Goal: Task Accomplishment & Management: Manage account settings

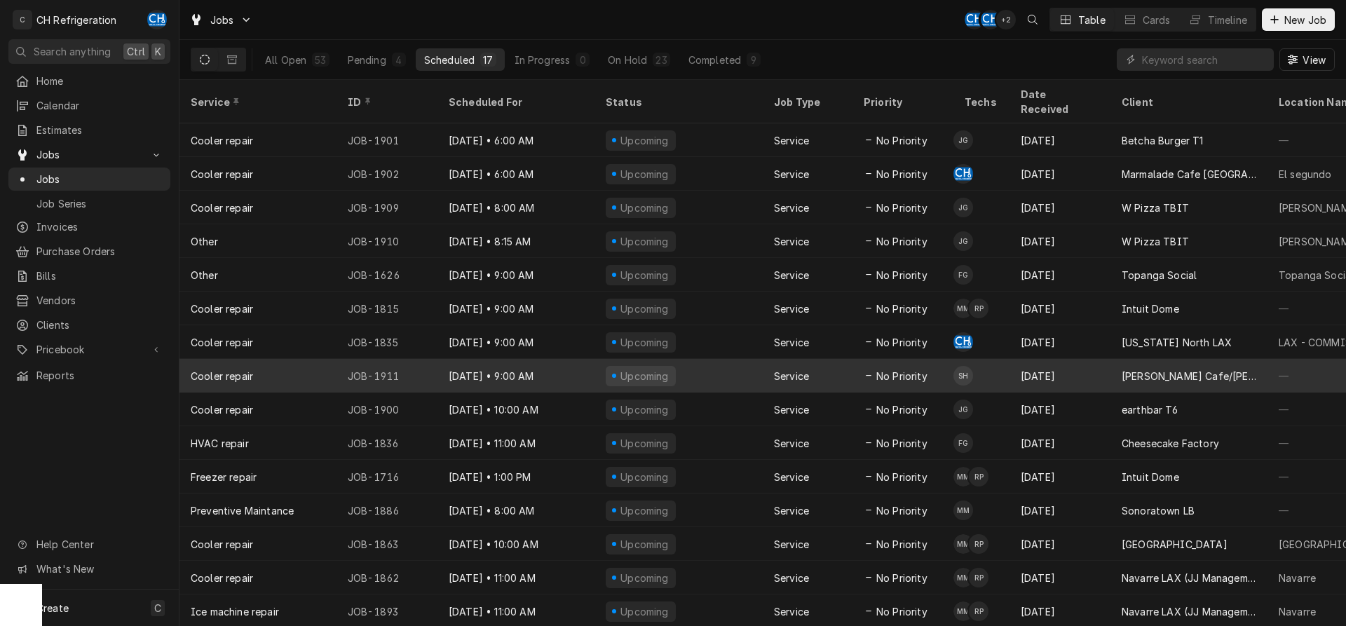
click at [847, 364] on div "Service" at bounding box center [808, 376] width 90 height 34
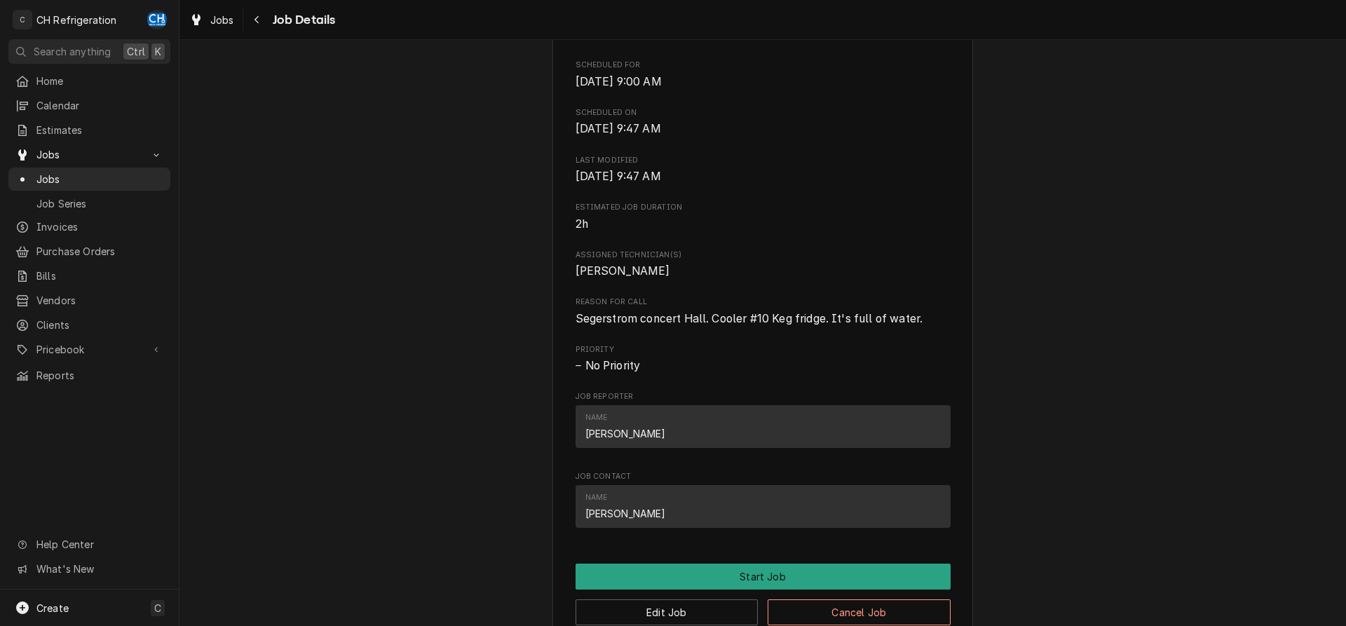
scroll to position [643, 0]
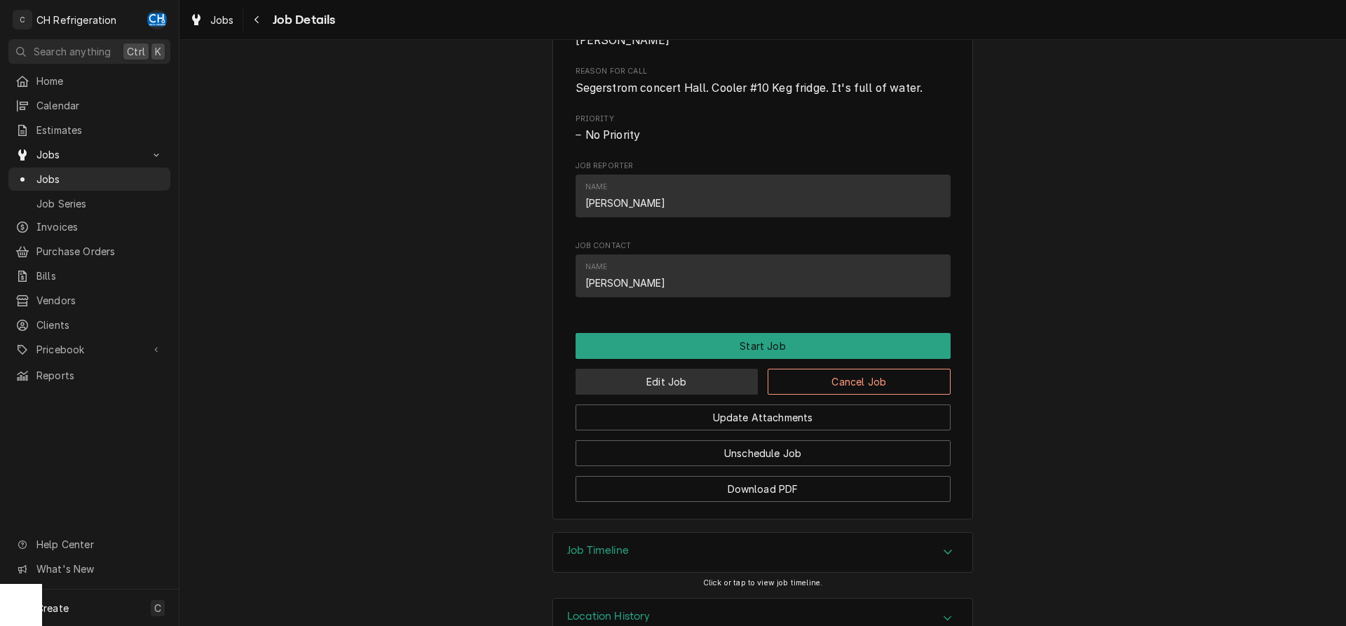
click at [650, 395] on button "Edit Job" at bounding box center [666, 382] width 183 height 26
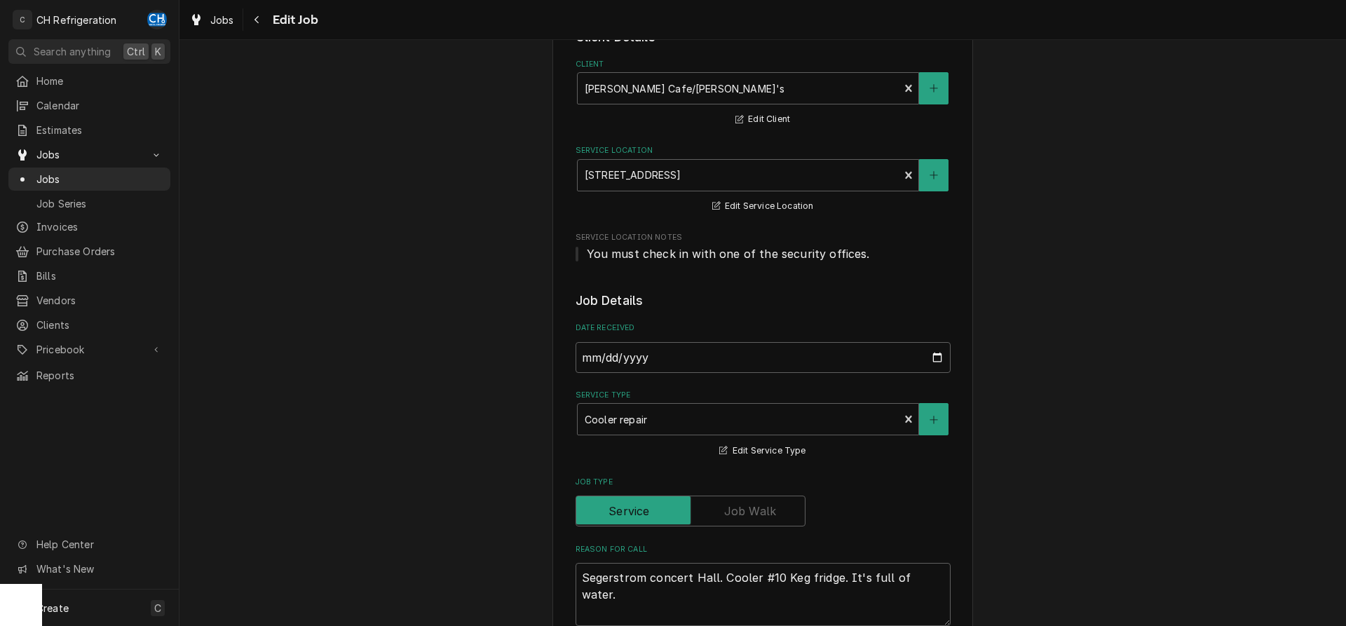
type textarea "x"
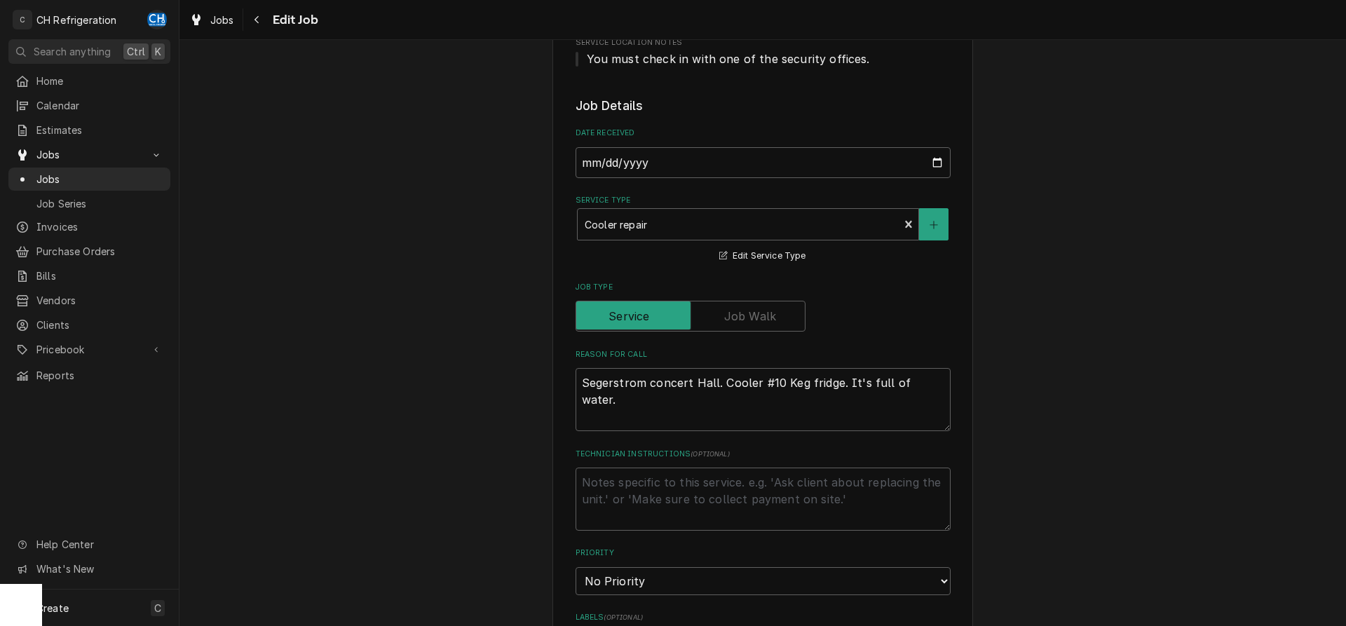
scroll to position [429, 0]
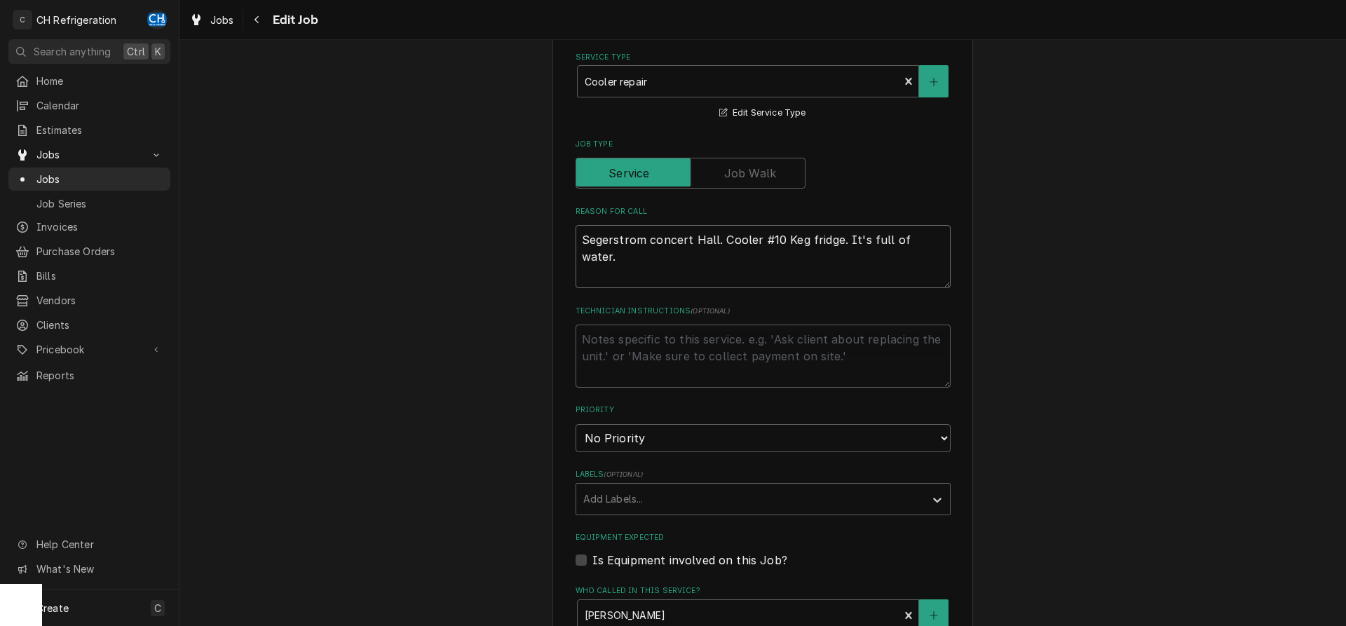
click at [839, 245] on textarea "Segerstrom concert Hall. Cooler #10 Keg fridge. It's full of water." at bounding box center [762, 256] width 375 height 63
type textarea "Segerstrom concert Hall. Cooler #10 Keg fridge . It's full of water."
type textarea "x"
type textarea "Segerstrom concert Hall. Cooler #10 Keg fridge o. It's full of water."
type textarea "x"
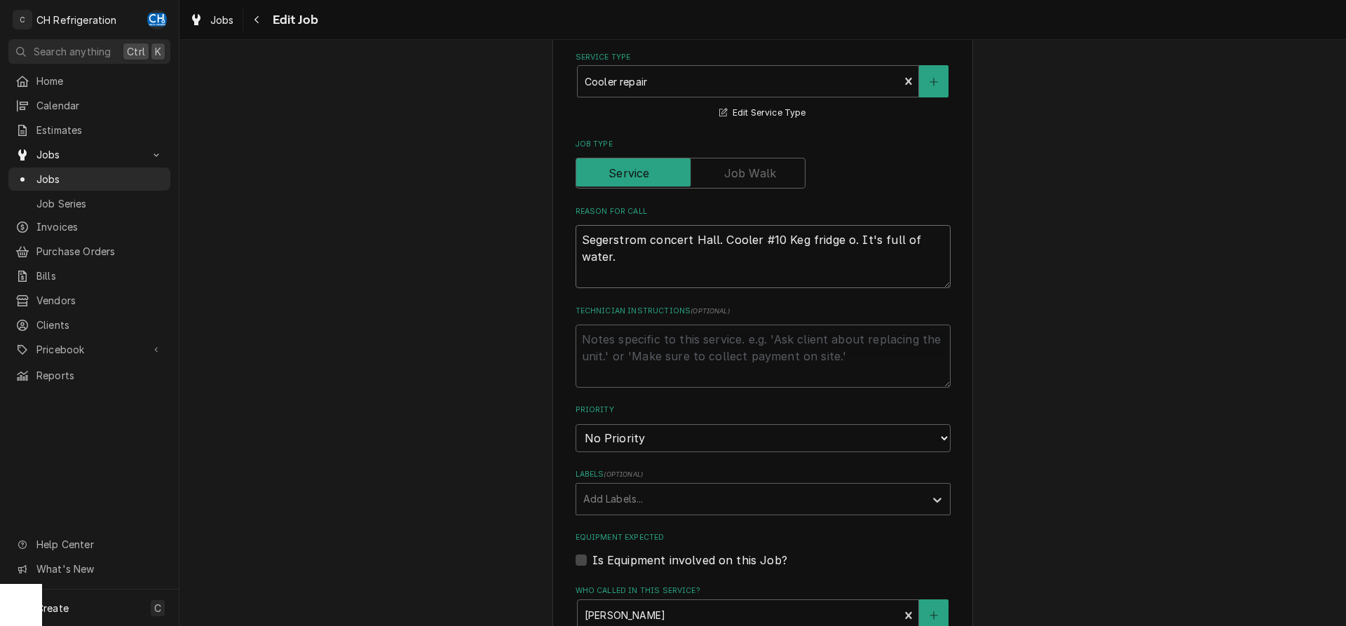
type textarea "Segerstrom concert Hall. Cooler #10 Keg fridge on. It's full of water."
type textarea "x"
type textarea "Segerstrom concert Hall. Cooler #10 Keg fridge on . It's full of water."
type textarea "x"
type textarea "Segerstrom concert Hall. Cooler #10 Keg fridge on O. It's full of water."
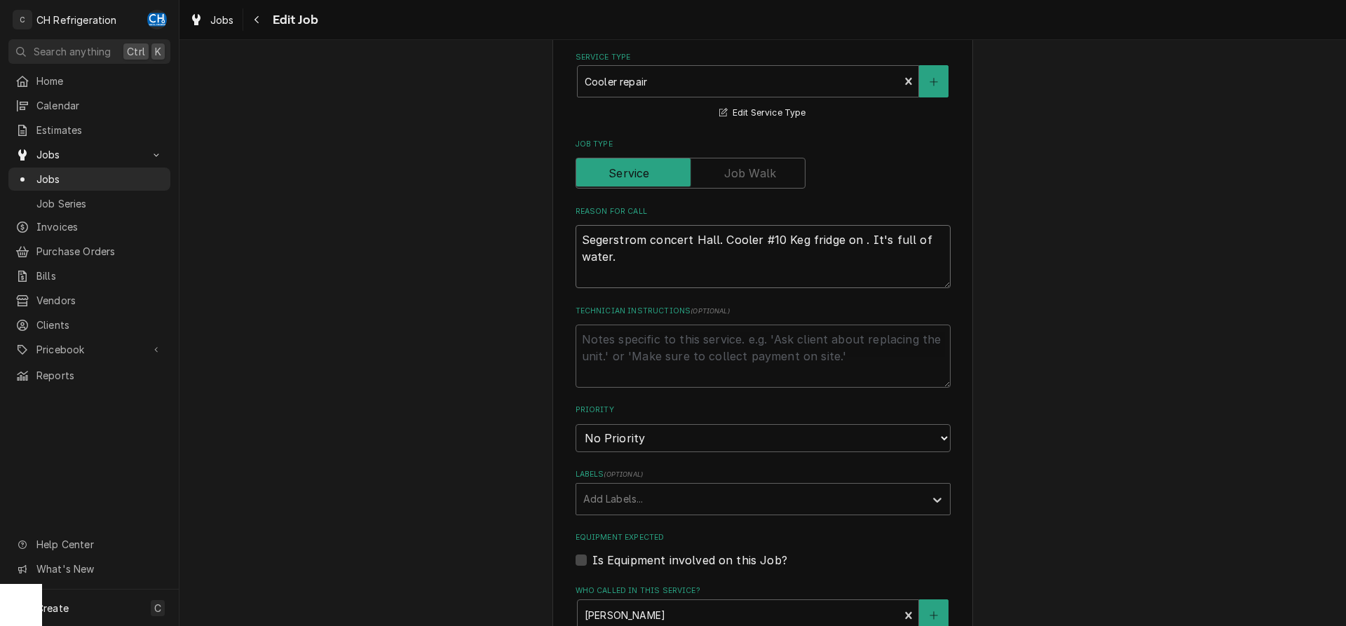
type textarea "x"
type textarea "Segerstrom concert Hall. Cooler #10 Keg fridge on OR. It's full of water."
type textarea "x"
type textarea "Segerstrom concert Hall. Cooler #10 Keg fridge on ORA. It's full of water."
type textarea "x"
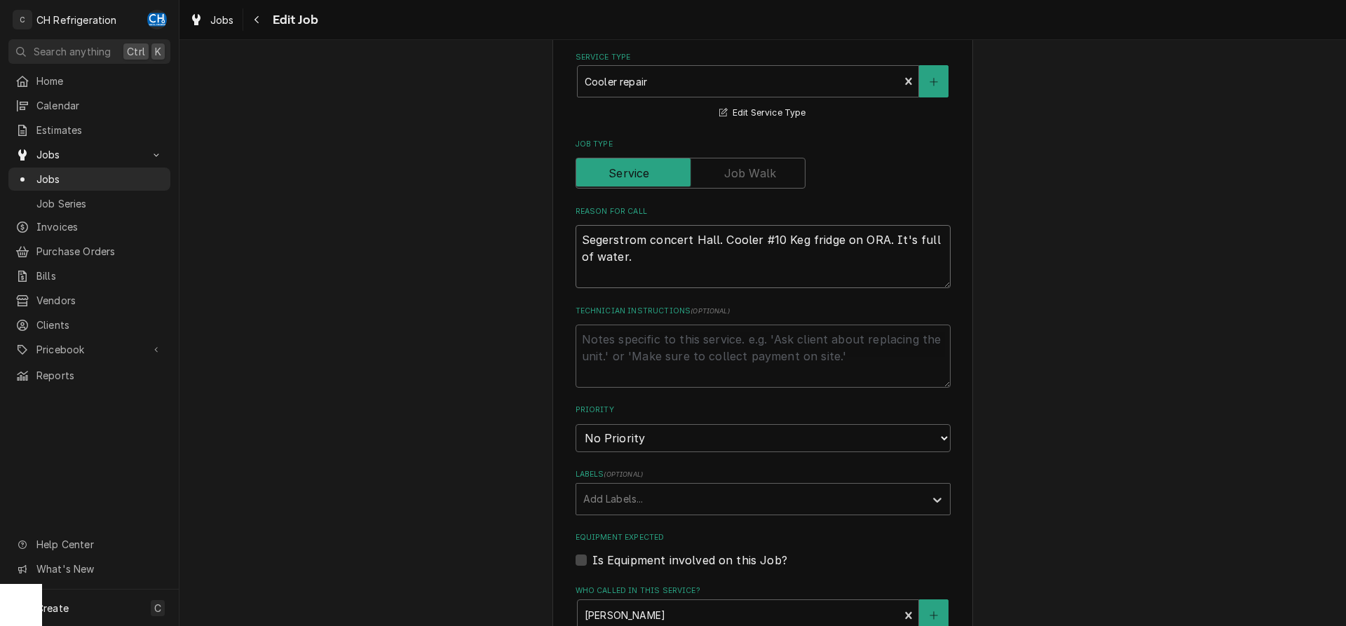
type textarea "Segerstrom concert Hall. Cooler #10 Keg fridge on ORAC. It's full of water."
type textarea "x"
type textarea "Segerstrom concert Hall. Cooler #10 Keg fridge on ORACH. It's full of water."
type textarea "x"
type textarea "Segerstrom concert Hall. Cooler #10 Keg fridge on ORACH . It's full of water."
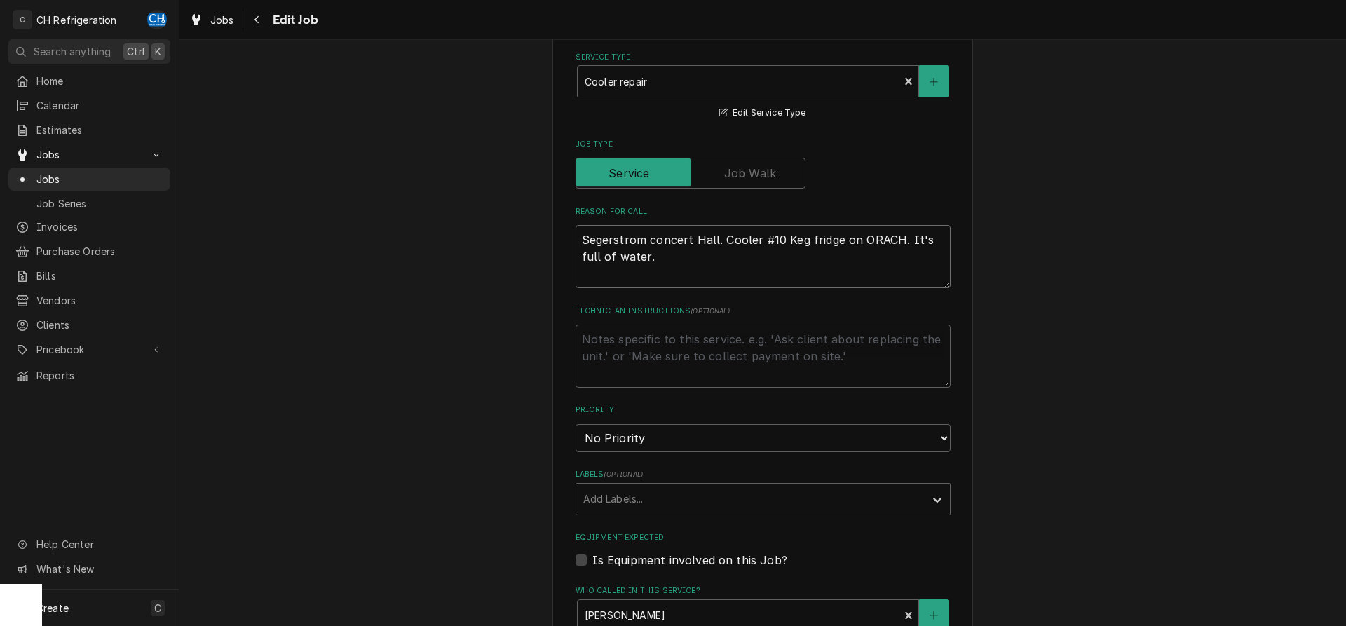
type textarea "x"
type textarea "Segerstrom concert Hall. Cooler #10 Keg fridge on ORACH l. It's full of water."
type textarea "x"
type textarea "Segerstrom concert Hall. Cooler #10 Keg fridge on ORACH . It's full of water."
type textarea "x"
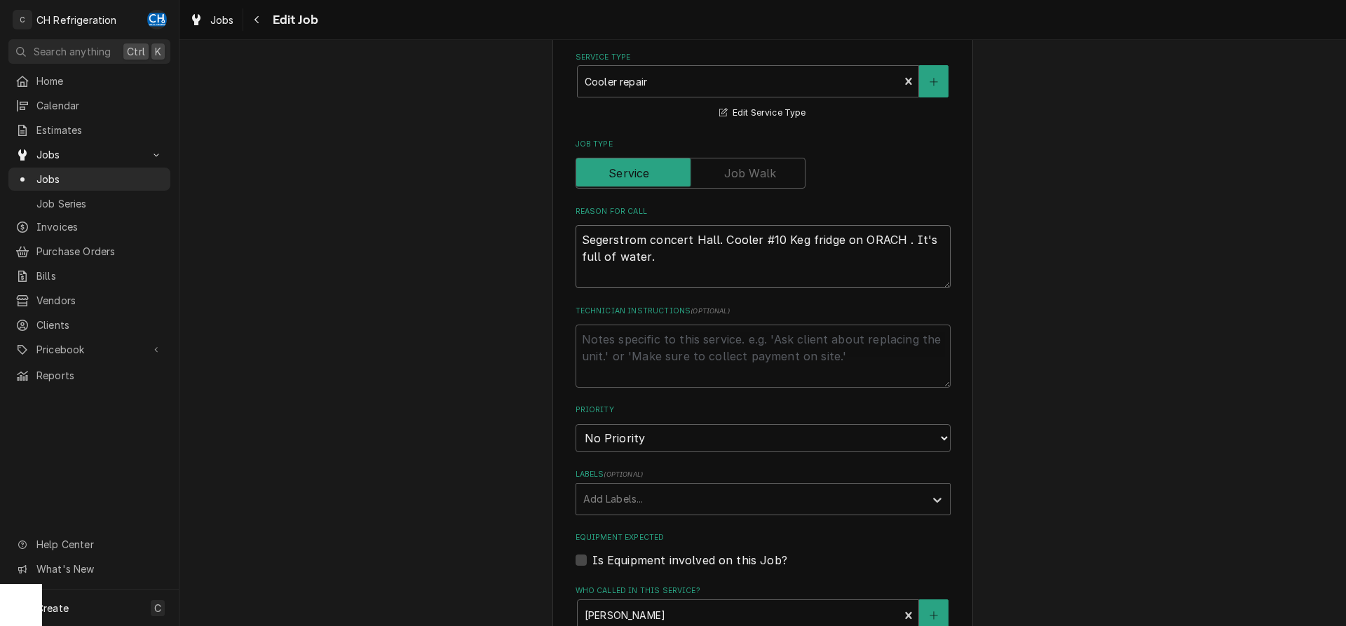
type textarea "Segerstrom concert Hall. Cooler #10 Keg fridge on ORACH. It's full of water."
type textarea "x"
type textarea "Segerstrom concert Hall. Cooler #10 Keg fridge on ORAC. It's full of water."
type textarea "x"
type textarea "Segerstrom concert Hall. Cooler #10 Keg fridge on ORA. It's full of water."
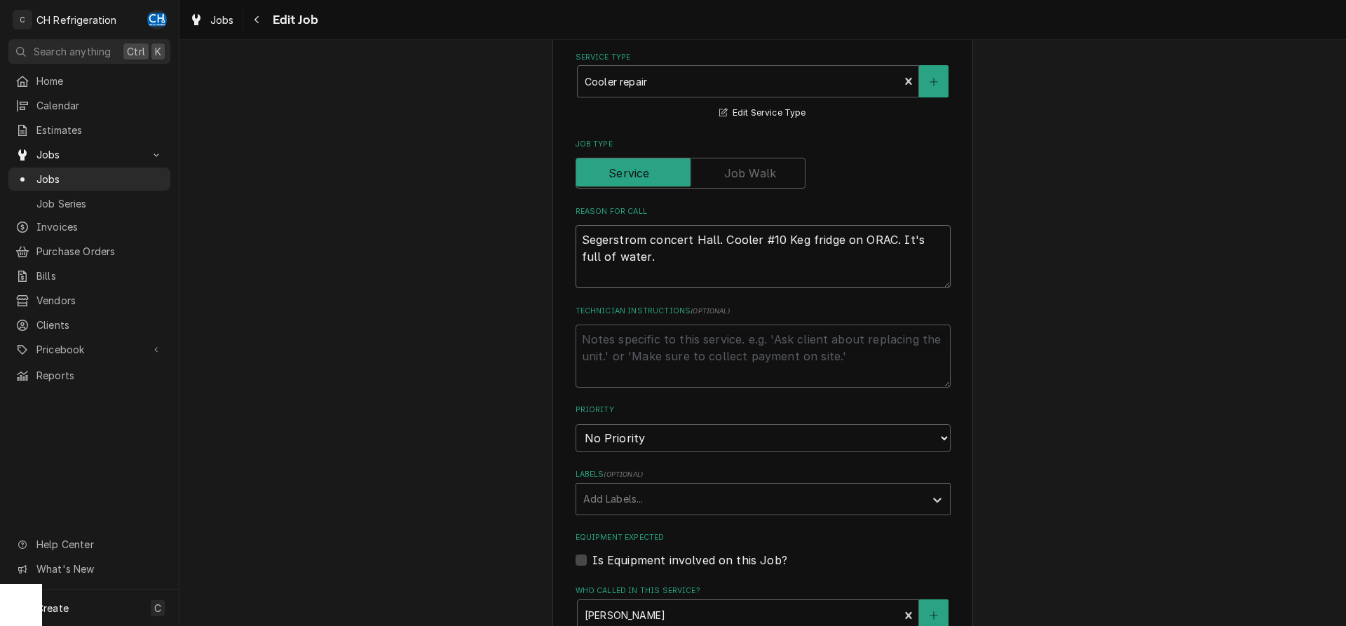
type textarea "x"
type textarea "Segerstrom concert Hall. Cooler #10 Keg fridge on OR. It's full of water."
type textarea "x"
type textarea "Segerstrom concert Hall. Cooler #10 Keg fridge on ORA. It's full of water."
type textarea "x"
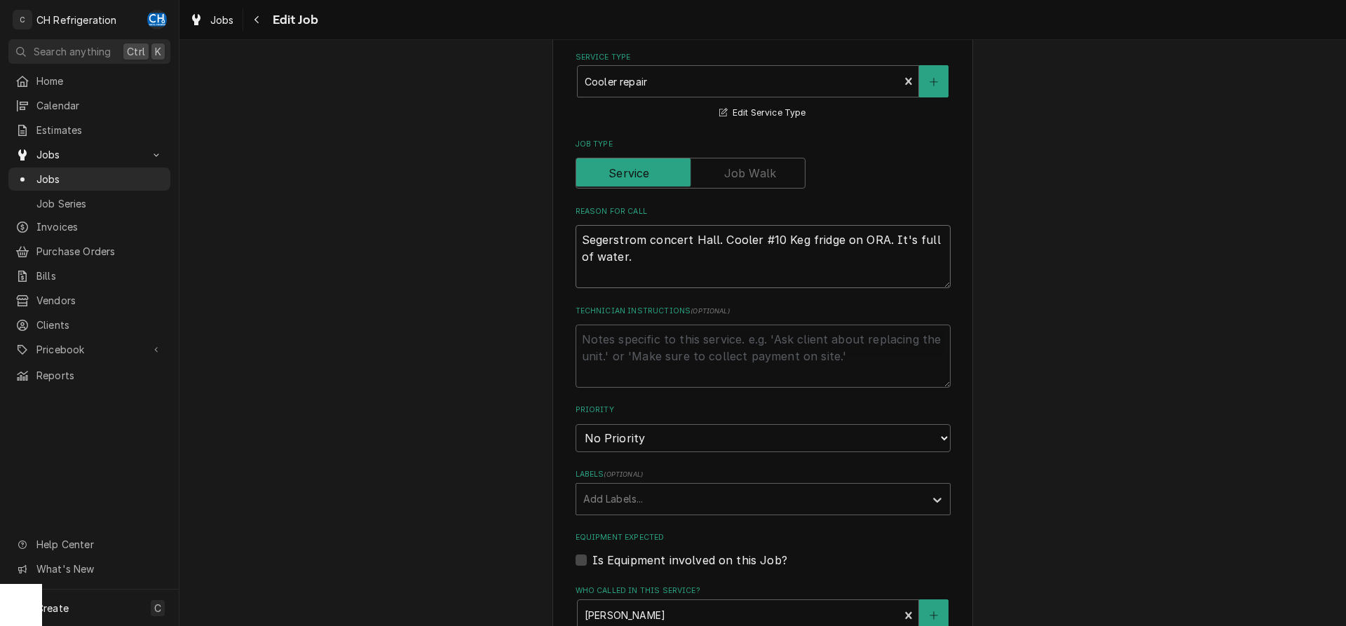
type textarea "Segerstrom concert Hall. Cooler #10 Keg fridge on ORAC. It's full of water."
type textarea "x"
type textarea "Segerstrom concert Hall. Cooler #10 Keg fridge on ORAC . It's full of water."
type textarea "x"
type textarea "Segerstrom concert Hall. Cooler #10 Keg fridge on ORAC. It's full of water."
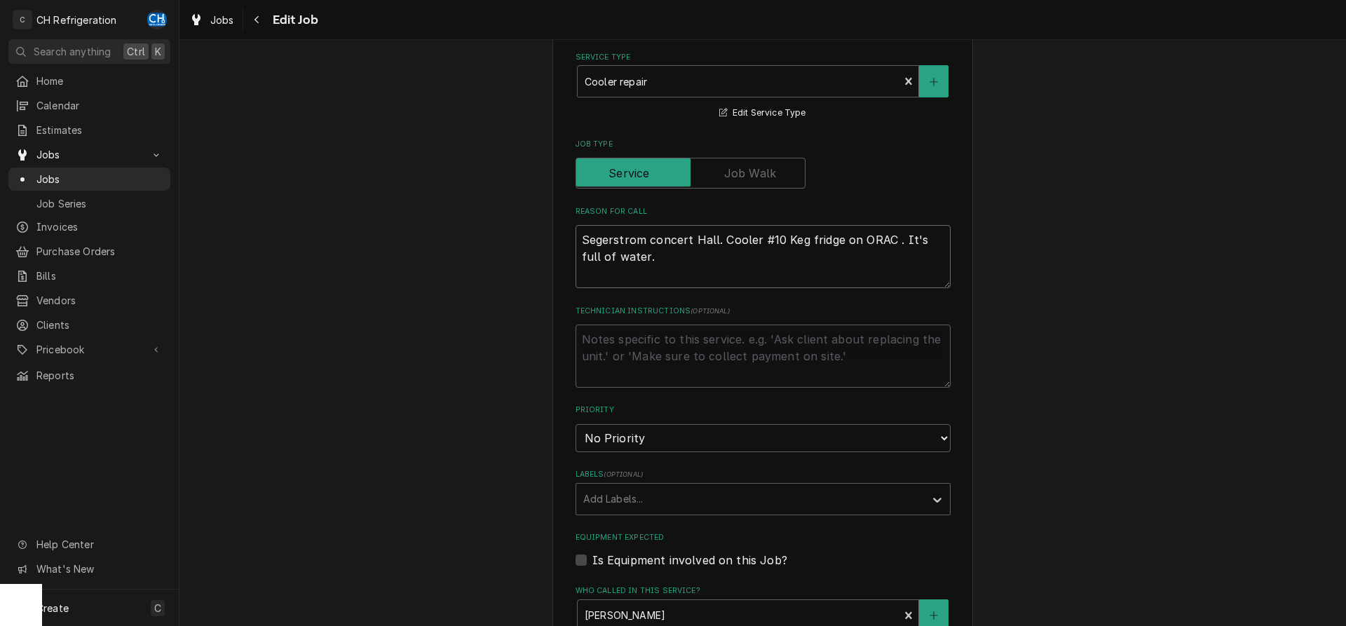
type textarea "x"
type textarea "Segerstrom concert Hall. Cooler #10 Keg fridge on ORA. It's full of water."
type textarea "x"
type textarea "Segerstrom concert Hall. Cooler #10 Keg fridge on OR. It's full of water."
type textarea "x"
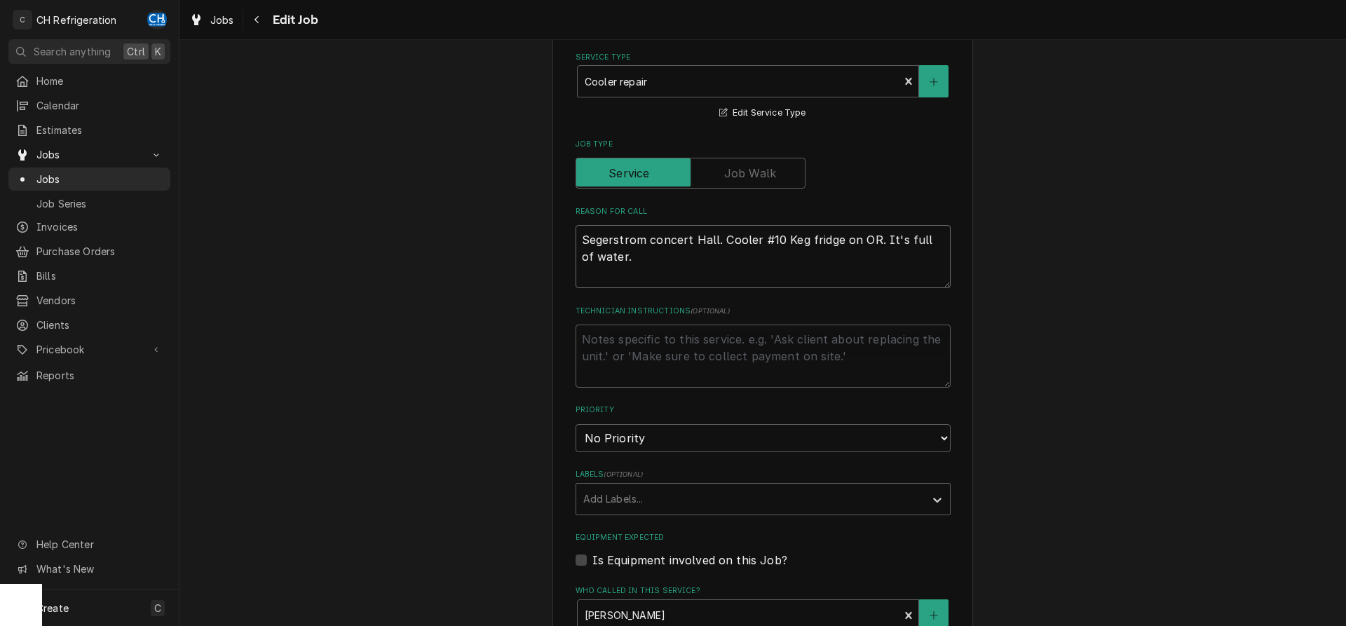
type textarea "Segerstrom concert Hall. Cooler #10 Keg fridge on ORC. It's full of water."
type textarea "x"
type textarea "Segerstrom concert Hall. Cooler #10 Keg fridge on ORCH. It's full of water."
type textarea "x"
type textarea "Segerstrom concert Hall. Cooler #10 Keg fridge on ORCH . It's full of water."
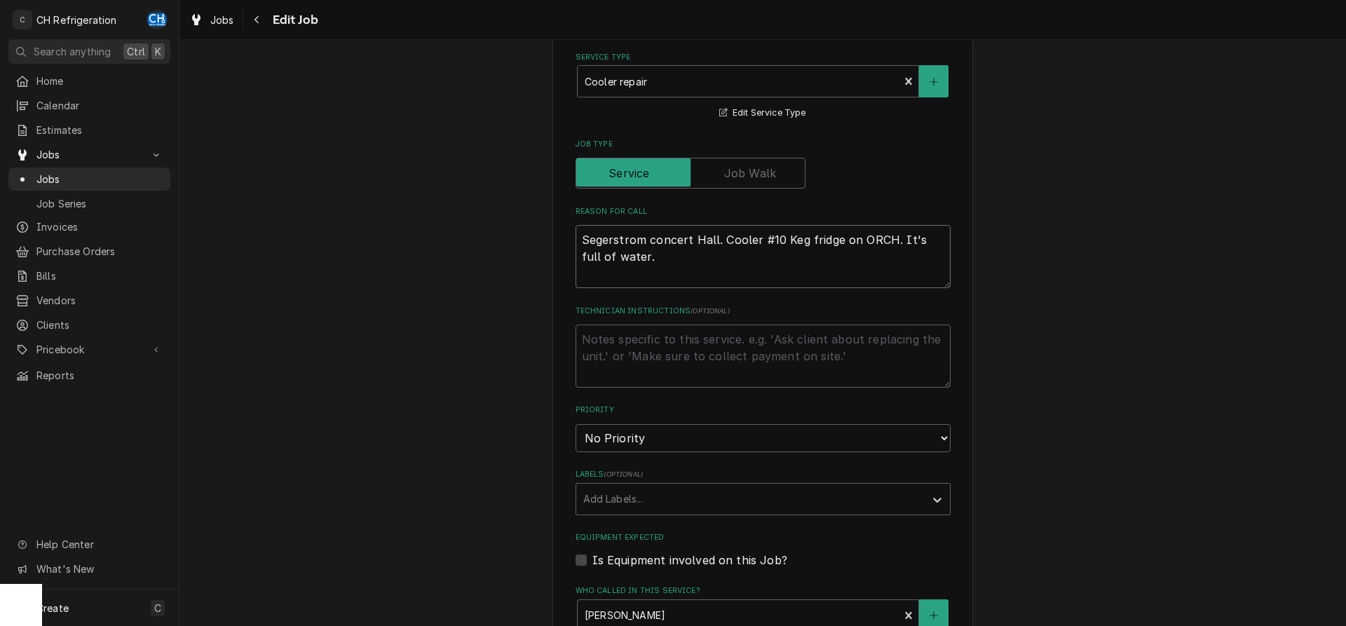
type textarea "x"
type textarea "Segerstrom concert Hall. Cooler #10 Keg fridge on ORCH l. It's full of water."
type textarea "x"
type textarea "Segerstrom concert Hall. Cooler #10 Keg fridge on ORCH le. It's full of water."
type textarea "x"
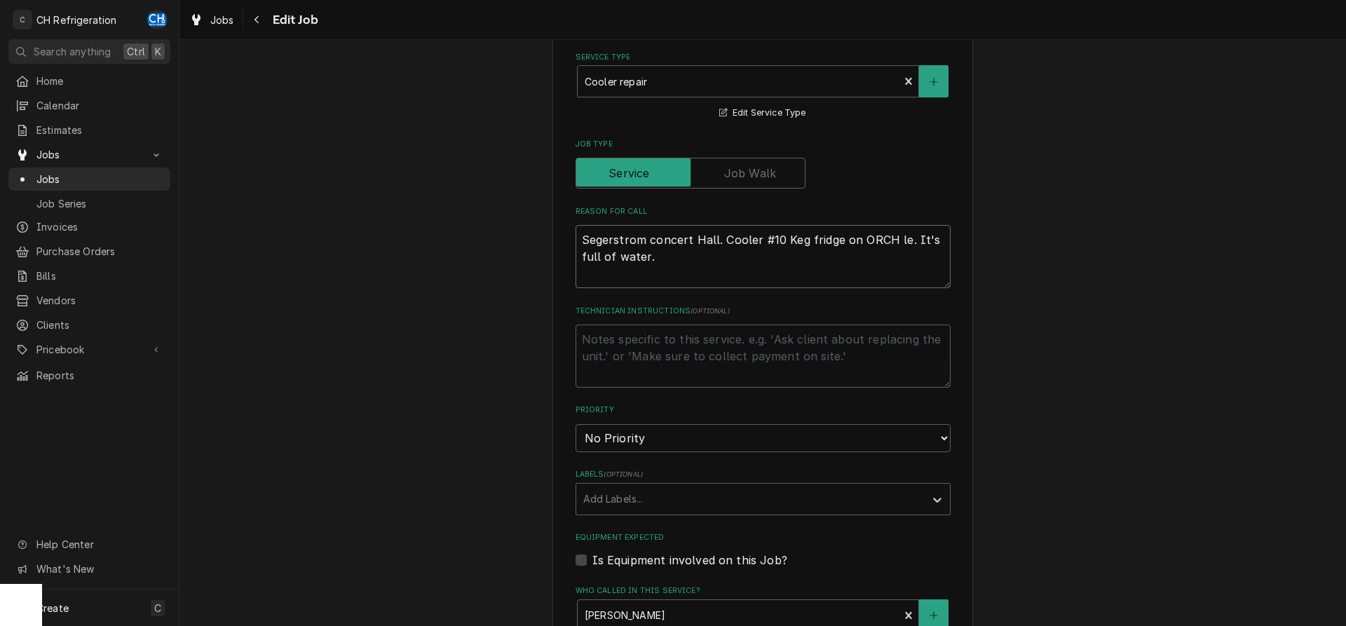
type textarea "Segerstrom concert Hall. Cooler #10 Keg fridge on ORCH lev. It's full of water."
type textarea "x"
type textarea "Segerstrom concert Hall. Cooler #10 Keg fridge on ORCH leve. It's full of water."
type textarea "x"
type textarea "Segerstrom concert Hall. Cooler #10 Keg fridge on ORCH level. It's full of wate…"
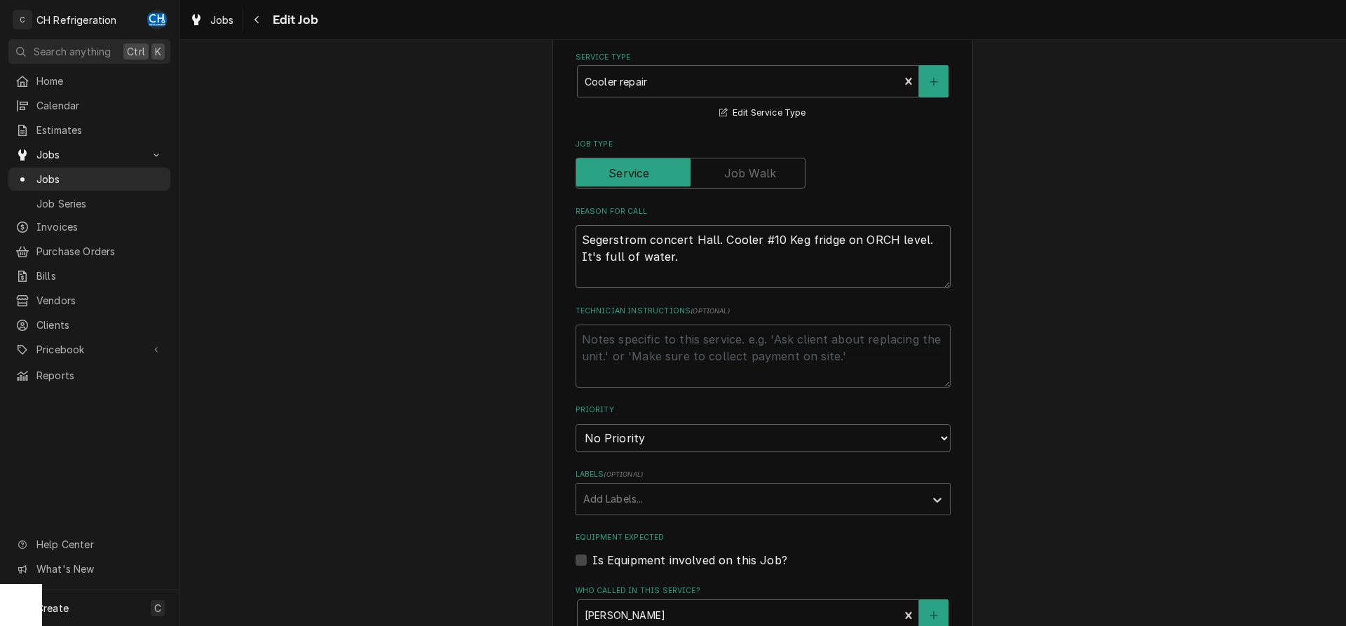
type textarea "x"
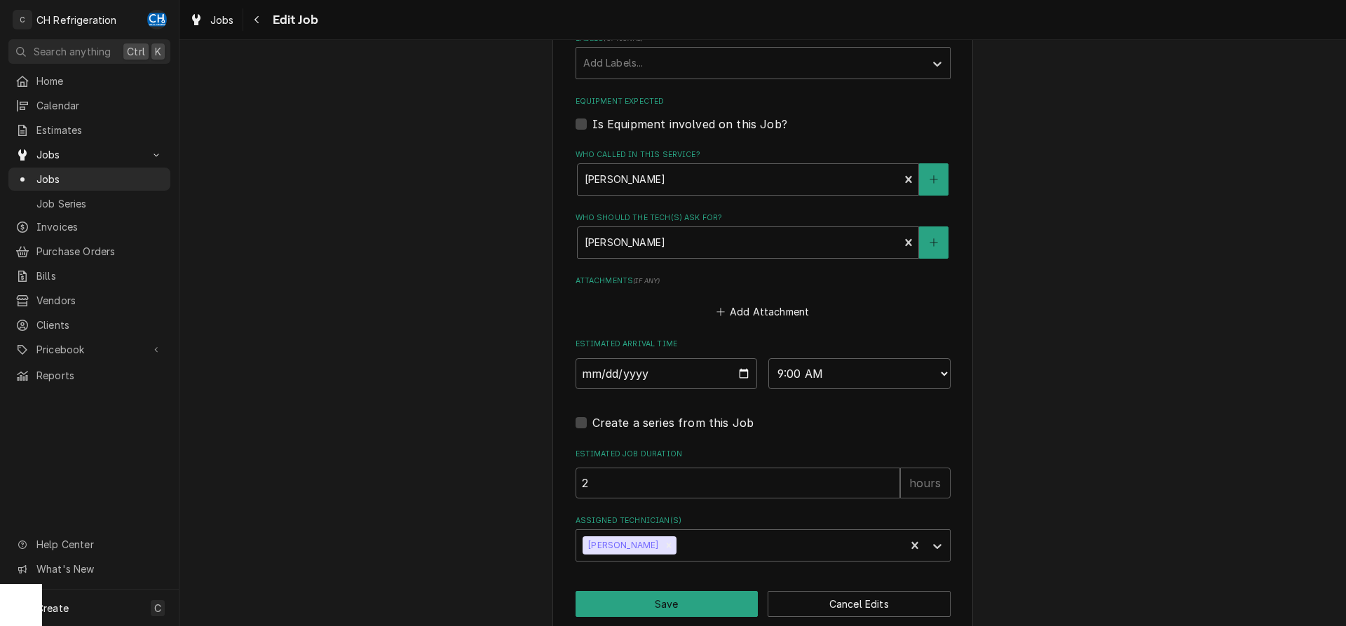
scroll to position [885, 0]
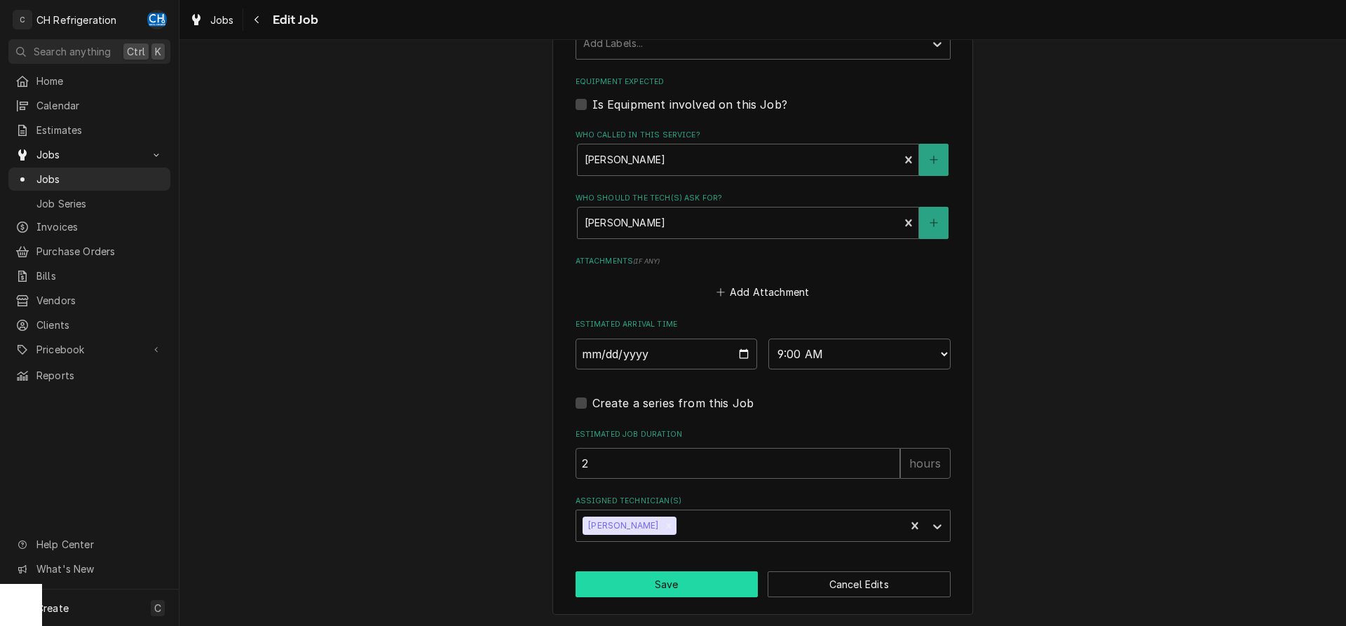
type textarea "Segerstrom concert Hall. Cooler #10 Keg fridge on ORCH level. It's full of wate…"
click at [658, 579] on button "Save" at bounding box center [666, 584] width 183 height 26
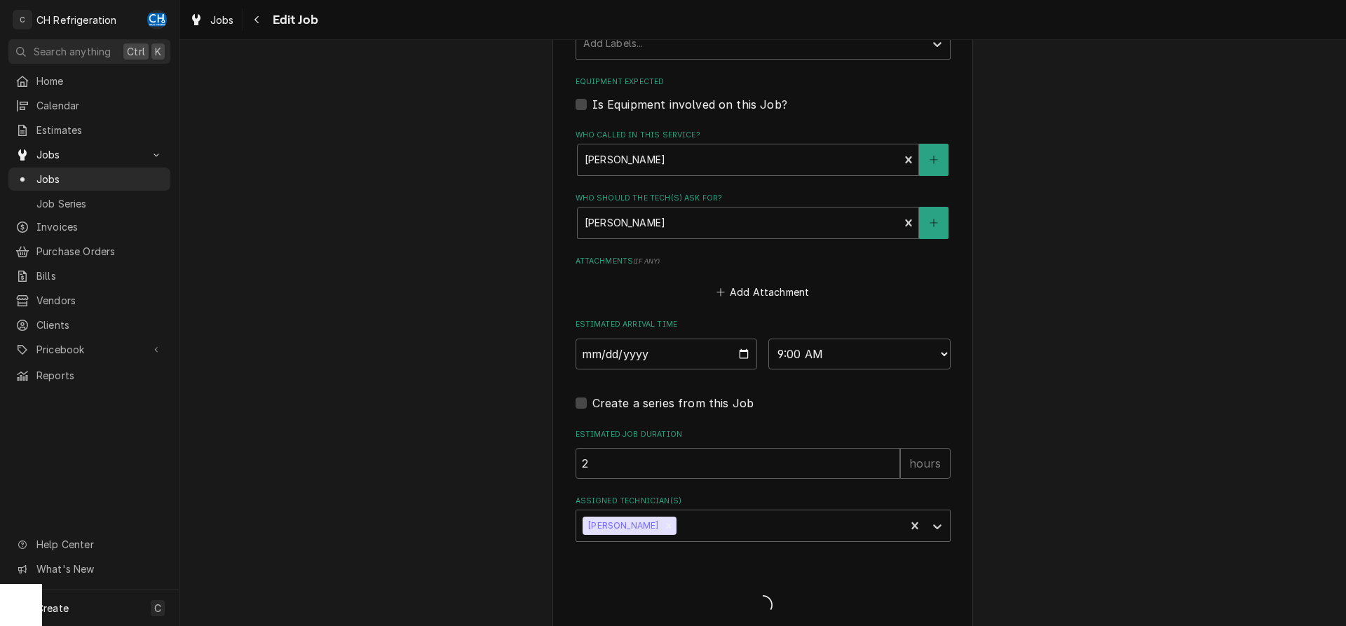
type textarea "x"
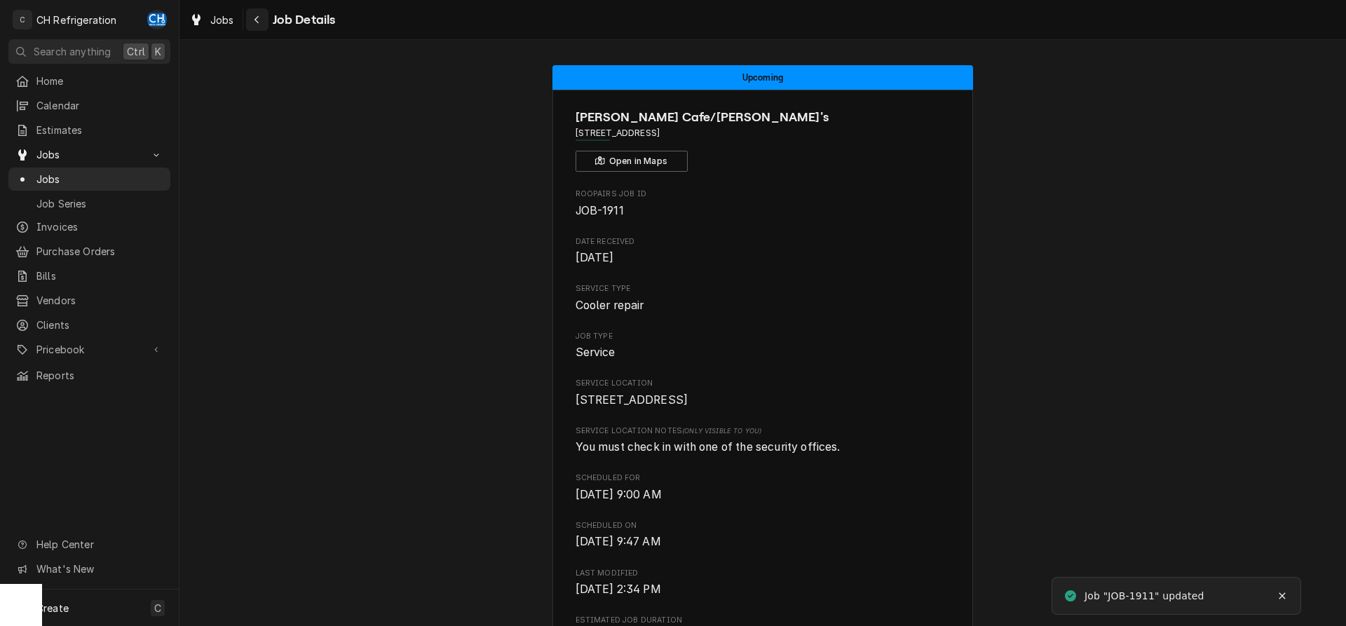
click at [253, 19] on div "Navigate back" at bounding box center [257, 20] width 14 height 14
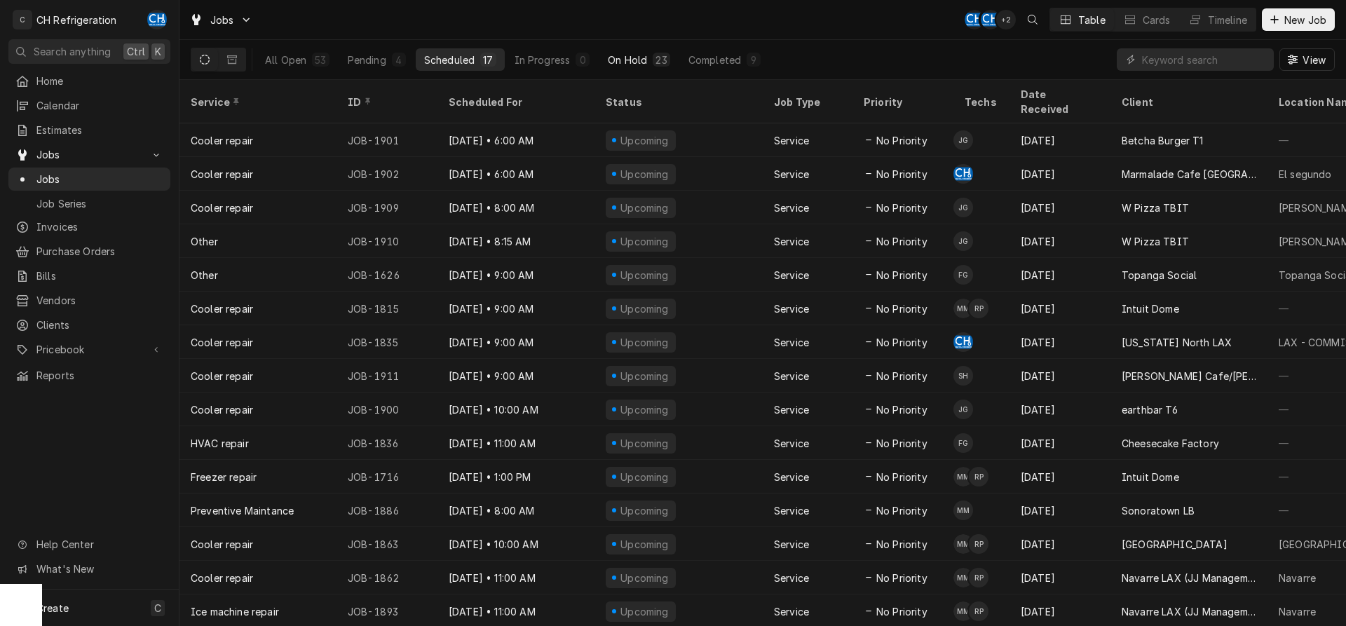
click at [629, 57] on div "On Hold" at bounding box center [627, 60] width 39 height 15
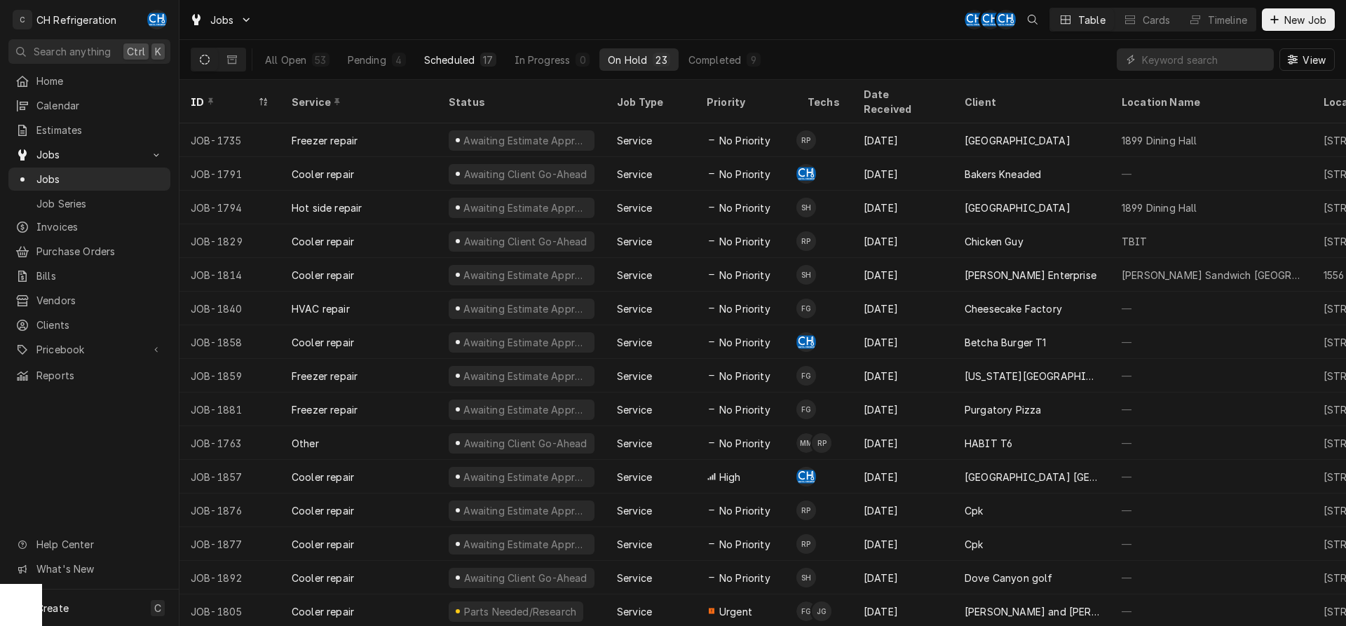
click at [471, 59] on div "Scheduled" at bounding box center [449, 60] width 50 height 15
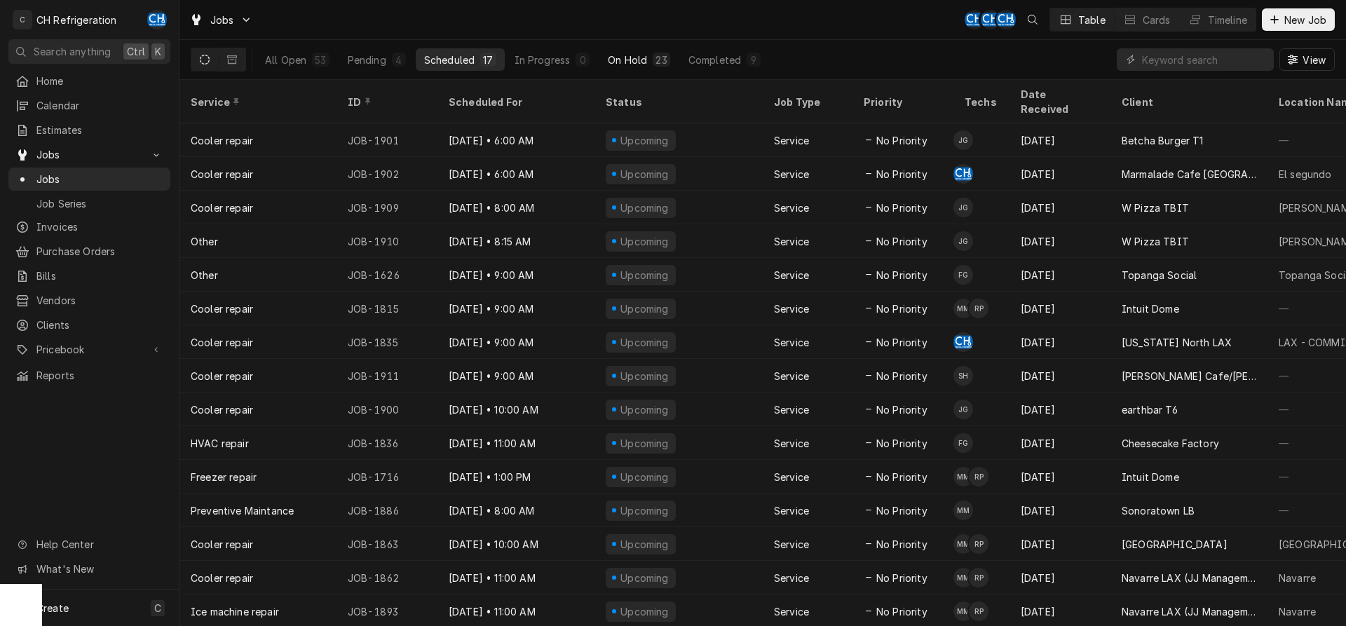
click at [648, 57] on button "On Hold 23" at bounding box center [638, 59] width 79 height 22
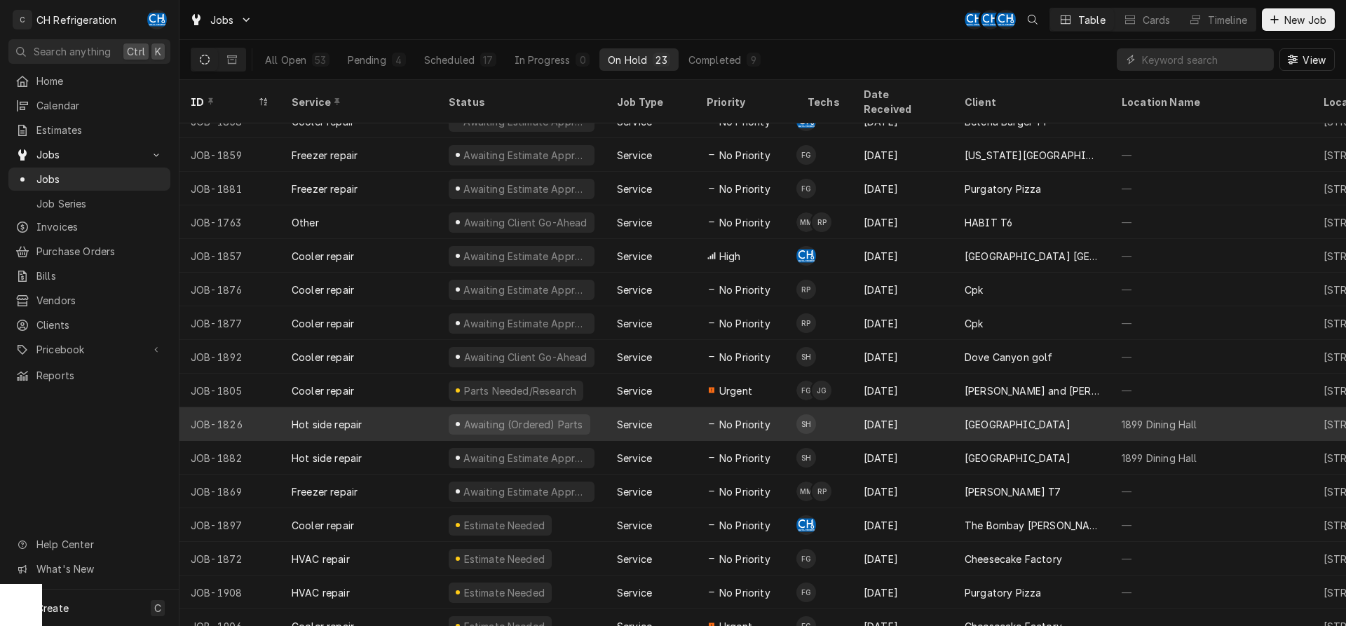
scroll to position [254, 0]
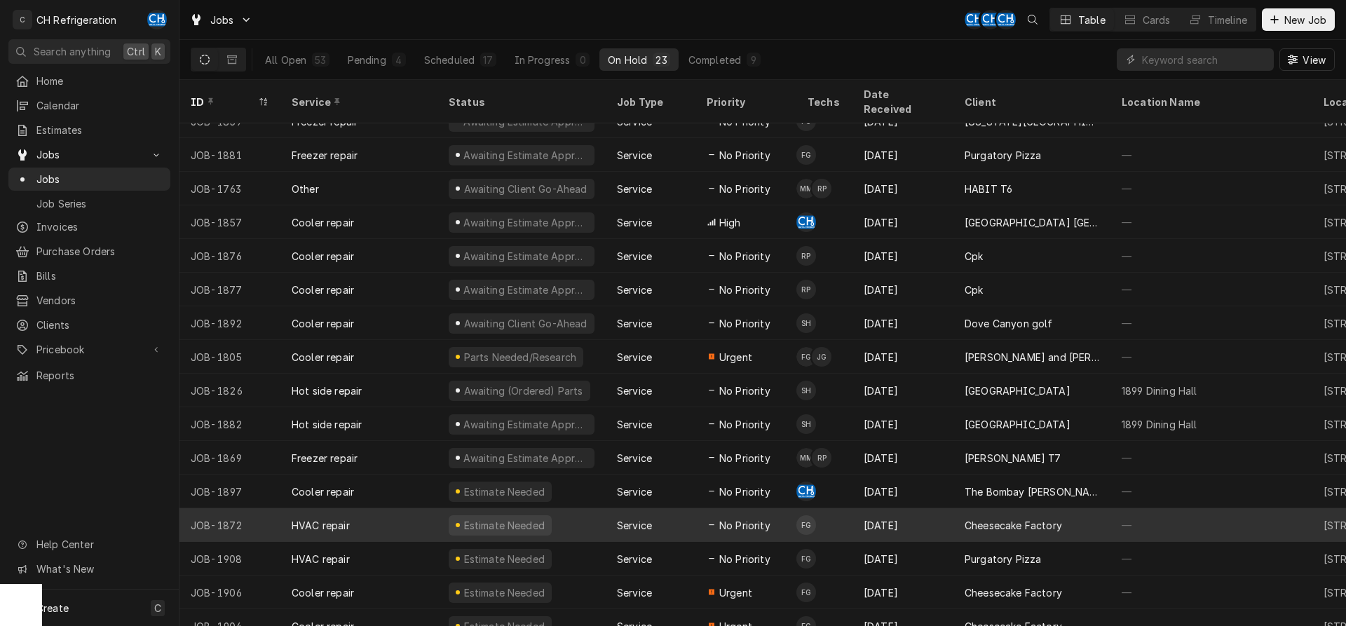
click at [629, 518] on div "Service" at bounding box center [634, 525] width 35 height 15
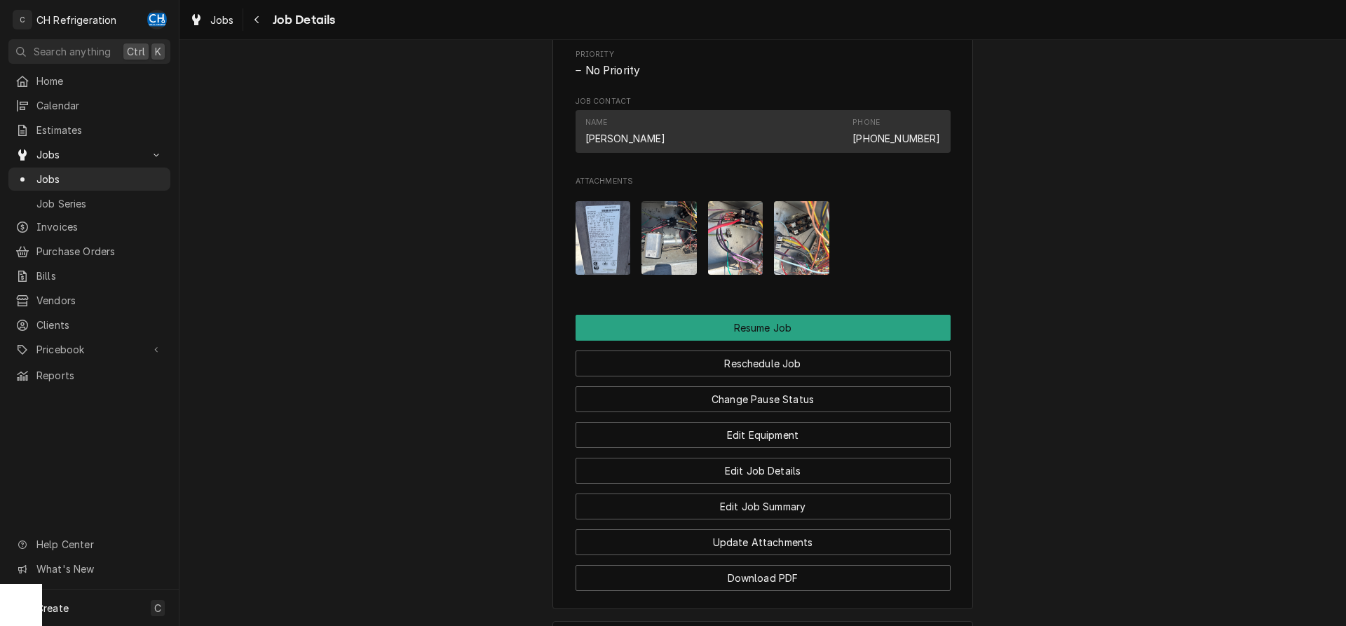
scroll to position [1426, 0]
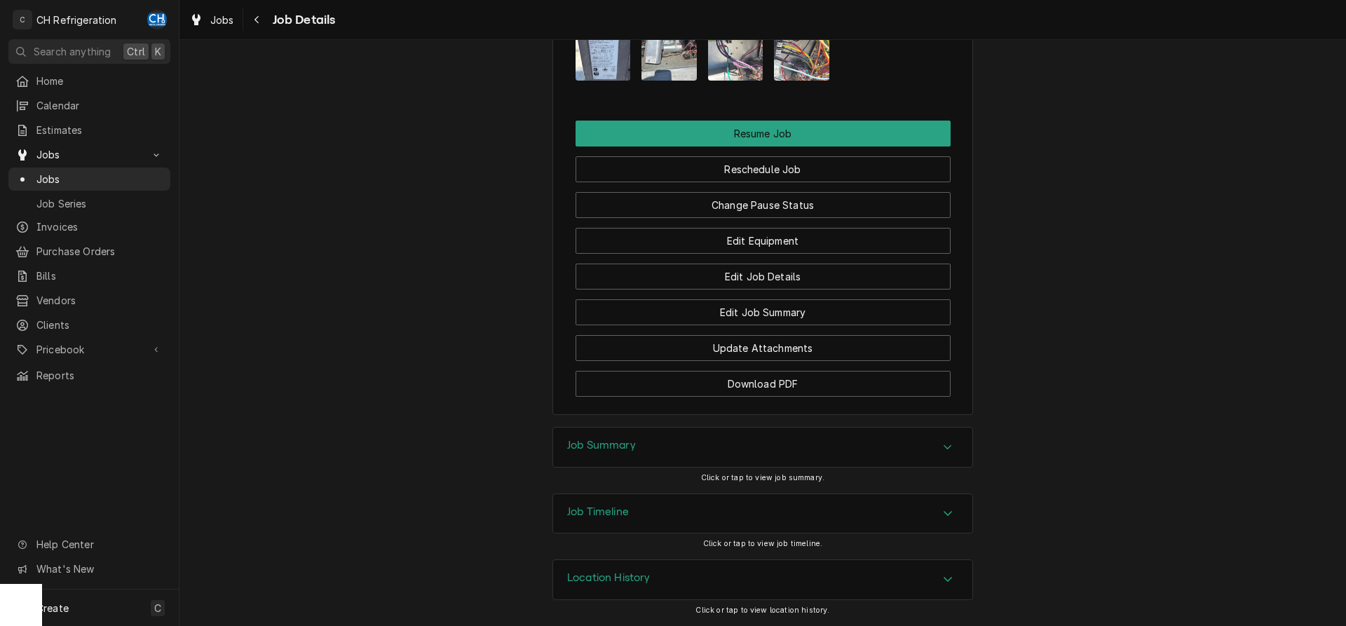
click at [646, 456] on div "Job Summary" at bounding box center [762, 447] width 419 height 39
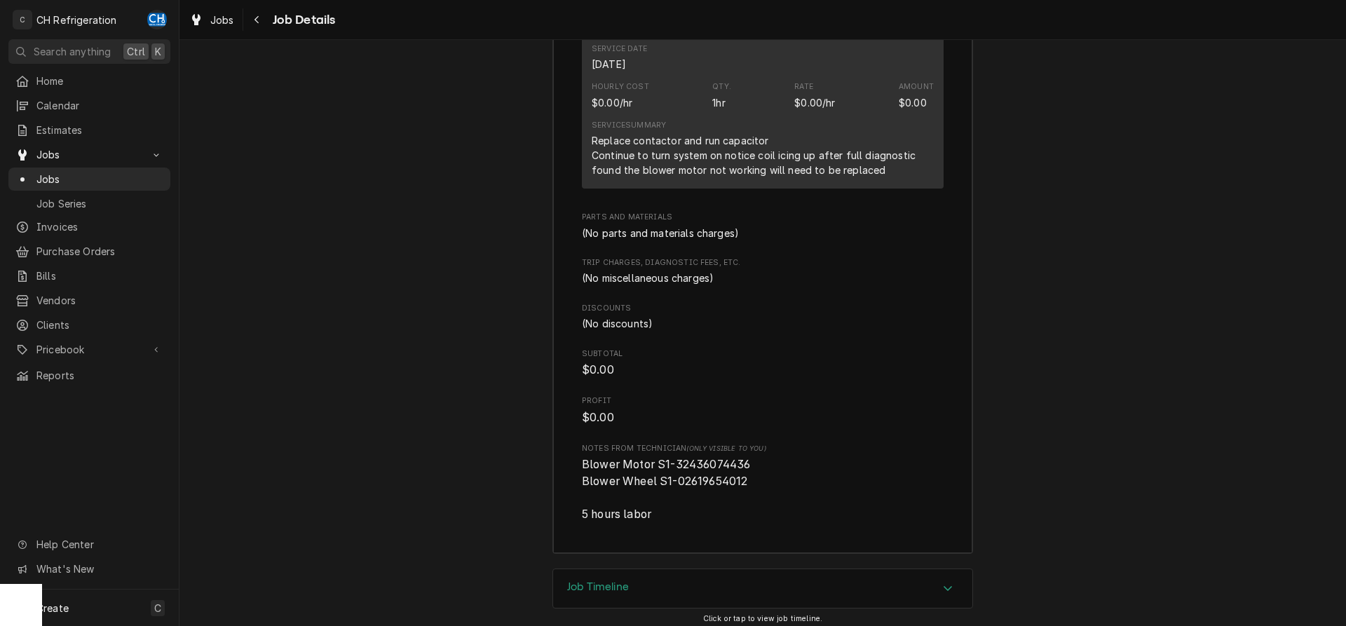
scroll to position [2141, 0]
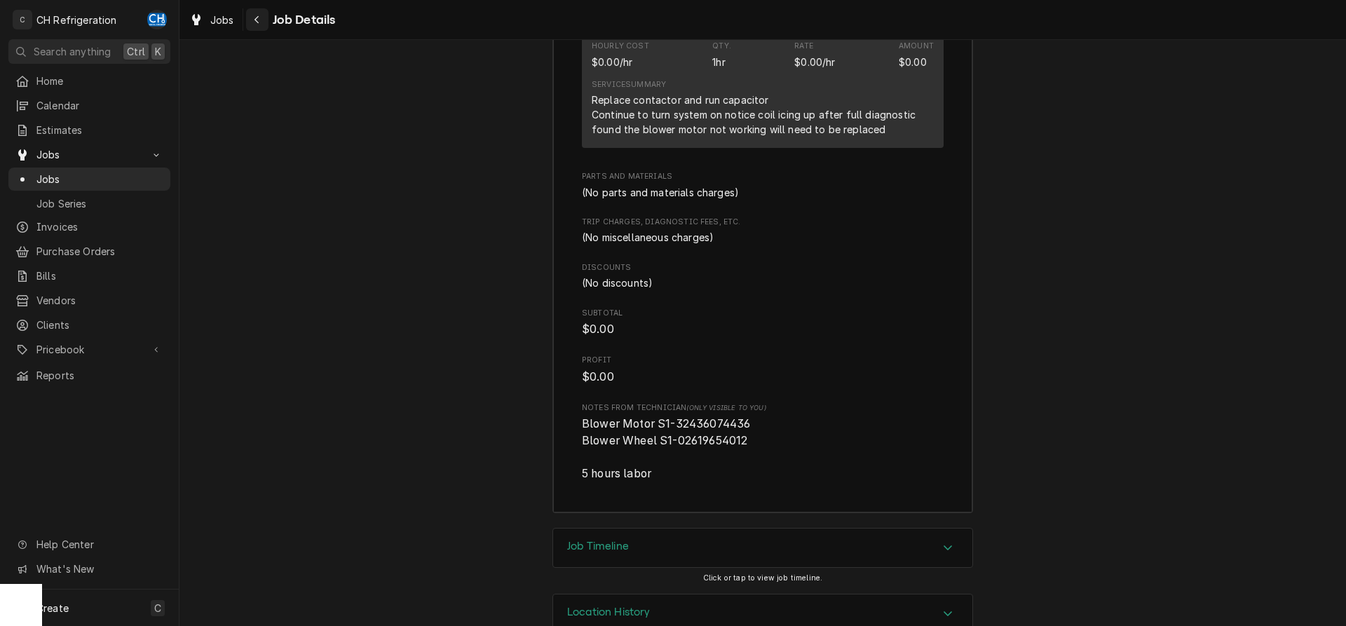
click at [256, 11] on button "Navigate back" at bounding box center [257, 19] width 22 height 22
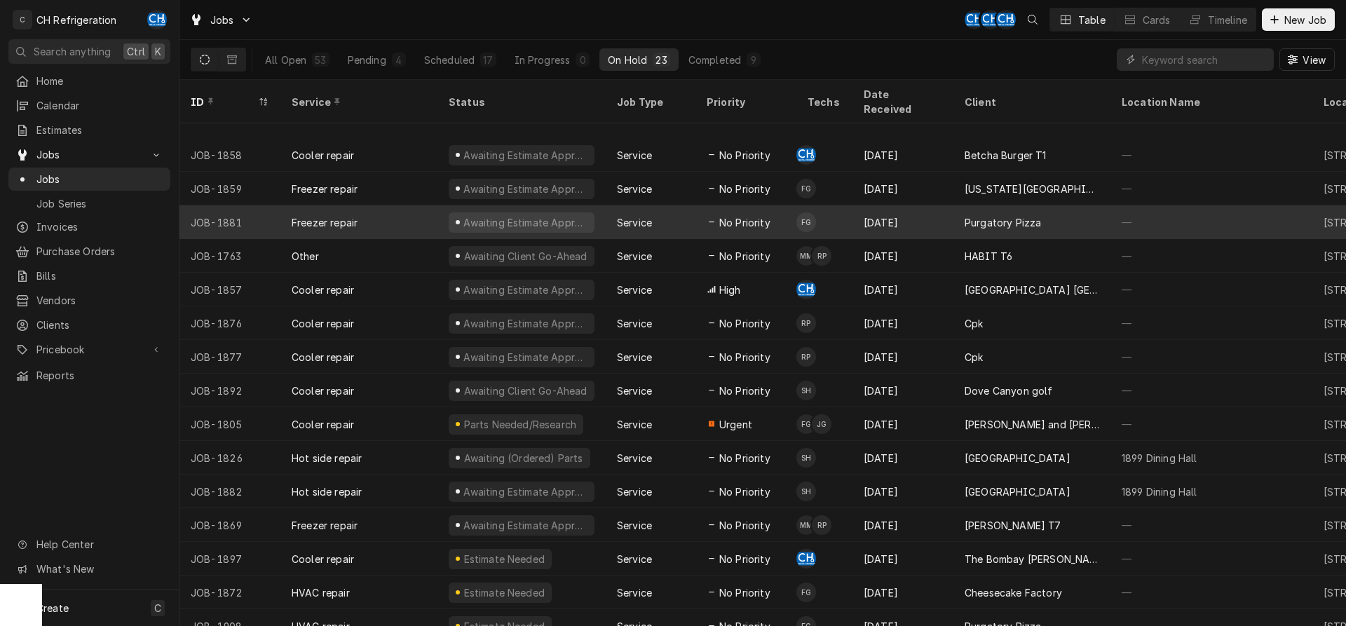
scroll to position [254, 0]
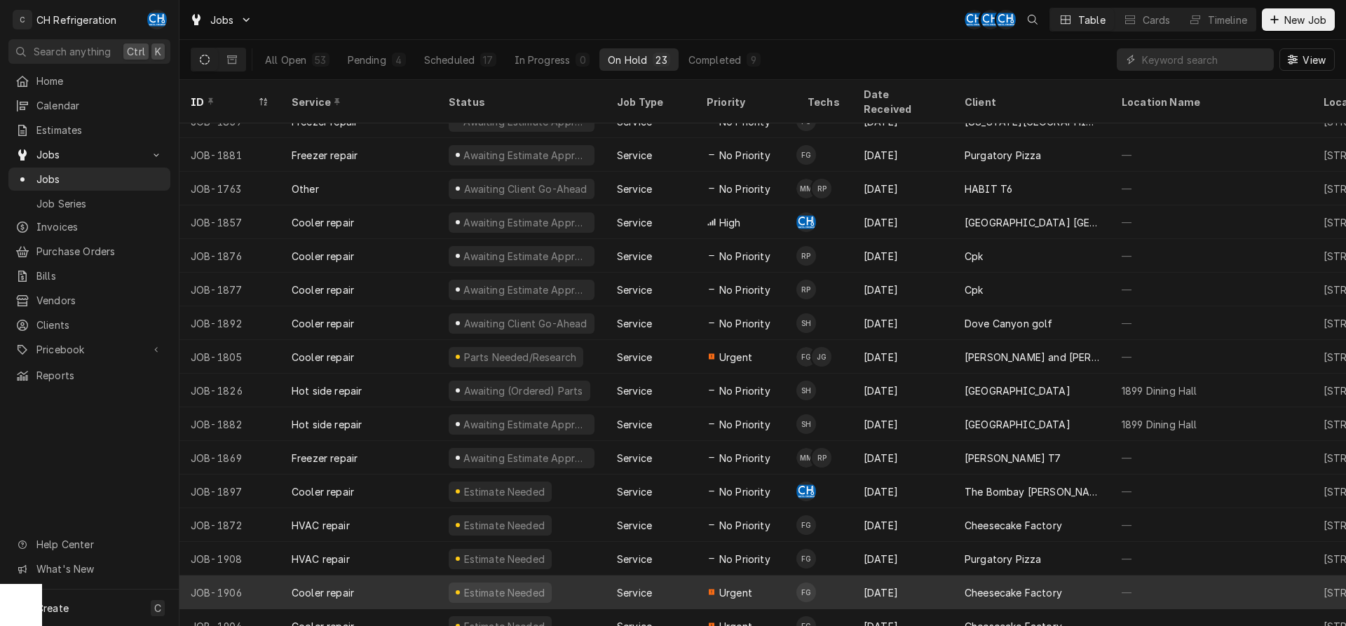
click at [770, 575] on div "Urgent" at bounding box center [745, 592] width 101 height 34
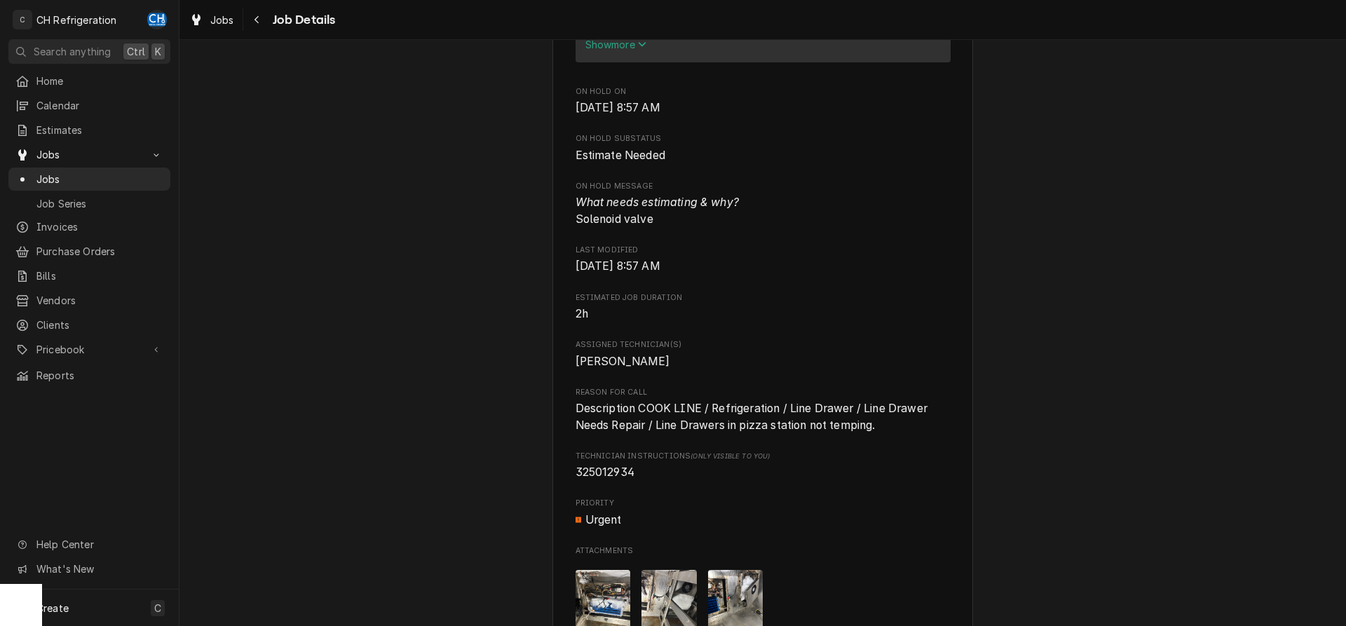
scroll to position [429, 0]
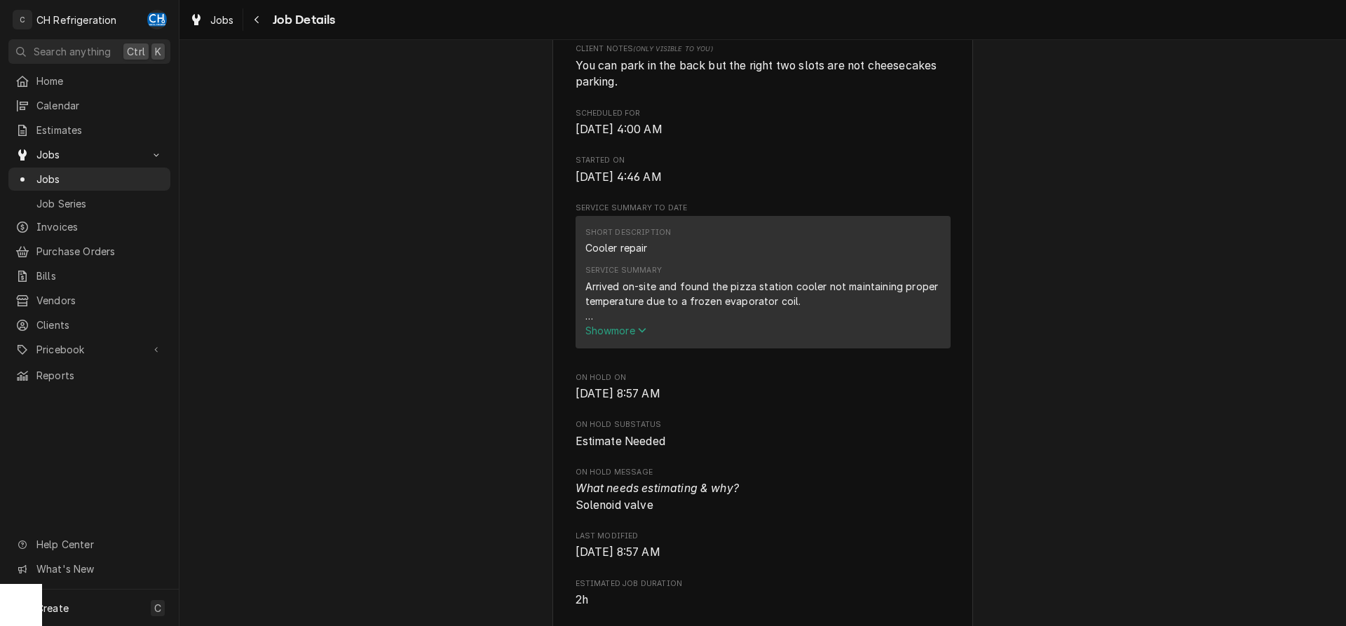
click at [618, 336] on span "Show more" at bounding box center [616, 331] width 62 height 12
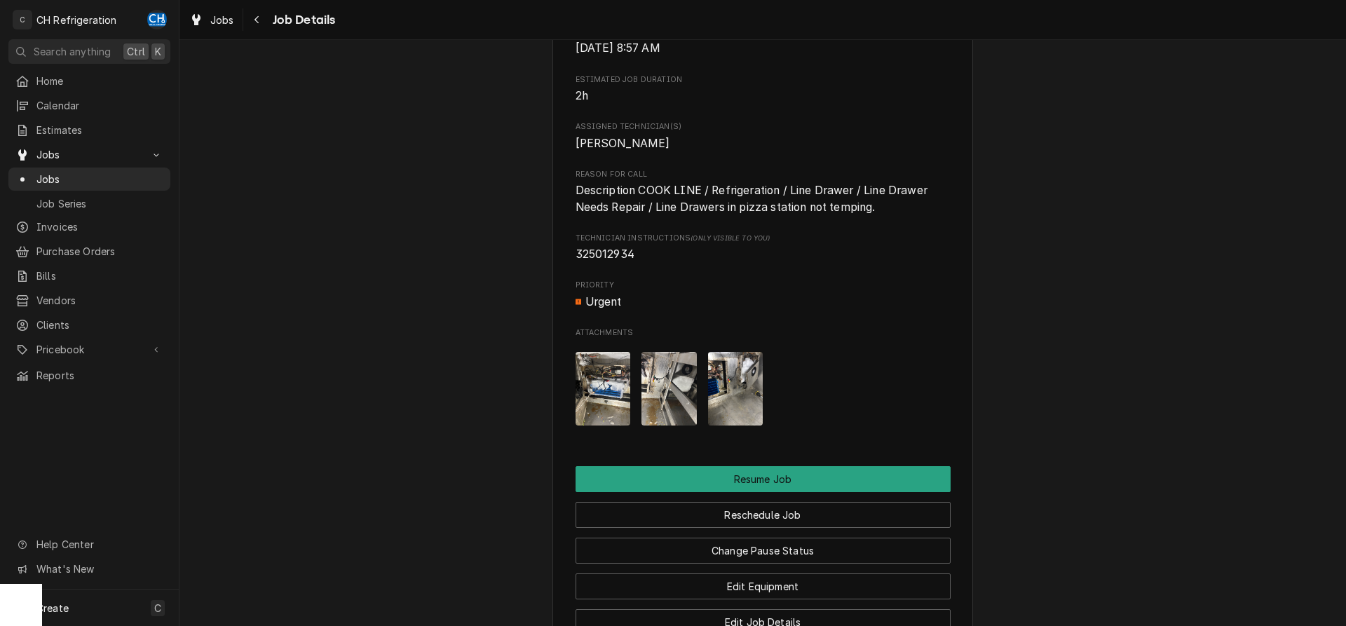
scroll to position [1144, 0]
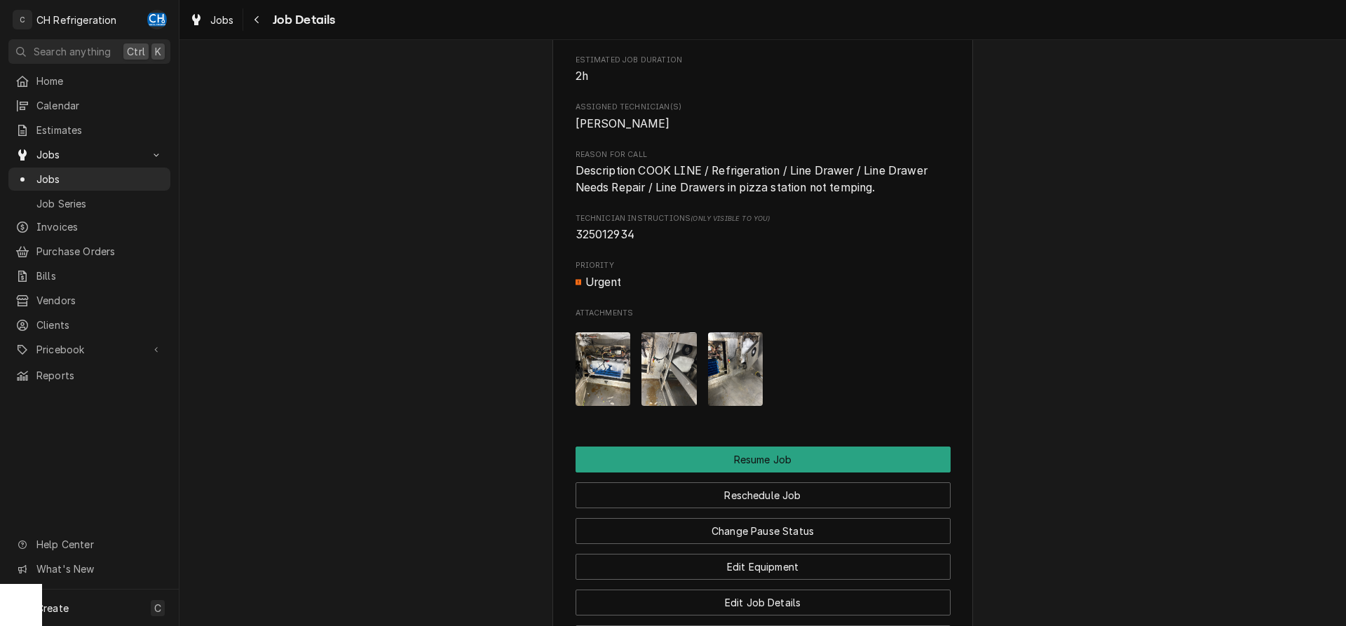
click at [583, 378] on img "Attachments" at bounding box center [602, 369] width 55 height 74
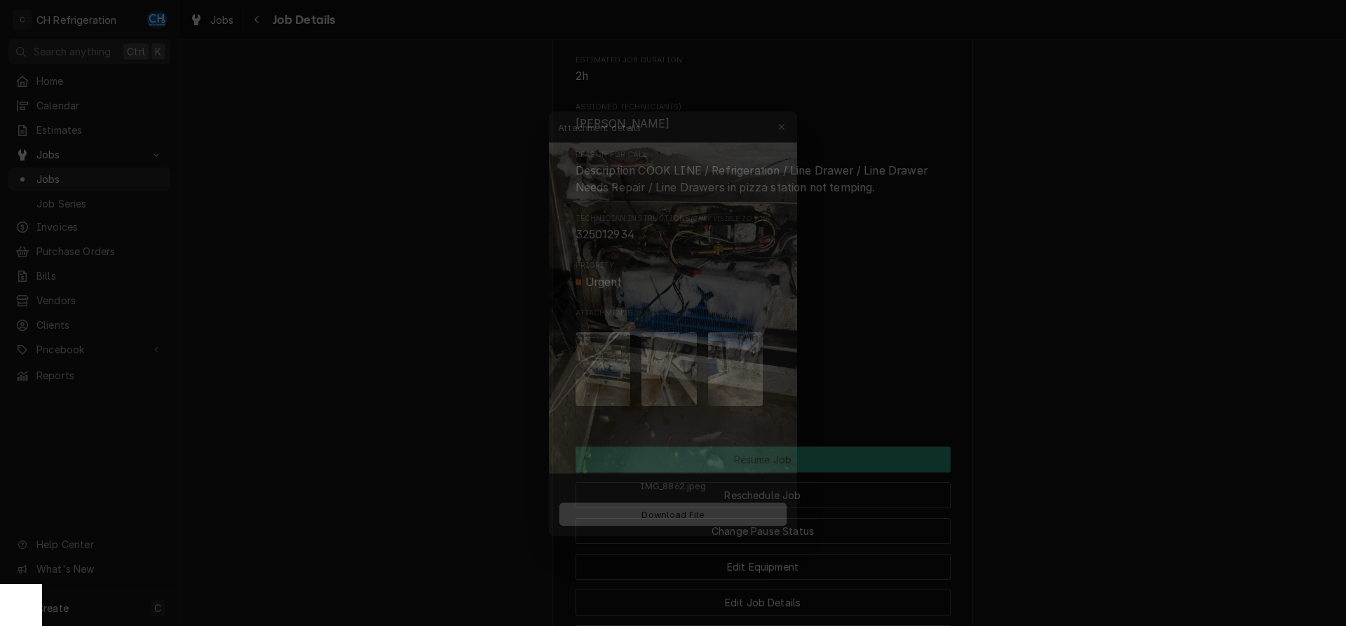
click at [920, 342] on div at bounding box center [673, 313] width 1346 height 626
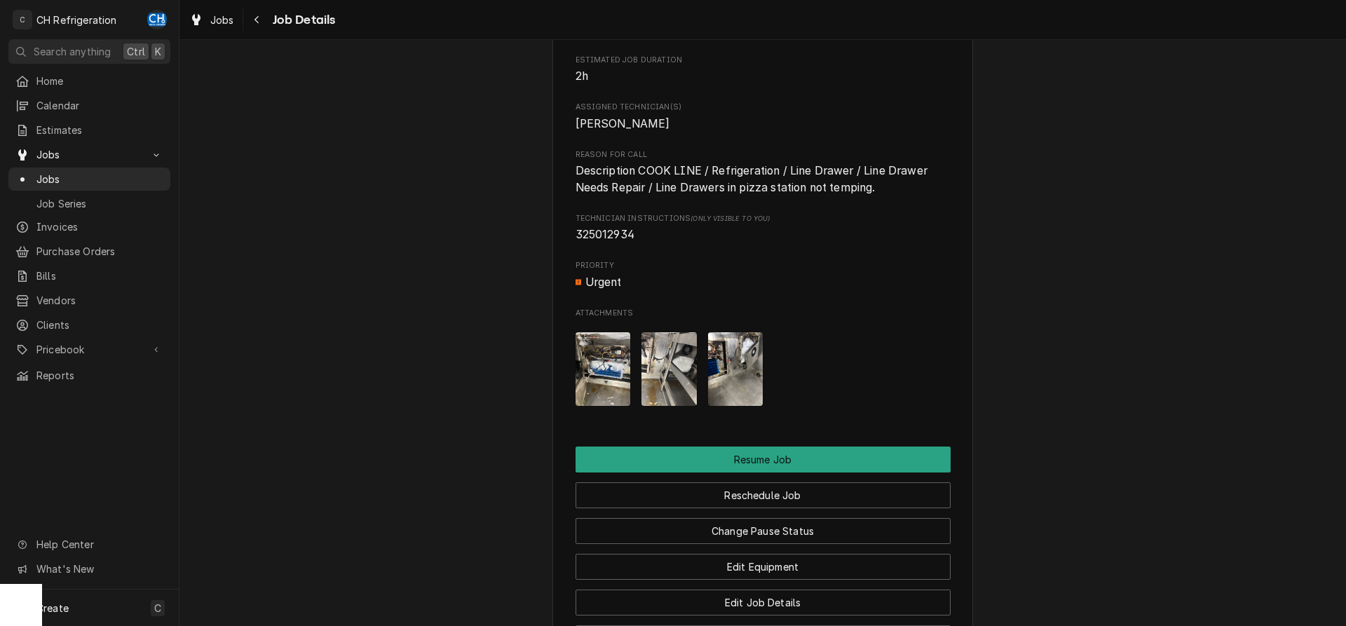
click at [655, 383] on img "Attachments" at bounding box center [668, 369] width 55 height 74
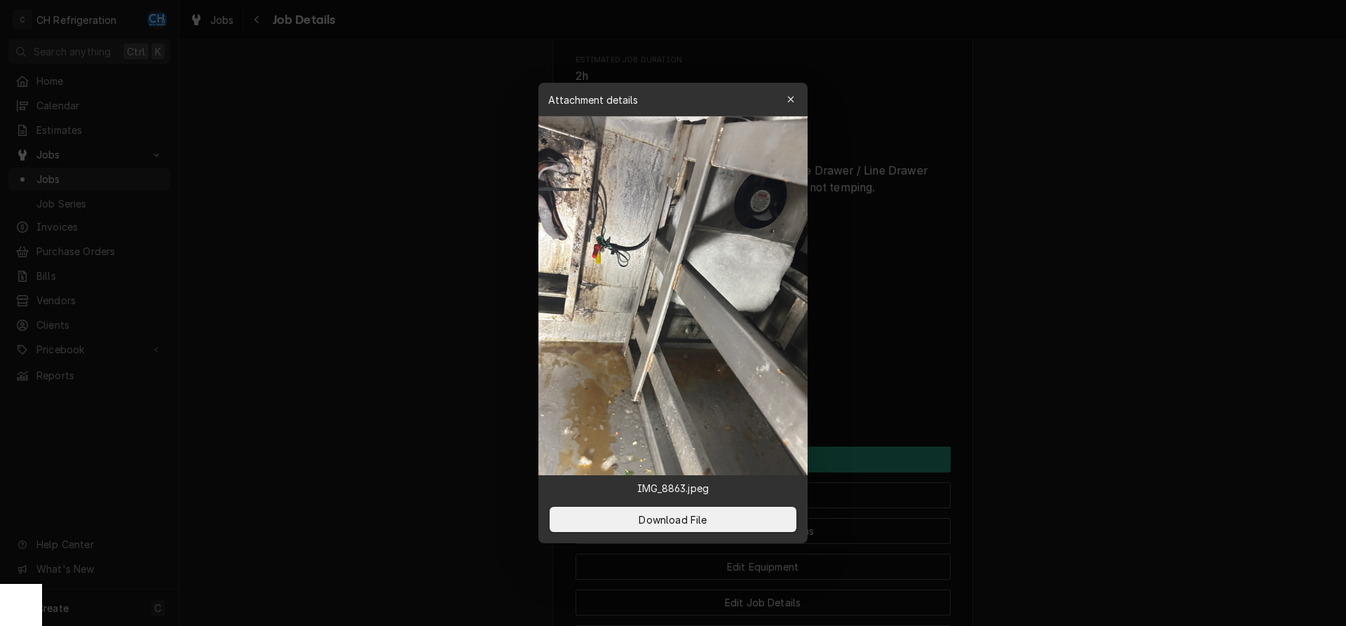
click at [917, 357] on div at bounding box center [673, 313] width 1346 height 626
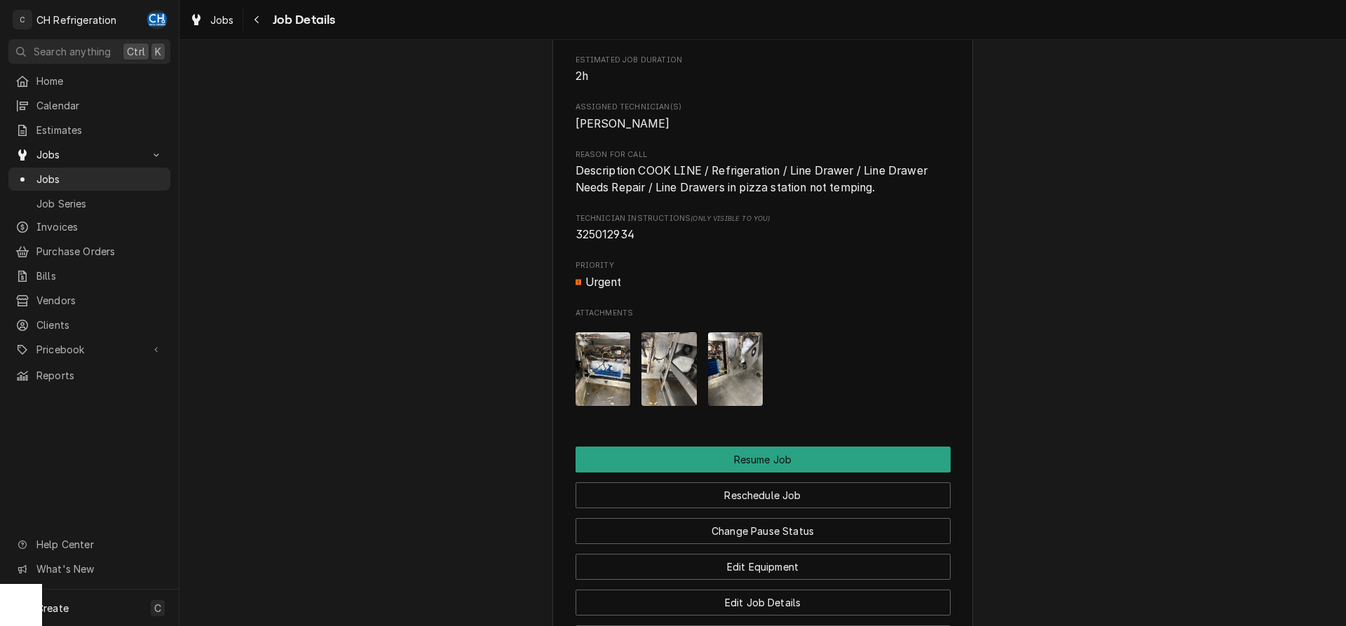
click at [744, 385] on img "Attachments" at bounding box center [735, 369] width 55 height 74
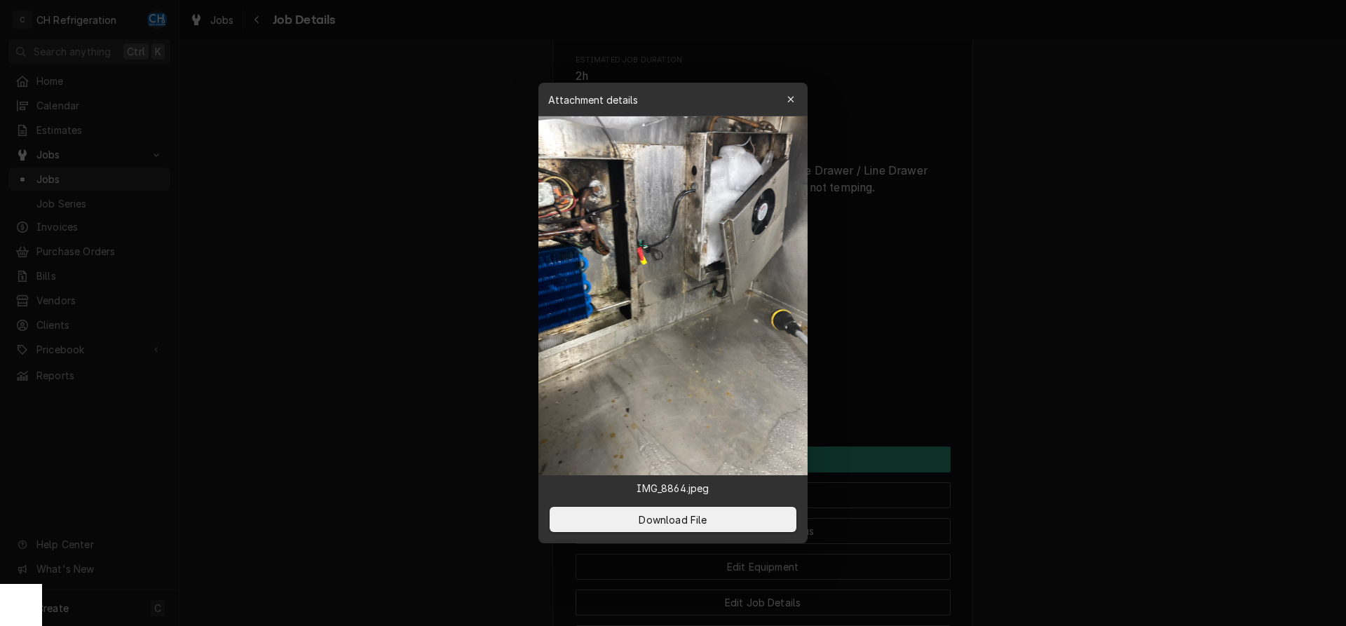
click at [908, 355] on div at bounding box center [673, 313] width 1346 height 626
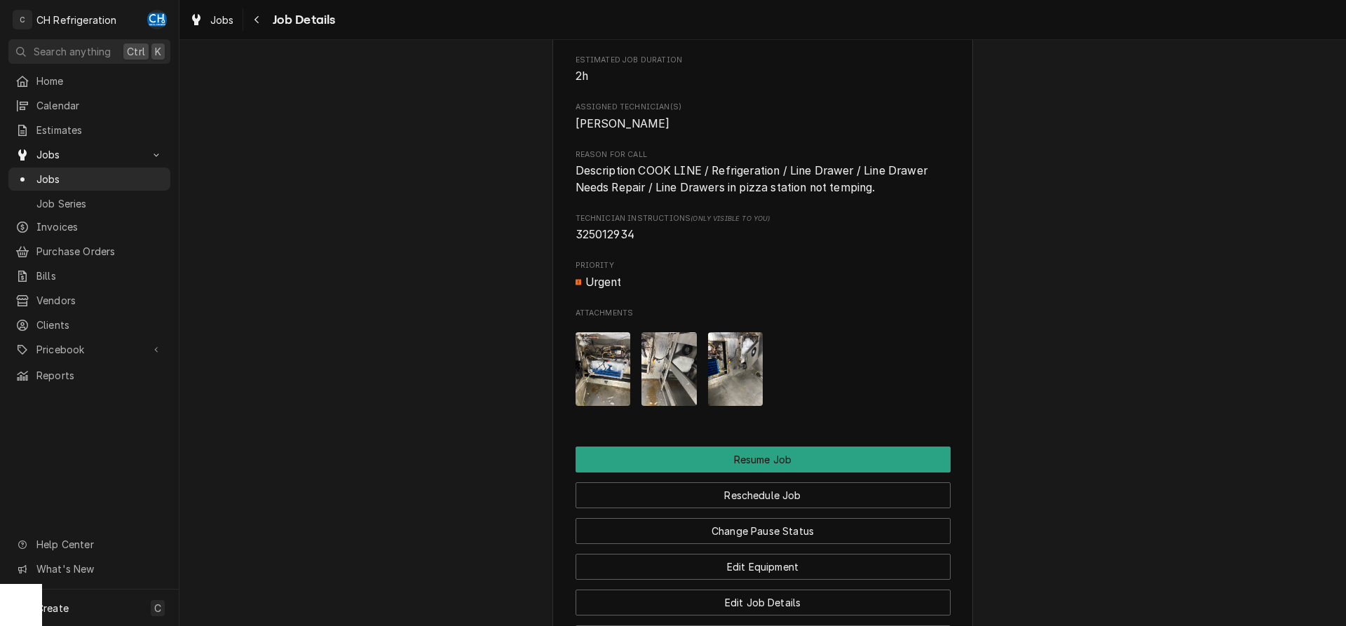
click at [611, 379] on img "Attachments" at bounding box center [602, 369] width 55 height 74
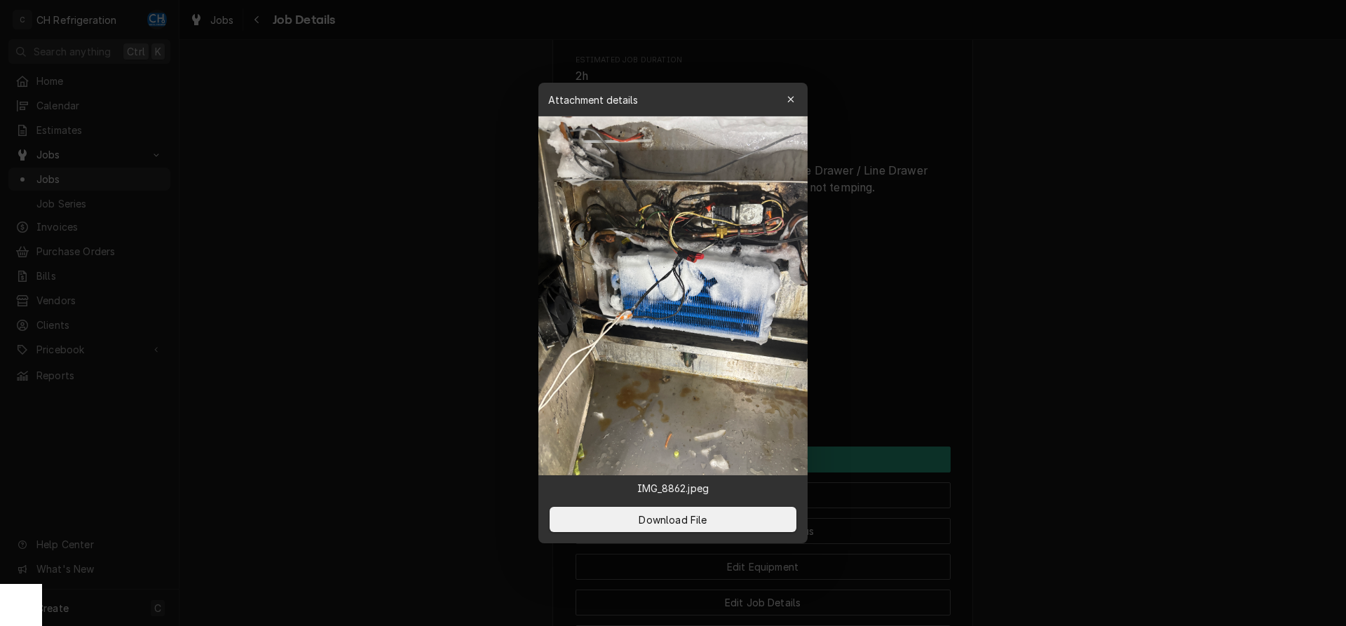
click at [924, 348] on div at bounding box center [673, 313] width 1346 height 626
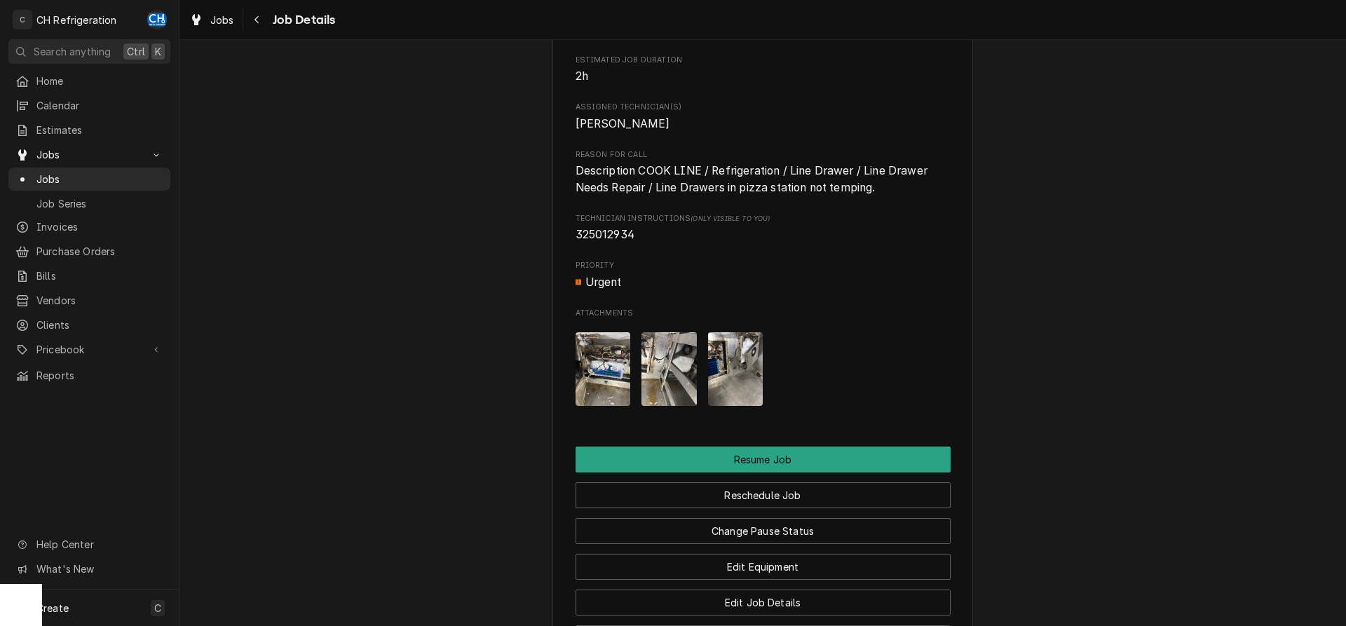
click at [753, 390] on img "Attachments" at bounding box center [735, 369] width 55 height 74
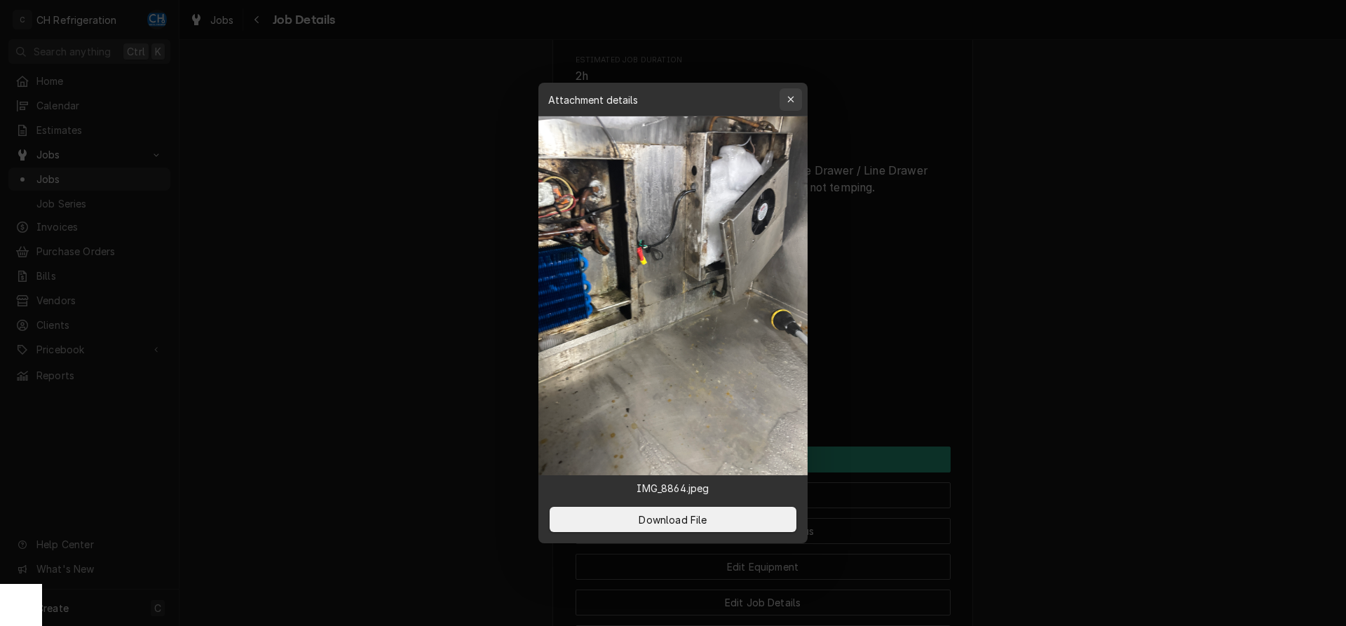
click at [791, 100] on icon "button" at bounding box center [790, 99] width 6 height 6
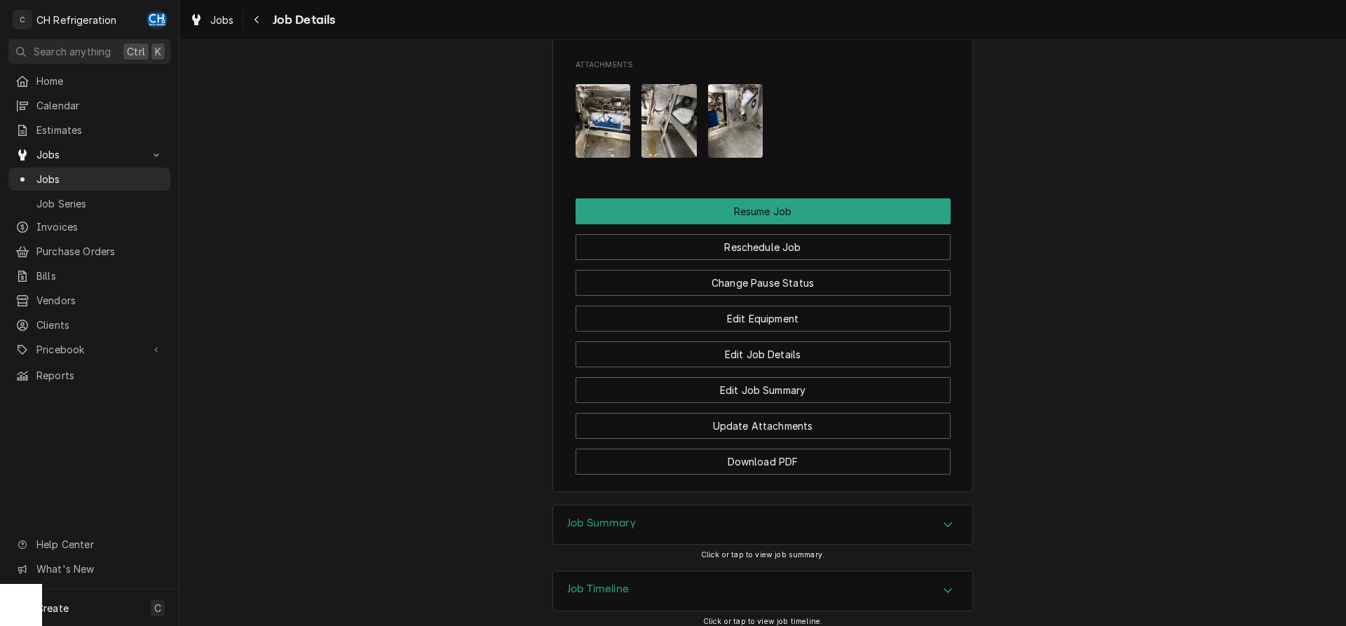
scroll to position [1430, 0]
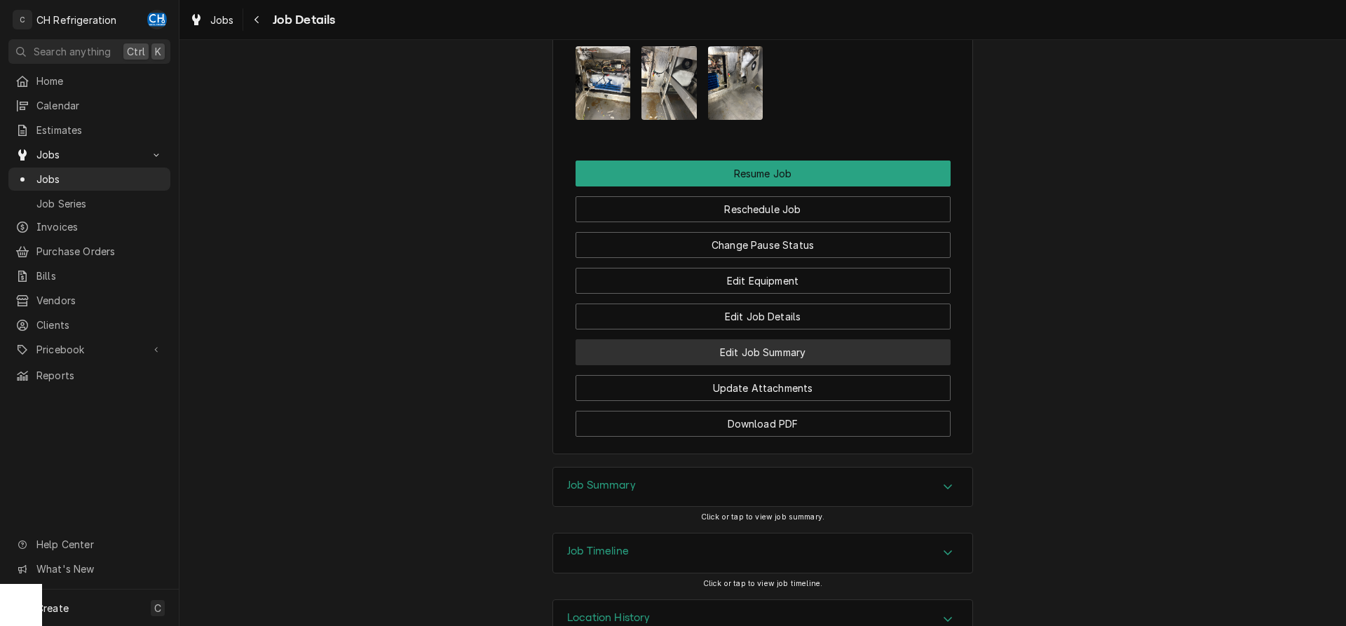
click at [809, 359] on button "Edit Job Summary" at bounding box center [762, 352] width 375 height 26
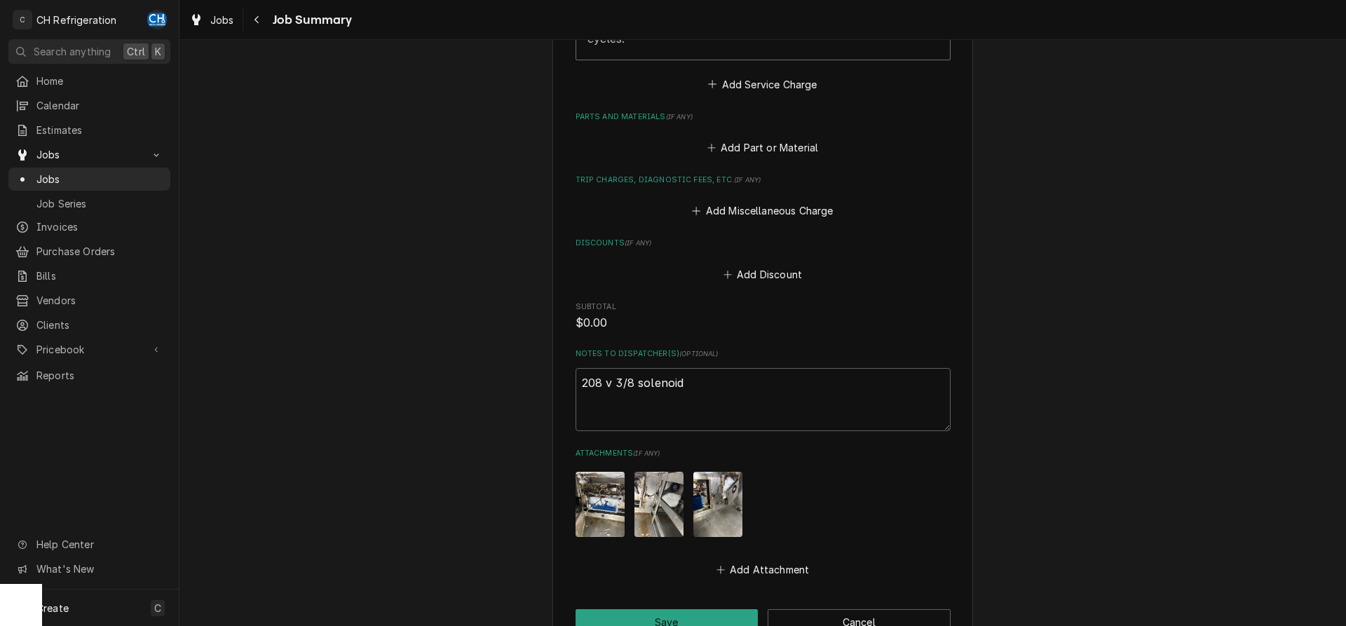
scroll to position [929, 0]
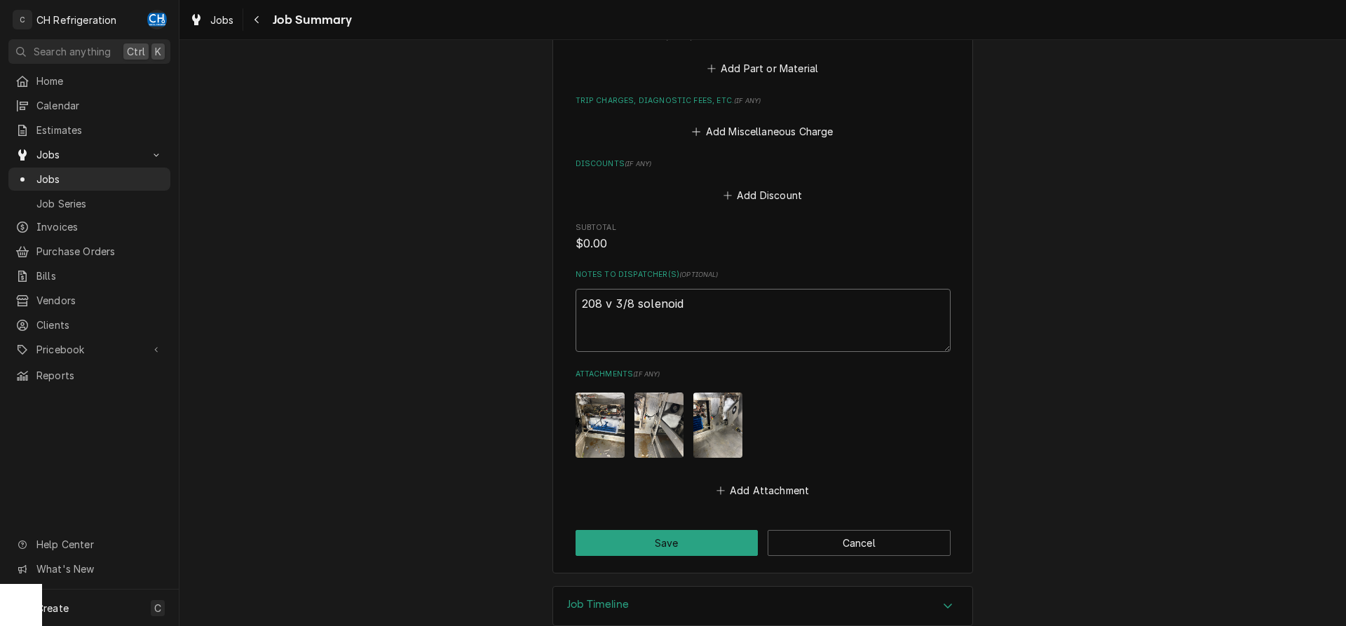
click at [714, 315] on textarea "208 v 3/8 solenoid" at bounding box center [762, 320] width 375 height 63
click at [730, 311] on textarea "208 v 3/8 solenoid" at bounding box center [762, 320] width 375 height 63
type textarea "x"
type textarea "208 v 3/8 solenoid"
paste textarea "MKC2DUAL"
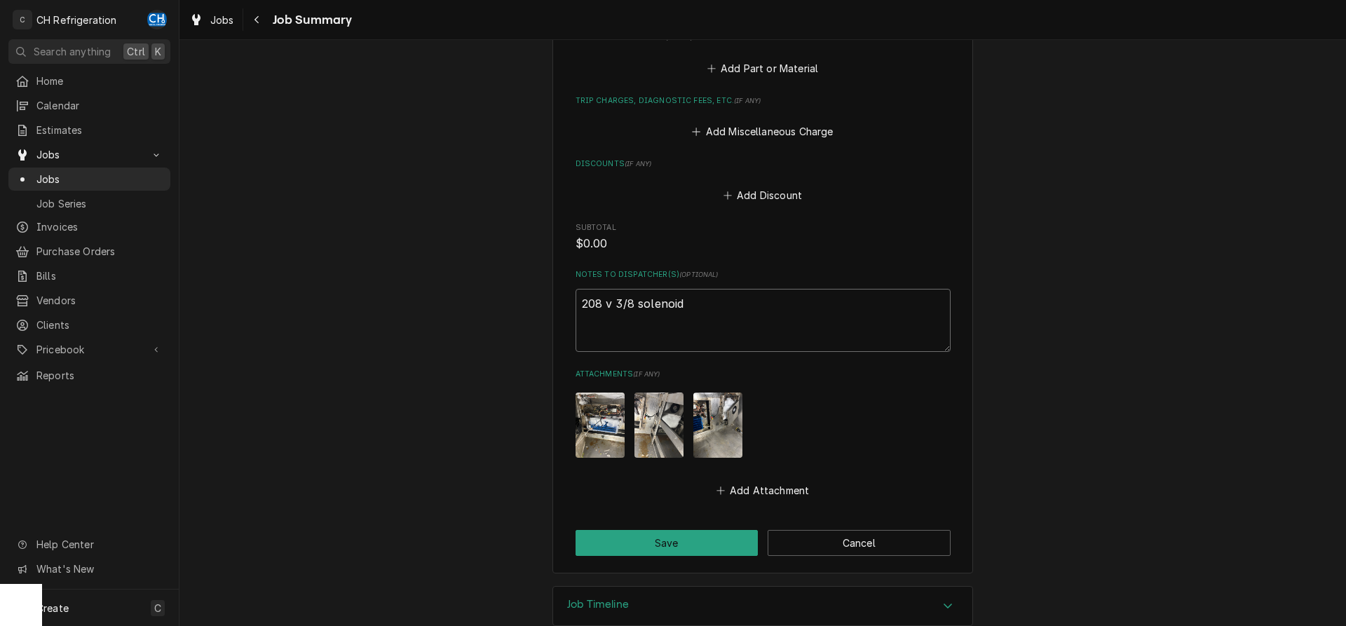
type textarea "x"
type textarea "208 v 3/8 solenoid MKC2DUAL"
type textarea "x"
type textarea "208 v 3/8 solenoid MKC2DUAL"
type textarea "x"
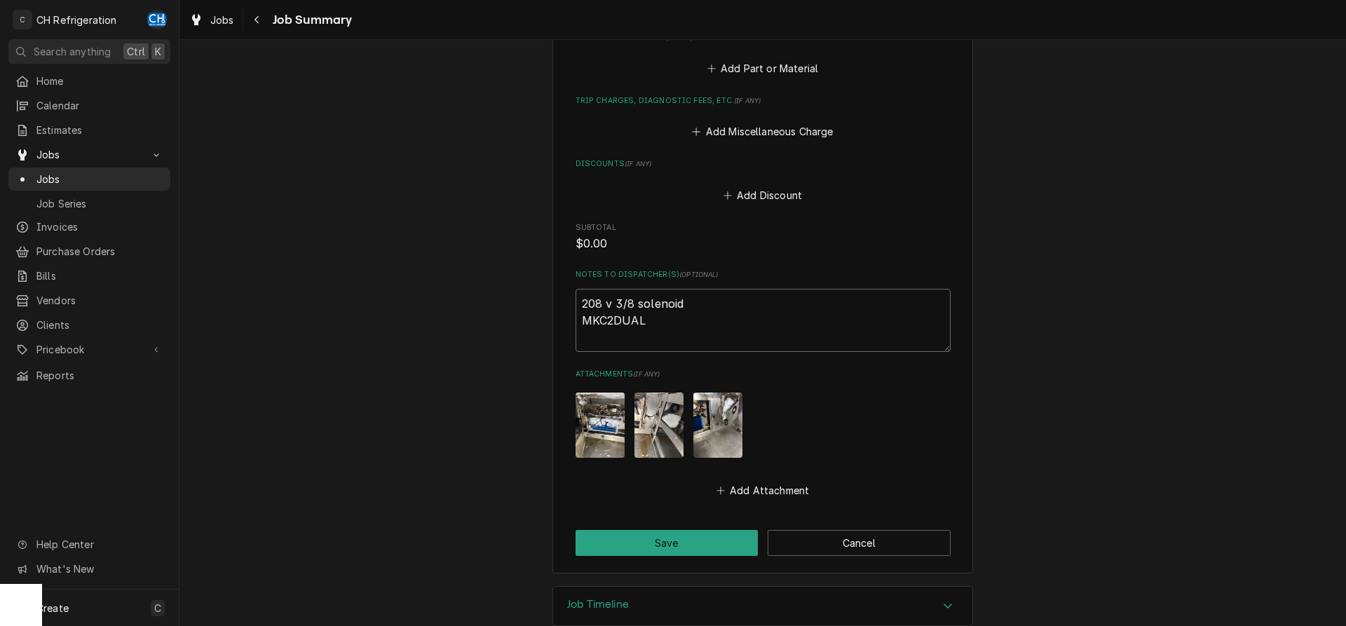
type textarea "208 v 3/8 solenoid MKC2DUAL ("
type textarea "x"
type textarea "208 v 3/8 solenoid MKC2DUAL (i"
type textarea "x"
type textarea "208 v 3/8 solenoid MKC2DUAL (in"
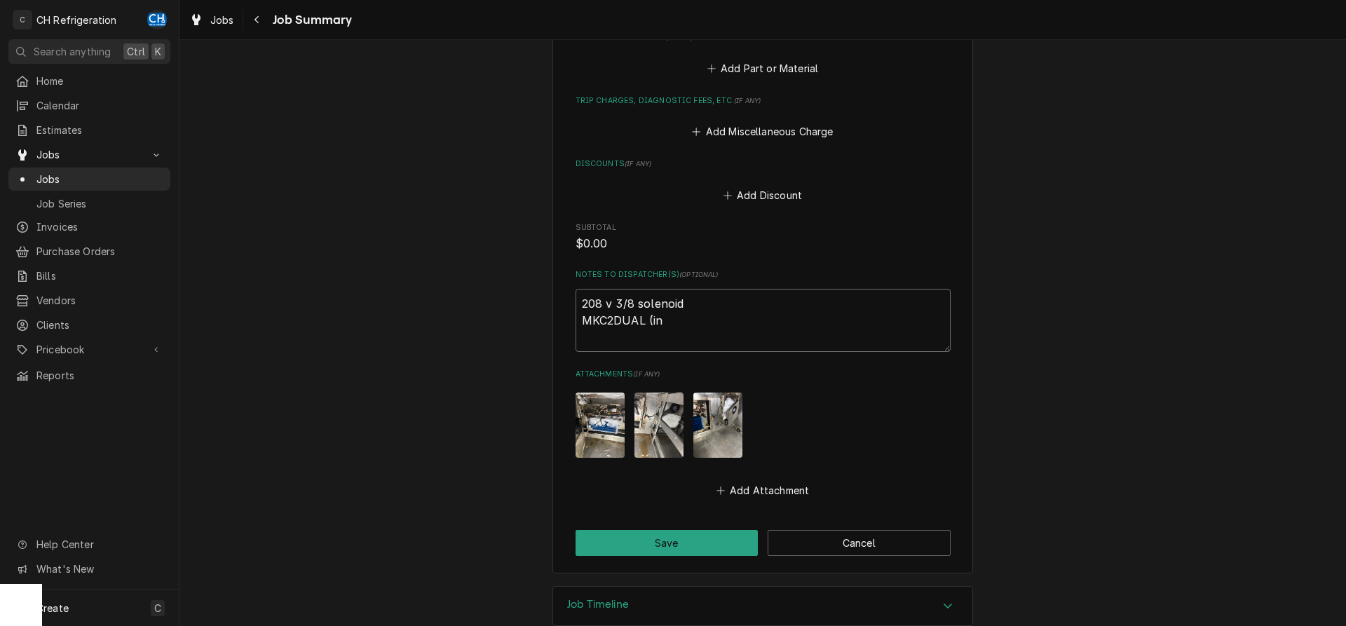
type textarea "x"
type textarea "208 v 3/8 solenoid MKC2DUAL (in"
type textarea "x"
type textarea "208 v 3/8 solenoid MKC2DUAL (in"
type textarea "x"
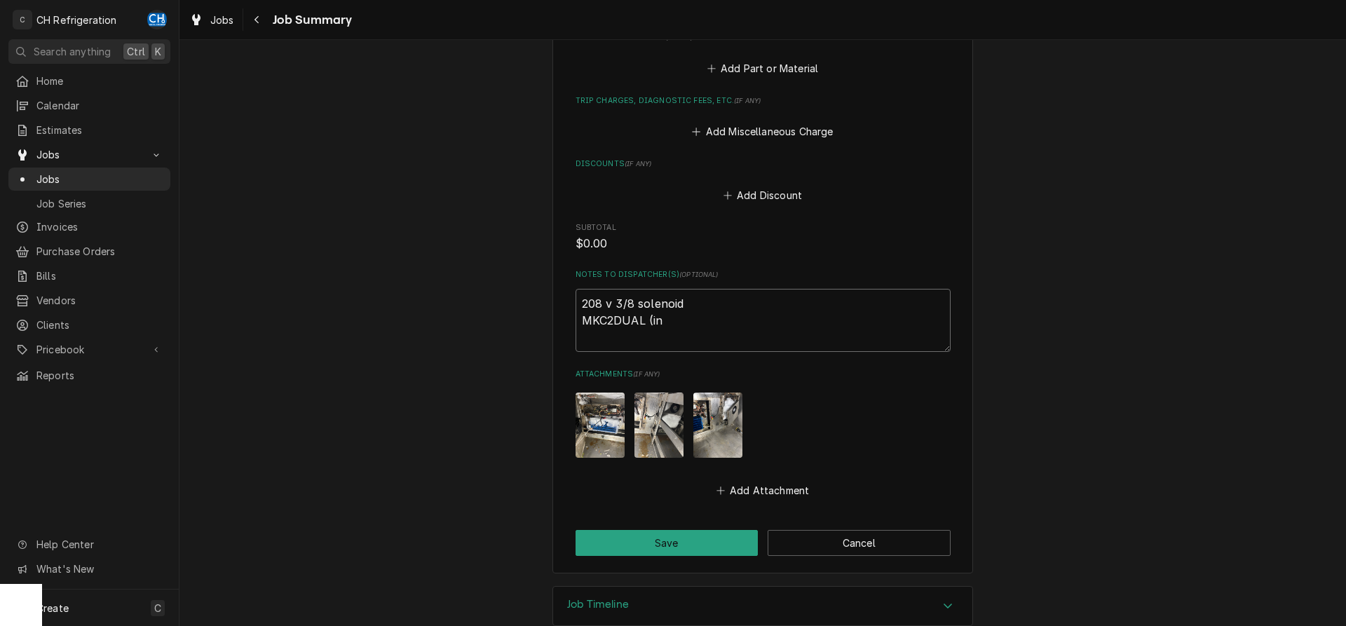
type textarea "208 v 3/8 solenoid MKC2DUAL (i"
type textarea "x"
type textarea "208 v 3/8 solenoid MKC2DUAL ("
type textarea "x"
type textarea "208 v 3/8 solenoid MKC2DUAL (i"
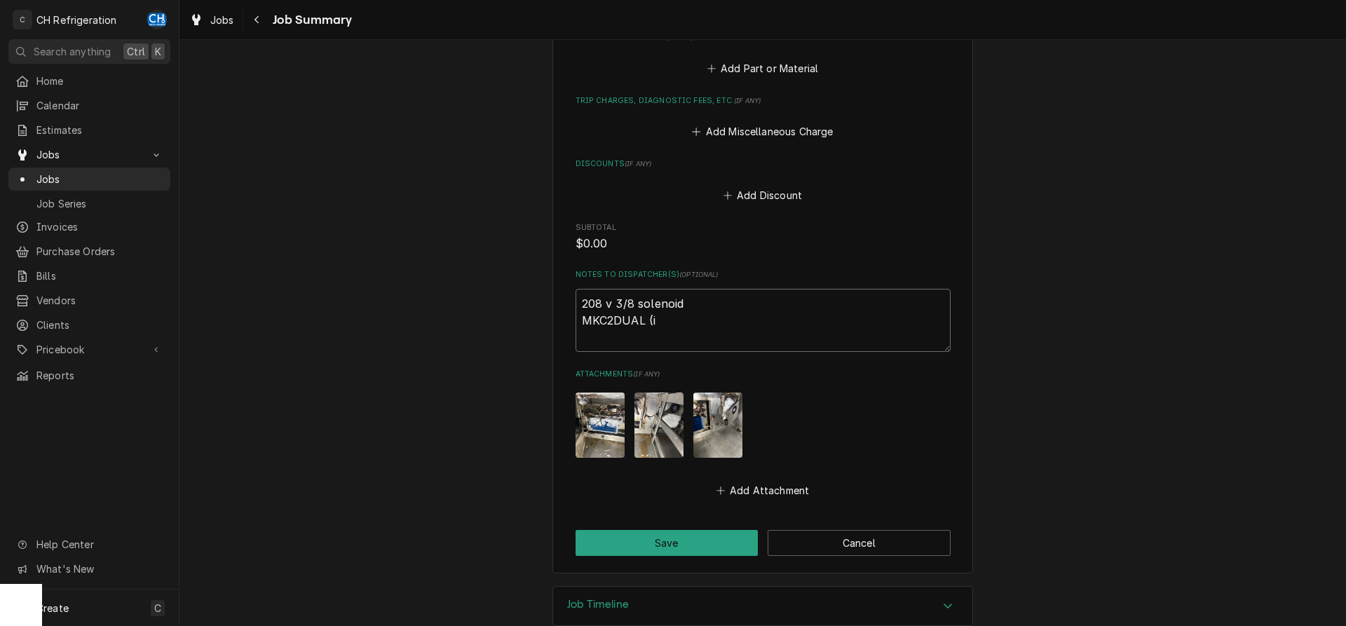
type textarea "x"
type textarea "208 v 3/8 solenoid MKC2DUAL (it"
type textarea "x"
type textarea "208 v 3/8 solenoid MKC2DUAL (its"
type textarea "x"
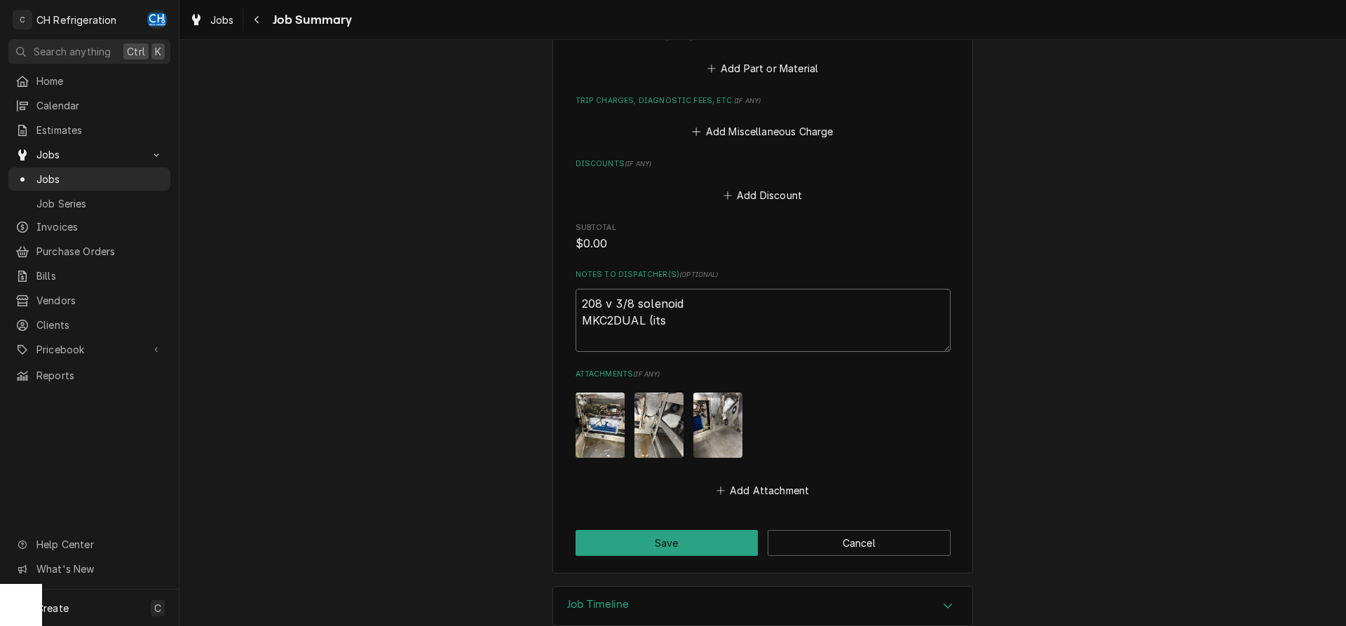
type textarea "208 v 3/8 solenoid MKC2DUAL (its"
type textarea "x"
type textarea "208 v 3/8 solenoid MKC2DUAL (its i"
type textarea "x"
type textarea "208 v 3/8 solenoid MKC2DUAL (its in"
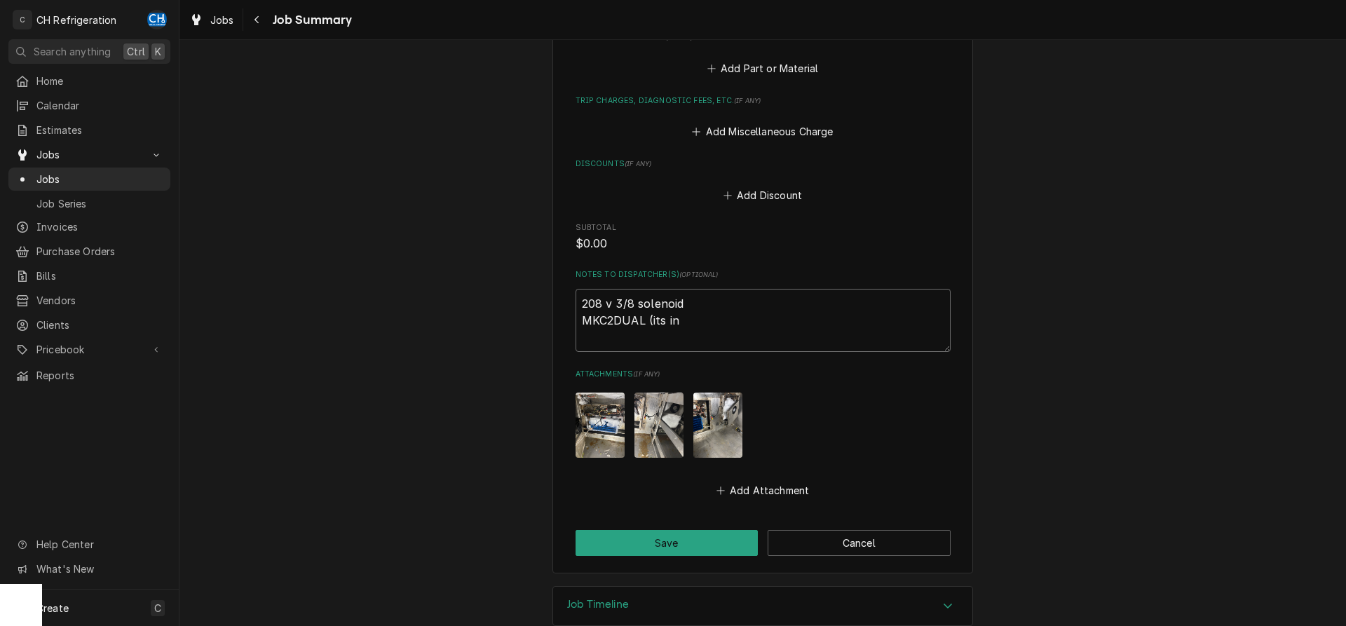
type textarea "x"
type textarea "208 v 3/8 solenoid MKC2DUAL (its in"
type textarea "x"
type textarea "208 v 3/8 solenoid MKC2DUAL (its in t"
type textarea "x"
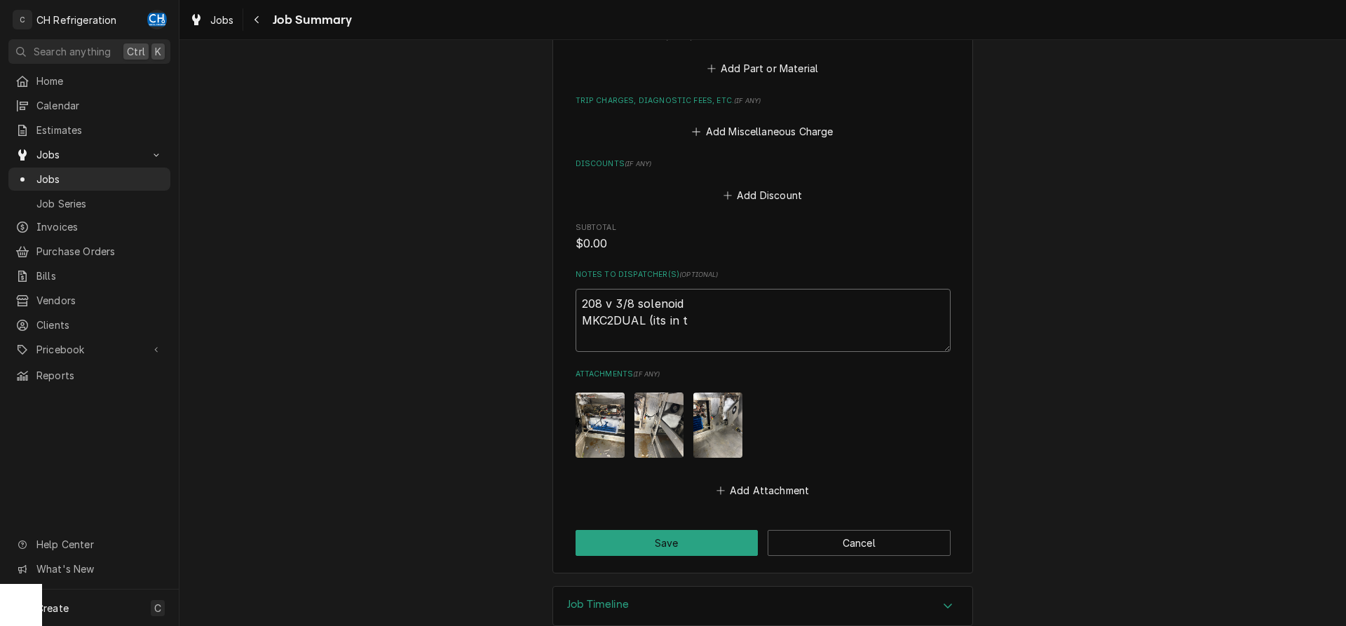
type textarea "208 v 3/8 solenoid MKC2DUAL (its in th"
type textarea "x"
type textarea "208 v 3/8 solenoid MKC2DUAL (its in the"
type textarea "x"
type textarea "208 v 3/8 solenoid MKC2DUAL (its in the"
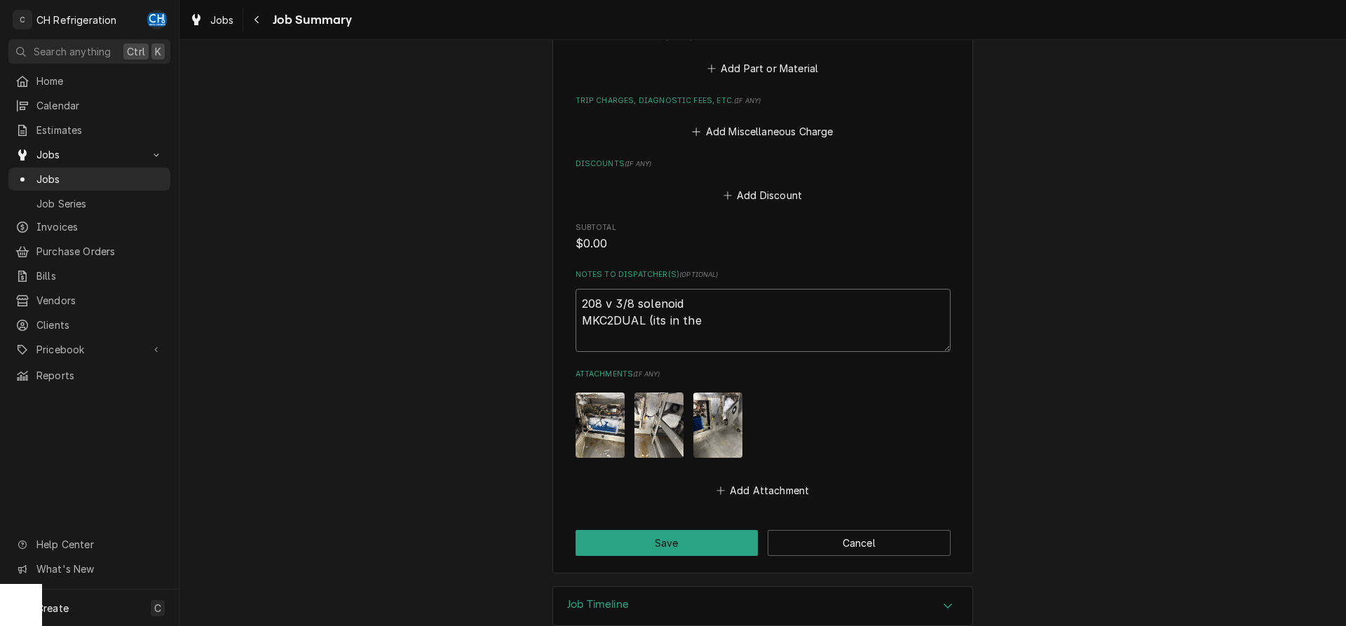
type textarea "x"
type textarea "208 v 3/8 solenoid MKC2DUAL (its in the s"
type textarea "x"
type textarea "208 v 3/8 solenoid MKC2DUAL (its in the sh"
type textarea "x"
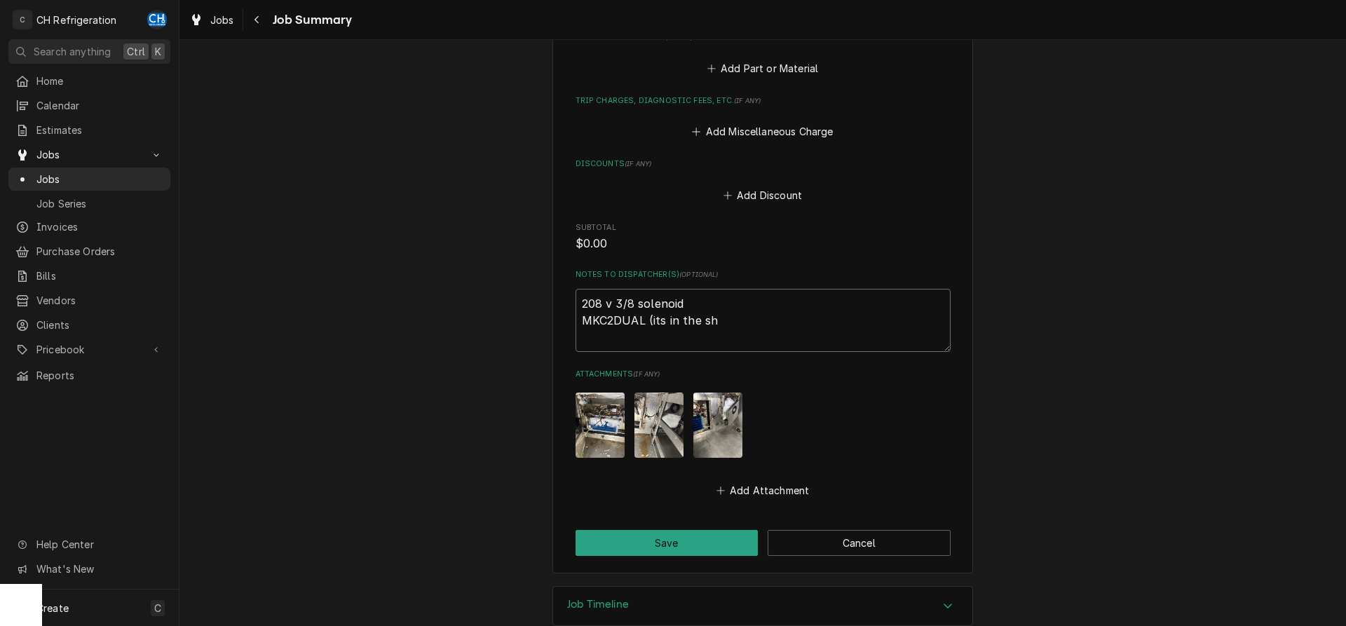
type textarea "208 v 3/8 solenoid MKC2DUAL (its in the sho"
type textarea "x"
type textarea "208 v 3/8 solenoid MKC2DUAL (its in the shop"
type textarea "x"
type textarea "208 v 3/8 solenoid MKC2DUAL (its in the shop)"
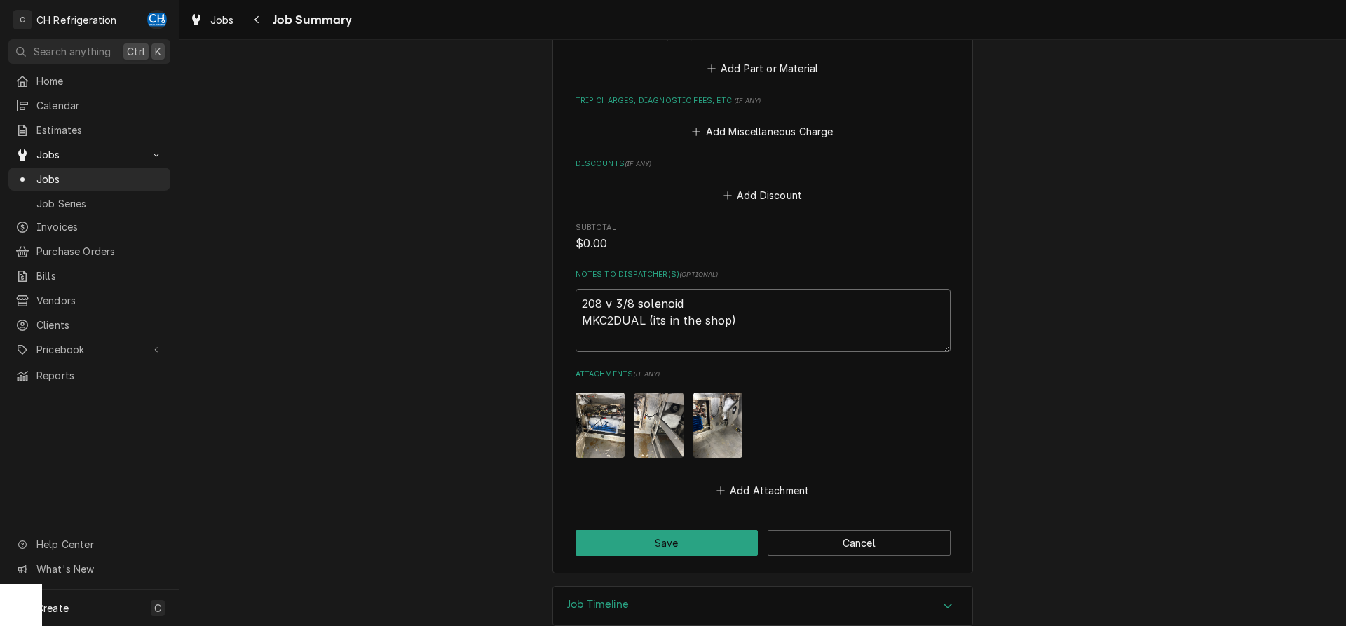
type textarea "x"
type textarea "208 v 3/8 solenoid MKC2DUAL (its in the shop)"
click at [620, 340] on textarea "208 v 3/8 solenoid MKC2DUAL (its in the shop)" at bounding box center [762, 320] width 375 height 63
paste textarea "E9S230"
type textarea "x"
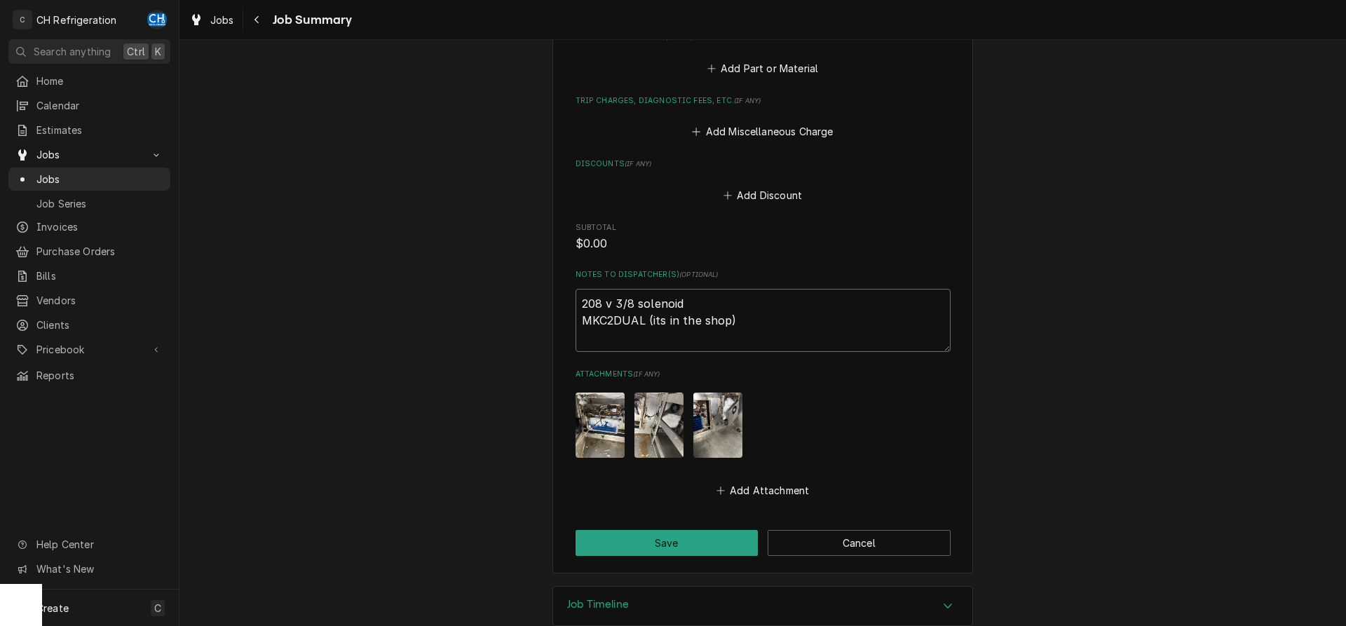
type textarea "208 v 3/8 solenoid MKC2DUAL (its in the shop) E9S230"
type textarea "x"
type textarea "208 v 3/8 solenoid MKC2DUAL (its in the shop) E9S230"
type textarea "x"
type textarea "208 v 3/8 solenoid MKC2DUAL (its in the shop) E9S230 L"
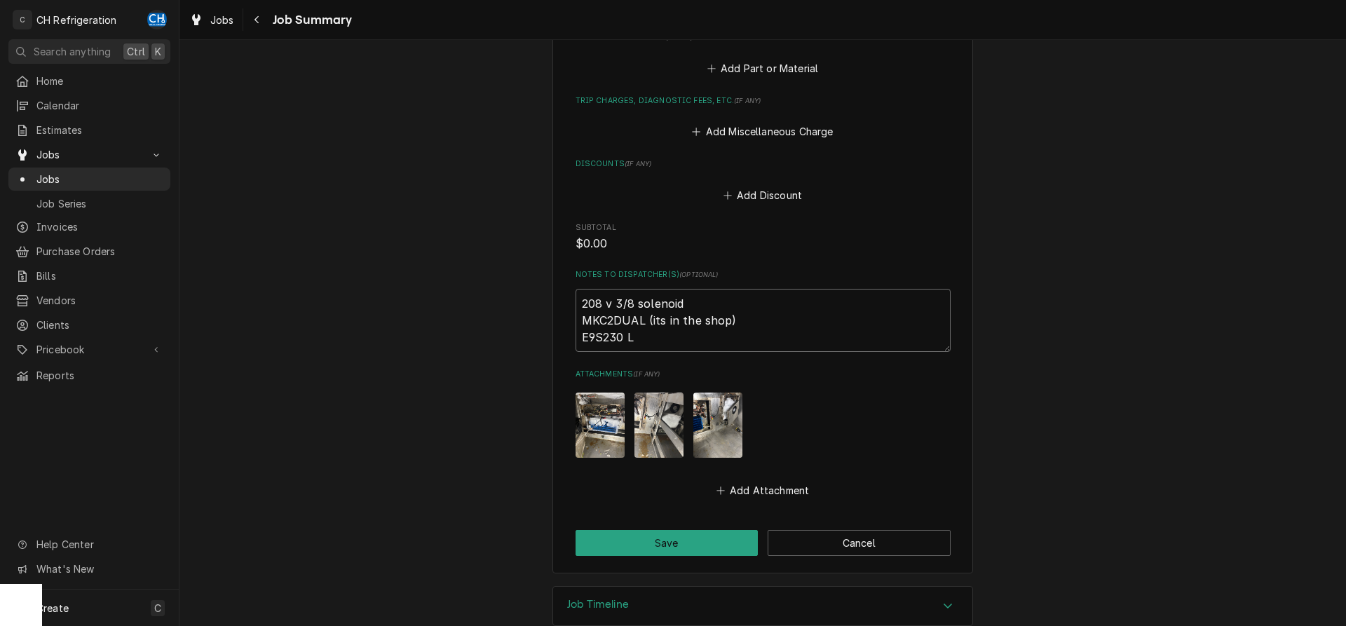
type textarea "x"
type textarea "208 v 3/8 solenoid MKC2DUAL (its in the shop) E9S230 LL"
type textarea "x"
type textarea "208 v 3/8 solenoid MKC2DUAL (its in the shop) E9S230 LLS"
type textarea "x"
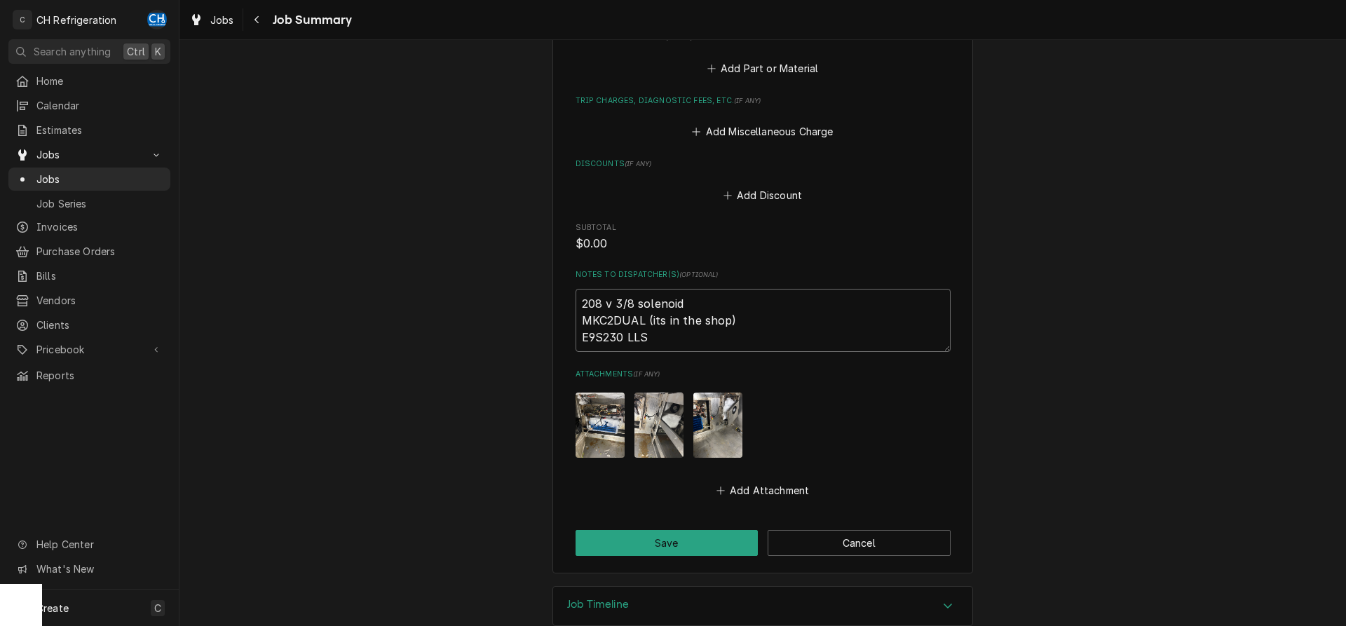
type textarea "208 v 3/8 solenoid MKC2DUAL (its in the shop) E9S230 LLSV"
drag, startPoint x: 667, startPoint y: 336, endPoint x: 629, endPoint y: 344, distance: 38.1
click at [629, 344] on textarea "208 v 3/8 solenoid MKC2DUAL (its in the shop) E9S230 LLSV" at bounding box center [762, 320] width 375 height 63
type textarea "x"
type textarea "208 v 3/8 solenoid MKC2DUAL (its in the shop) E9S230"
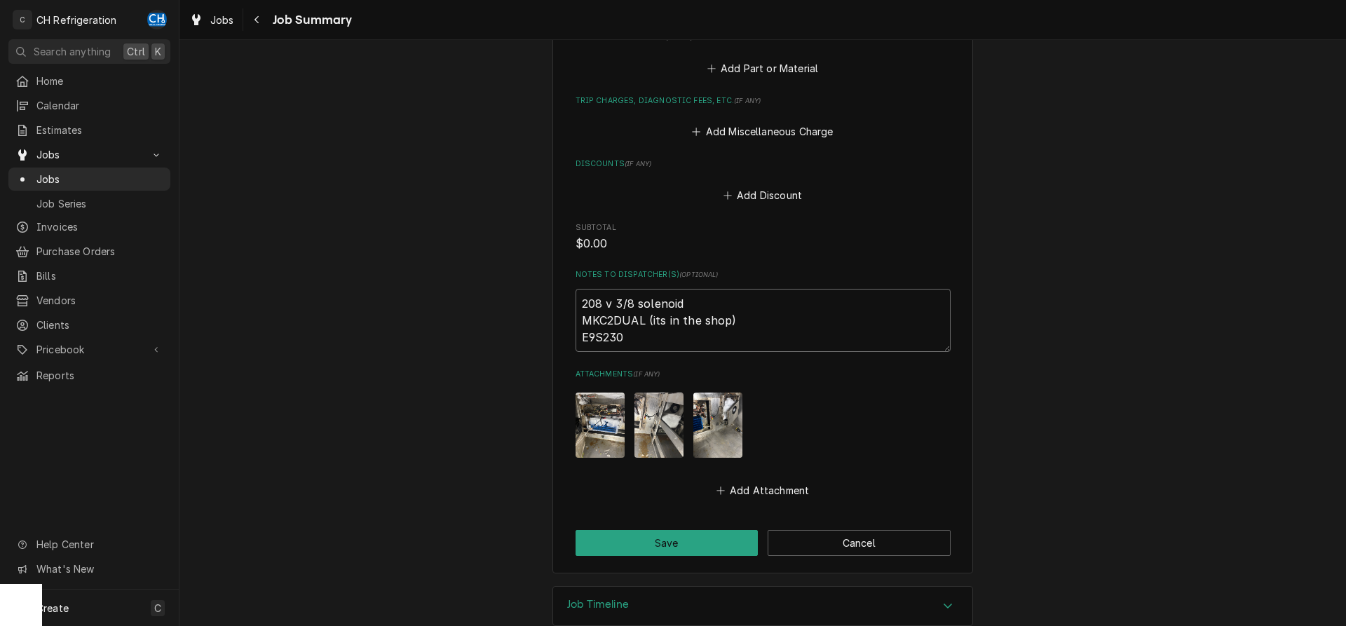
type textarea "x"
type textarea "208 v 3/8 solenoid MKC2DUAL (its in the shop) E9S230"
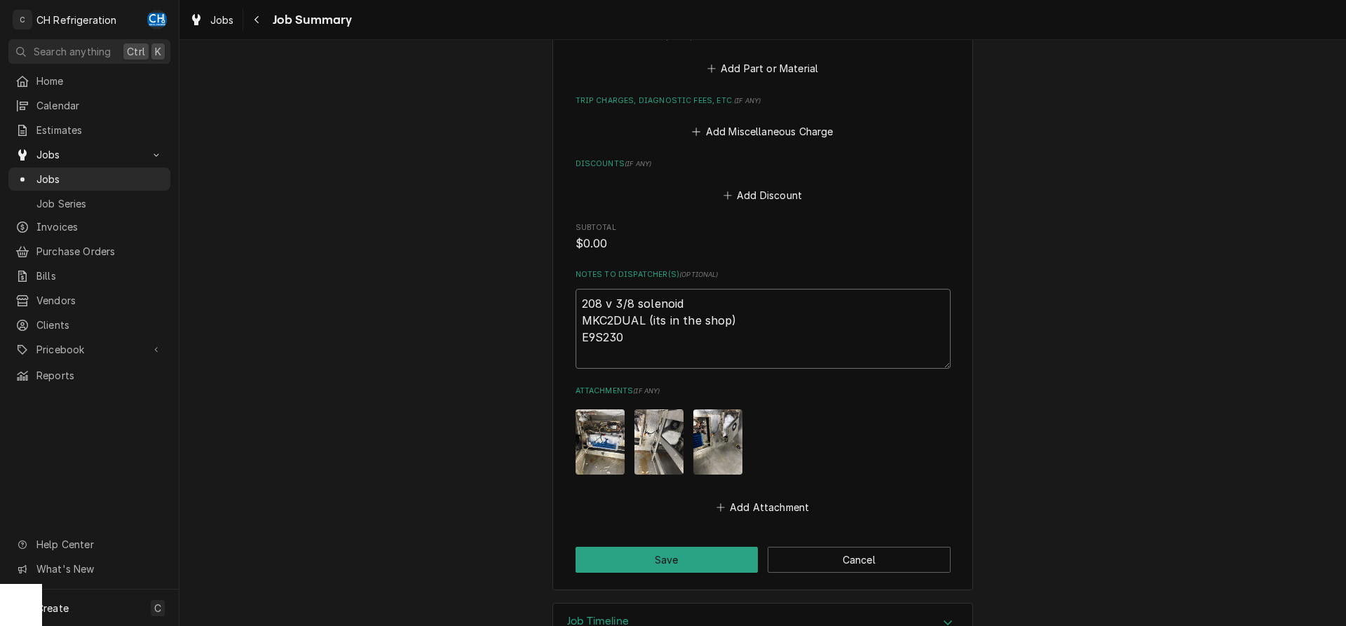
type textarea "x"
type textarea "208 v 3/8 solenoid MKC2DUAL (its in the shop) E9S230 2"
type textarea "x"
type textarea "208 v 3/8 solenoid MKC2DUAL (its in the shop) E9S230 2"
type textarea "x"
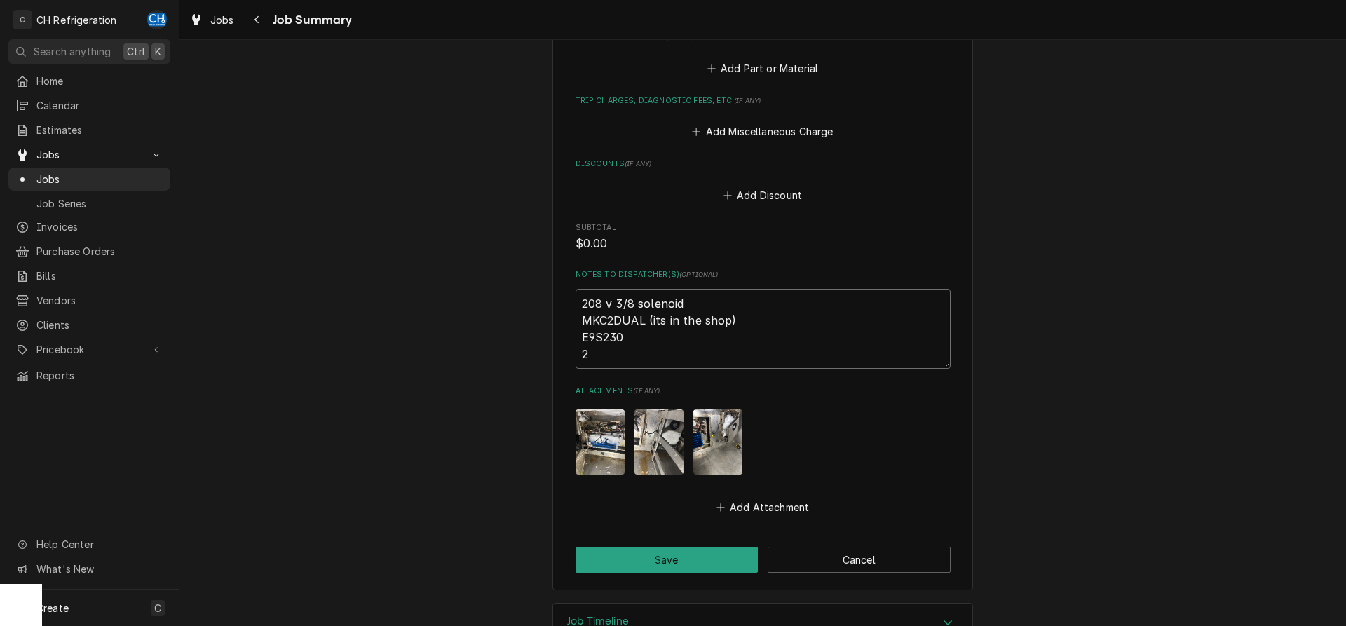
type textarea "208 v 3/8 solenoid MKC2DUAL (its in the shop) E9S230 2 t"
type textarea "x"
type textarea "208 v 3/8 solenoid MKC2DUAL (its in the shop) E9S230 2 te"
type textarea "x"
type textarea "208 v 3/8 solenoid MKC2DUAL (its in the shop) E9S230 2 tec"
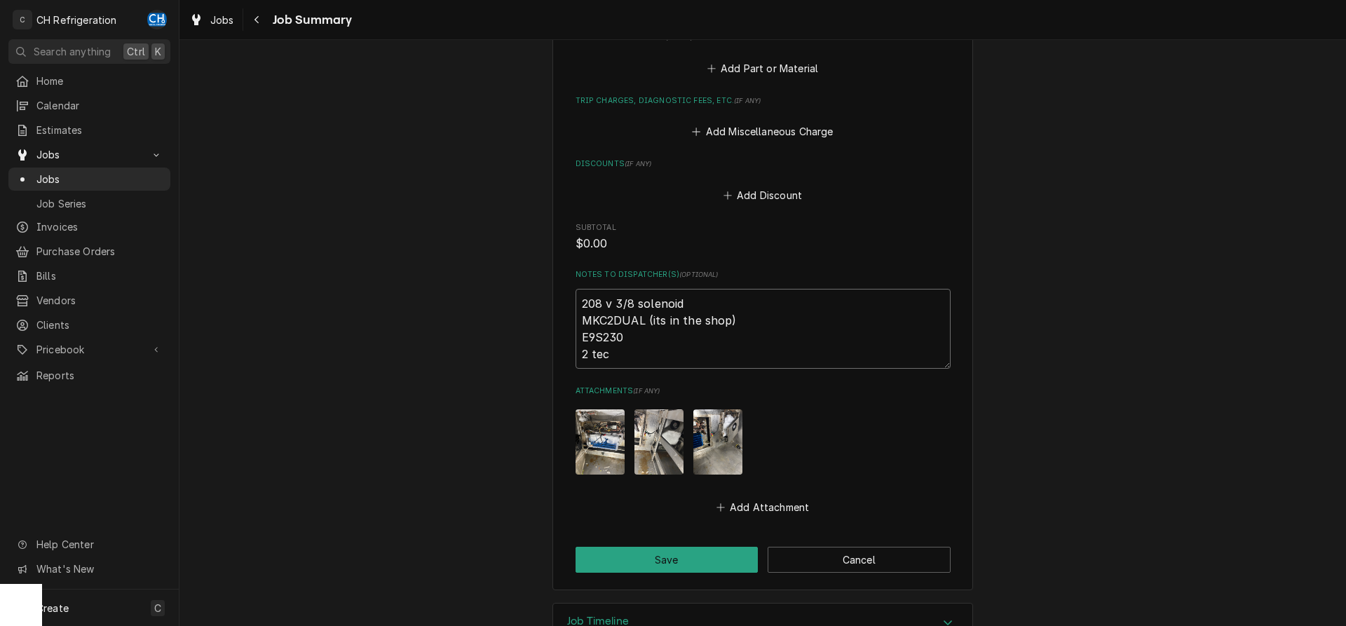
type textarea "x"
type textarea "208 v 3/8 solenoid MKC2DUAL (its in the shop) E9S230 2 tech"
type textarea "x"
type textarea "208 v 3/8 solenoid MKC2DUAL (its in the shop) E9S230 2 techs"
type textarea "x"
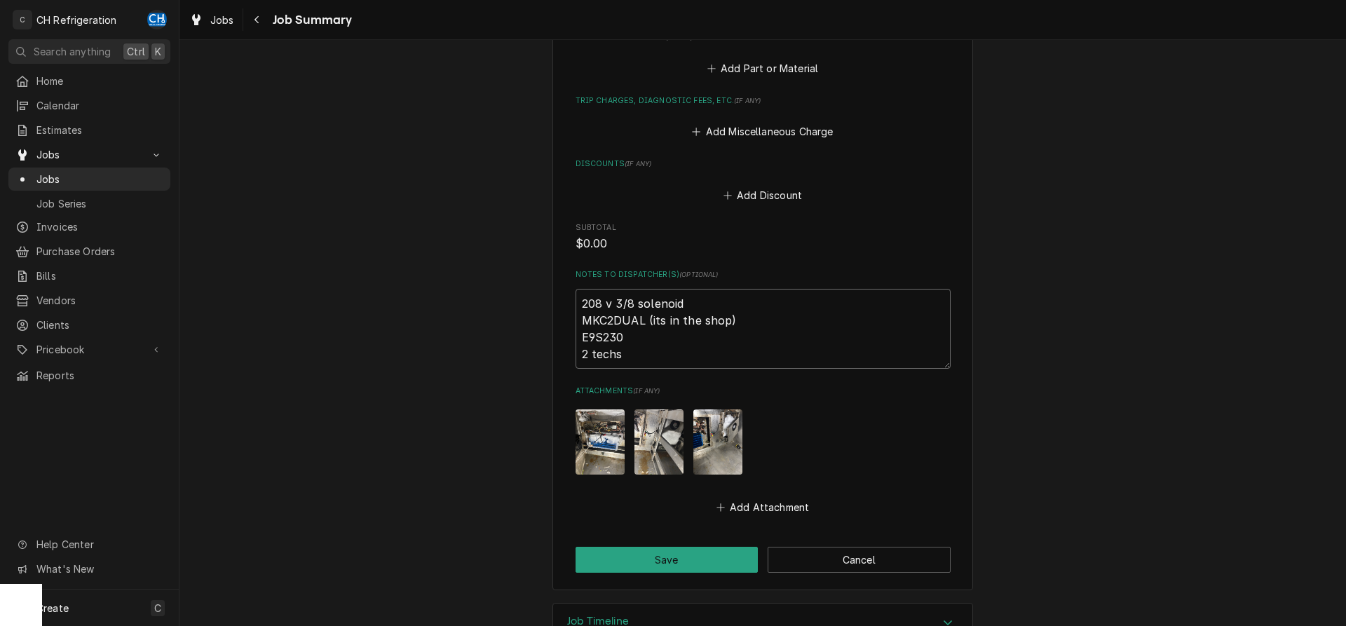
type textarea "208 v 3/8 solenoid MKC2DUAL (its in the shop) E9S230 2 techs"
type textarea "x"
type textarea "208 v 3/8 solenoid MKC2DUAL (its in the shop) E9S230 2 techs 8"
type textarea "x"
type textarea "208 v 3/8 solenoid MKC2DUAL (its in the shop) E9S230 2 techs 8"
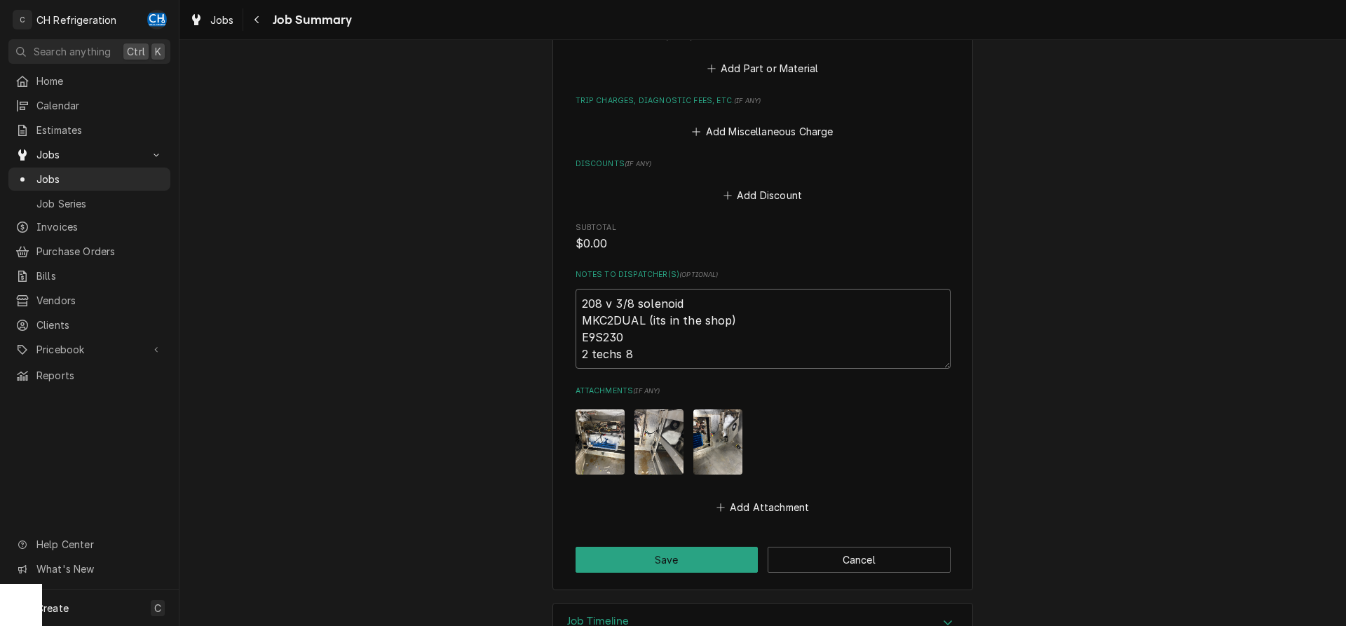
type textarea "x"
type textarea "208 v 3/8 solenoid MKC2DUAL (its in the shop) E9S230 2 techs 8 h"
type textarea "x"
type textarea "208 v 3/8 solenoid MKC2DUAL (its in the shop) E9S230 2 techs 8 ho"
type textarea "x"
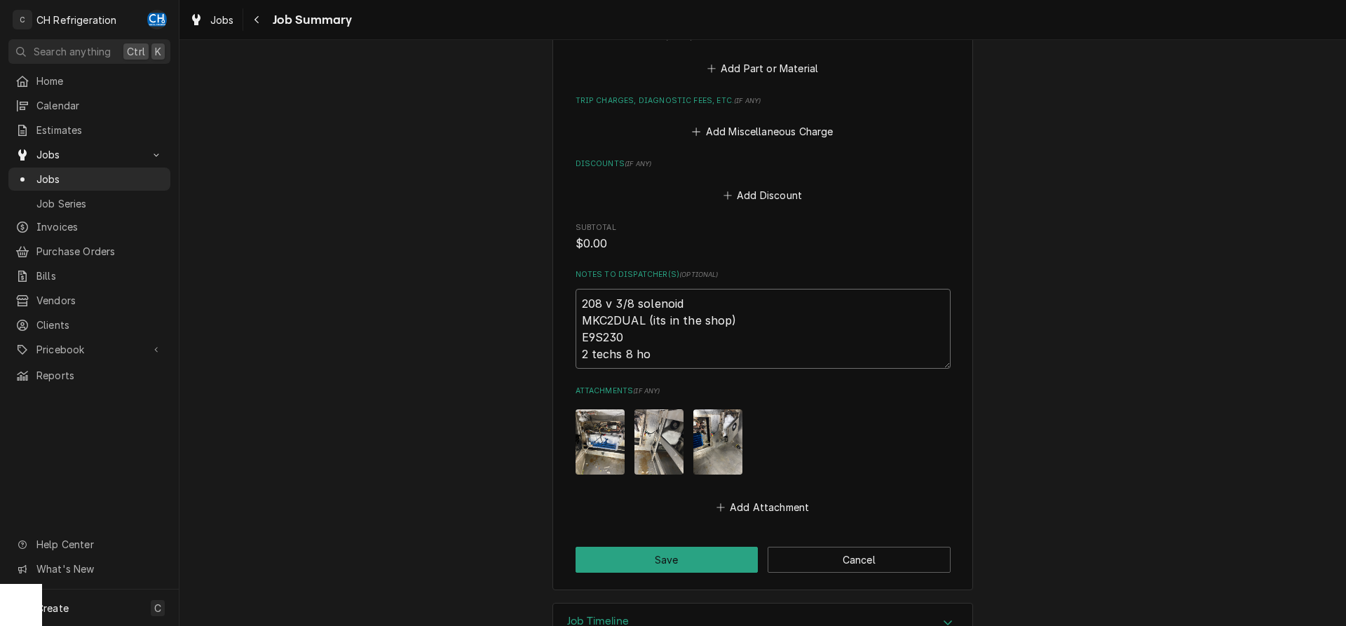
type textarea "208 v 3/8 solenoid MKC2DUAL (its in the shop) E9S230 2 techs 8 hou"
type textarea "x"
type textarea "208 v 3/8 solenoid MKC2DUAL (its in the shop) E9S230 2 techs 8 hour"
type textarea "x"
type textarea "208 v 3/8 solenoid MKC2DUAL (its in the shop) E9S230 2 techs 8 hours"
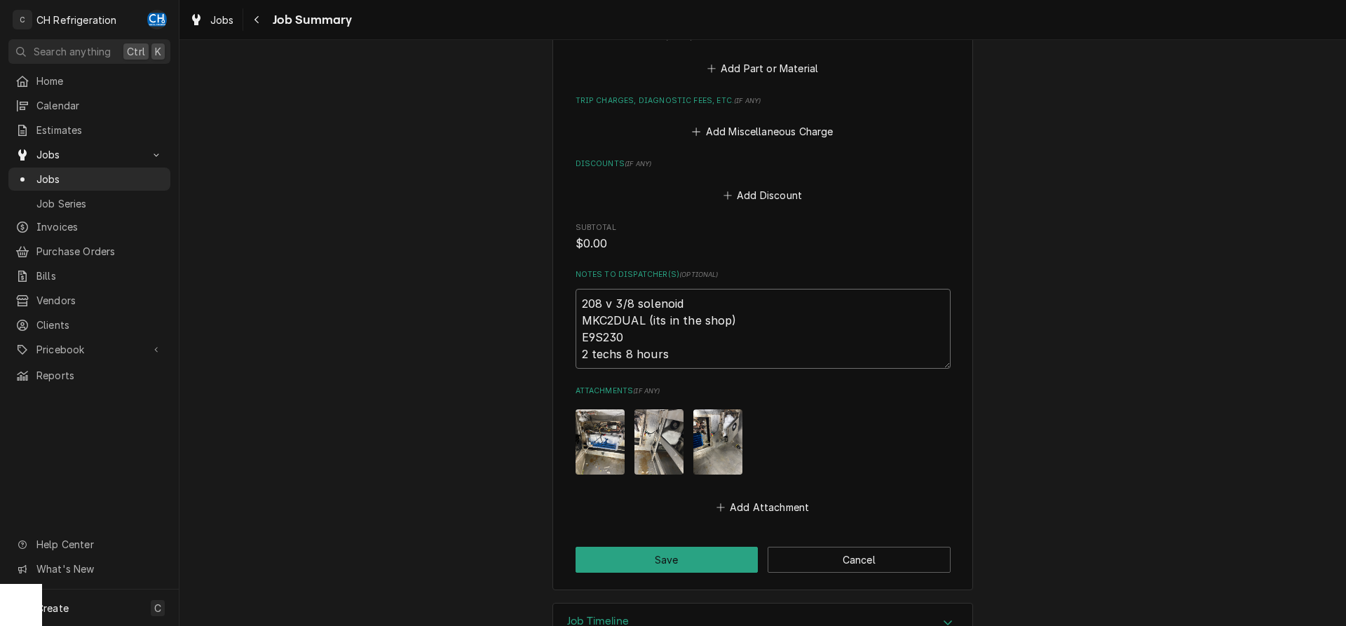
type textarea "x"
type textarea "208 v 3/8 solenoid MKC2DUAL (its in the shop) E9S230 2 techs 8 hour"
type textarea "x"
type textarea "208 v 3/8 solenoid MKC2DUAL (its in the shop) E9S230 2 techs 8 hours"
type textarea "x"
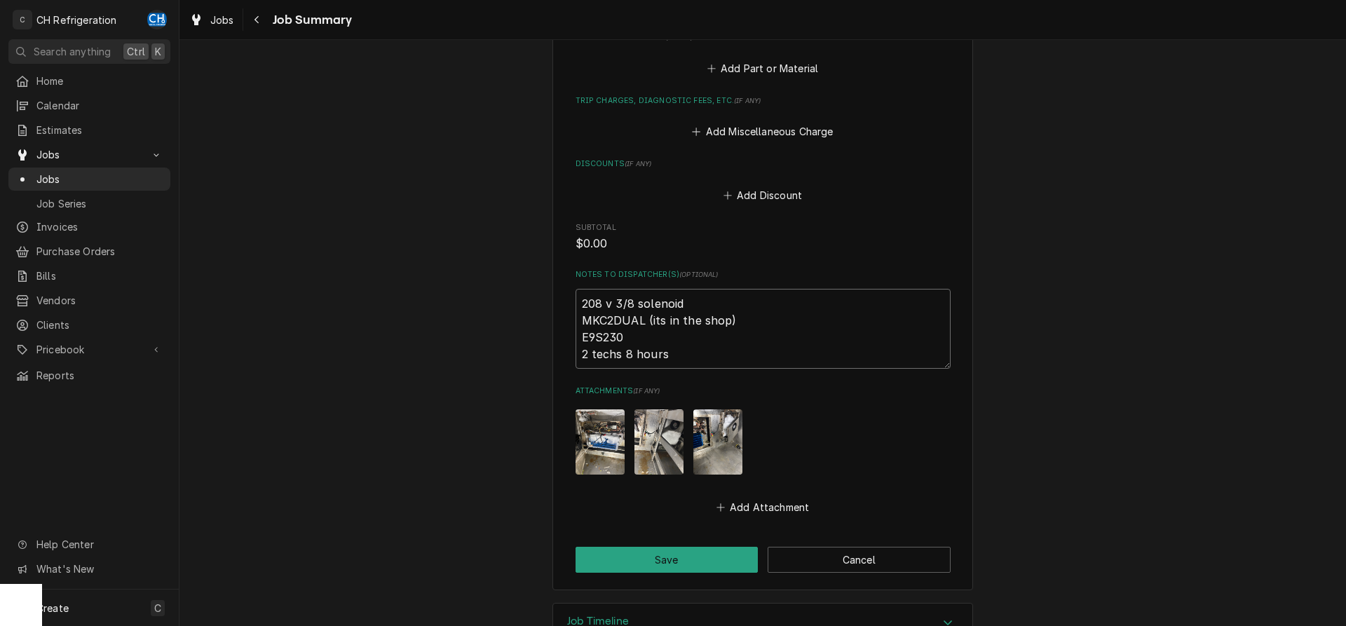
type textarea "208 v 3/8 solenoid MKC2DUAL (its in the shop) E9S230 2 techs 8 hours"
type textarea "x"
type textarea "208 v 3/8 solenoid MKC2DUAL (its in the shop) E9S230 2 techs 8 hours e"
type textarea "x"
type textarea "208 v 3/8 solenoid MKC2DUAL (its in the shop) E9S230 2 techs 8 hours ea"
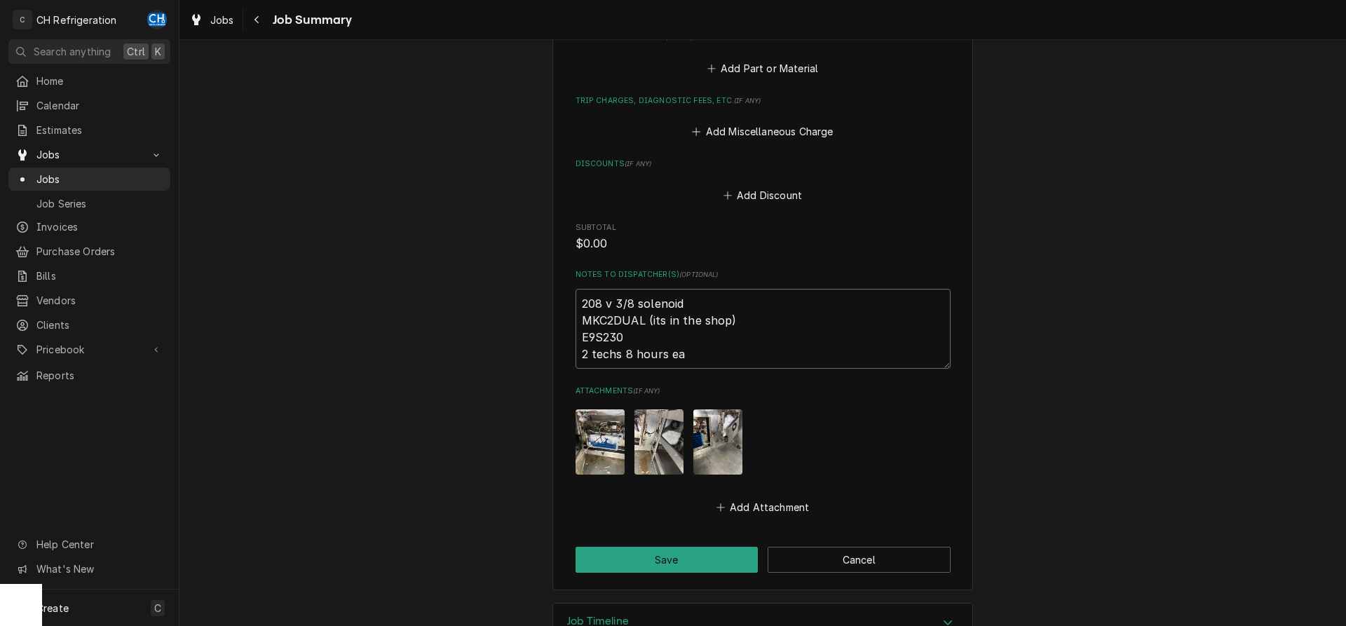
type textarea "x"
type textarea "208 v 3/8 solenoid MKC2DUAL (its in the shop) E9S230 2 techs 8 hours eac"
type textarea "x"
type textarea "208 v 3/8 solenoid MKC2DUAL (its in the shop) E9S230 2 techs 8 hours each"
type textarea "x"
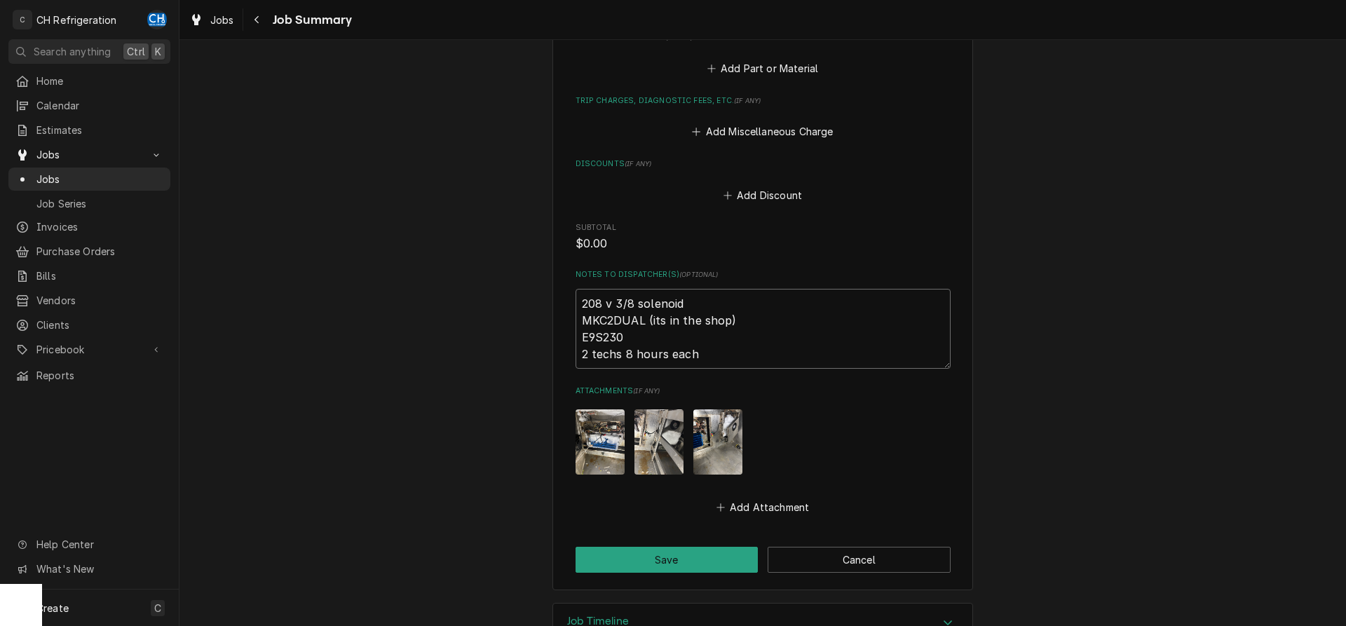
type textarea "208 v 3/8 solenoid MKC2DUAL (its in the shop) E9S230 2 techs 8 hours each."
type textarea "x"
type textarea "208 v 3/8 solenoid MKC2DUAL (its in the shop) E9S230 2 techs 8 hours each"
type textarea "x"
type textarea "208 v 3/8 solenoid MKC2DUAL (its in the shop) E9S230 2 techs 8 hours eac"
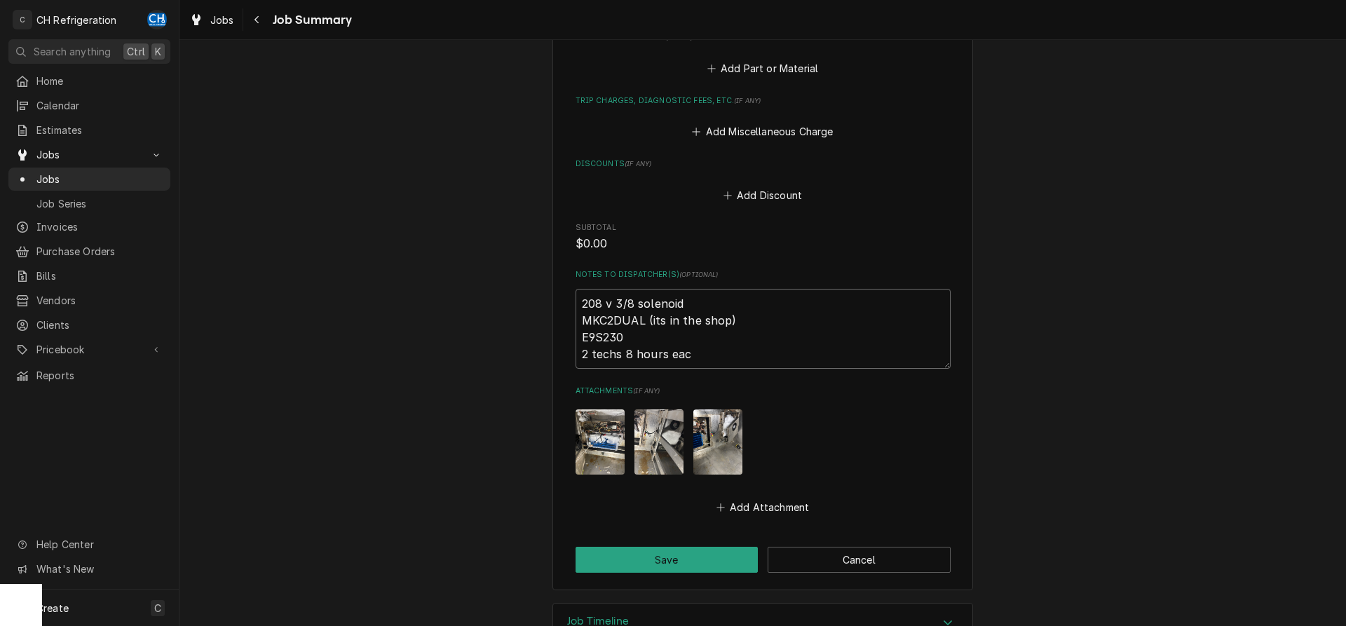
type textarea "x"
type textarea "208 v 3/8 solenoid MKC2DUAL (its in the shop) E9S230 2 techs 8 hours ea"
type textarea "x"
type textarea "208 v 3/8 solenoid MKC2DUAL (its in the shop) E9S230 2 techs 8 hours e"
type textarea "x"
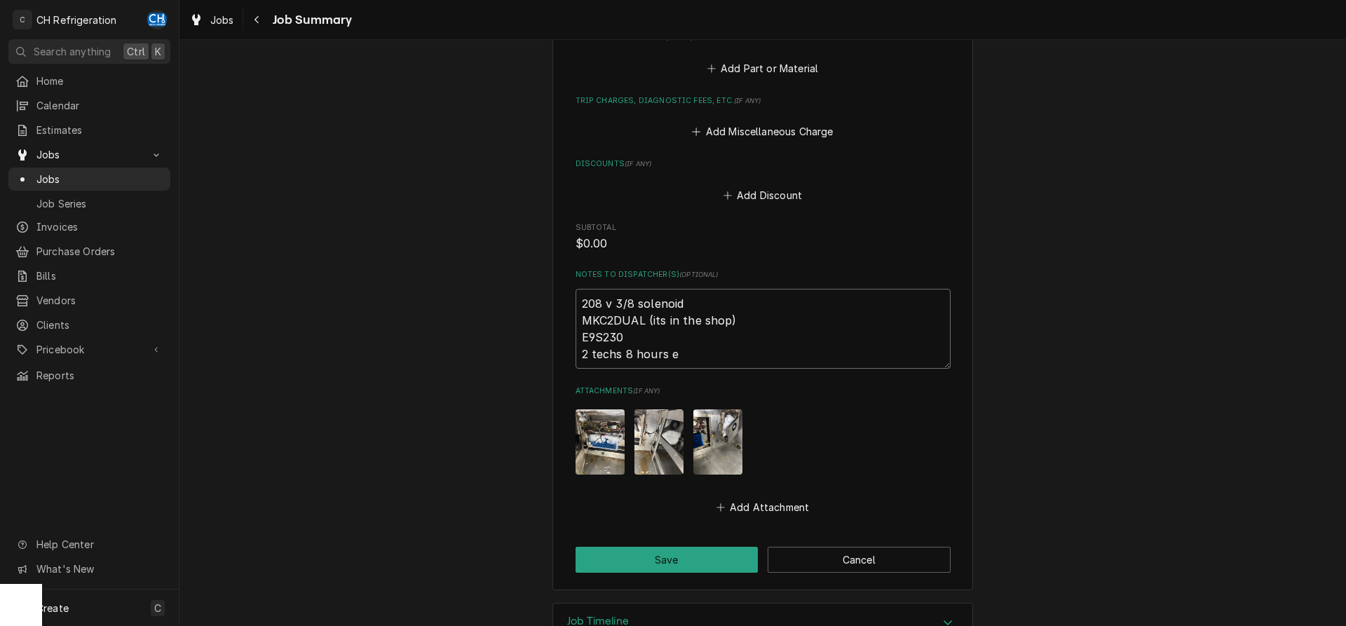
type textarea "208 v 3/8 solenoid MKC2DUAL (its in the shop) E9S230 2 techs 8 hours"
type textarea "x"
type textarea "208 v 3/8 solenoid MKC2DUAL (its in the shop) E9S230 2 techs 8 hours"
type textarea "x"
type textarea "208 v 3/8 solenoid MKC2DUAL (its in the shop) E9S230 2 techs 8 hour"
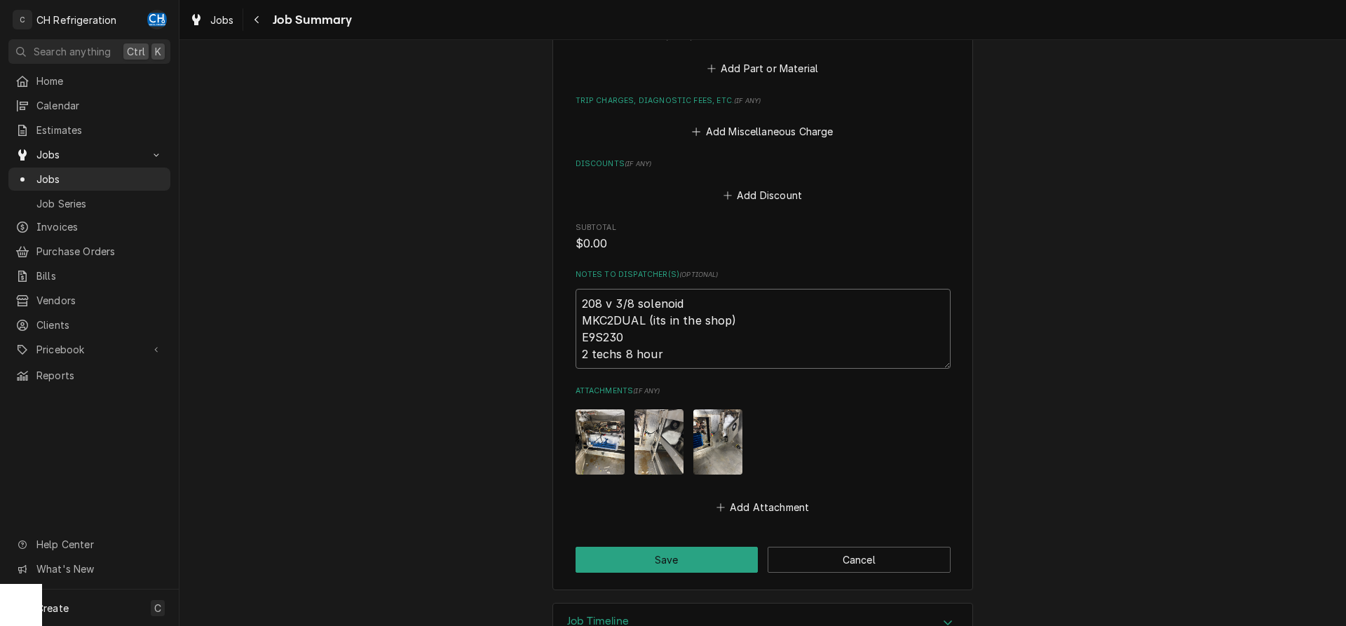
type textarea "x"
type textarea "208 v 3/8 solenoid MKC2DUAL (its in the shop) E9S230 2 techs 8 hou"
type textarea "x"
type textarea "208 v 3/8 solenoid MKC2DUAL (its in the shop) E9S230 2 techs 8 h"
type textarea "x"
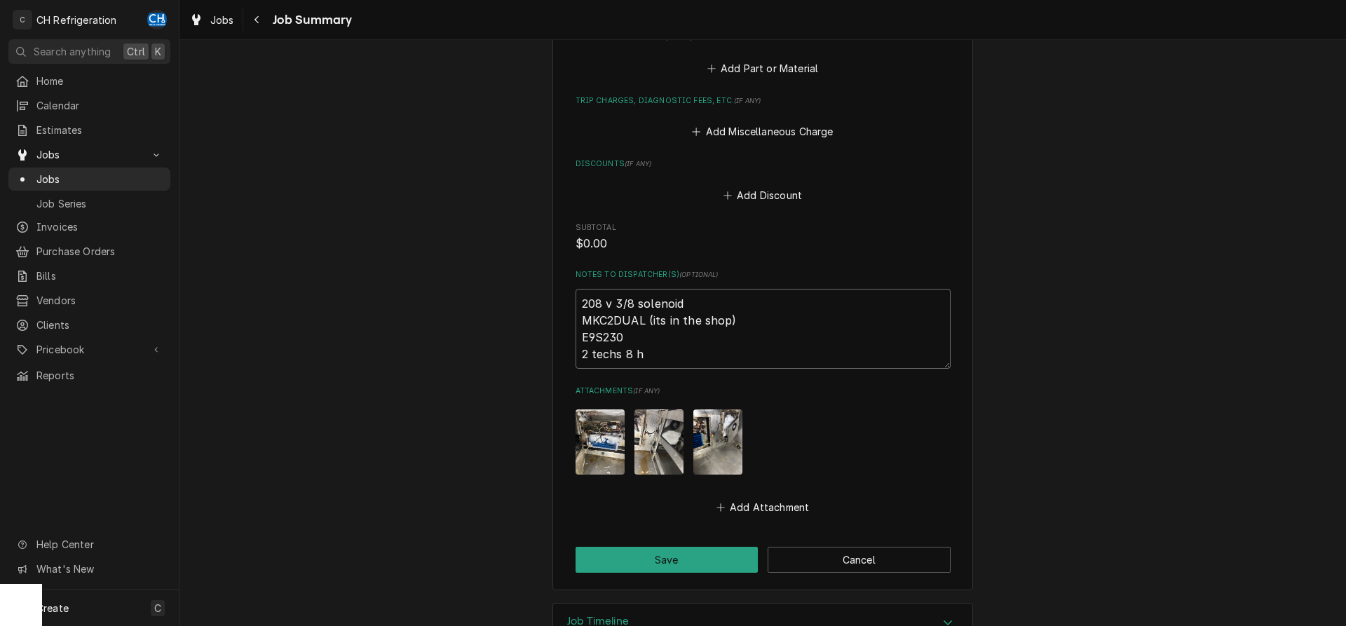
type textarea "208 v 3/8 solenoid MKC2DUAL (its in the shop) E9S230 2 techs 8"
type textarea "x"
type textarea "208 v 3/8 solenoid MKC2DUAL (its in the shop) E9S230 2 techs 8"
type textarea "x"
type textarea "208 v 3/8 solenoid MKC2DUAL (its in the shop) E9S230 2 techs"
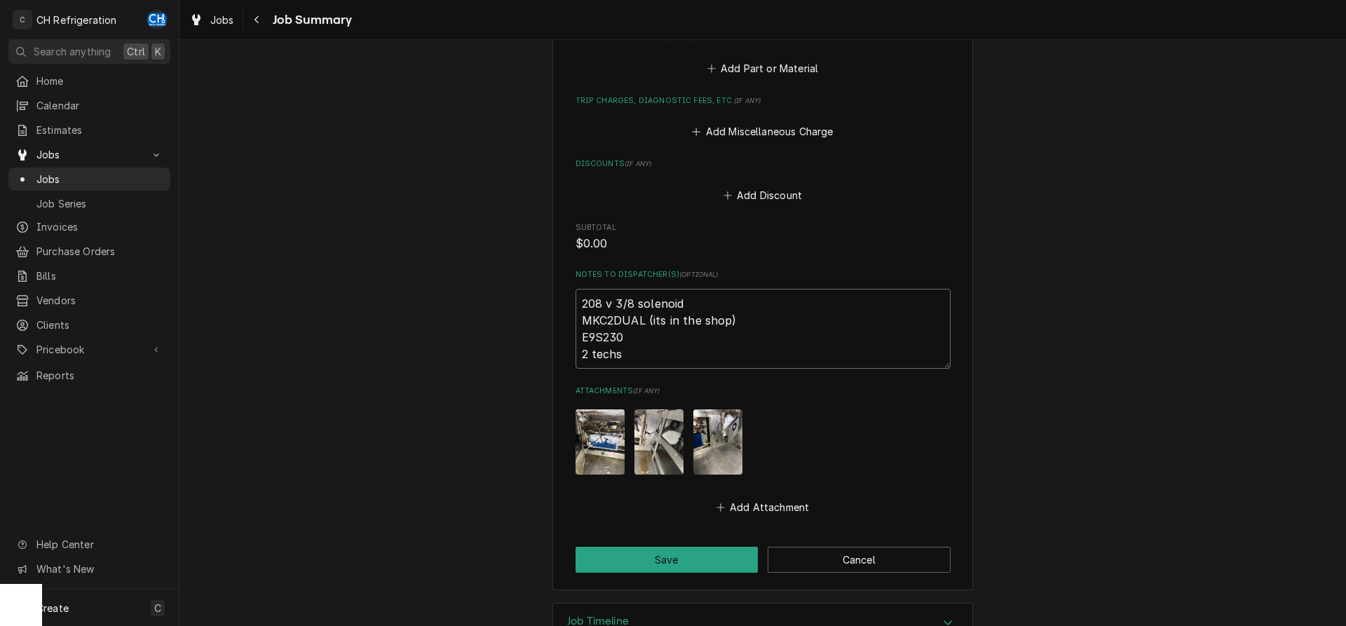
type textarea "x"
type textarea "208 v 3/8 solenoid MKC2DUAL (its in the shop) E9S230 2 techs 8"
type textarea "x"
type textarea "208 v 3/8 solenoid MKC2DUAL (its in the shop) E9S230 2 techs 8"
type textarea "x"
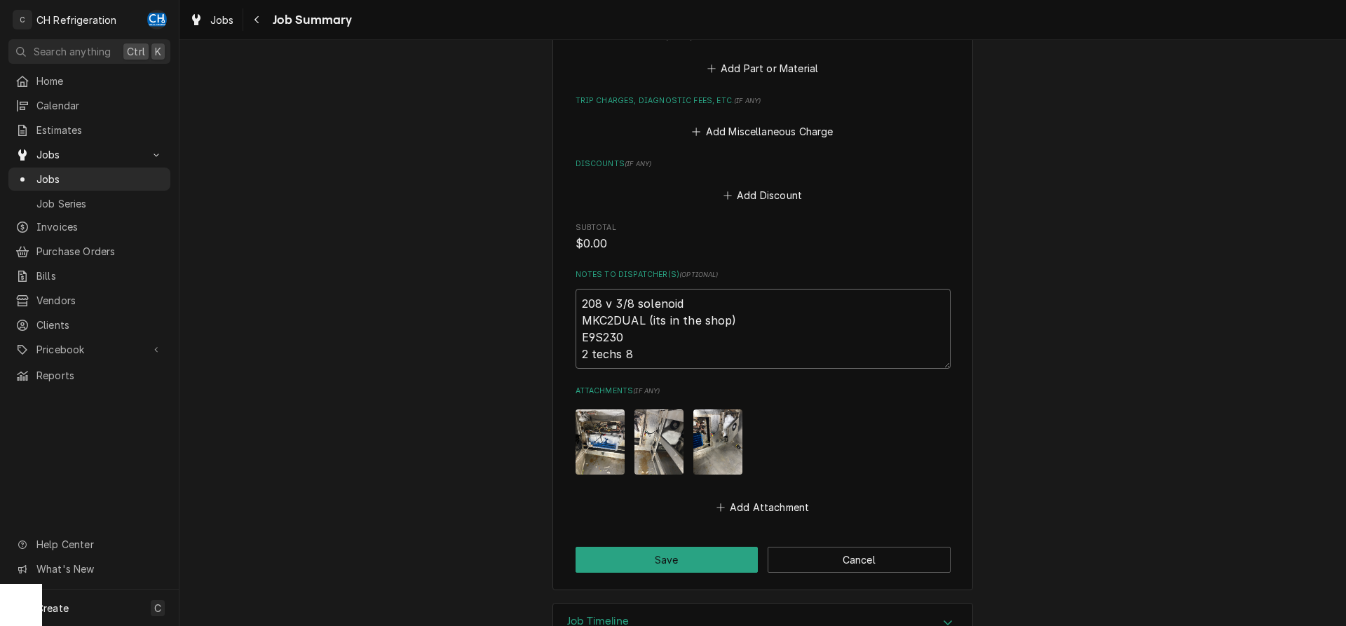
type textarea "208 v 3/8 solenoid MKC2DUAL (its in the shop) E9S230 2 techs 8 h"
type textarea "x"
type textarea "208 v 3/8 solenoid MKC2DUAL (its in the shop) E9S230 2 techs 8 ho"
type textarea "x"
type textarea "208 v 3/8 solenoid MKC2DUAL (its in the shop) E9S230 2 techs 8 hou"
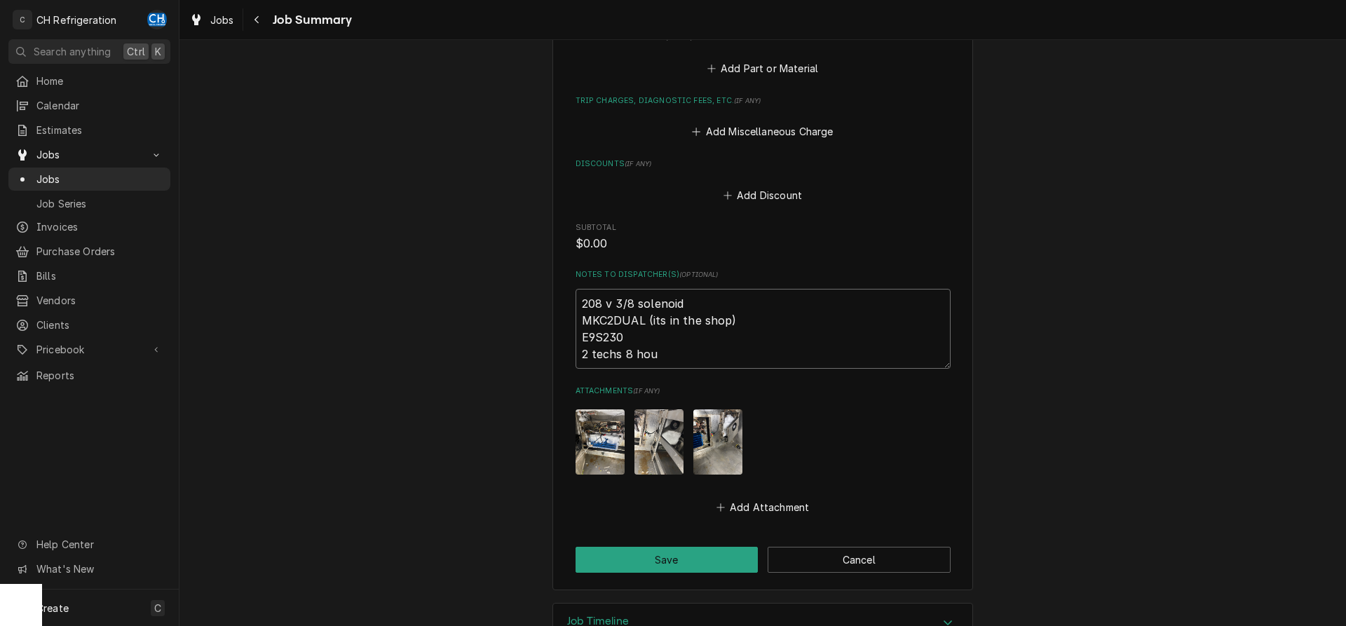
type textarea "x"
type textarea "208 v 3/8 solenoid MKC2DUAL (its in the shop) E9S230 2 techs 8 hour"
type textarea "x"
type textarea "208 v 3/8 solenoid MKC2DUAL (its in the shop) E9S230 2 techs 8 hours"
type textarea "x"
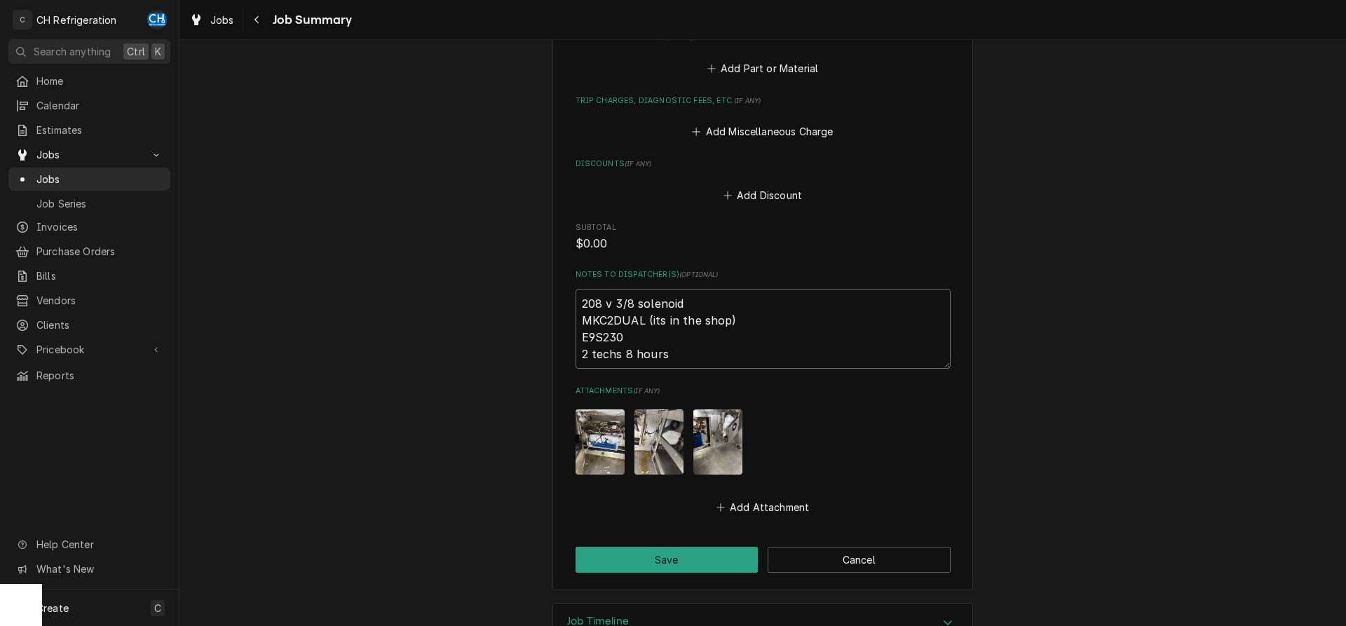
type textarea "208 v 3/8 solenoid MKC2DUAL (its in the shop) E9S230 2 techs 8 hours"
type textarea "x"
type textarea "208 v 3/8 solenoid MKC2DUAL (its in the shop) E9S230 2 techs 8 hours e"
type textarea "x"
type textarea "208 v 3/8 solenoid MKC2DUAL (its in the shop) E9S230 2 techs 8 hours ea"
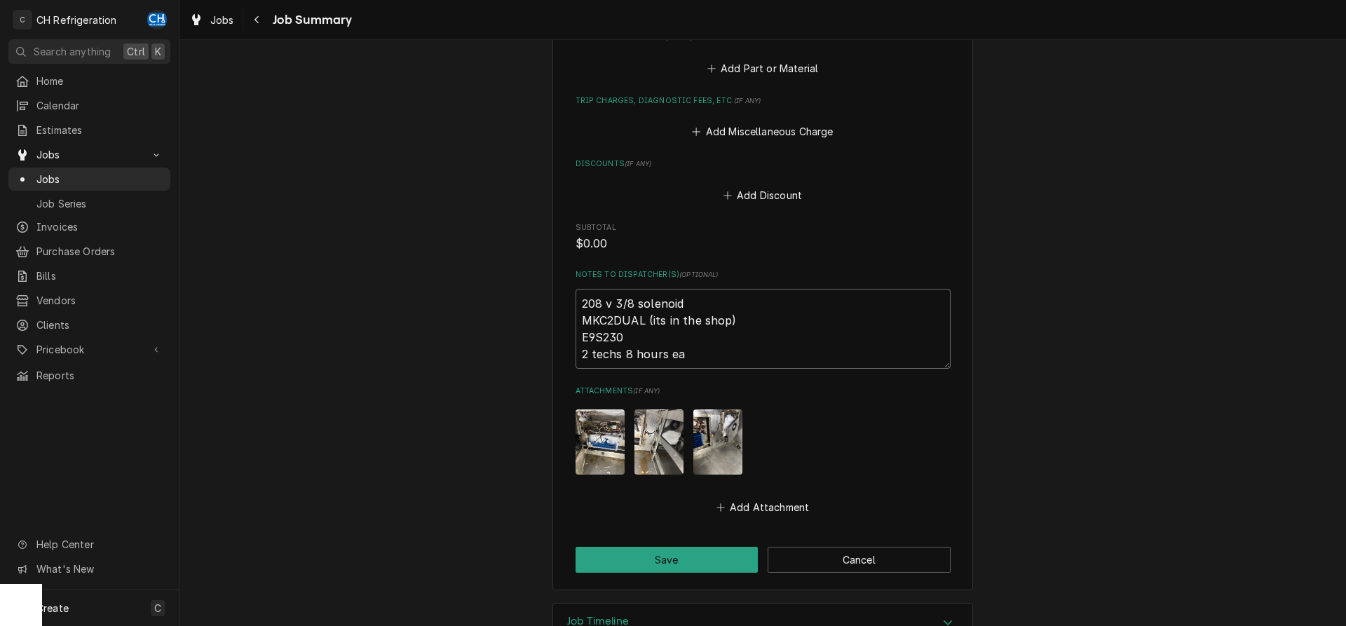
type textarea "x"
type textarea "208 v 3/8 solenoid MKC2DUAL (its in the shop) E9S230 2 techs 8 hours eac"
type textarea "x"
type textarea "208 v 3/8 solenoid MKC2DUAL (its in the shop) E9S230 2 techs 8 hours each"
type textarea "x"
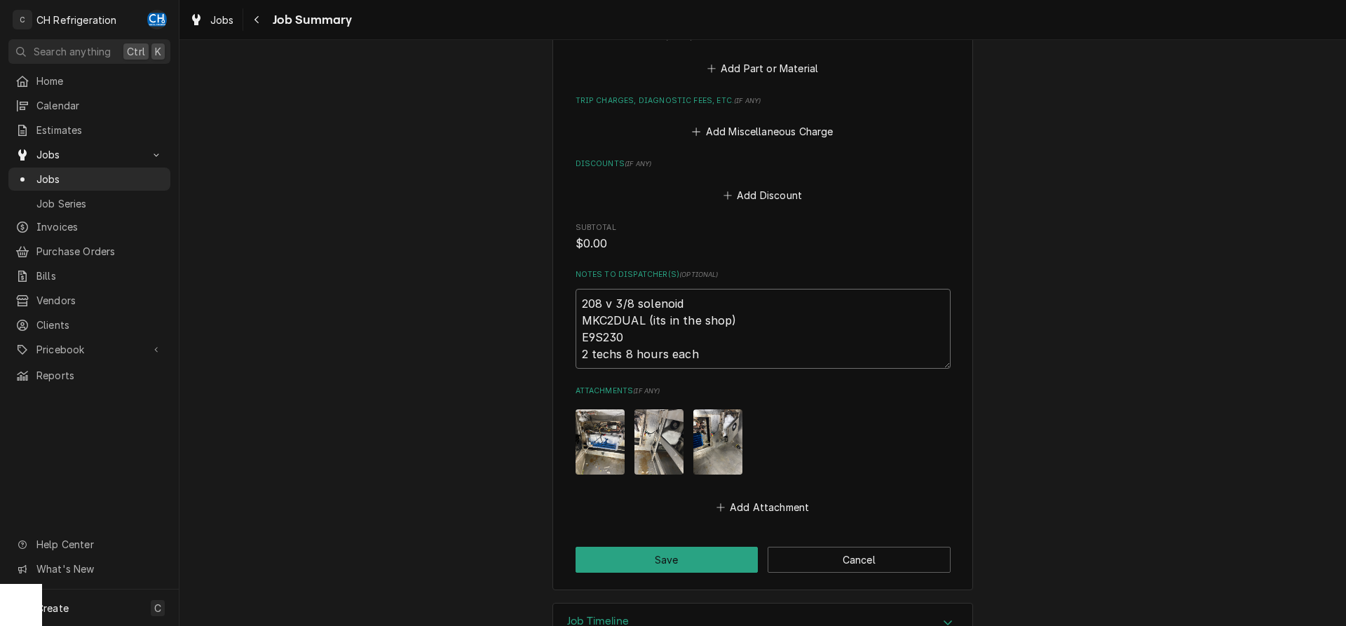
type textarea "208 v 3/8 solenoid MKC2DUAL (its in the shop) E9S230 2 techs 8 hours each"
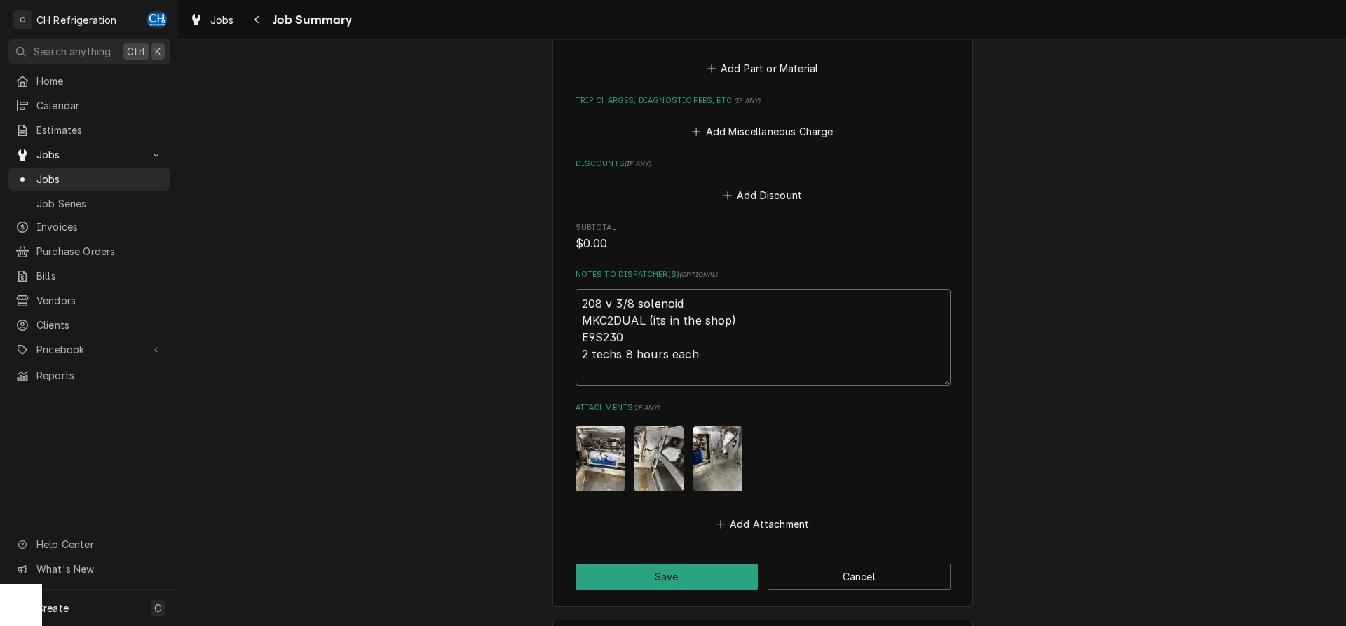
type textarea "x"
type textarea "208 v 3/8 solenoid MKC2DUAL (its in the shop) E9S230 2 techs 8 hours each"
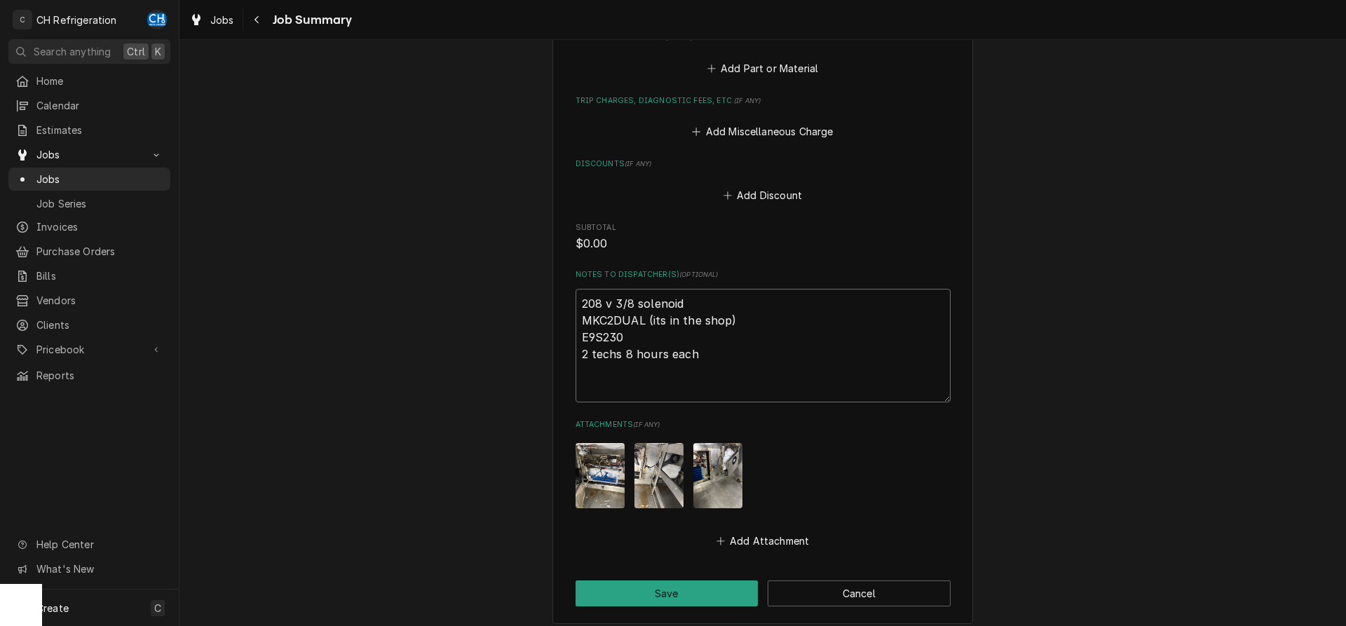
type textarea "x"
type textarea "208 v 3/8 solenoid MKC2DUAL (its in the shop) E9S230 2 techs 8 hours each"
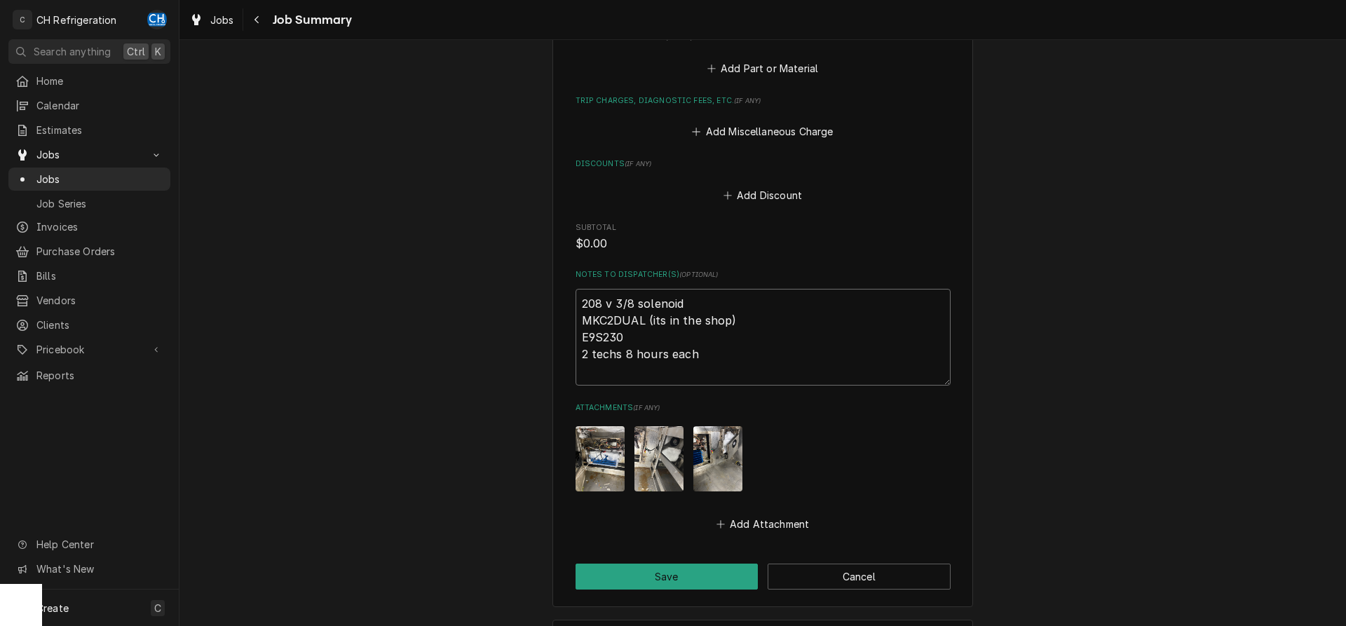
type textarea "x"
type textarea "208 v 3/8 solenoid MKC2DUAL (its in the shop) E9S230 2 techs 8 hours each b"
type textarea "x"
type textarea "208 v 3/8 solenoid MKC2DUAL (its in the shop) E9S230 2 techs 8 hours each br"
type textarea "x"
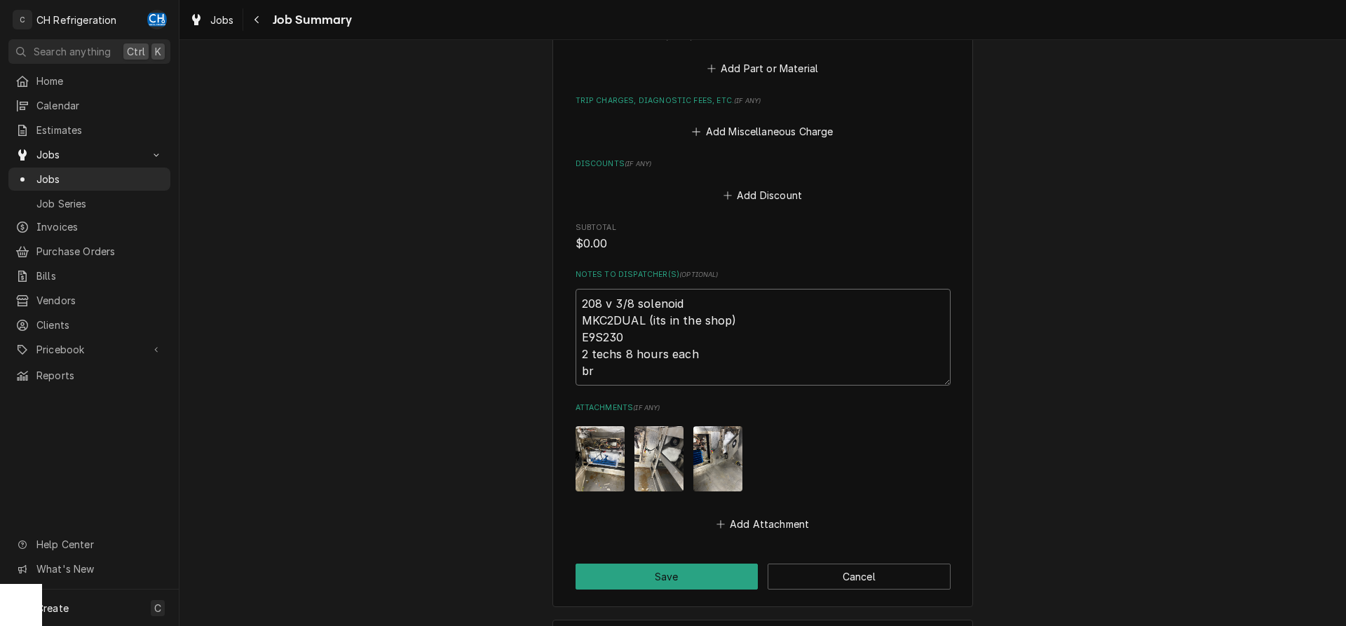
type textarea "208 v 3/8 solenoid MKC2DUAL (its in the shop) E9S230 2 techs 8 hours each bra"
type textarea "x"
type textarea "208 v 3/8 solenoid MKC2DUAL (its in the shop) E9S230 2 techs 8 hours each braz"
type textarea "x"
type textarea "208 v 3/8 solenoid MKC2DUAL (its in the shop) E9S230 2 techs 8 hours each brazi"
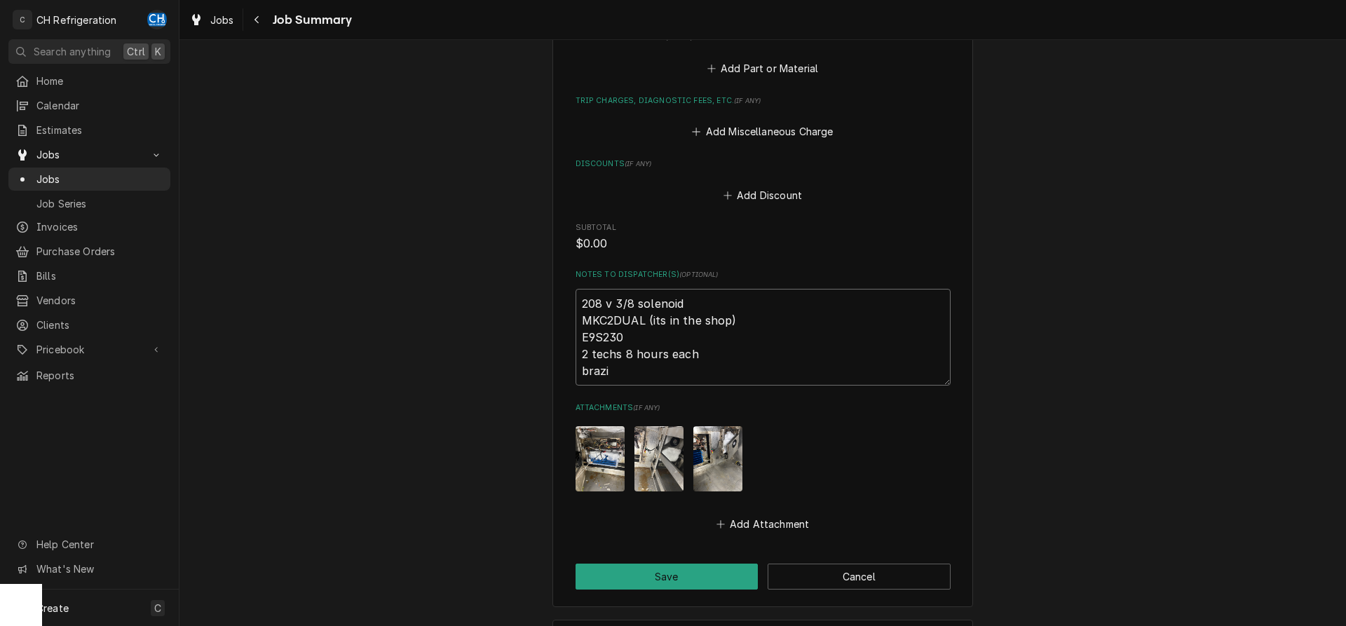
type textarea "x"
type textarea "208 v 3/8 solenoid MKC2DUAL (its in the shop) E9S230 2 techs 8 hours each brazin"
type textarea "x"
type textarea "208 v 3/8 solenoid MKC2DUAL (its in the shop) E9S230 2 techs 8 hours each brazi…"
type textarea "x"
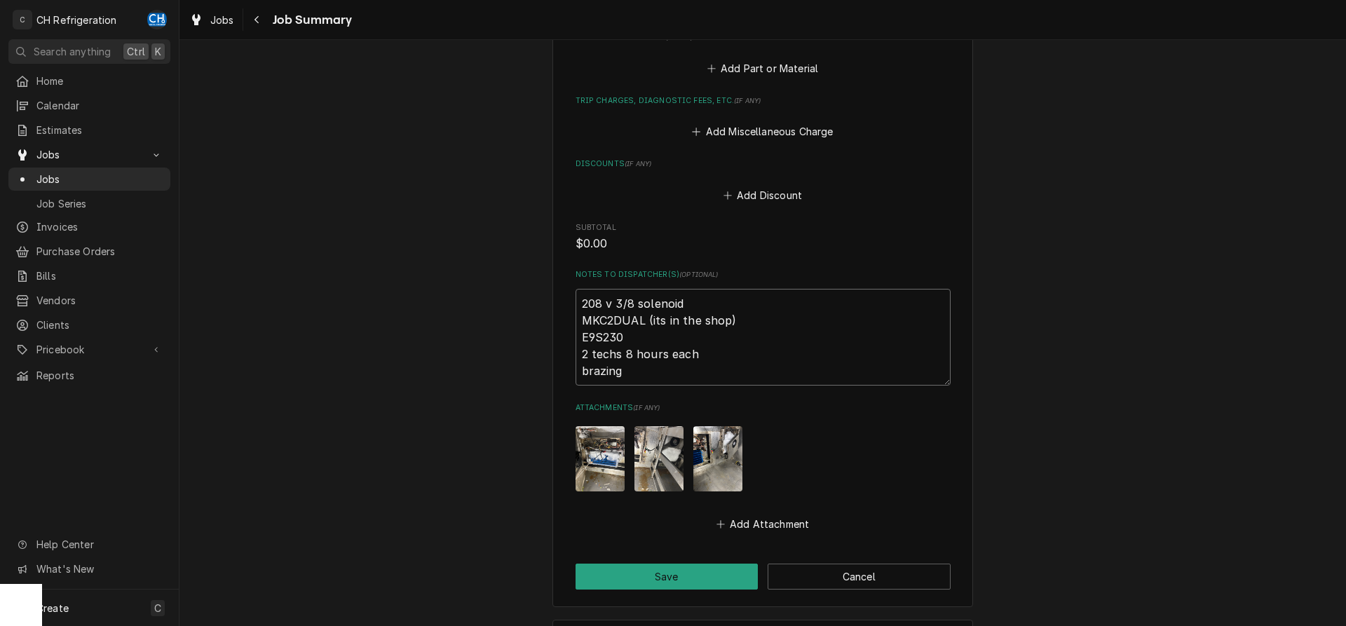
type textarea "208 v 3/8 solenoid MKC2DUAL (its in the shop) E9S230 2 techs 8 hours each brazi…"
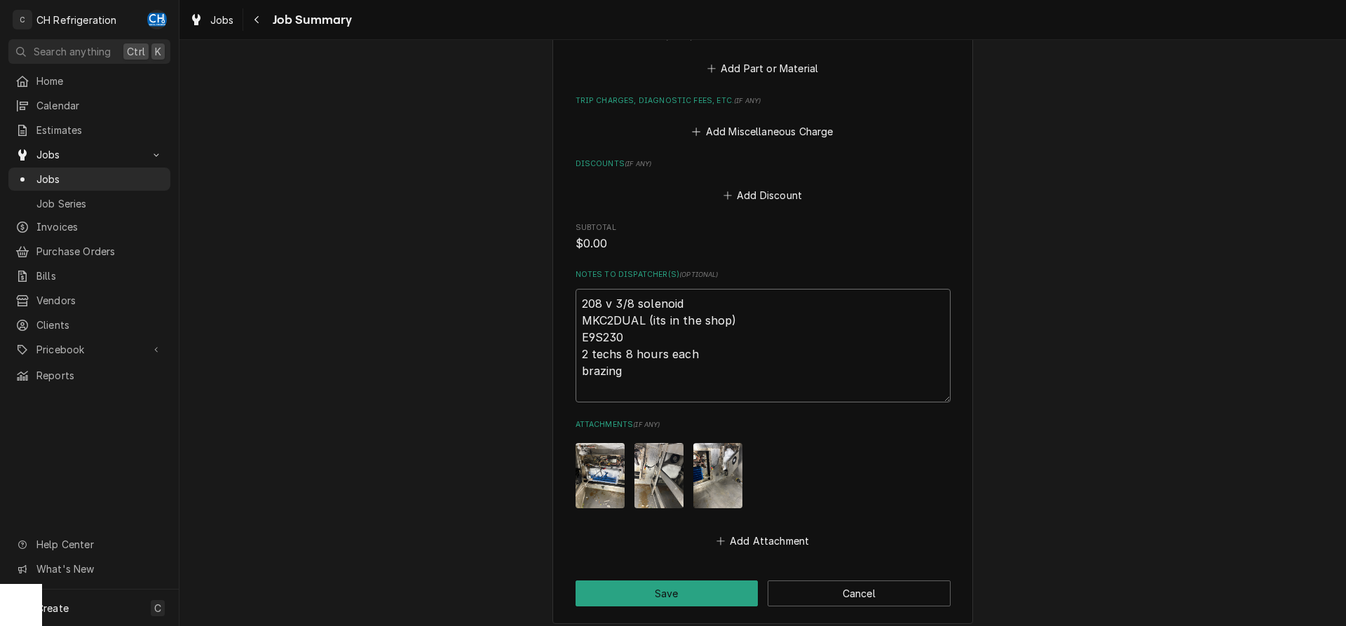
type textarea "x"
type textarea "208 v 3/8 solenoid MKC2DUAL (its in the shop) E9S230 2 techs 8 hours each brazi…"
type textarea "x"
type textarea "208 v 3/8 solenoid MKC2DUAL (its in the shop) E9S230 2 techs 8 hours each brazi…"
type textarea "x"
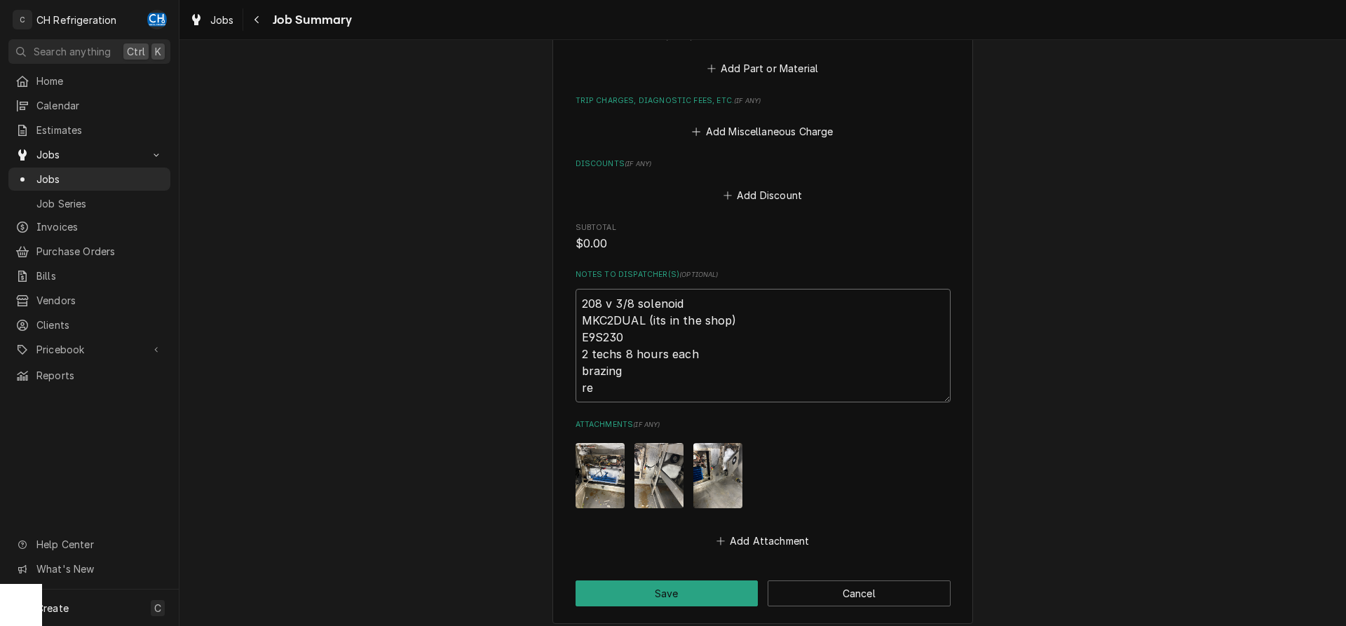
type textarea "208 v 3/8 solenoid MKC2DUAL (its in the shop) E9S230 2 techs 8 hours each brazi…"
type textarea "x"
type textarea "208 v 3/8 solenoid MKC2DUAL (its in the shop) E9S230 2 techs 8 hours each brazi…"
type textarea "x"
type textarea "208 v 3/8 solenoid MKC2DUAL (its in the shop) E9S230 2 techs 8 hours each brazi…"
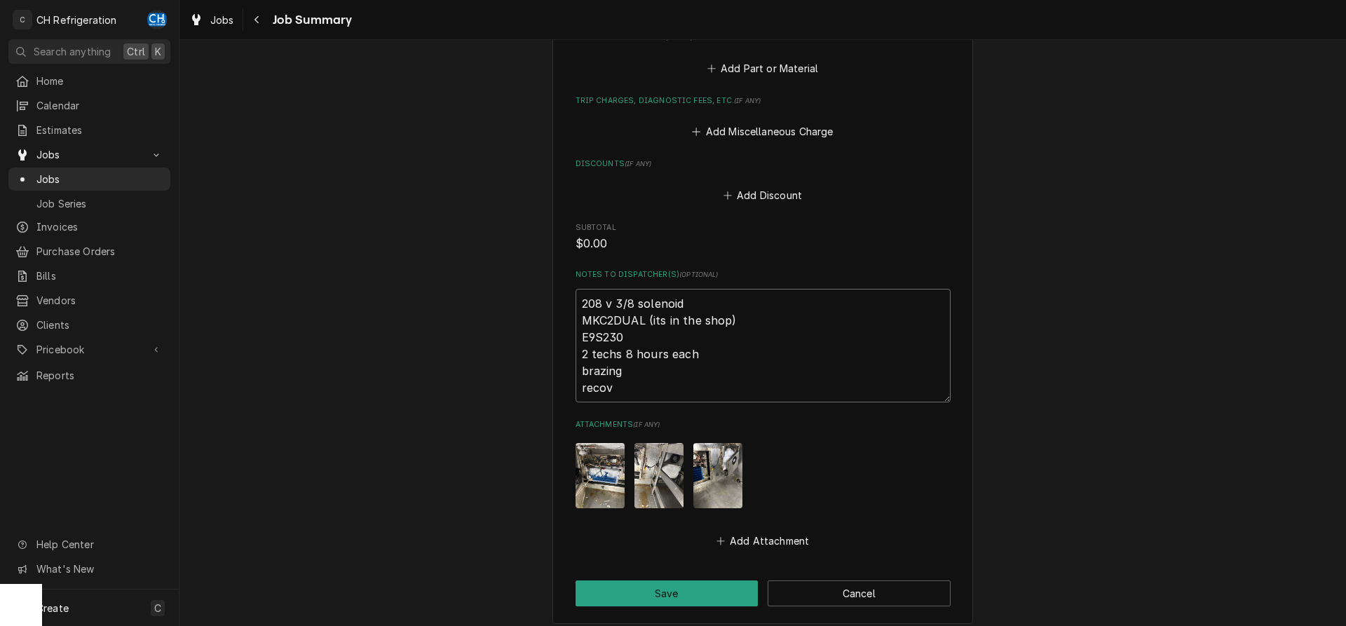
type textarea "x"
type textarea "208 v 3/8 solenoid MKC2DUAL (its in the shop) E9S230 2 techs 8 hours each brazi…"
type textarea "x"
type textarea "208 v 3/8 solenoid MKC2DUAL (its in the shop) E9S230 2 techs 8 hours each brazi…"
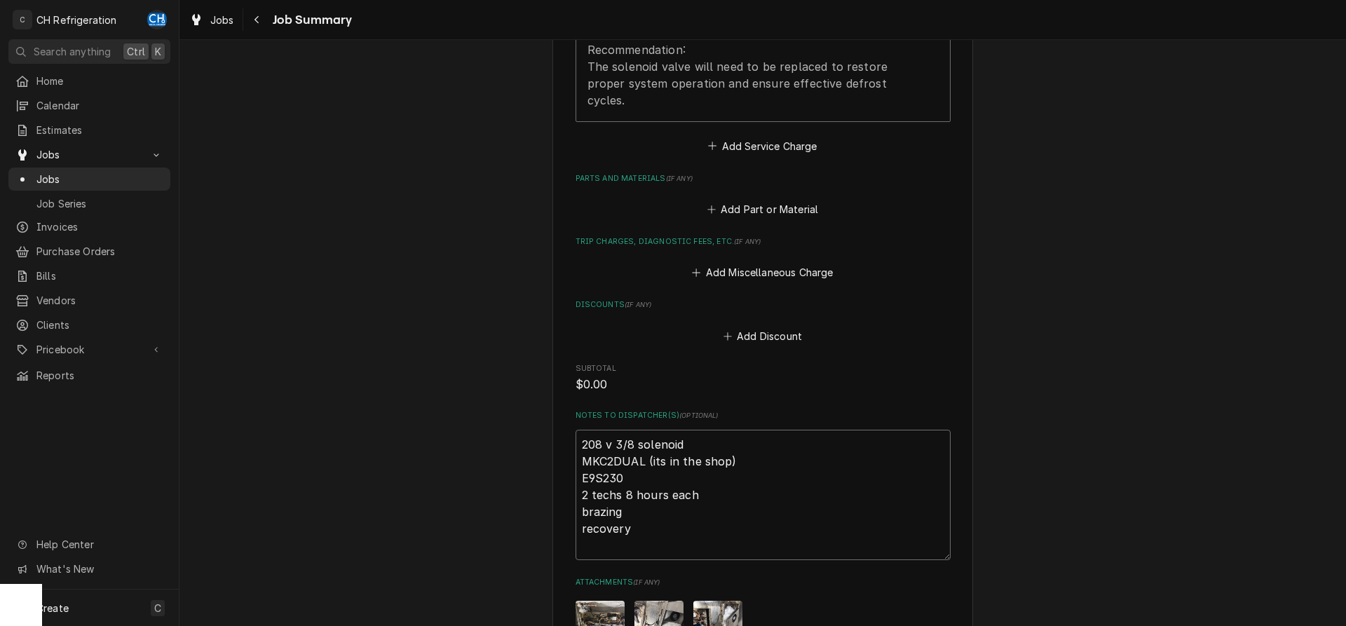
scroll to position [858, 0]
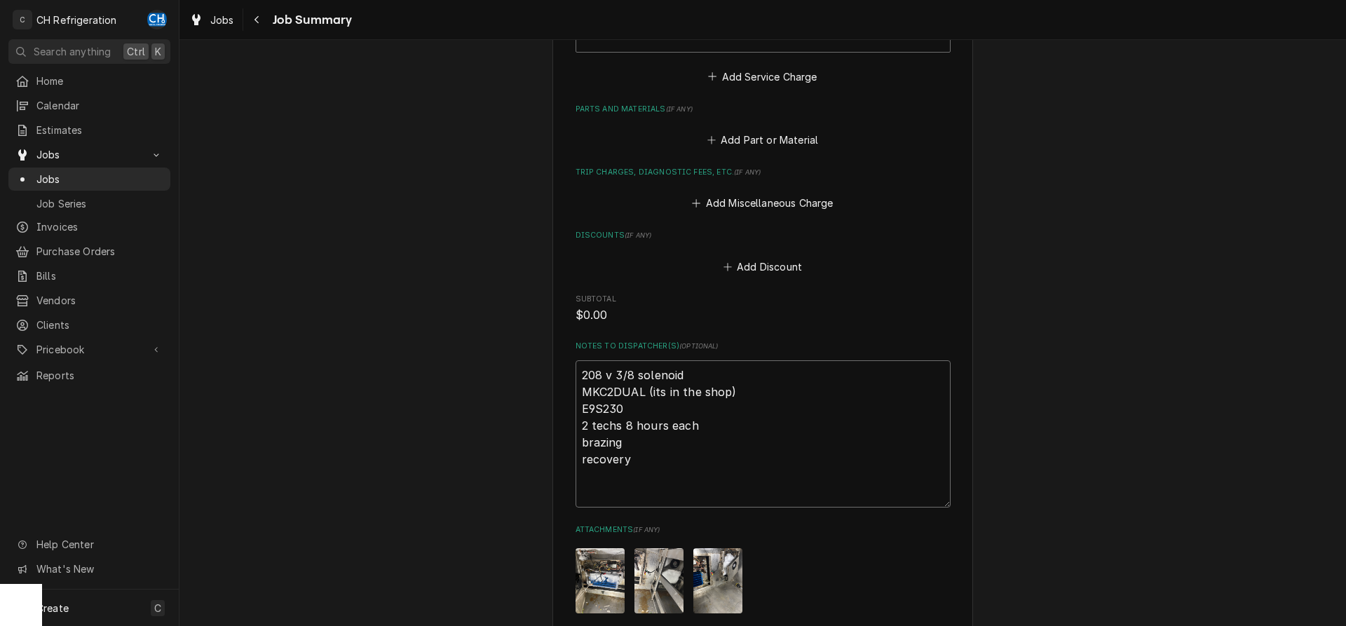
click at [627, 428] on textarea "208 v 3/8 solenoid MKC2DUAL (its in the shop) E9S230 2 techs 8 hours each brazi…" at bounding box center [762, 433] width 375 height 147
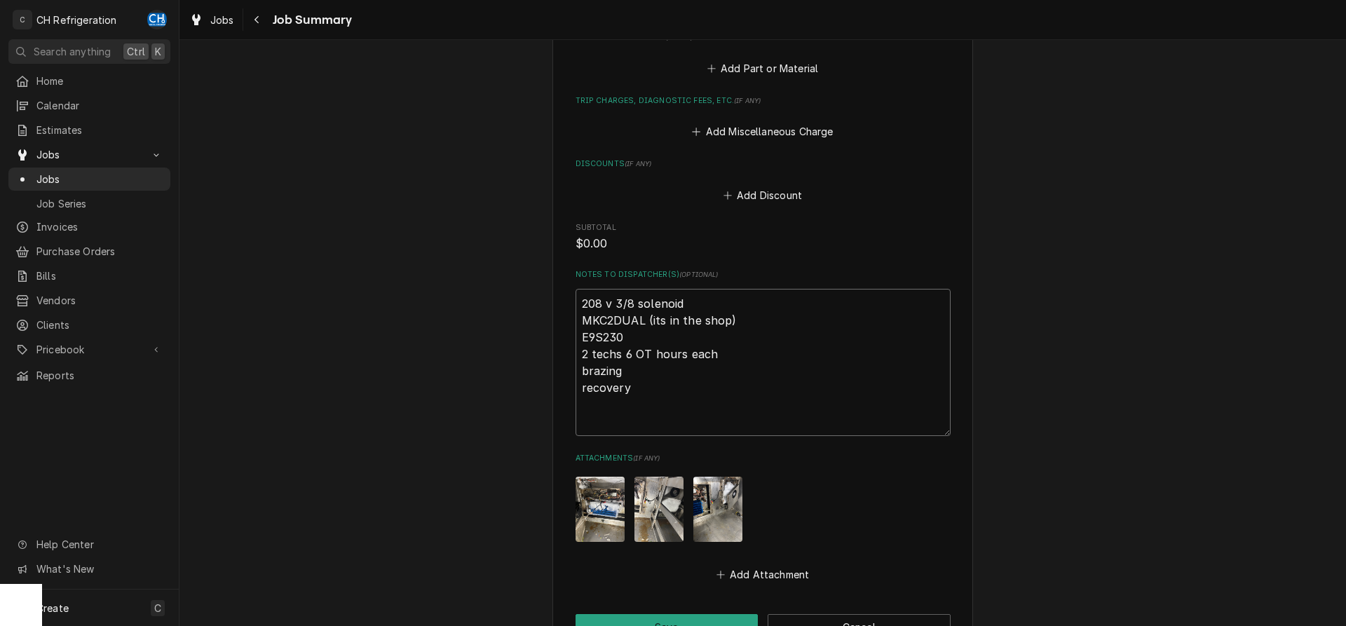
click at [607, 423] on textarea "208 v 3/8 solenoid MKC2DUAL (its in the shop) E9S230 2 techs 6 OT hours each br…" at bounding box center [762, 362] width 375 height 147
click at [602, 406] on textarea "208 v 3/8 solenoid MKC2DUAL (its in the shop) E9S230 2 techs 6 OT hours each br…" at bounding box center [762, 362] width 375 height 147
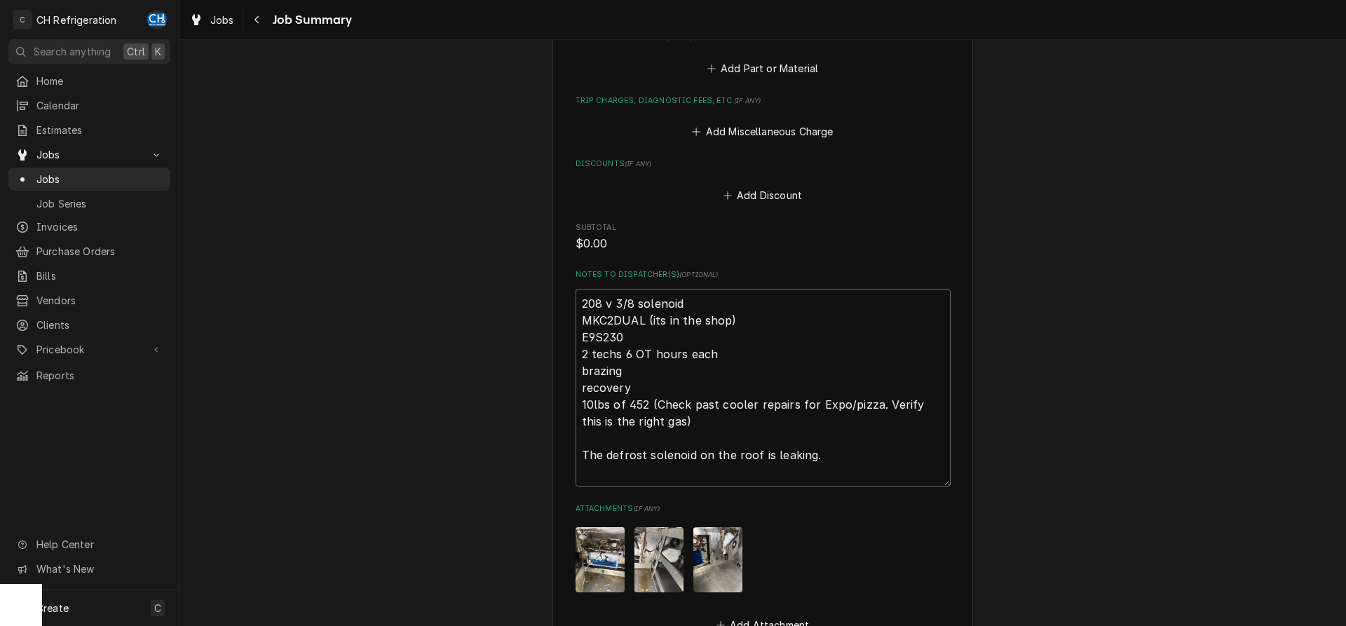
click at [842, 460] on textarea "208 v 3/8 solenoid MKC2DUAL (its in the shop) E9S230 2 techs 6 OT hours each br…" at bounding box center [762, 388] width 375 height 198
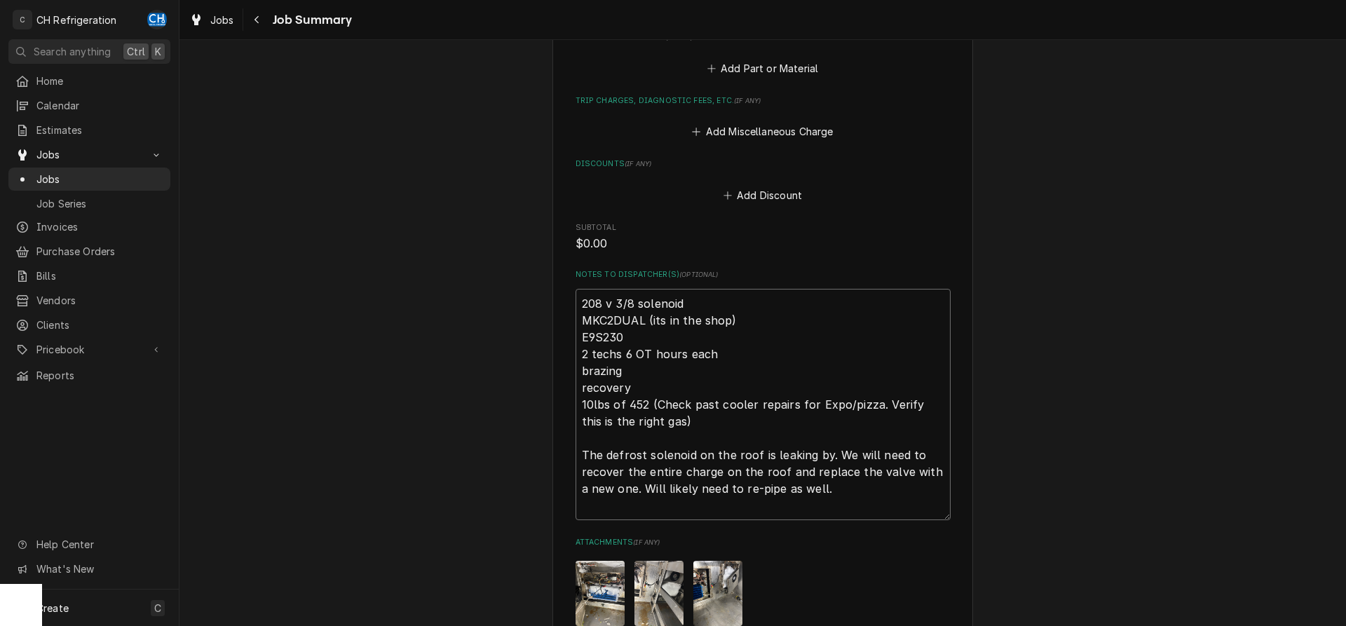
click at [705, 437] on textarea "208 v 3/8 solenoid MKC2DUAL (its in the shop) E9S230 2 techs 6 OT hours each br…" at bounding box center [762, 404] width 375 height 231
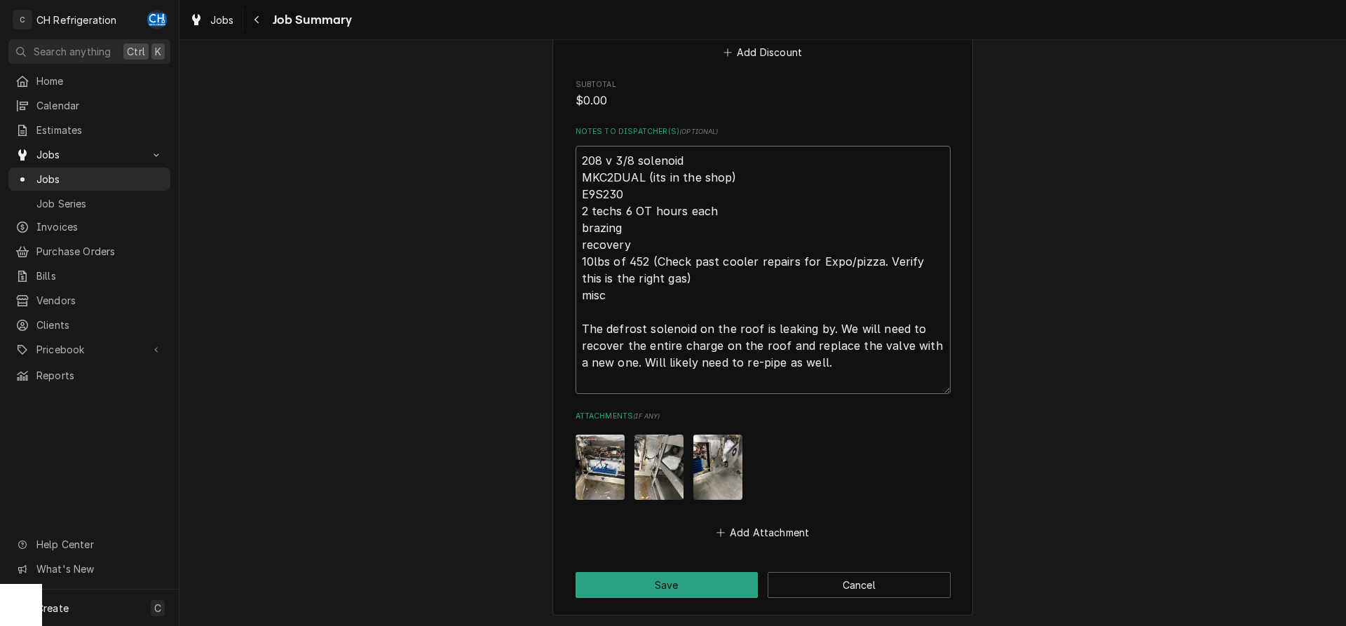
scroll to position [1140, 0]
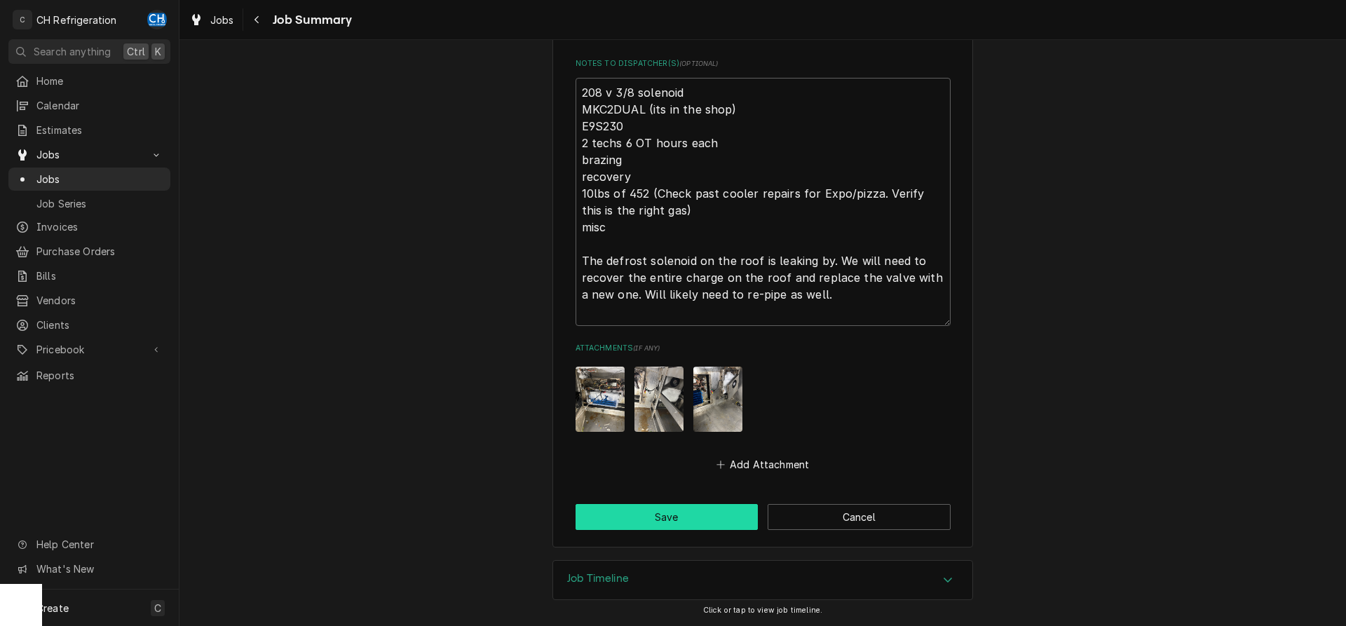
click at [688, 517] on button "Save" at bounding box center [666, 517] width 183 height 26
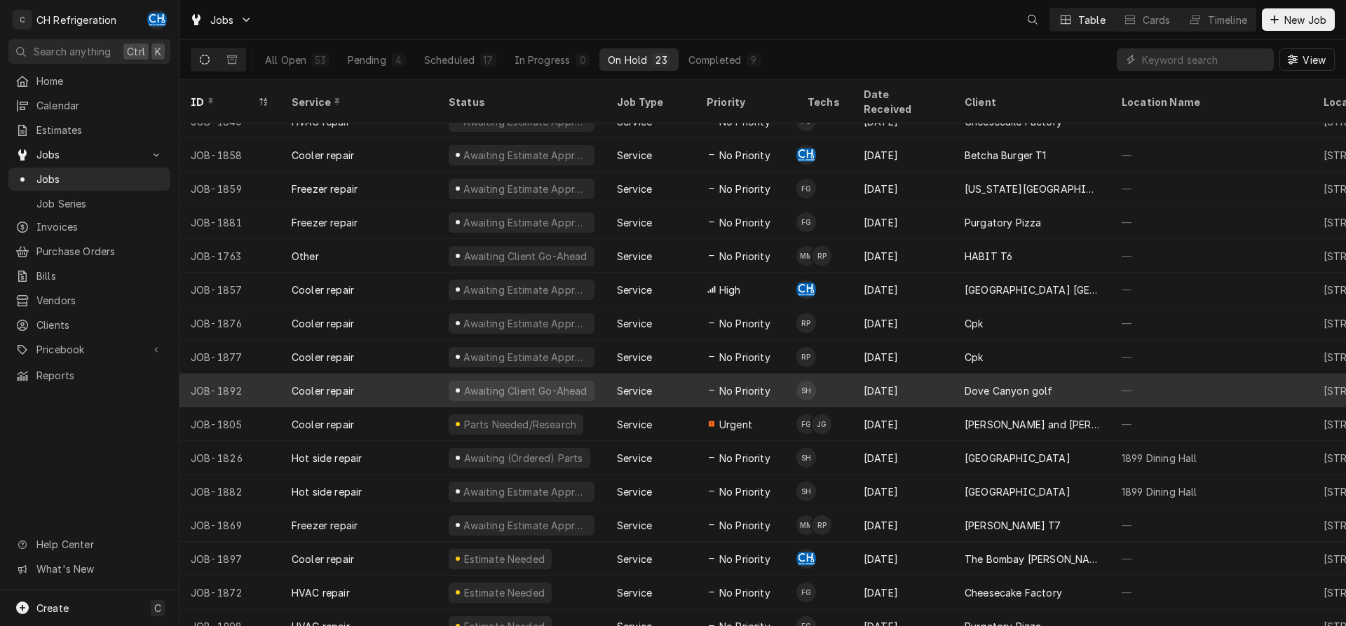
scroll to position [254, 0]
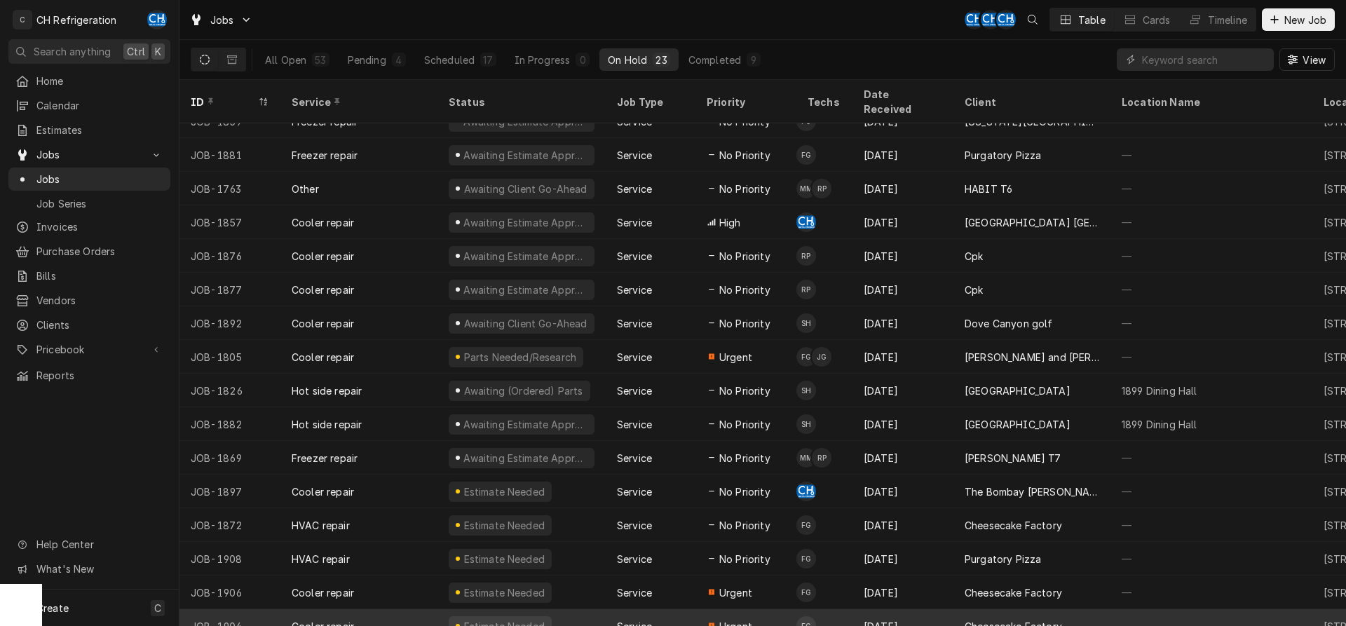
click at [657, 609] on div "Service" at bounding box center [651, 626] width 90 height 34
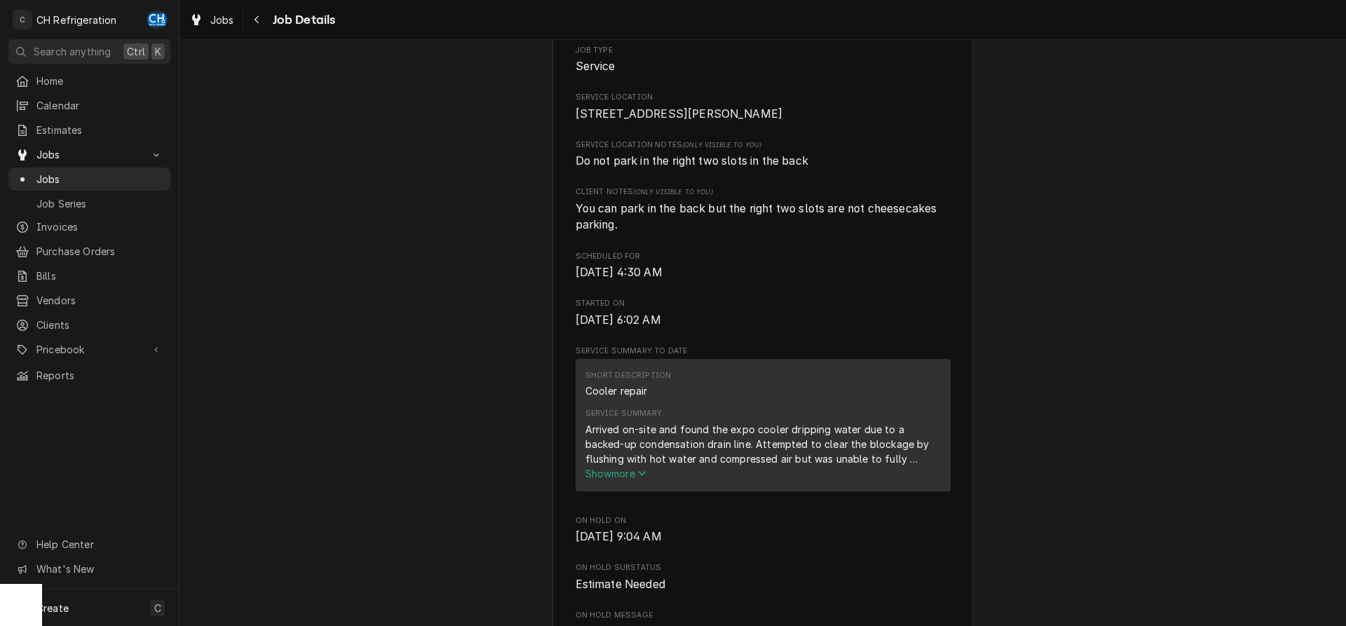
scroll to position [500, 0]
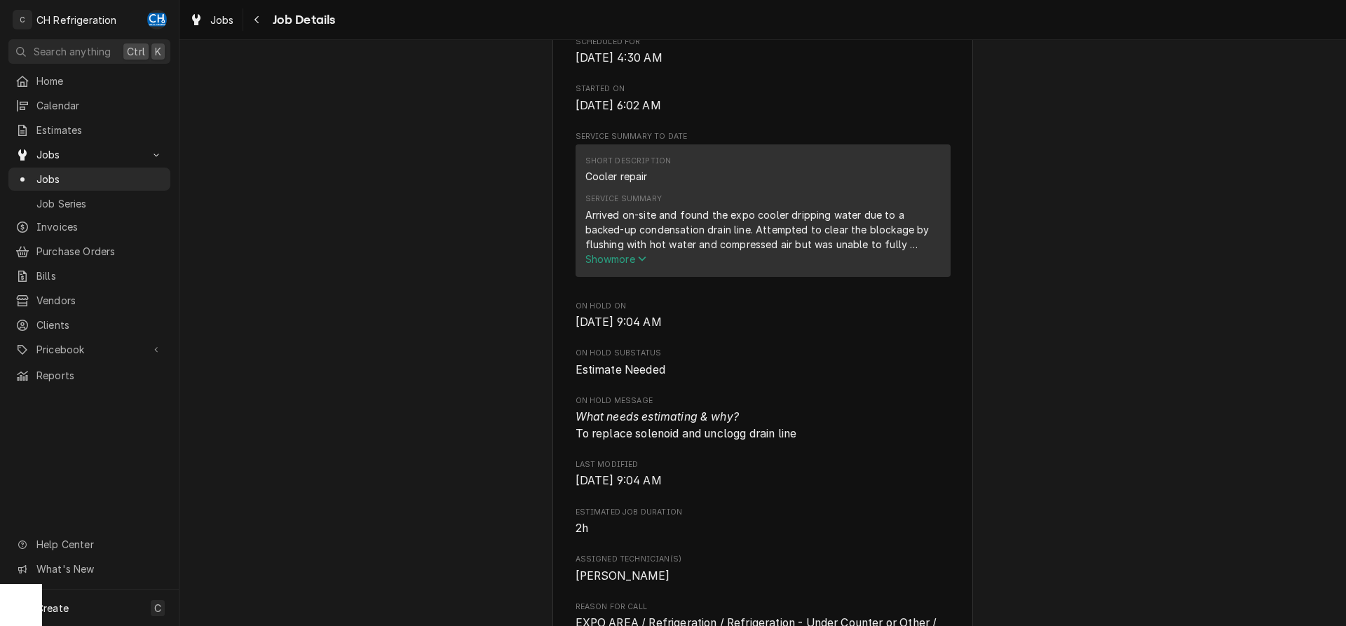
click at [620, 265] on span "Show more" at bounding box center [616, 259] width 62 height 12
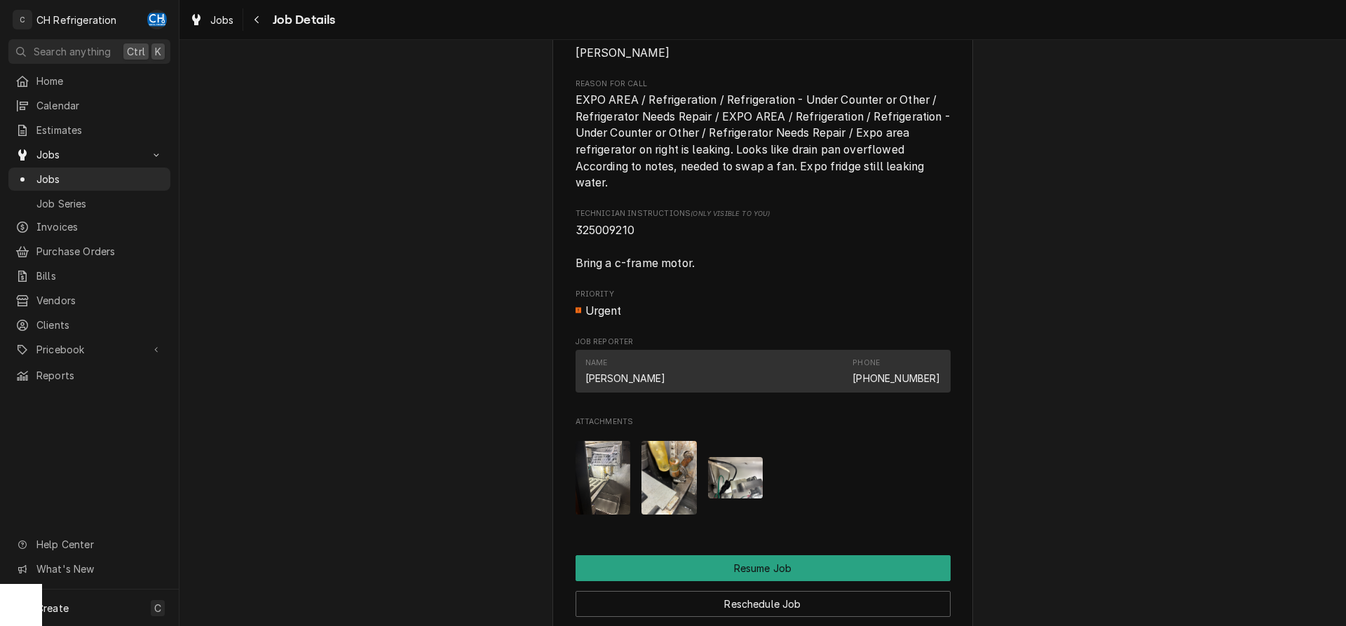
scroll to position [1287, 0]
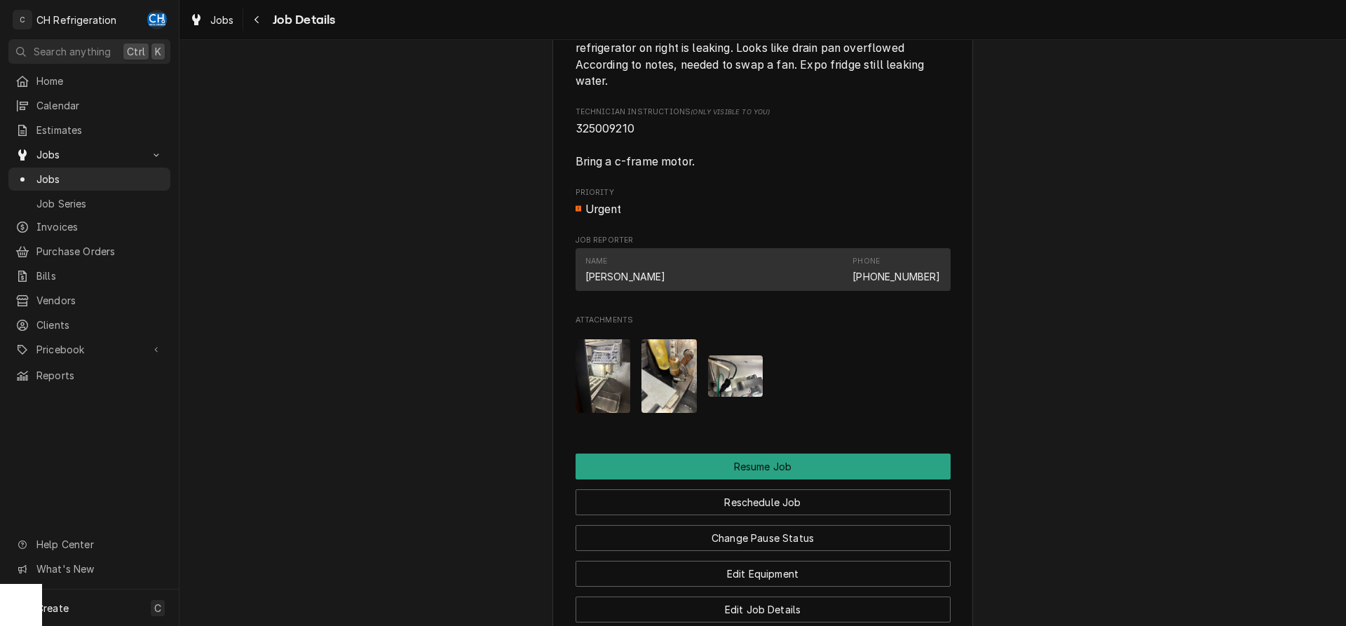
click at [594, 353] on img "Attachments" at bounding box center [602, 376] width 55 height 74
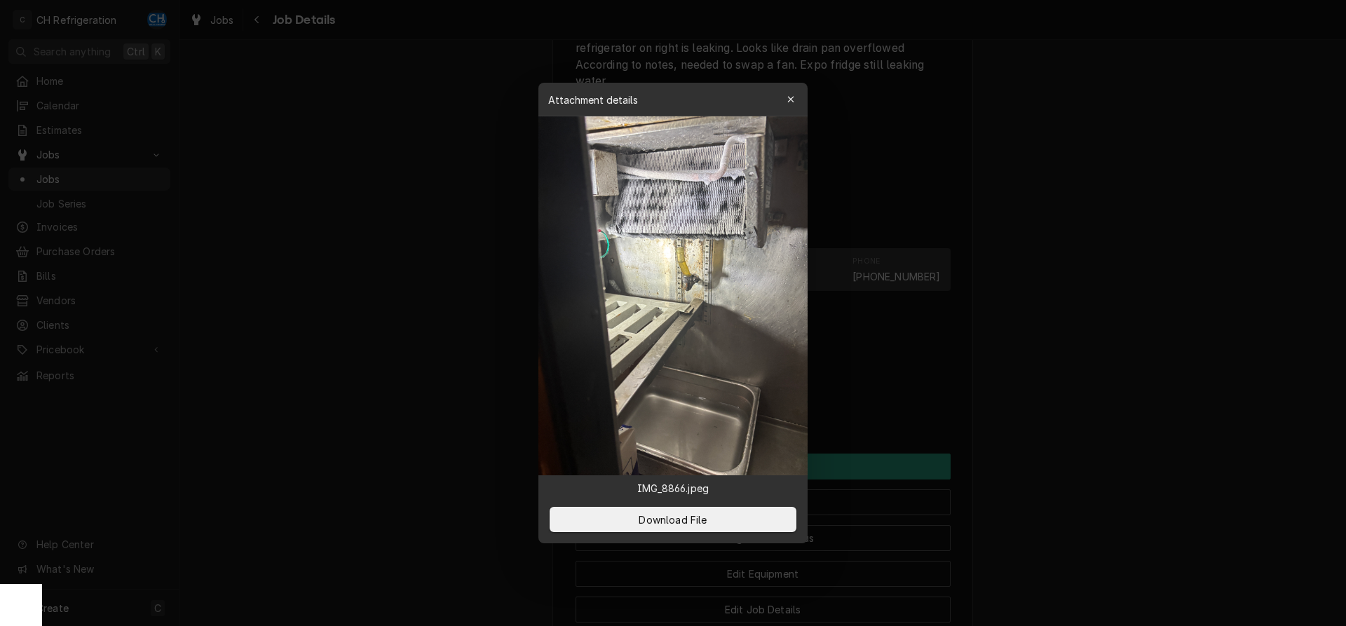
click at [882, 334] on div at bounding box center [673, 313] width 1346 height 626
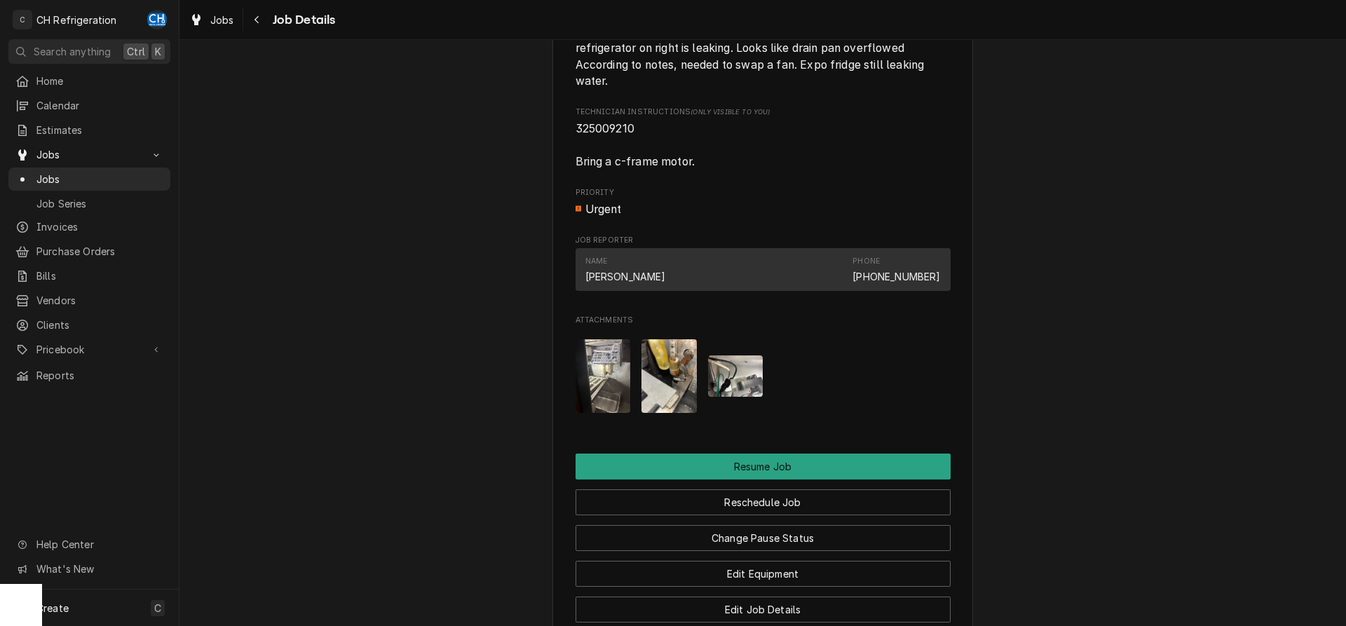
click at [645, 363] on img "Attachments" at bounding box center [668, 376] width 55 height 74
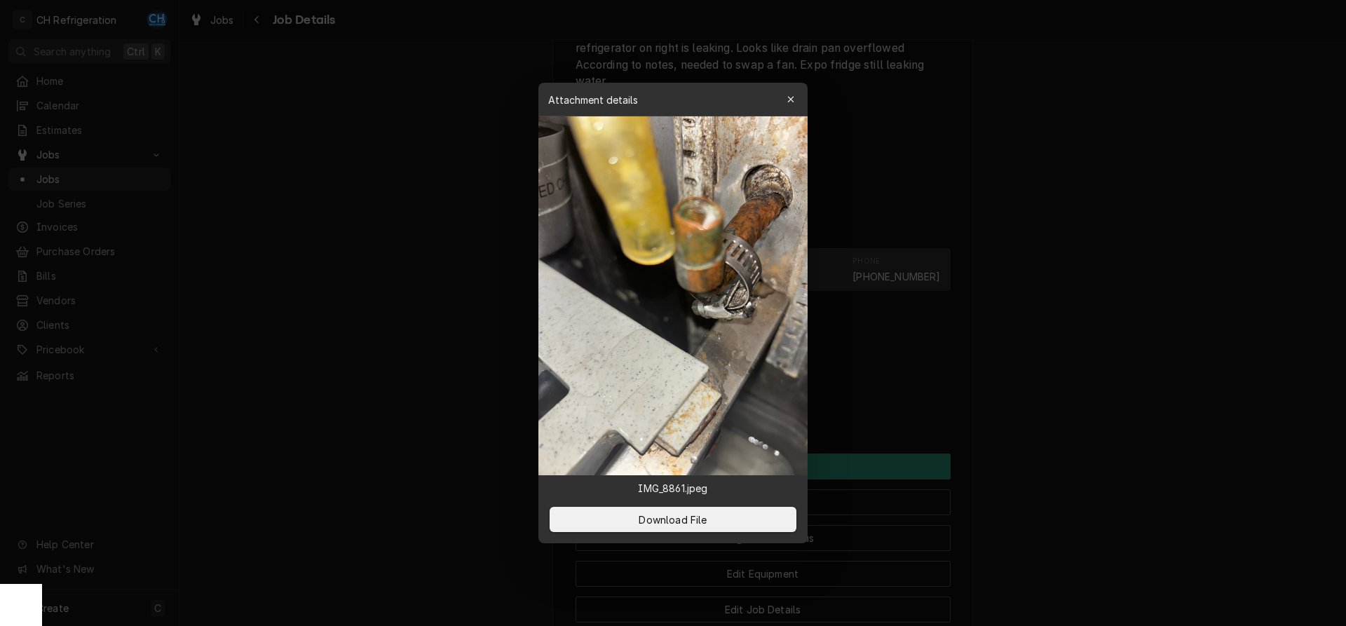
click at [894, 354] on div at bounding box center [673, 313] width 1346 height 626
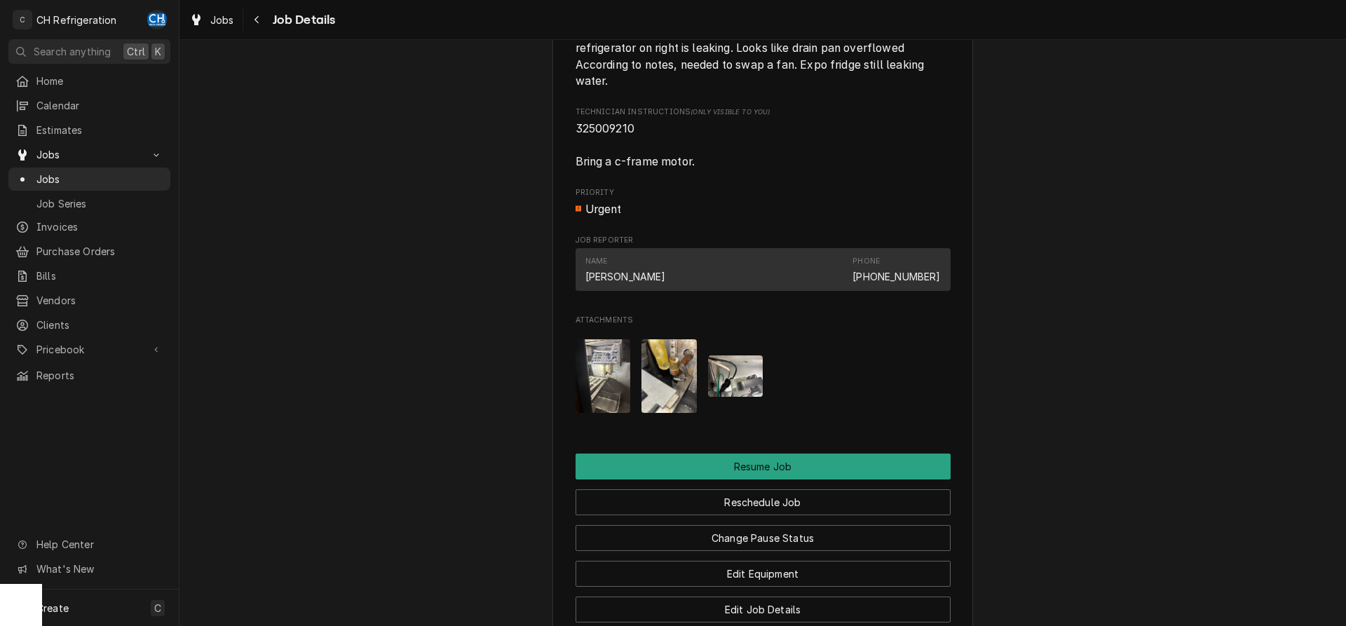
click at [738, 385] on img "Attachments" at bounding box center [735, 375] width 55 height 41
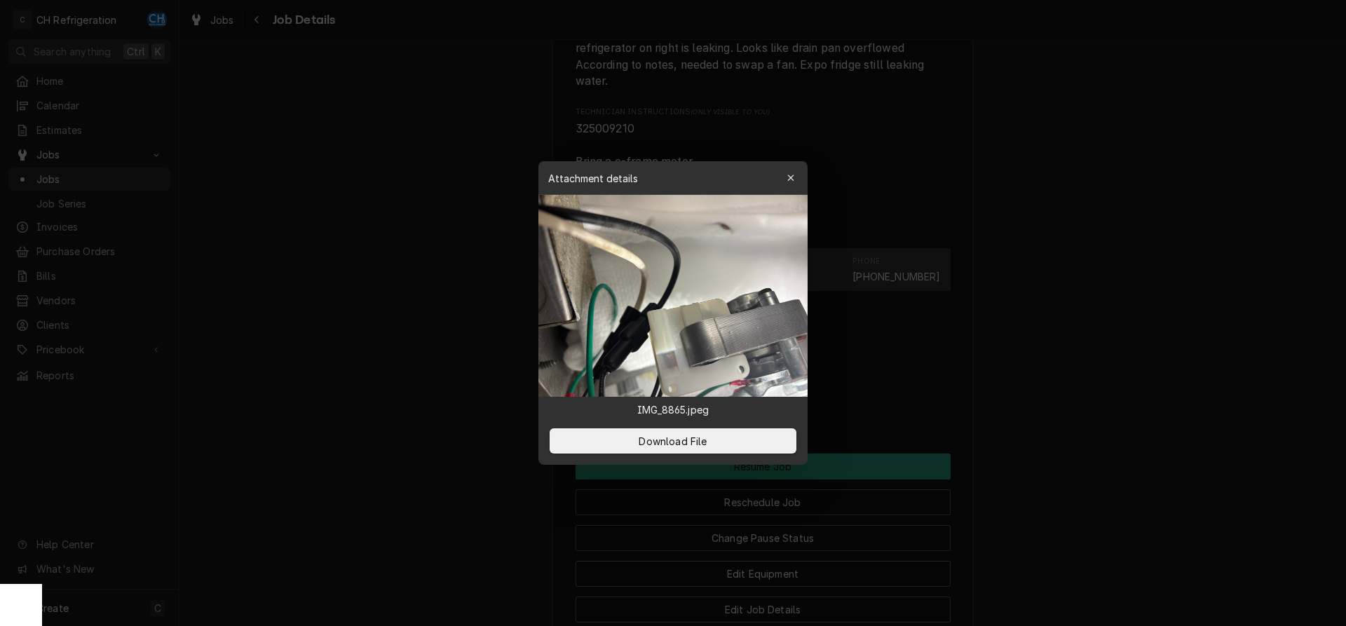
click at [879, 362] on div at bounding box center [673, 313] width 1346 height 626
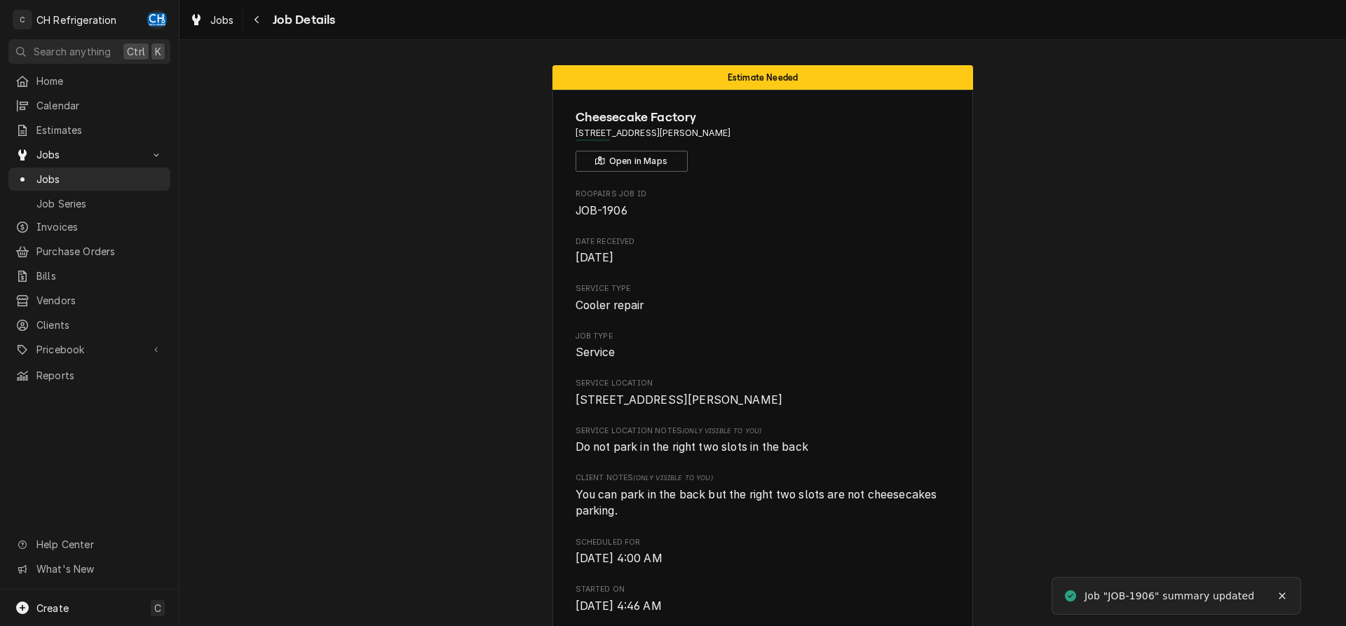
click at [264, 14] on div "Navigate back" at bounding box center [257, 20] width 14 height 14
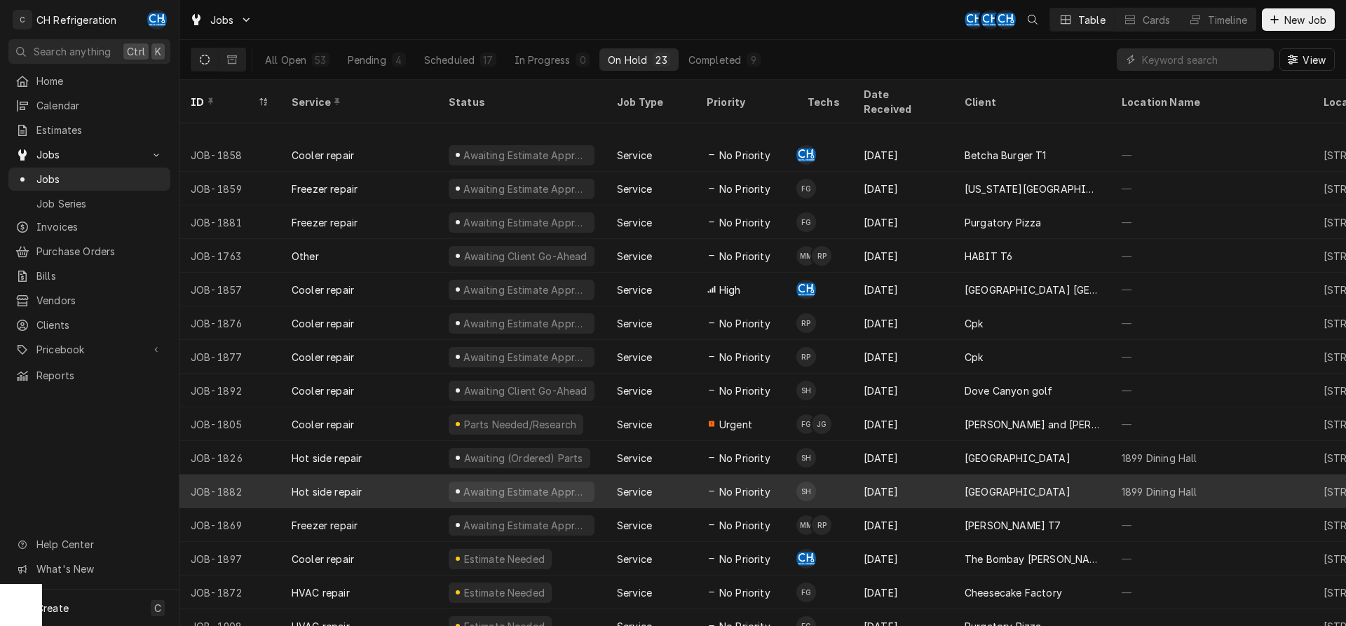
scroll to position [254, 0]
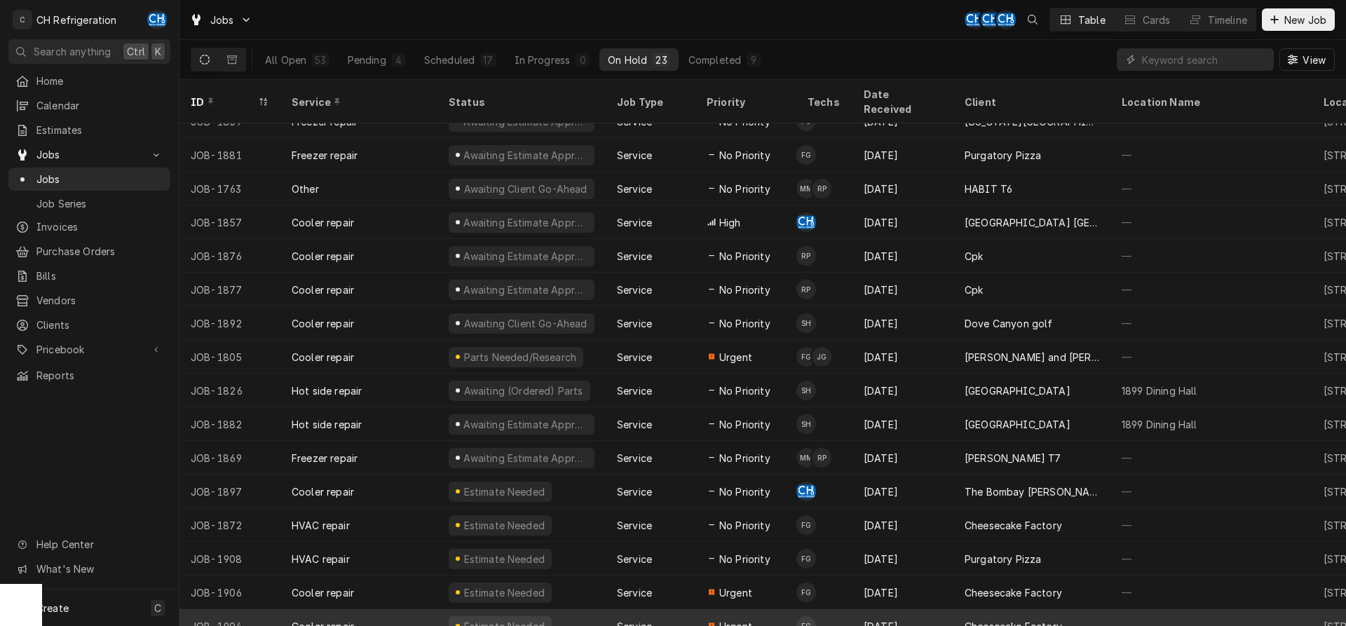
click at [750, 619] on span "Urgent" at bounding box center [735, 626] width 33 height 15
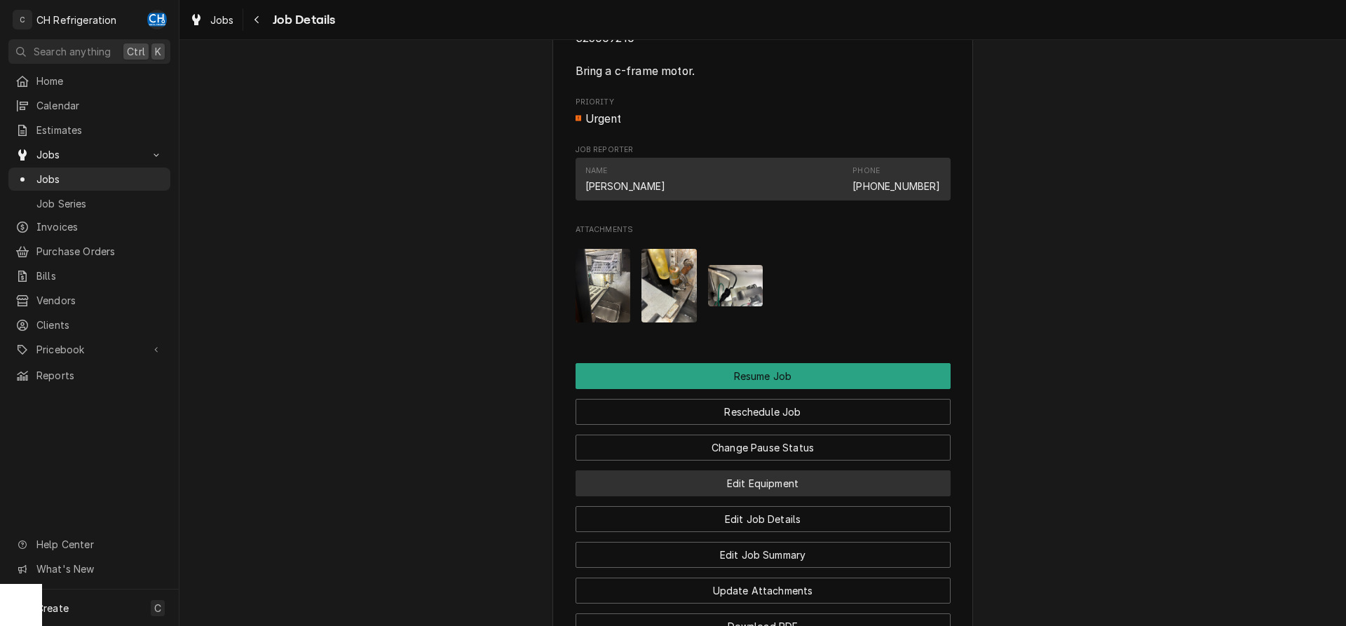
scroll to position [1430, 0]
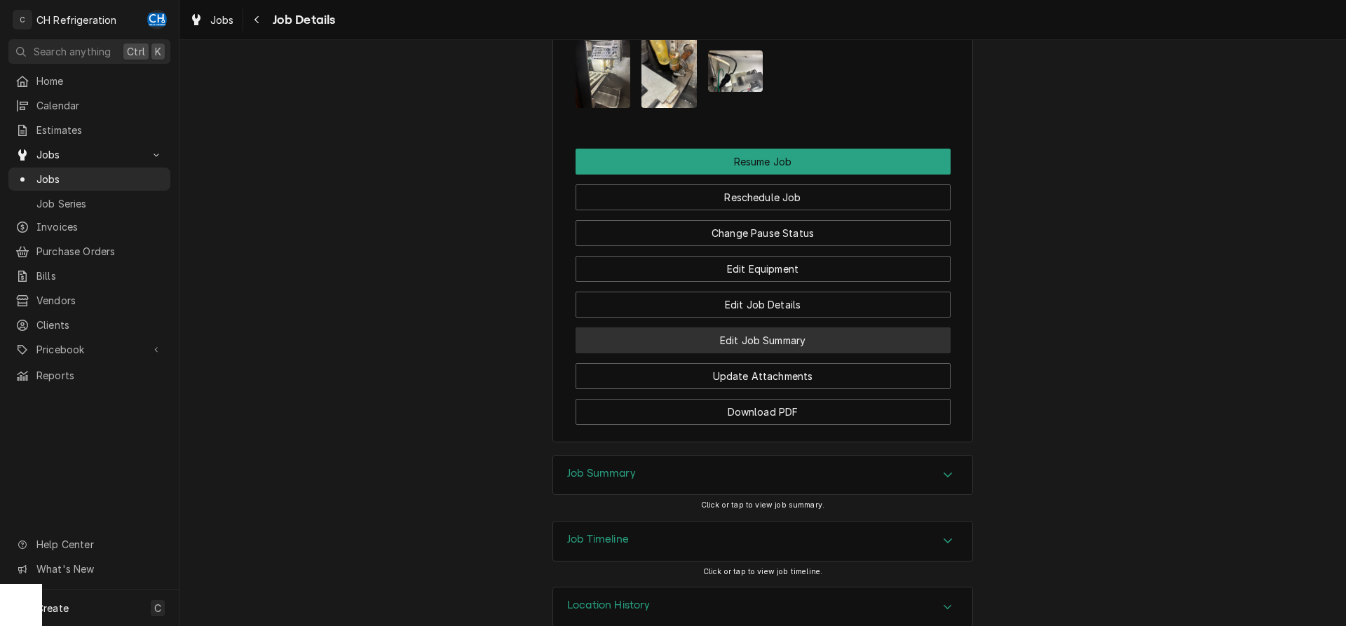
click at [761, 353] on button "Edit Job Summary" at bounding box center [762, 340] width 375 height 26
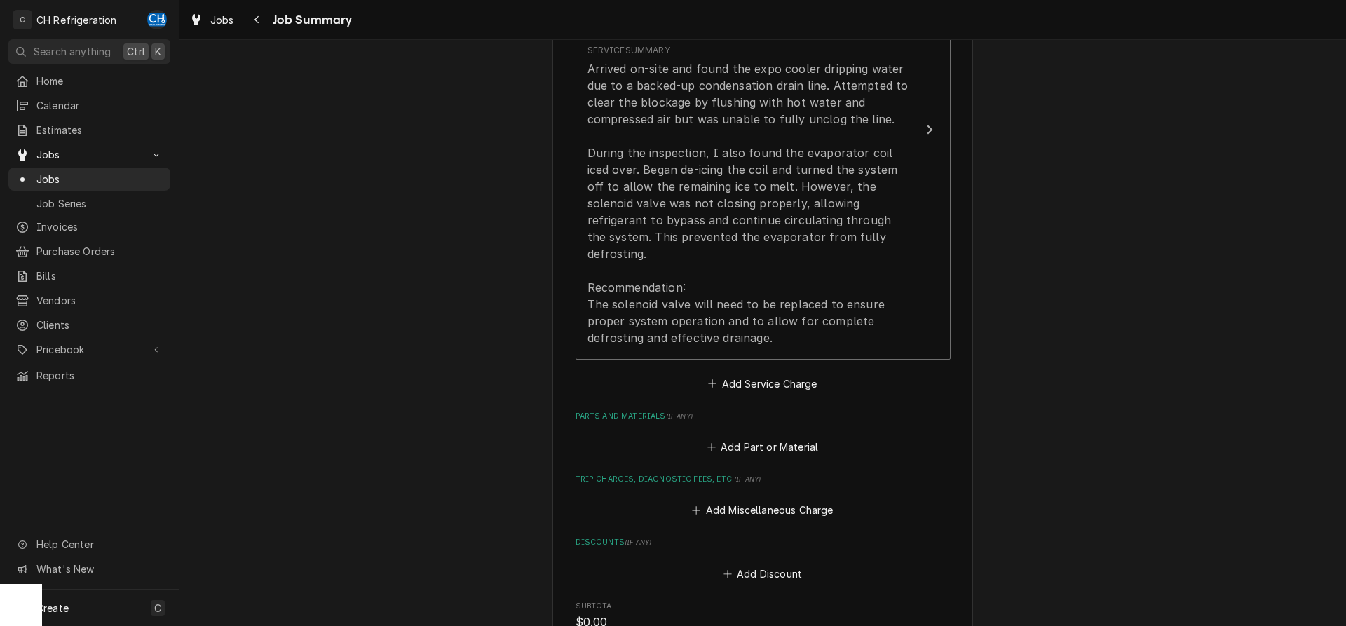
scroll to position [786, 0]
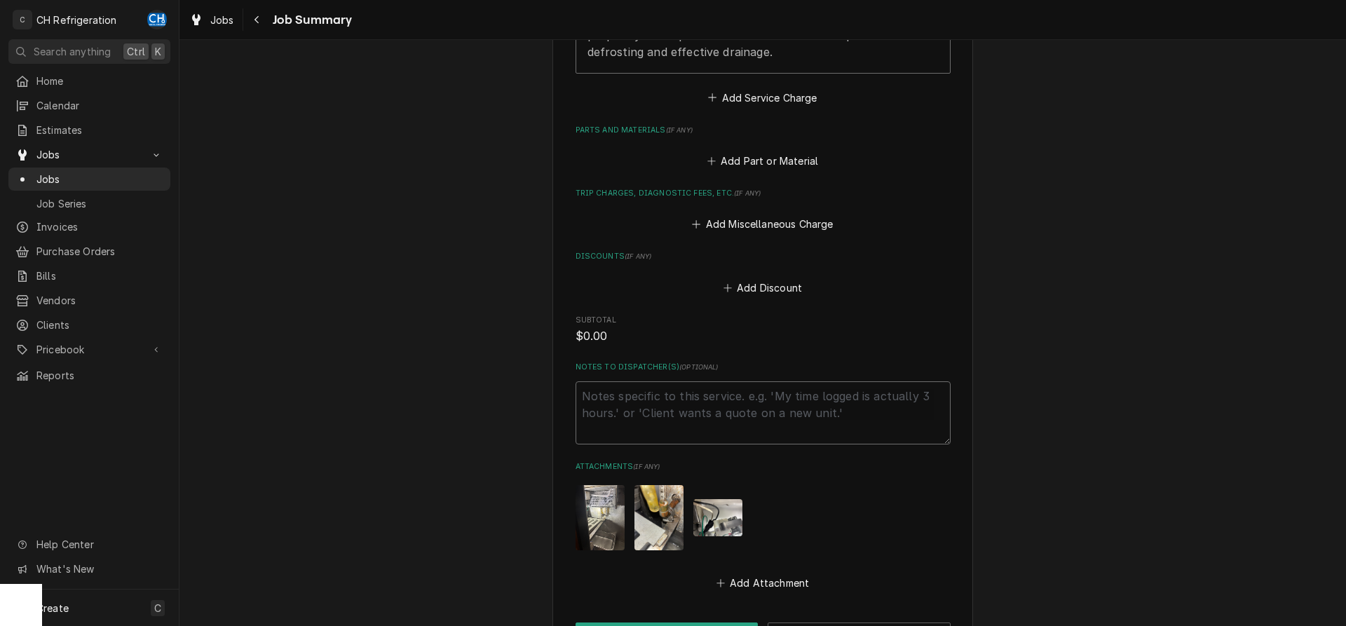
click at [674, 400] on textarea "Notes to Dispatcher(s) ( optional )" at bounding box center [762, 412] width 375 height 63
type textarea "x"
type textarea "M"
type textarea "x"
type textarea "ML"
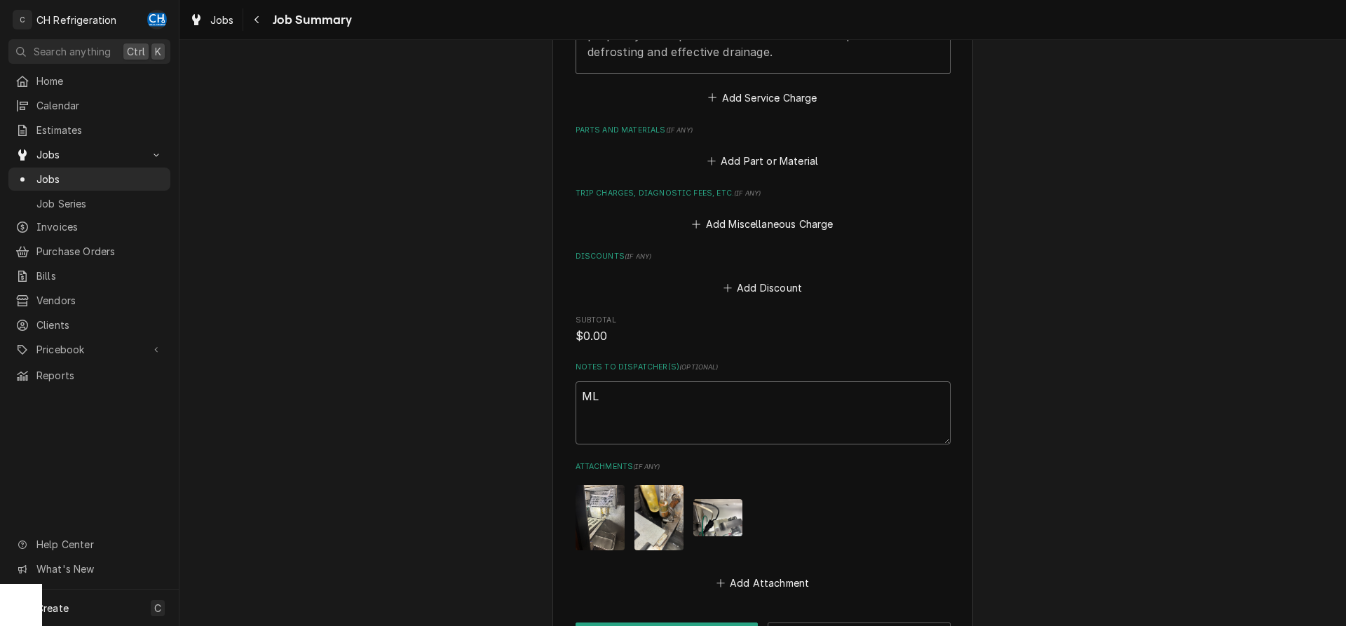
type textarea "x"
type textarea "M"
type textarea "x"
type textarea "MK"
type textarea "x"
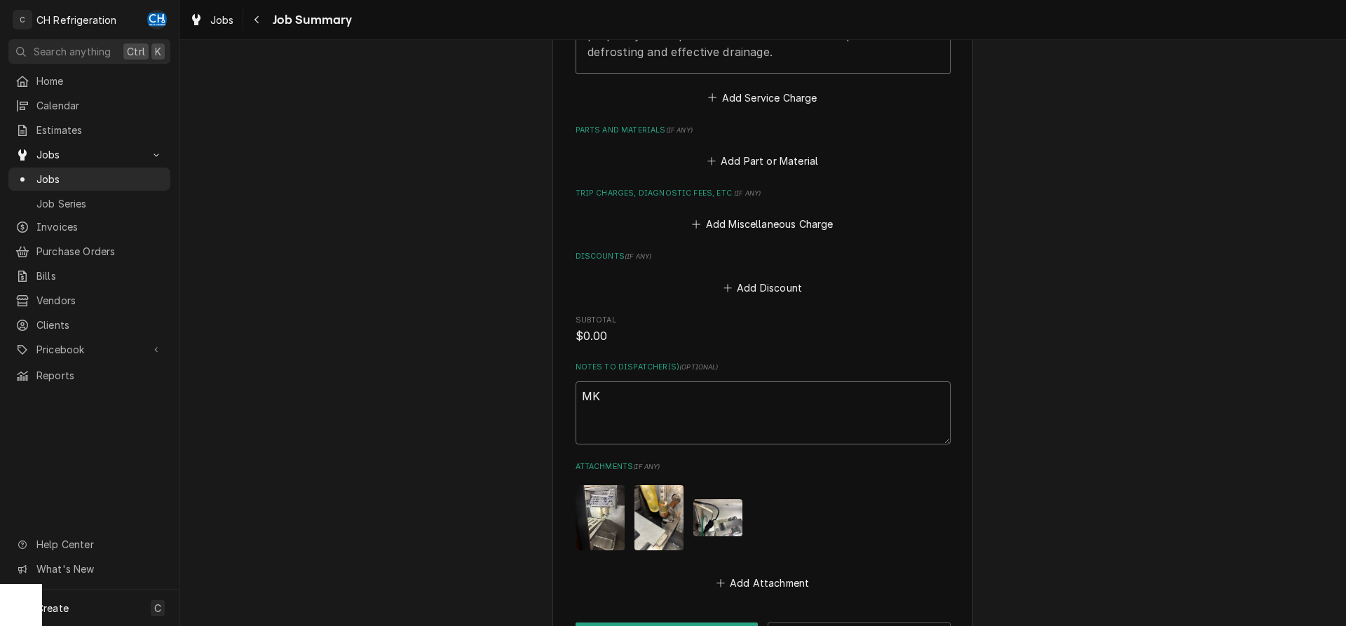
type textarea "MKC"
type textarea "x"
type textarea "MKC1"
type textarea "x"
type textarea "MKC1"
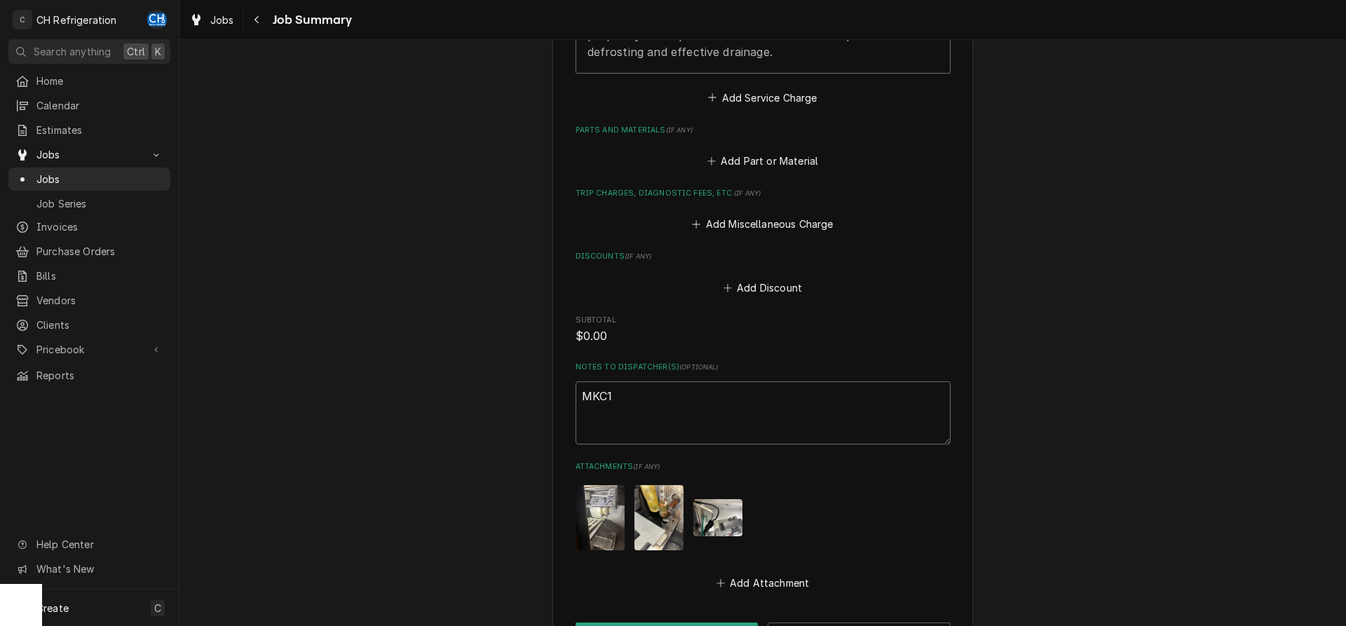
type textarea "x"
type textarea "MKC1 c"
type textarea "x"
type textarea "MKC1 co"
type textarea "x"
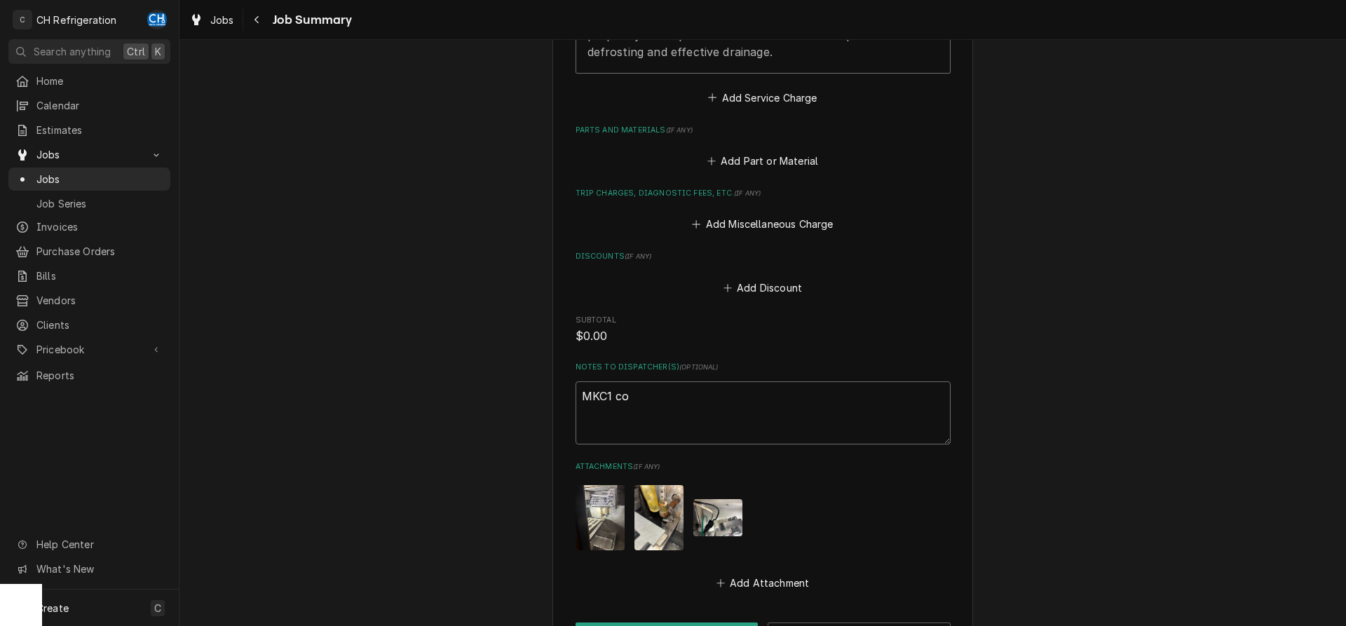
type textarea "MKC1 coi"
type textarea "x"
type textarea "MKC1 coil"
type textarea "x"
type textarea "MKC1 coil"
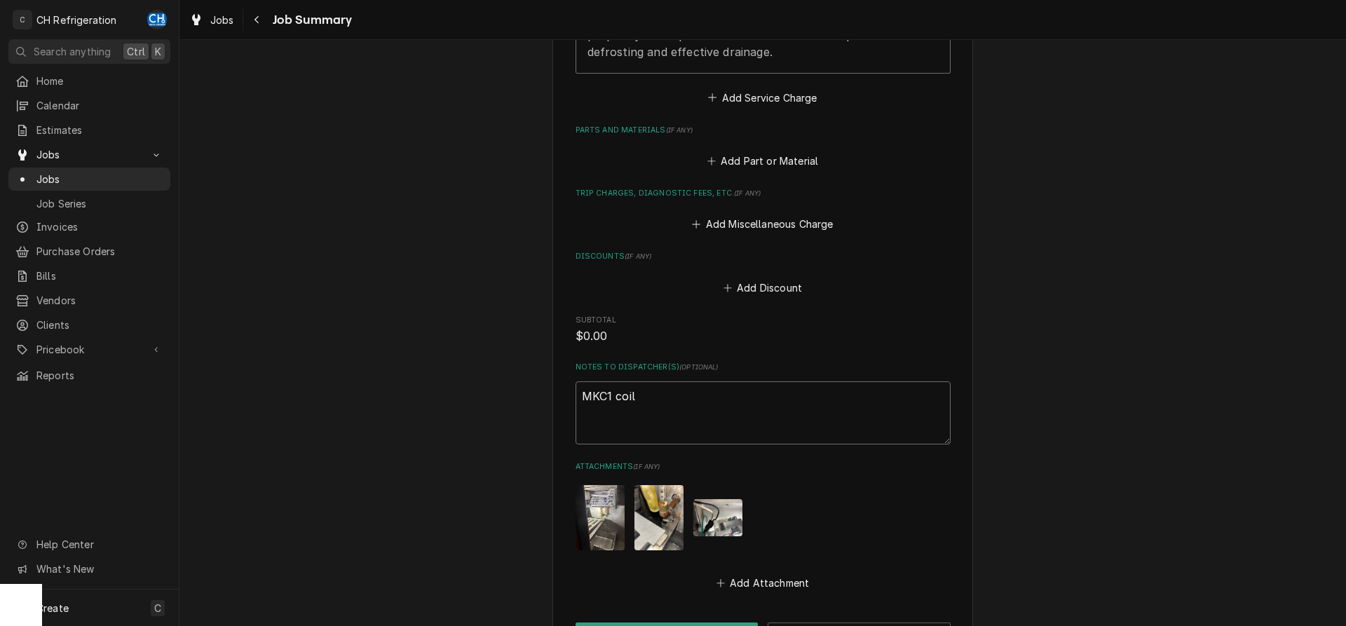
click at [608, 396] on textarea "MKC1 coil" at bounding box center [762, 412] width 375 height 63
paste textarea "E3S130"
type textarea "x"
type textarea "MKC1 coil E3S130"
type textarea "x"
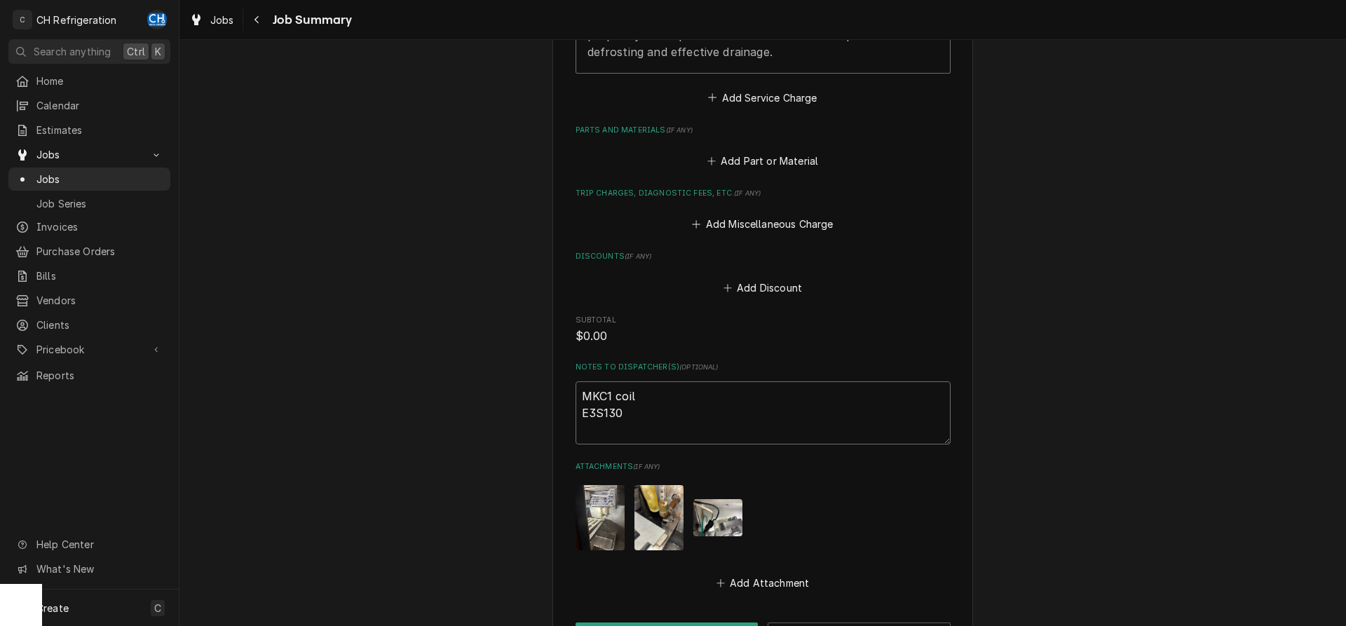
type textarea "MKC1 coil E3S130"
type textarea "x"
type textarea "MKC1 coil E3S130 b"
type textarea "x"
type textarea "MKC1 coil E3S130 br"
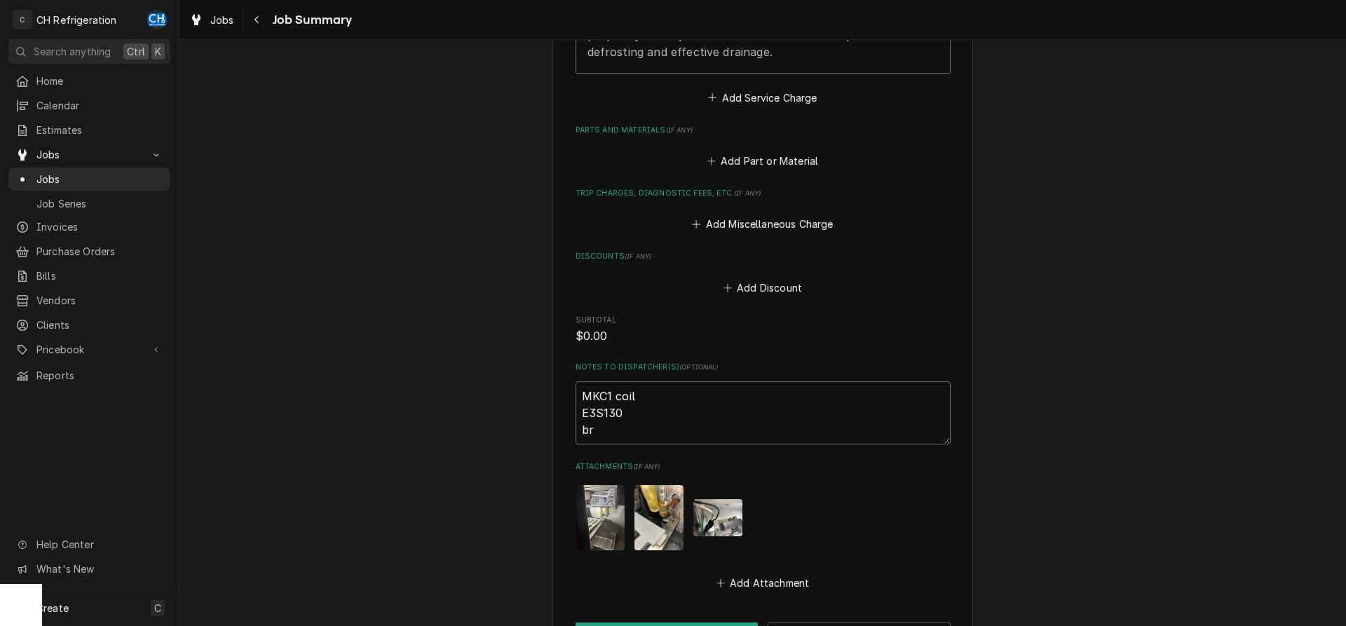
type textarea "x"
type textarea "MKC1 coil E3S130 bra"
type textarea "x"
type textarea "MKC1 coil E3S130 braz"
type textarea "x"
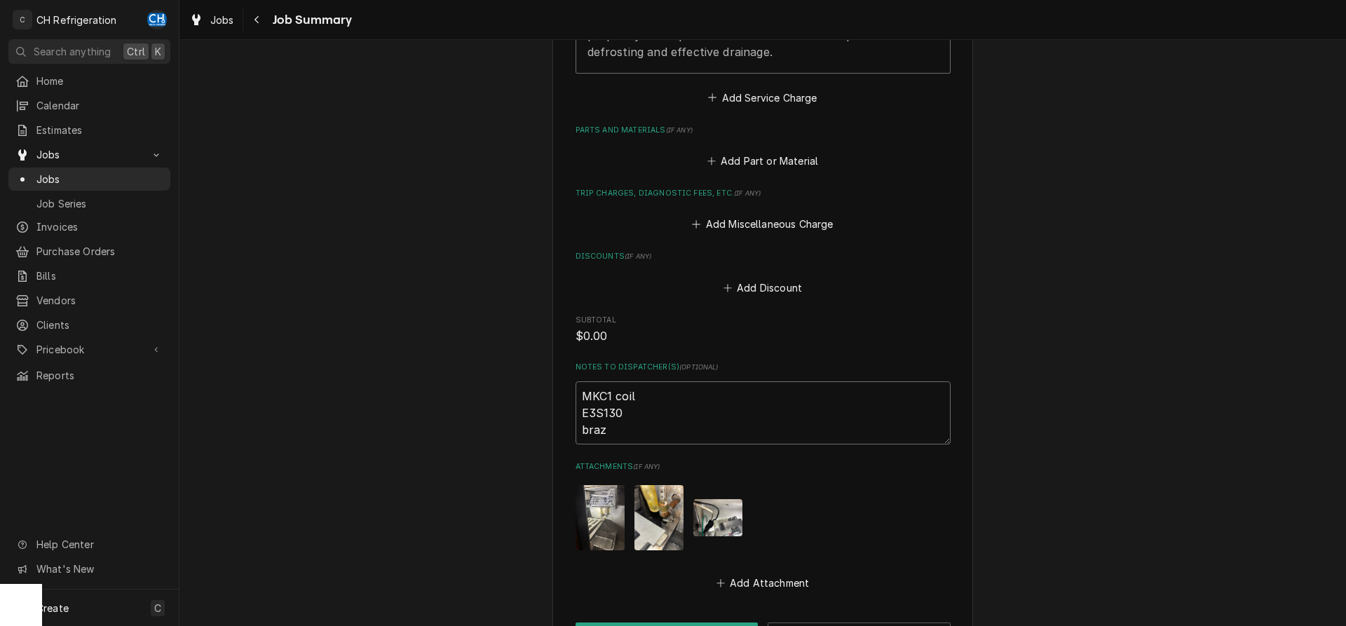
type textarea "MKC1 coil E3S130 brazi"
type textarea "x"
type textarea "MKC1 coil E3S130 brazin"
type textarea "x"
type textarea "MKC1 coil E3S130 brazing"
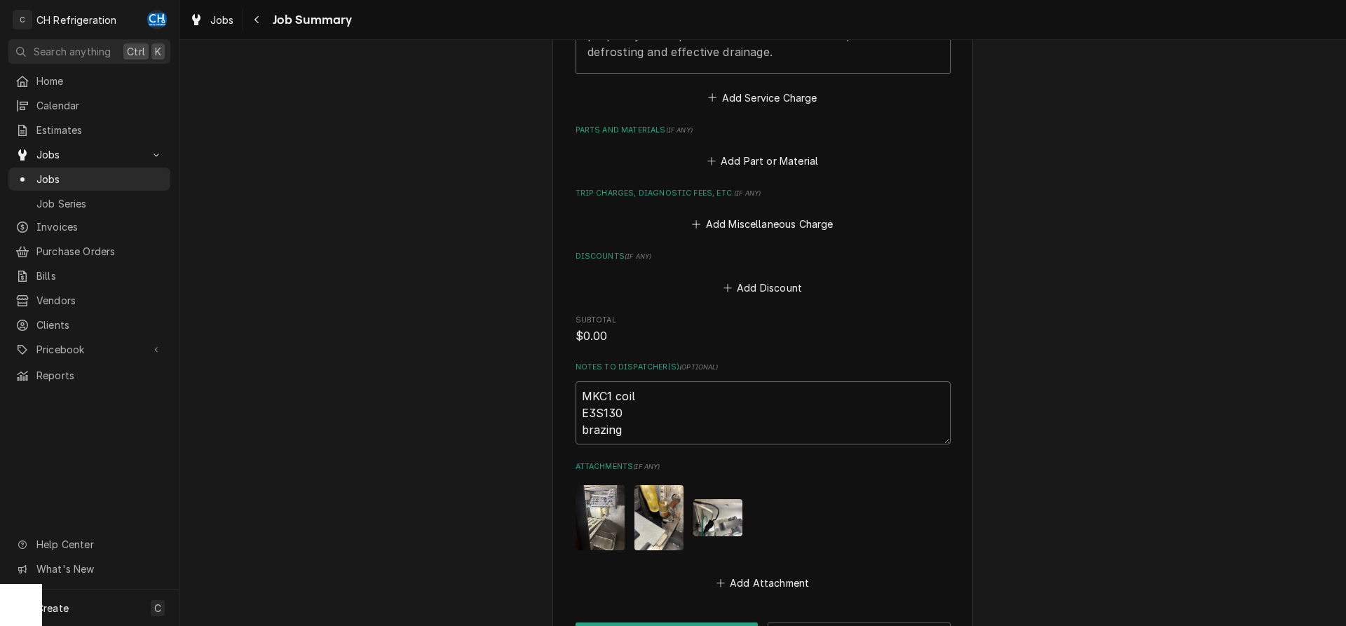
type textarea "x"
type textarea "MKC1 coil E3S130 brazing"
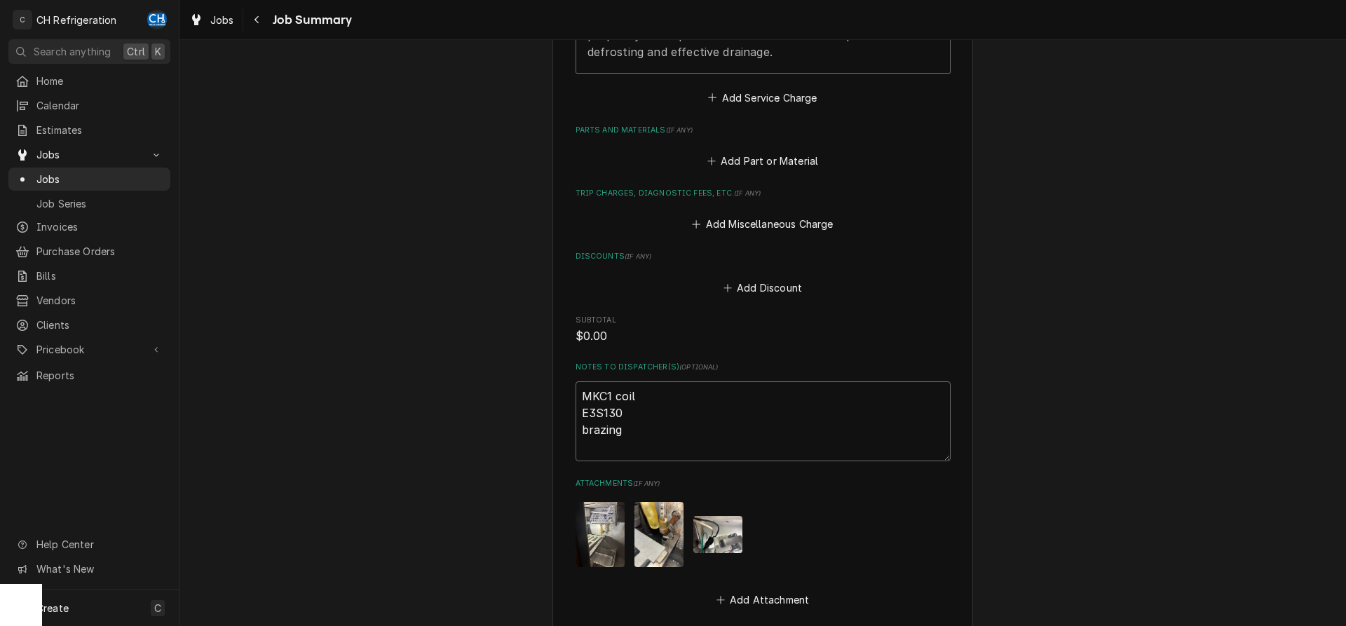
type textarea "x"
type textarea "MKC1 coil E3S130 brazing r"
type textarea "x"
type textarea "MKC1 coil E3S130 brazing re"
type textarea "x"
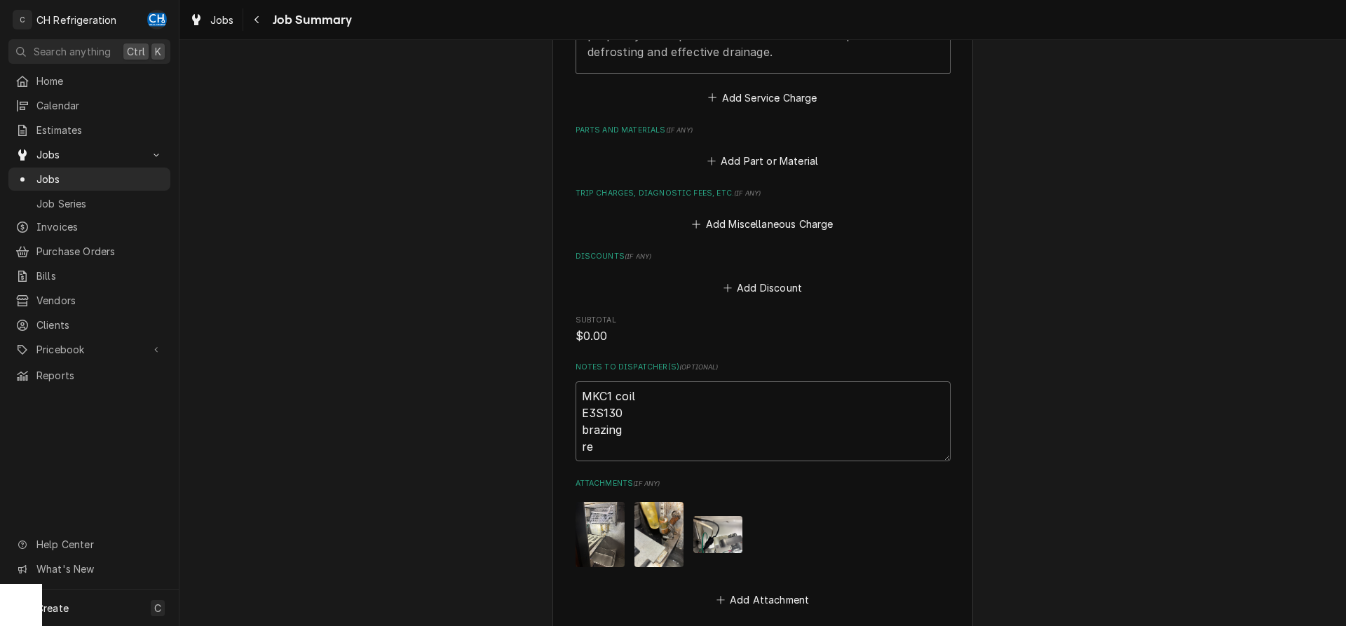
type textarea "MKC1 coil E3S130 brazing rec"
type textarea "x"
type textarea "MKC1 coil E3S130 brazing reco"
type textarea "x"
type textarea "MKC1 coil E3S130 brazing recov"
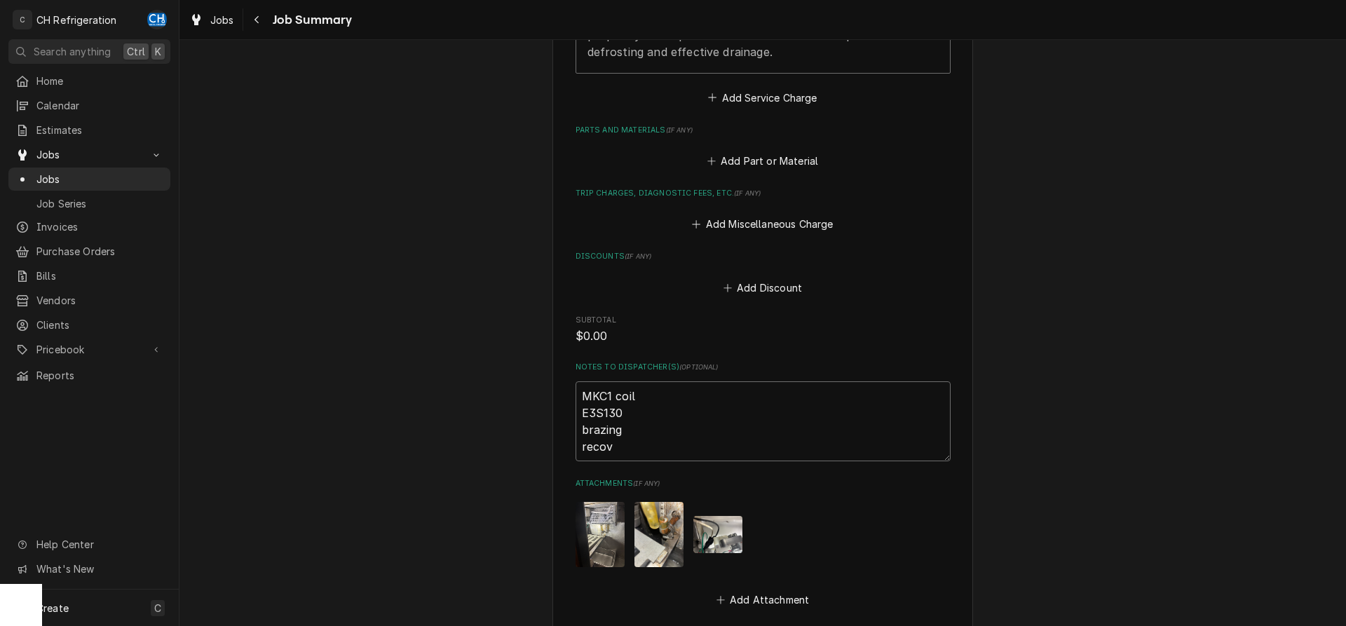
type textarea "x"
type textarea "MKC1 coil E3S130 brazing recove"
type textarea "x"
type textarea "MKC1 coil E3S130 brazing recover"
type textarea "x"
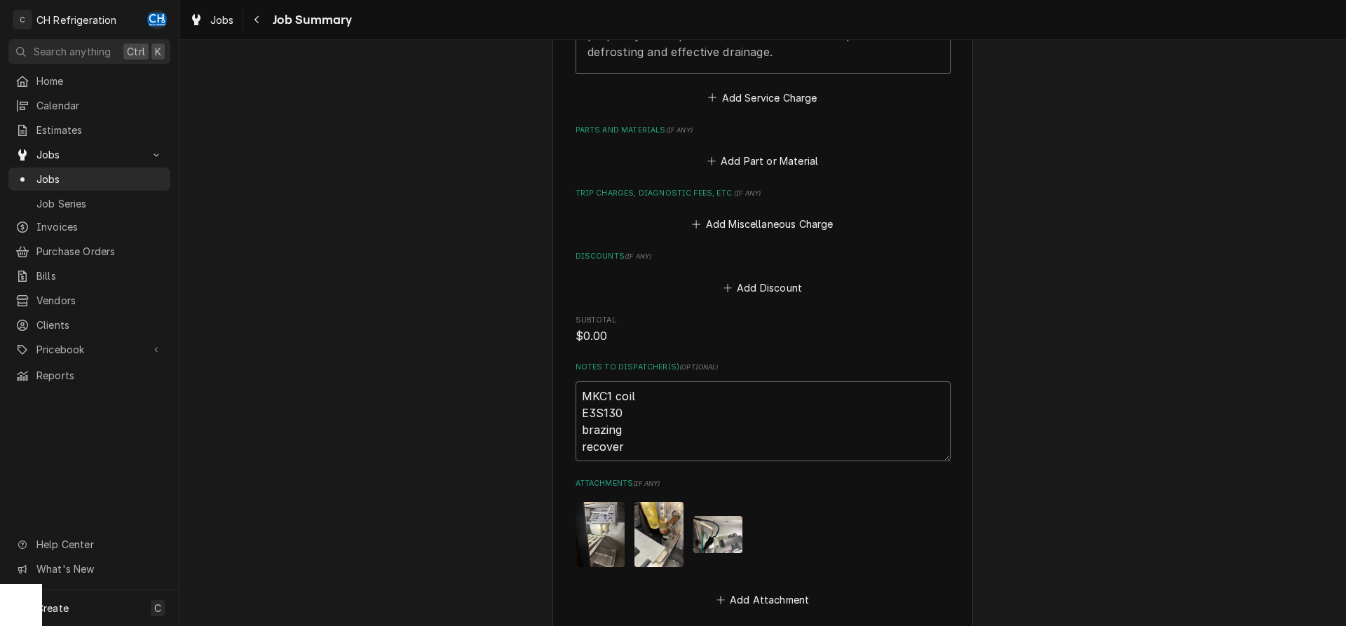
type textarea "MKC1 coil E3S130 brazing recovery"
type textarea "x"
type textarea "MKC1 coil E3S130 brazing recovery"
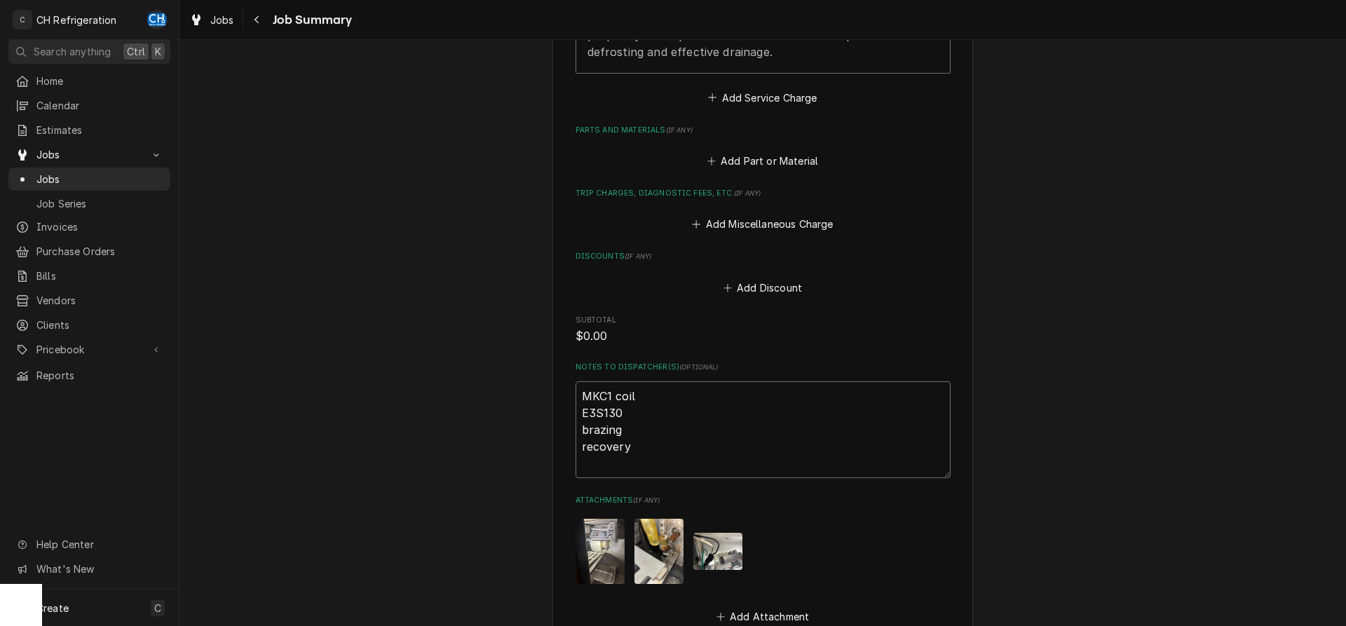
type textarea "x"
type textarea "MKC1 coil E3S130 brazing recovery"
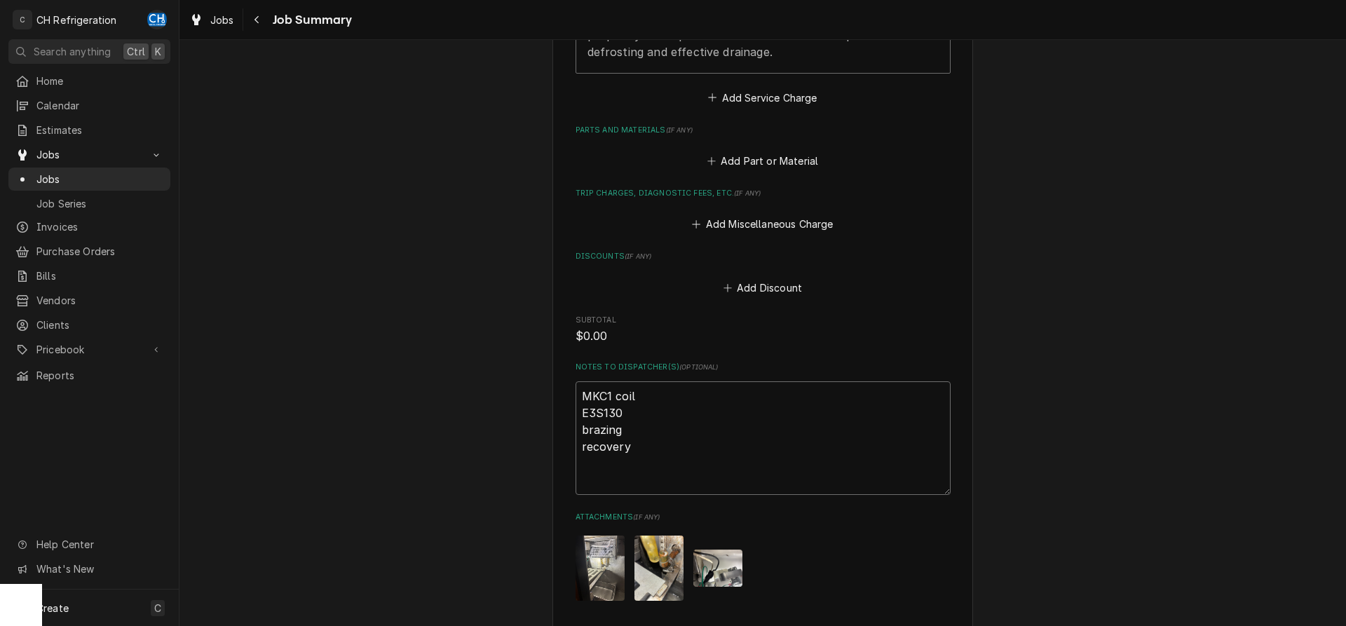
type textarea "x"
type textarea "MKC1 coil E3S130 brazing recovery"
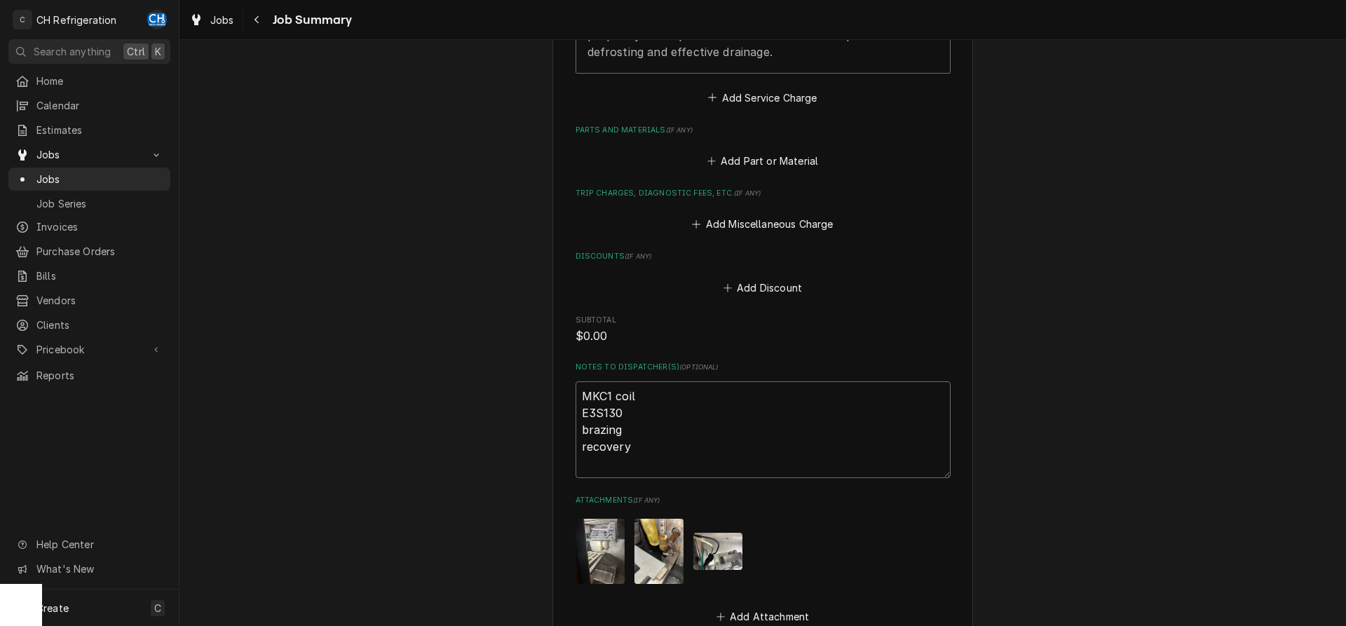
type textarea "x"
type textarea "MKC1 coil E3S130 brazing recovery 1"
type textarea "x"
type textarea "MKC1 coil E3S130 brazing recovery 1"
type textarea "x"
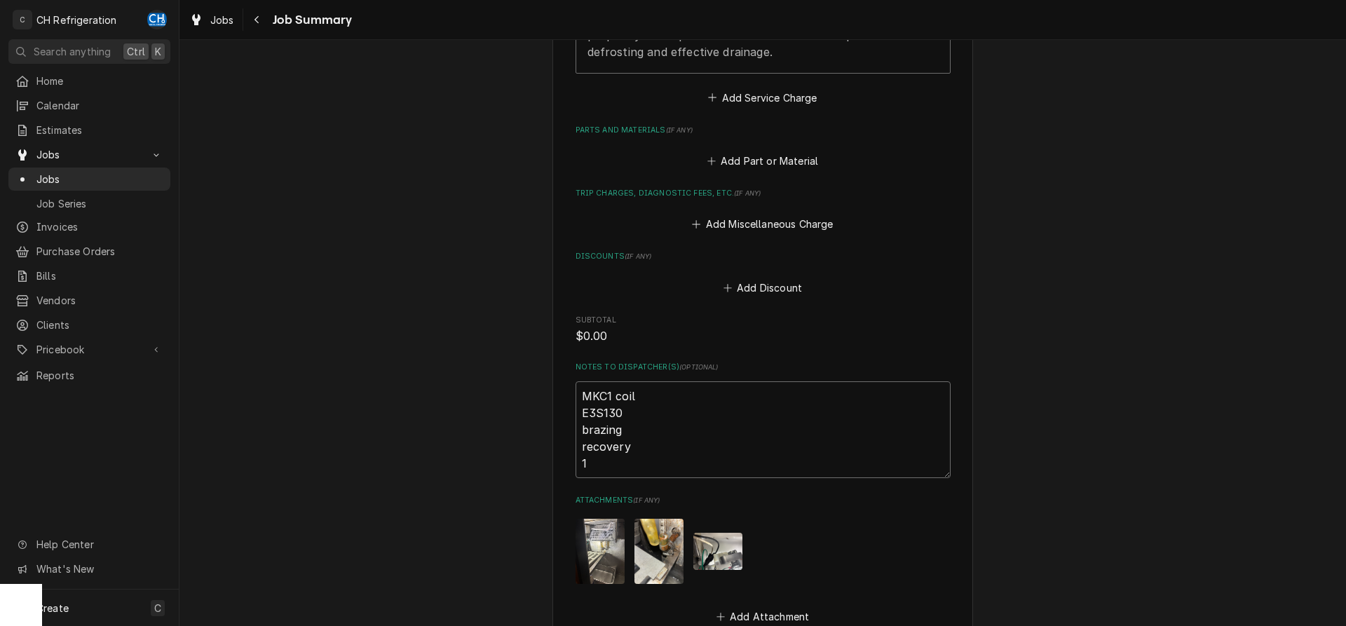
type textarea "MKC1 coil E3S130 brazing recovery 1 t"
type textarea "x"
type textarea "MKC1 coil E3S130 brazing recovery 1 te"
type textarea "x"
type textarea "MKC1 coil E3S130 brazing recovery 1 tec"
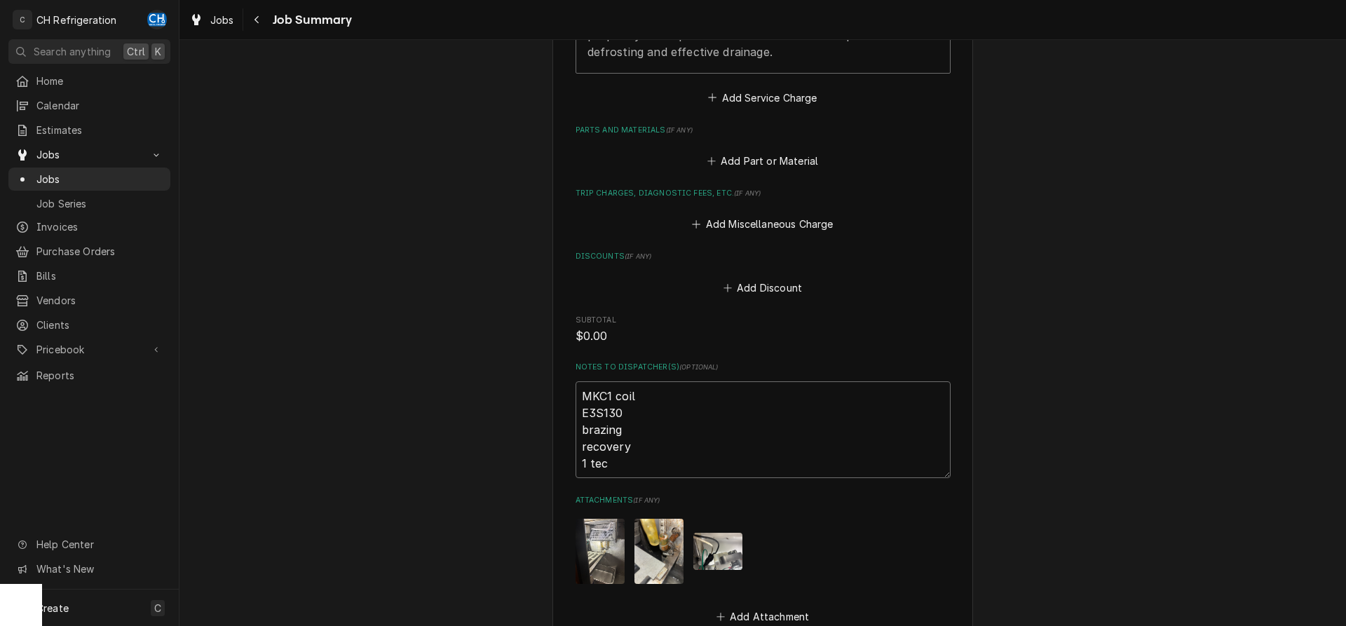
type textarea "x"
type textarea "MKC1 coil E3S130 brazing recovery 1 tech"
type textarea "x"
type textarea "MKC1 coil E3S130 brazing recovery 1 tech"
type textarea "x"
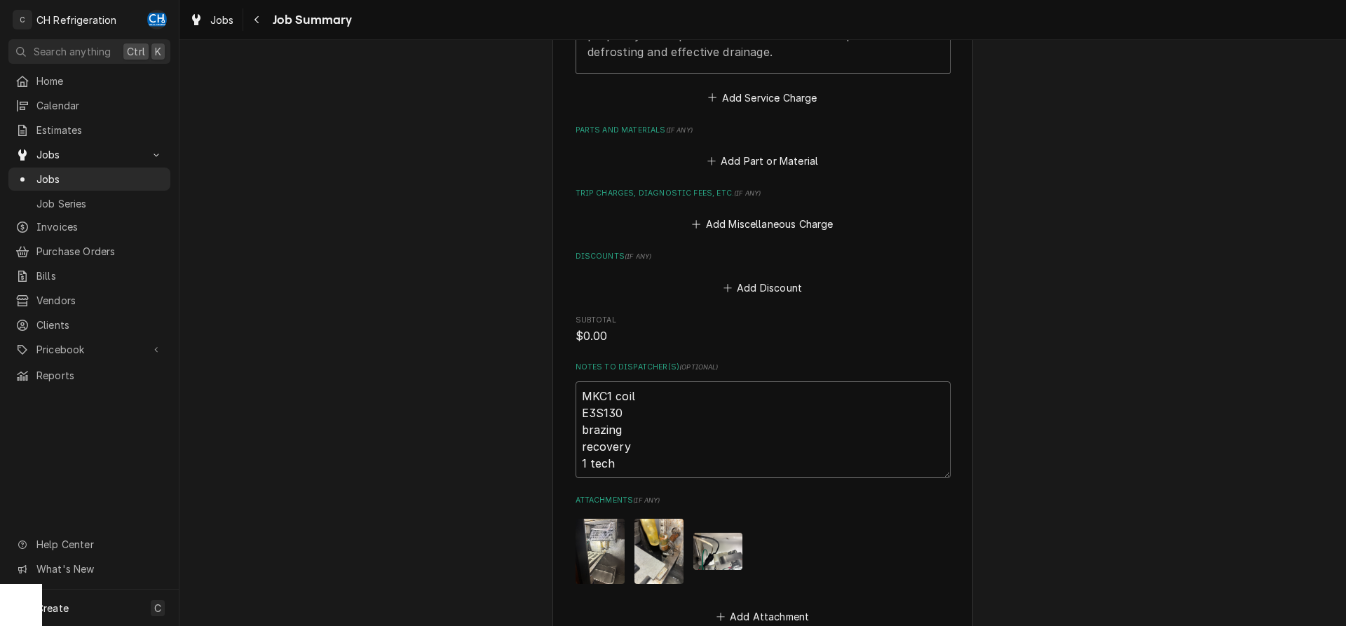
type textarea "MKC1 coil E3S130 brazing recovery 1 tech 8"
type textarea "x"
type textarea "MKC1 coil E3S130 brazing recovery 1 tech 8"
type textarea "x"
type textarea "MKC1 coil E3S130 brazing recovery 1 tech 8 h"
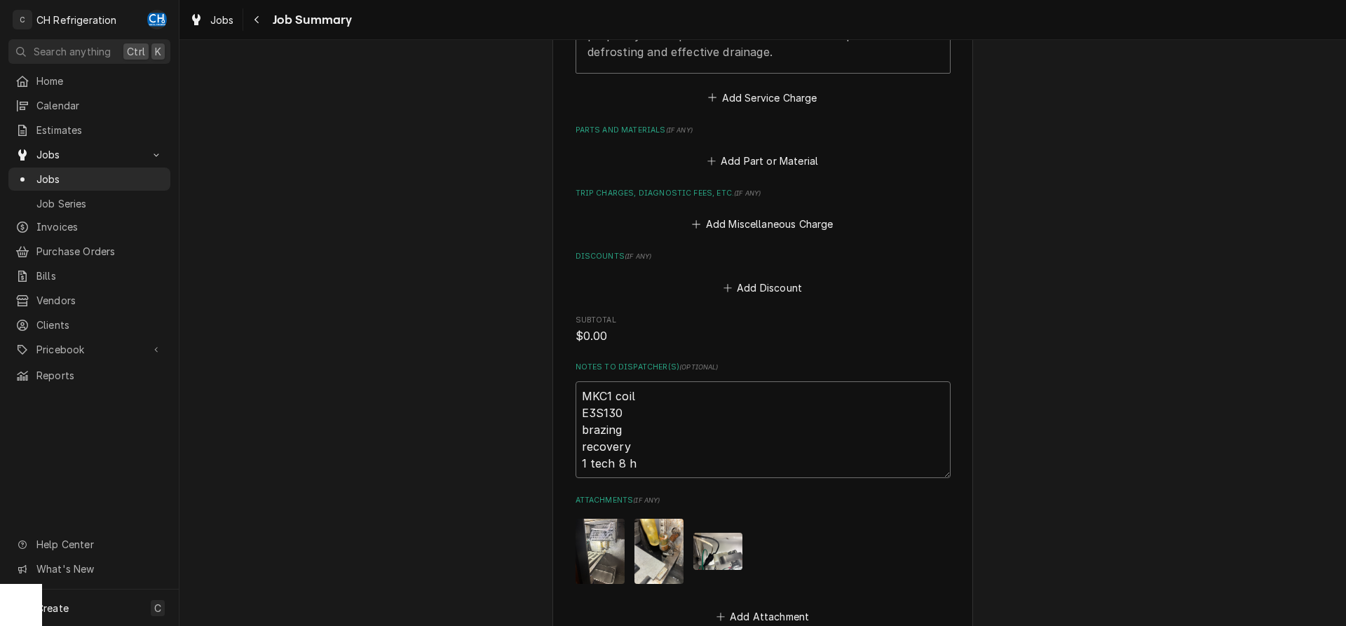
type textarea "x"
type textarea "MKC1 coil E3S130 brazing recovery 1 tech 8 ho"
type textarea "x"
type textarea "MKC1 coil E3S130 brazing recovery 1 tech 8 hou"
type textarea "x"
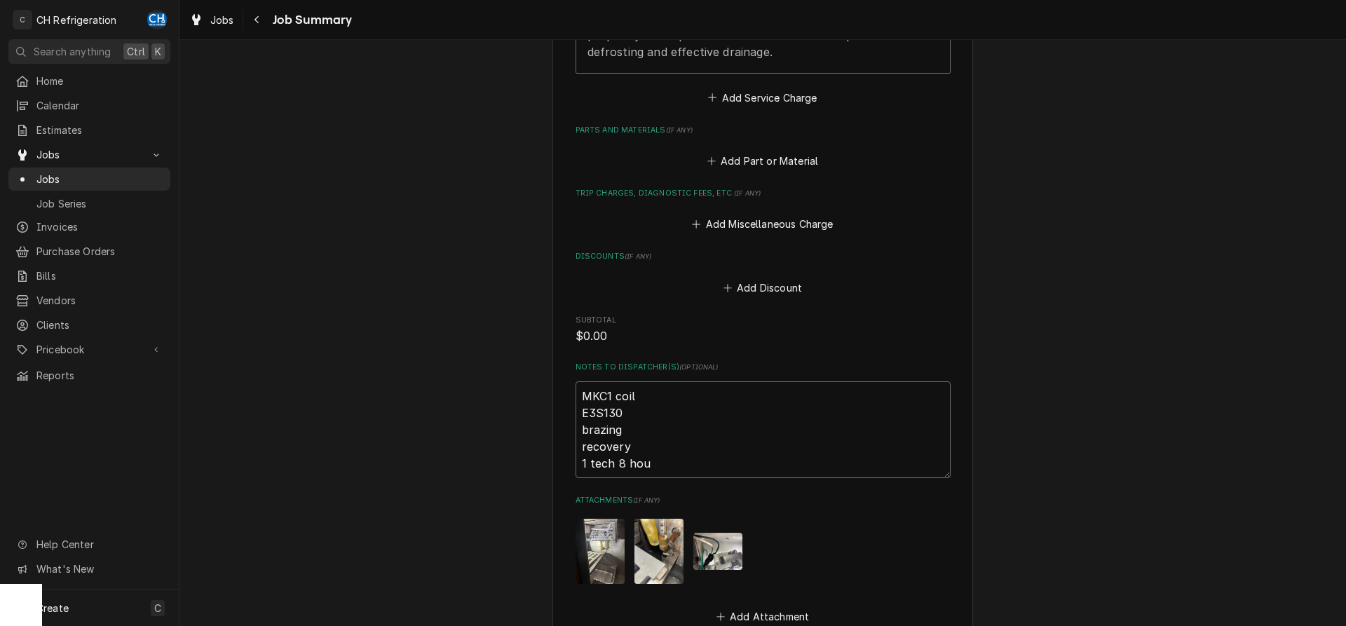
type textarea "MKC1 coil E3S130 brazing recovery 1 tech 8 hour"
type textarea "x"
type textarea "MKC1 coil E3S130 brazing recovery 1 tech 8 hou"
type textarea "x"
type textarea "MKC1 coil E3S130 brazing recovery 1 tech 8 hour"
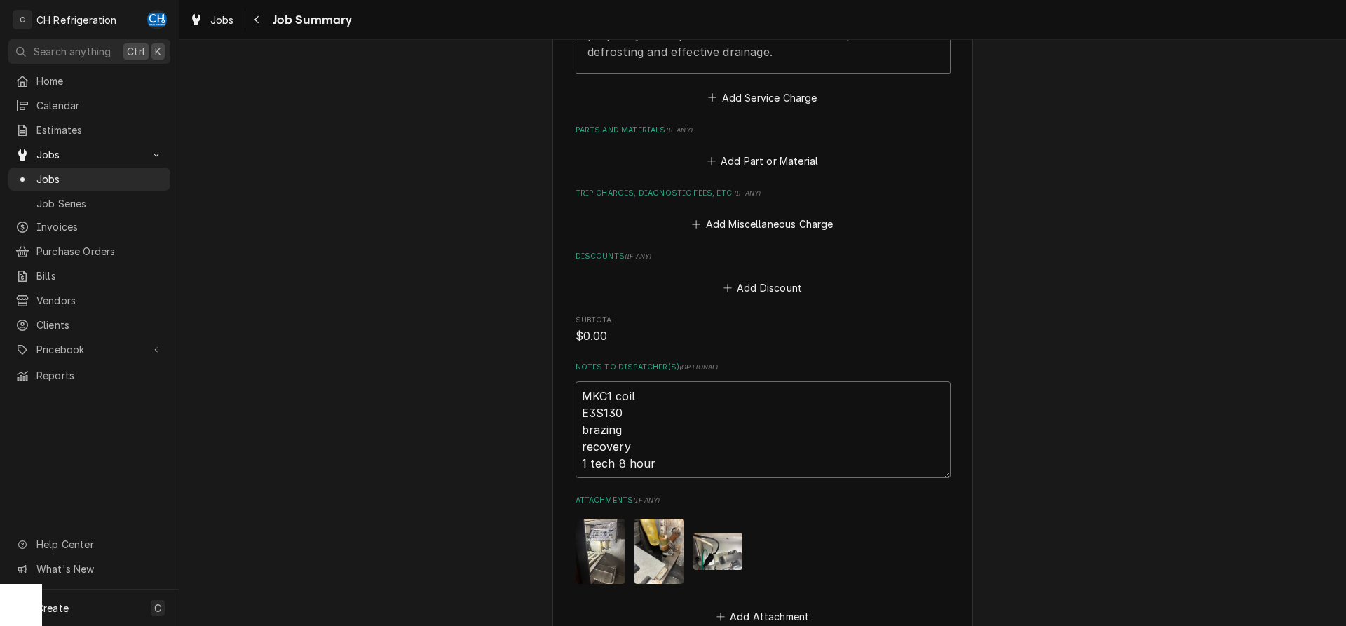
type textarea "x"
type textarea "MKC1 coil E3S130 brazing recovery 1 tech 8 hours"
type textarea "x"
type textarea "MKC1 coil E3S130 brazing recovery 1 tech 8 hours"
type textarea "x"
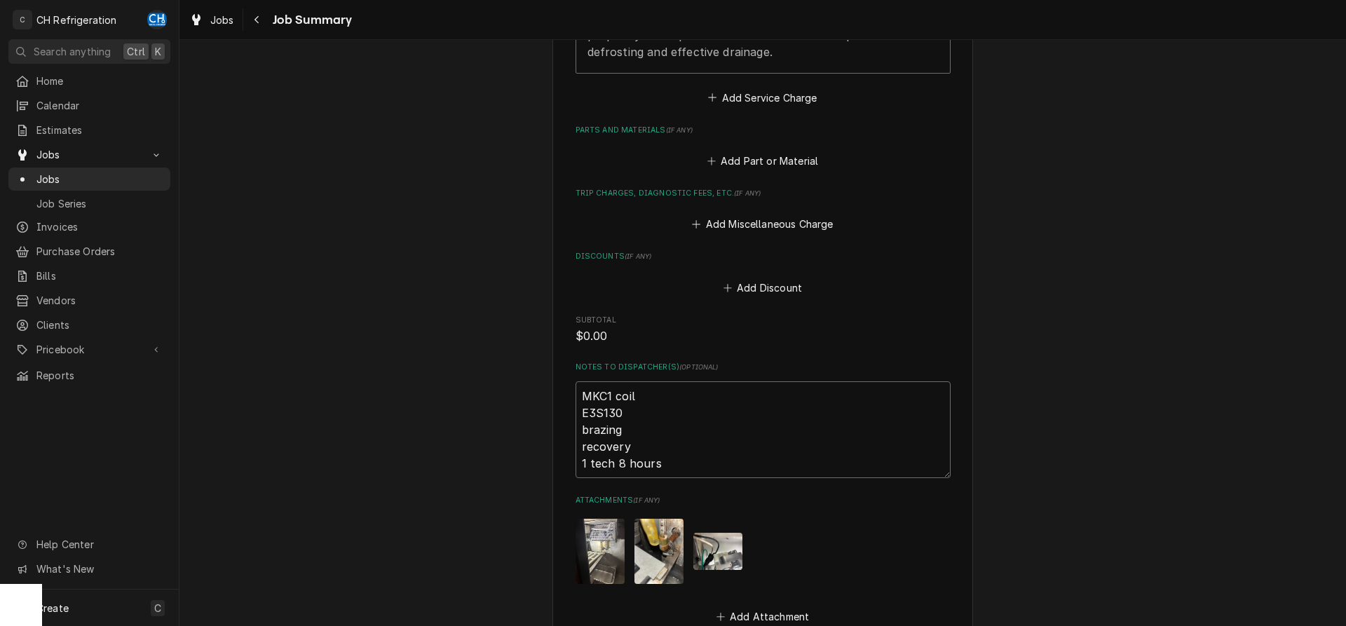
type textarea "MKC1 coil E3S130 brazing recovery 1 tech 8 hours O"
type textarea "x"
type textarea "MKC1 coil E3S130 brazing recovery 1 tech 8 hours OT"
type textarea "x"
type textarea "MKC1 coil E3S130 brazing recovery 1 tech 8 hours OT"
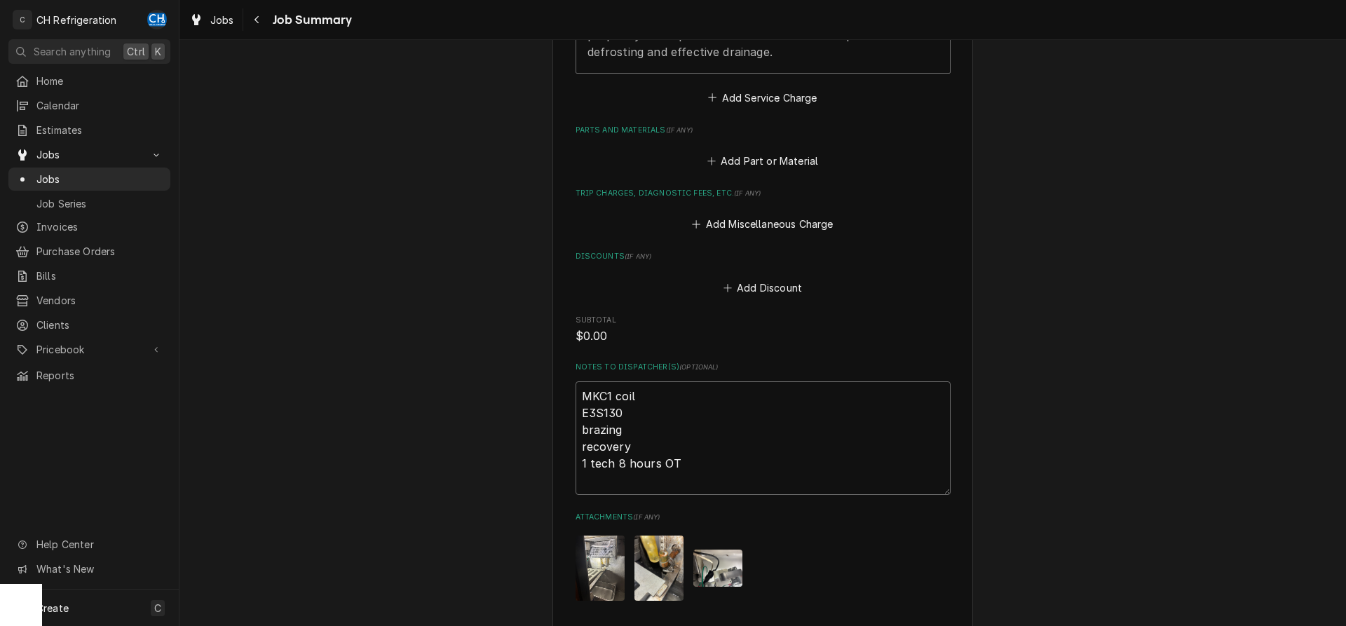
type textarea "x"
type textarea "MKC1 coil E3S130 brazing recovery 1 tech 8 hours OT m"
type textarea "x"
type textarea "MKC1 coil E3S130 brazing recovery 1 tech 8 hours OT mi"
type textarea "x"
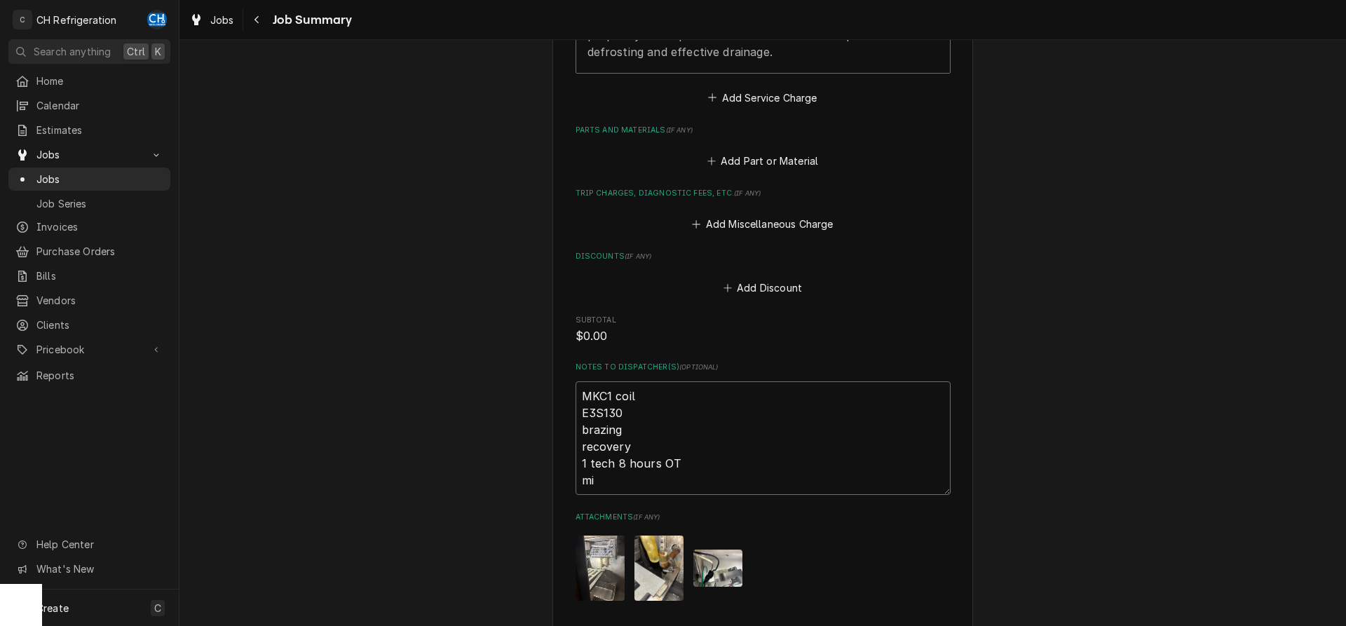
type textarea "MKC1 coil E3S130 brazing recovery 1 tech 8 hours OT mis"
type textarea "x"
type textarea "MKC1 coil E3S130 brazing recovery 1 tech 8 hours OT misc"
type textarea "x"
type textarea "MKC1 coil E3S130 brazing recovery 1 tech 8 hours OT misc"
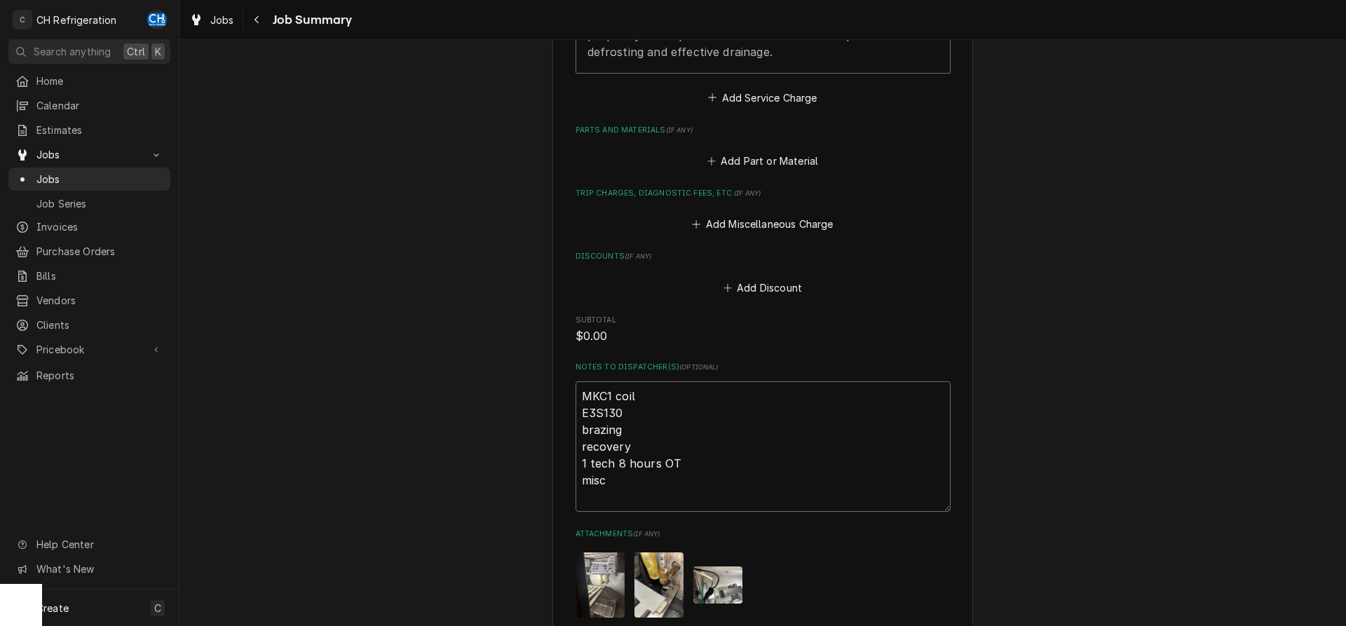
type textarea "x"
type textarea "MKC1 coil E3S130 brazing recovery 1 tech 8 hours OT misc"
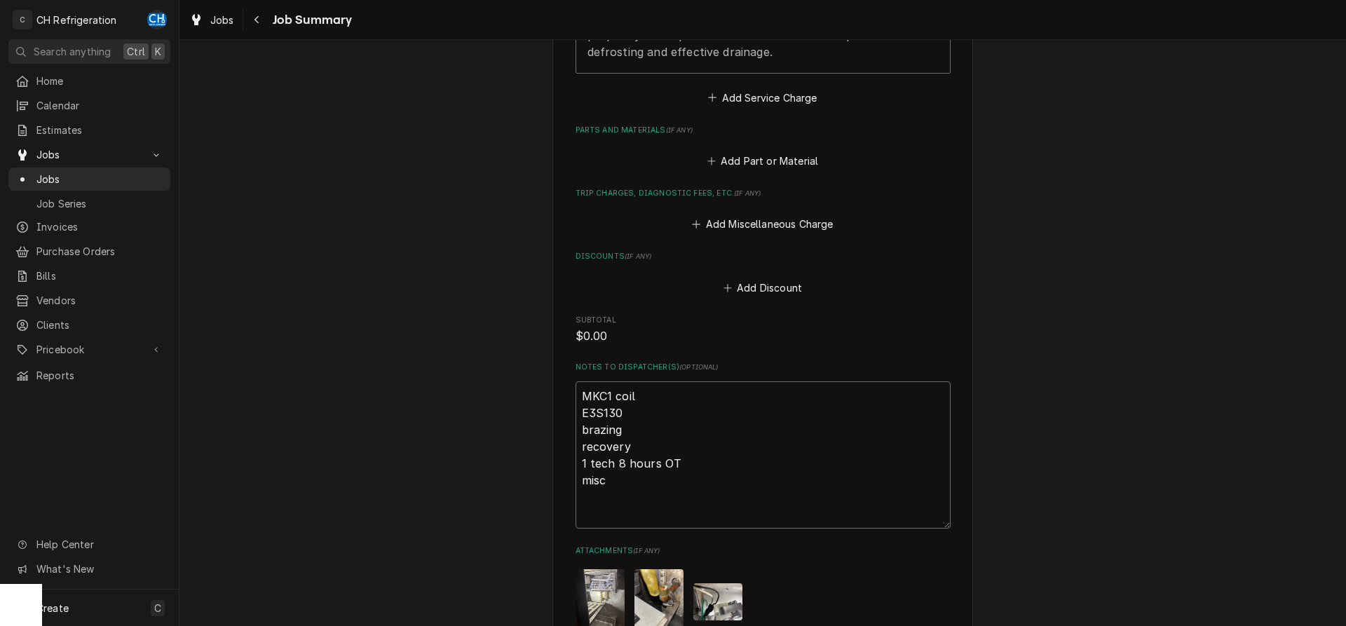
type textarea "x"
type textarea "MKC1 coil E3S130 brazing recovery 1 tech 8 hours OT misc T"
type textarea "x"
type textarea "MKC1 coil E3S130 brazing recovery 1 tech 8 hours OT misc TH"
type textarea "x"
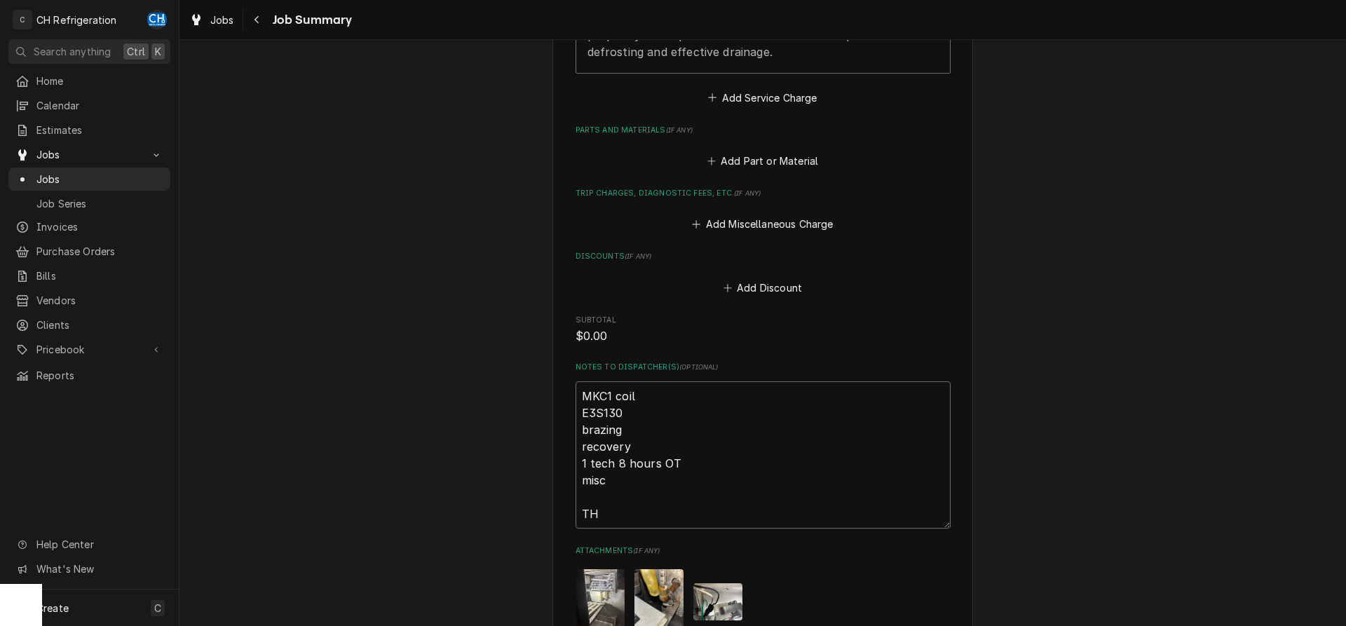
type textarea "MKC1 coil E3S130 brazing recovery 1 tech 8 hours OT misc THe"
type textarea "x"
type textarea "MKC1 coil E3S130 brazing recovery 1 tech 8 hours OT misc THe"
type textarea "x"
type textarea "MKC1 coil E3S130 brazing recovery 1 tech 8 hours OT misc THe"
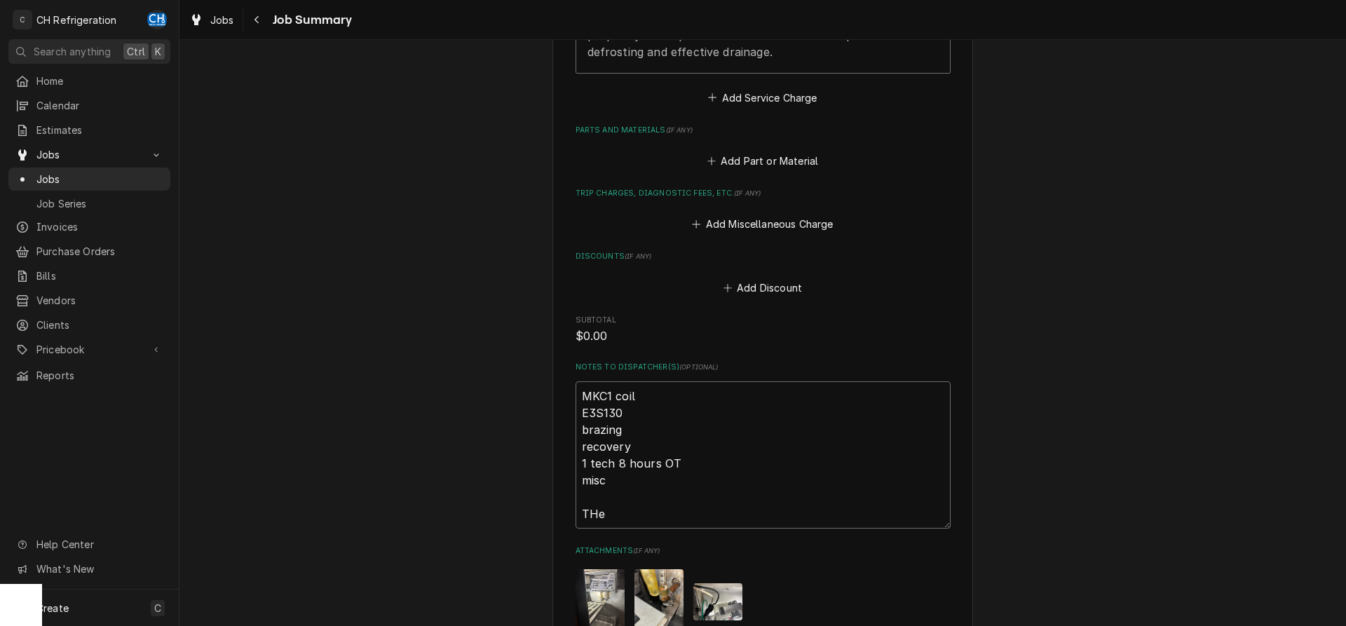
type textarea "x"
type textarea "MKC1 coil E3S130 brazing recovery 1 tech 8 hours OT misc TH"
type textarea "x"
type textarea "MKC1 coil E3S130 brazing recovery 1 tech 8 hours OT misc T"
type textarea "x"
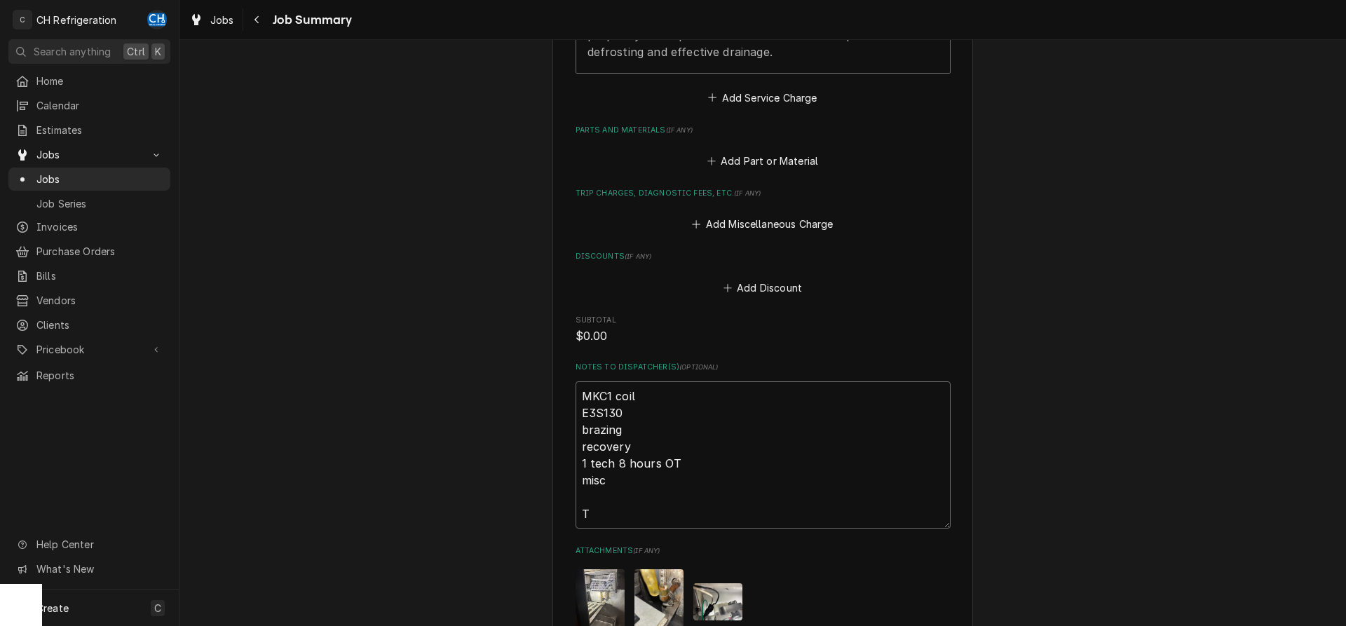
type textarea "MKC1 coil E3S130 brazing recovery 1 tech 8 hours OT misc Th"
type textarea "x"
type textarea "MKC1 coil E3S130 brazing recovery 1 tech 8 hours OT misc The"
type textarea "x"
type textarea "MKC1 coil E3S130 brazing recovery 1 tech 8 hours OT misc The"
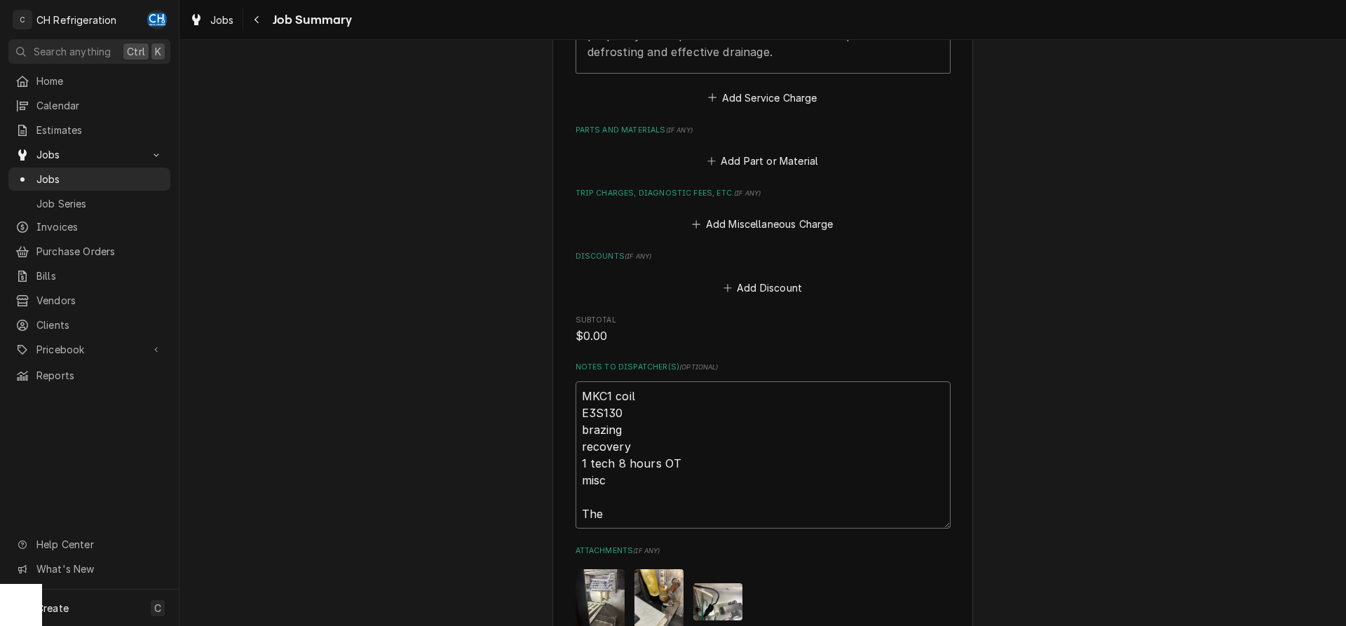
type textarea "x"
type textarea "MKC1 coil E3S130 brazing recovery 1 tech 8 hours OT misc The s"
type textarea "x"
type textarea "MKC1 coil E3S130 brazing recovery 1 tech 8 hours OT misc The so"
type textarea "x"
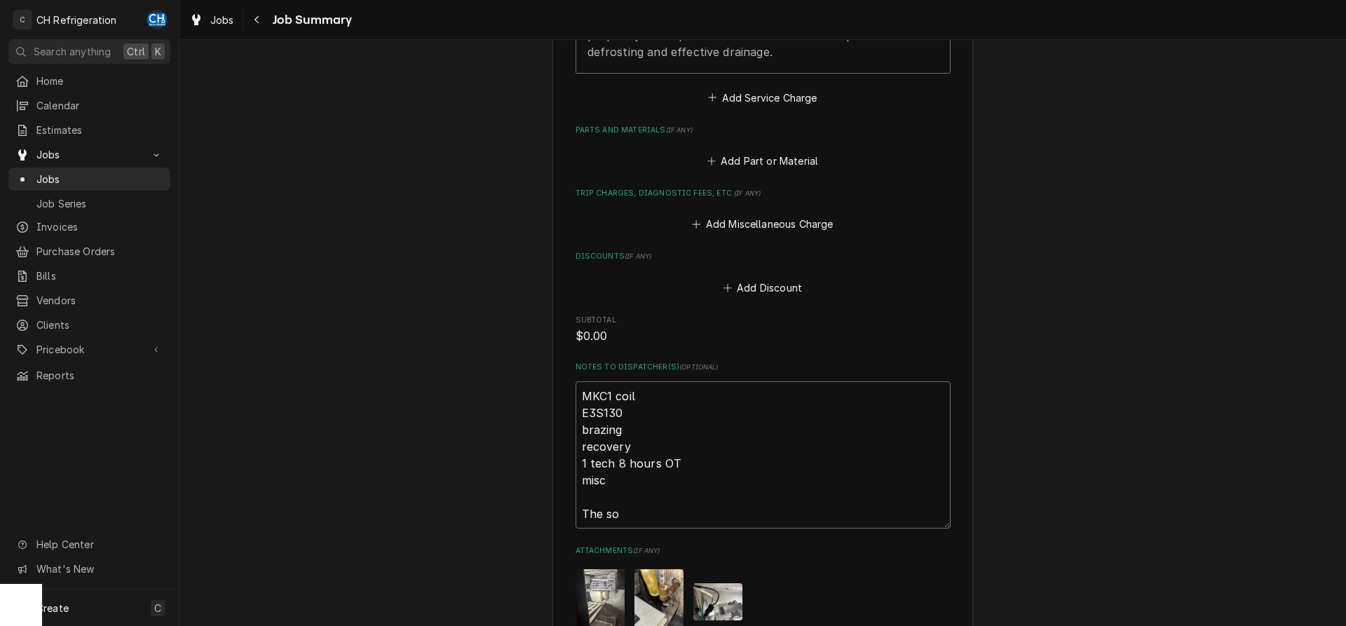
type textarea "MKC1 coil E3S130 brazing recovery 1 tech 8 hours OT misc The sol"
type textarea "x"
type textarea "MKC1 coil E3S130 brazing recovery 1 tech 8 hours OT misc The sole"
type textarea "x"
type textarea "MKC1 coil E3S130 brazing recovery 1 tech 8 hours OT misc The solen"
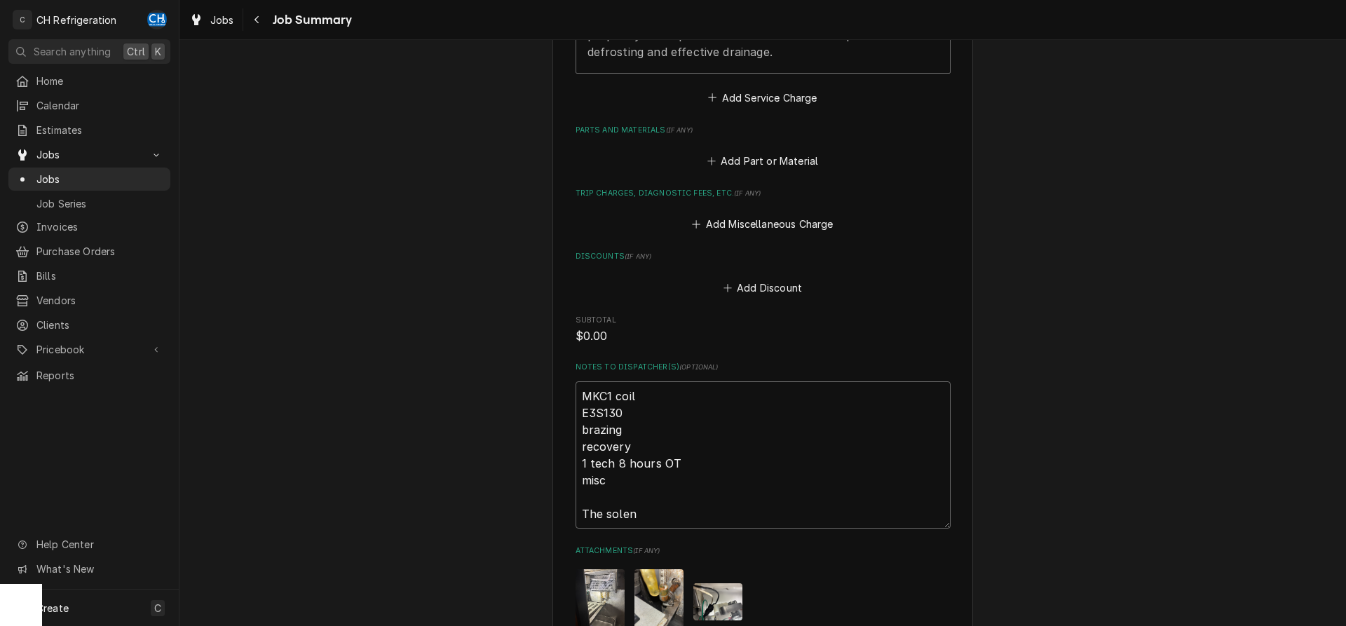
type textarea "x"
type textarea "MKC1 coil E3S130 brazing recovery 1 tech 8 hours OT misc The soleni"
type textarea "x"
type textarea "MKC1 coil E3S130 brazing recovery 1 tech 8 hours OT misc The solenio"
type textarea "x"
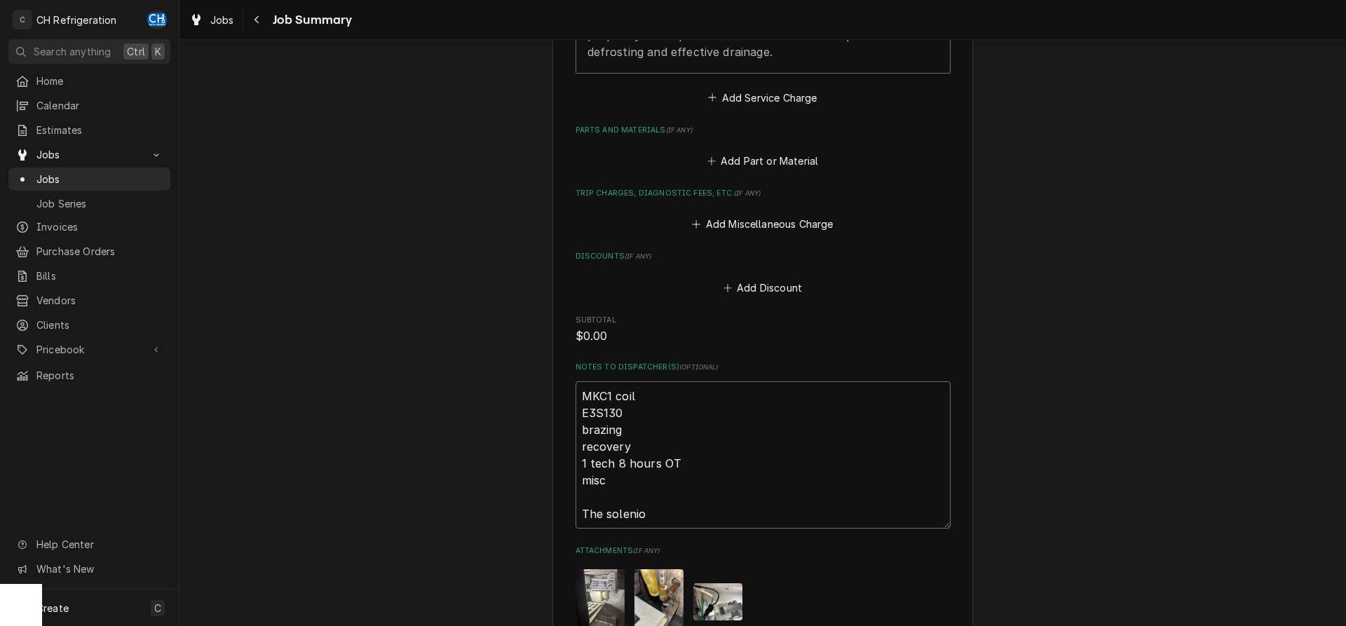
type textarea "MKC1 coil E3S130 brazing recovery 1 tech 8 hours OT misc The soleniod"
type textarea "x"
type textarea "MKC1 coil E3S130 brazing recovery 1 tech 8 hours OT misc The soleniod"
type textarea "x"
type textarea "MKC1 coil E3S130 brazing recovery 1 tech 8 hours OT misc The soleniod c"
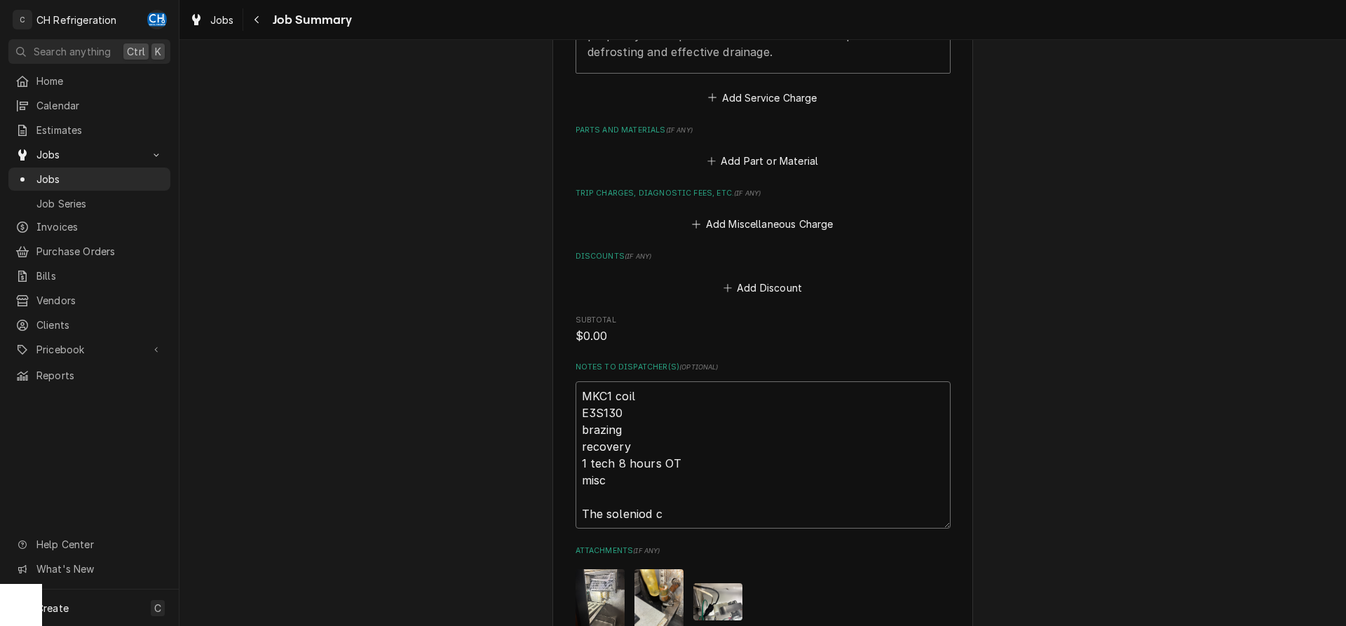
type textarea "x"
type textarea "MKC1 coil E3S130 brazing recovery 1 tech 8 hours OT misc The soleniod co"
type textarea "x"
type textarea "MKC1 coil E3S130 brazing recovery 1 tech 8 hours OT misc The soleniod coi"
type textarea "x"
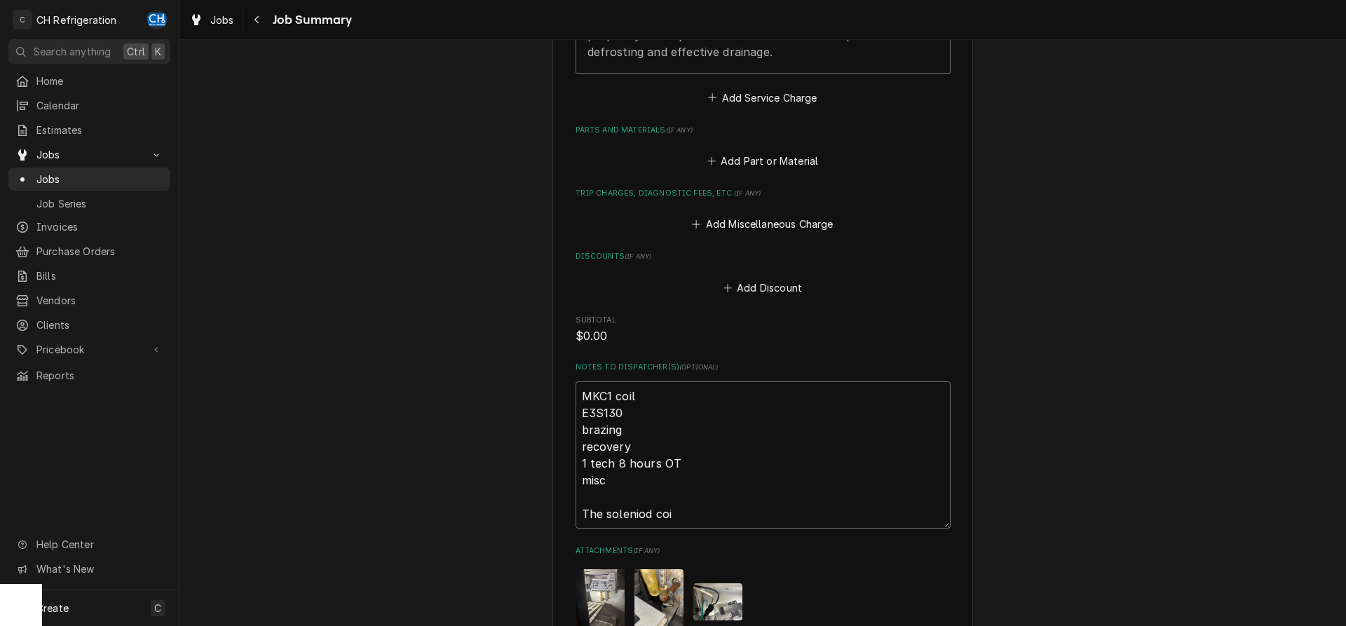
type textarea "MKC1 coil E3S130 brazing recovery 1 tech 8 hours OT misc The soleniod coil"
type textarea "x"
type textarea "MKC1 coil E3S130 brazing recovery 1 tech 8 hours OT misc The soleniod coil"
type textarea "x"
type textarea "MKC1 coil E3S130 brazing recovery 1 tech 8 hours OT misc The soleniod coil i"
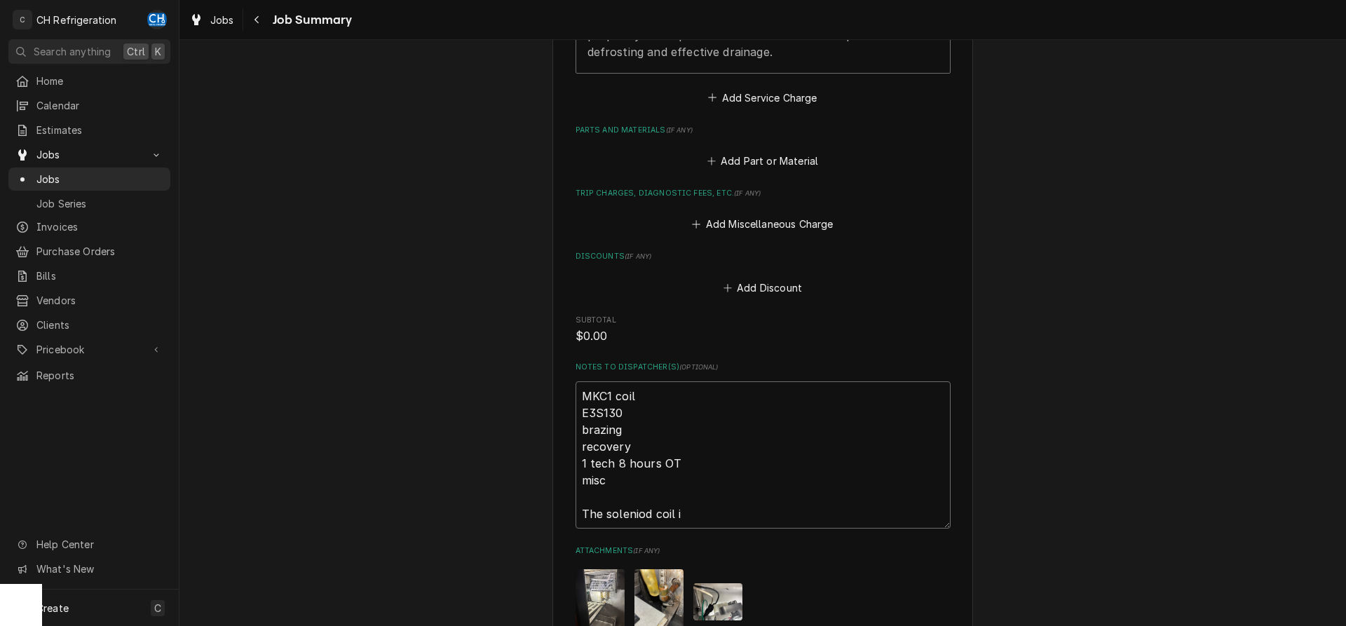
type textarea "x"
type textarea "MKC1 coil E3S130 brazing recovery 1 tech 8 hours OT misc The soleniod coil is"
type textarea "x"
type textarea "MKC1 coil E3S130 brazing recovery 1 tech 8 hours OT misc The so coil is"
type textarea "x"
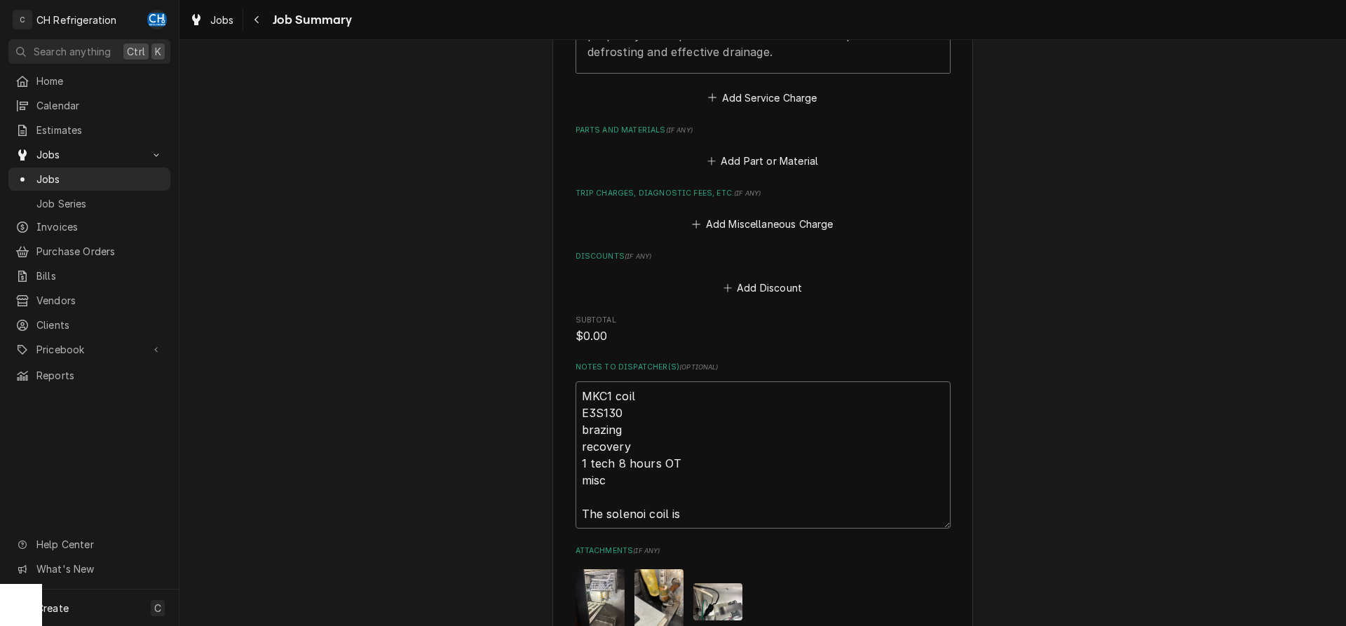
type textarea "MKC1 coil E3S130 brazing recovery 1 tech 8 hours OT misc The solenoid coil is"
click at [708, 493] on textarea "MKC1 coil E3S130 brazing recovery 1 tech 8 hours OT misc The solenoid coil is" at bounding box center [762, 454] width 375 height 147
type textarea "x"
type textarea "MKC1 coil E3S130 brazing recovery 1 tech 8 hours OT misc The solenoid coil is l"
type textarea "x"
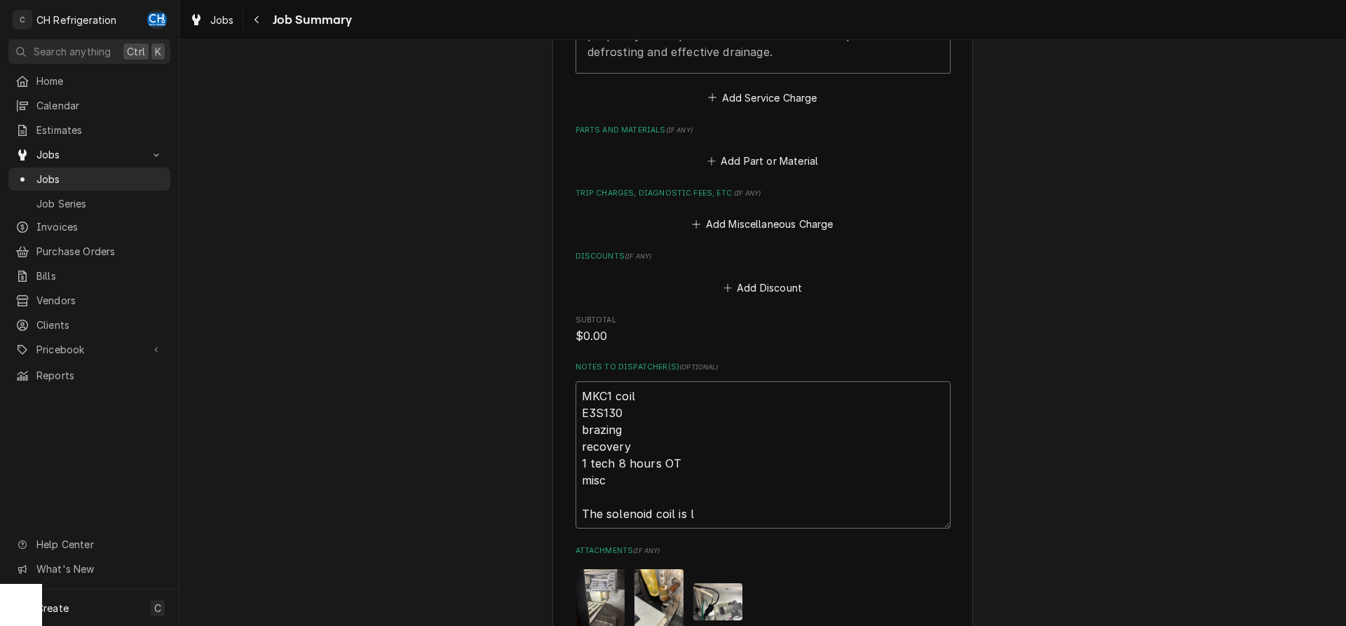
type textarea "MKC1 coil E3S130 brazing recovery 1 tech 8 hours OT misc The solenoid coil is le"
type textarea "x"
type textarea "MKC1 coil E3S130 brazing recovery 1 tech 8 hours OT misc The solenoid coil is l…"
type textarea "x"
type textarea "MKC1 coil E3S130 brazing recovery 1 tech 8 hours OT misc The solenoid coil is l…"
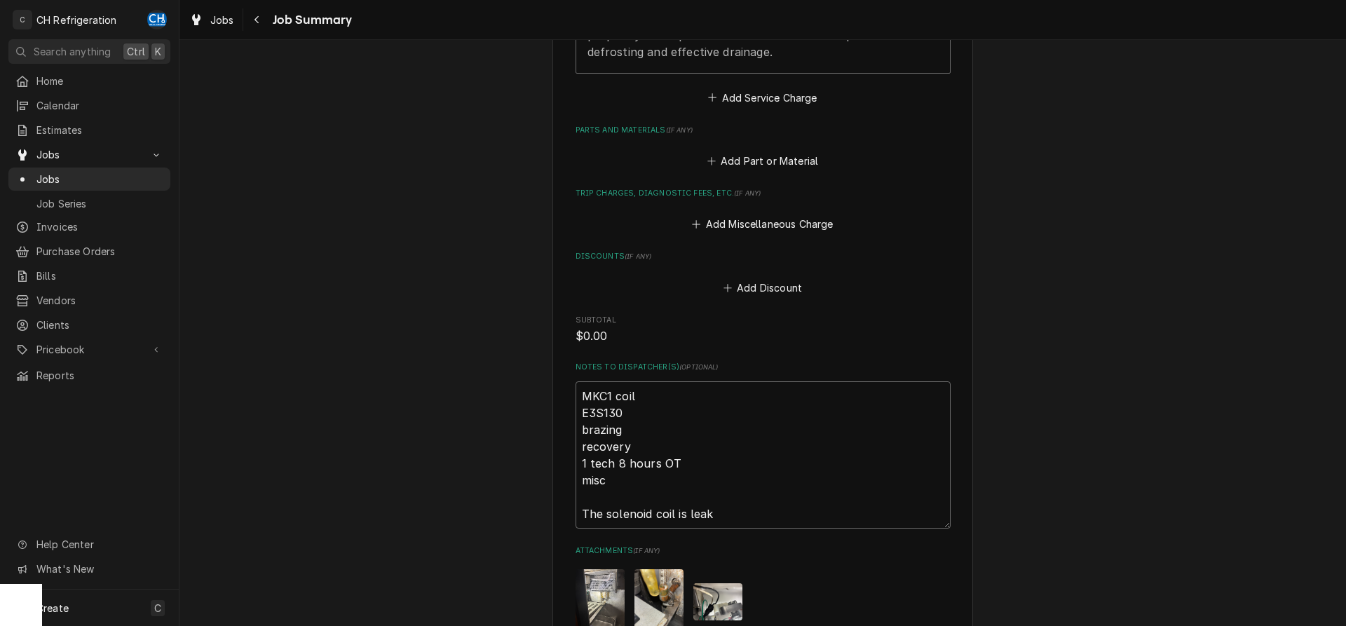
type textarea "x"
type textarea "MKC1 coil E3S130 brazing recovery 1 tech 8 hours OT misc The solenoid coil is l…"
type textarea "x"
type textarea "MKC1 coil E3S130 brazing recovery 1 tech 8 hours OT misc The solenoid coil is l…"
type textarea "x"
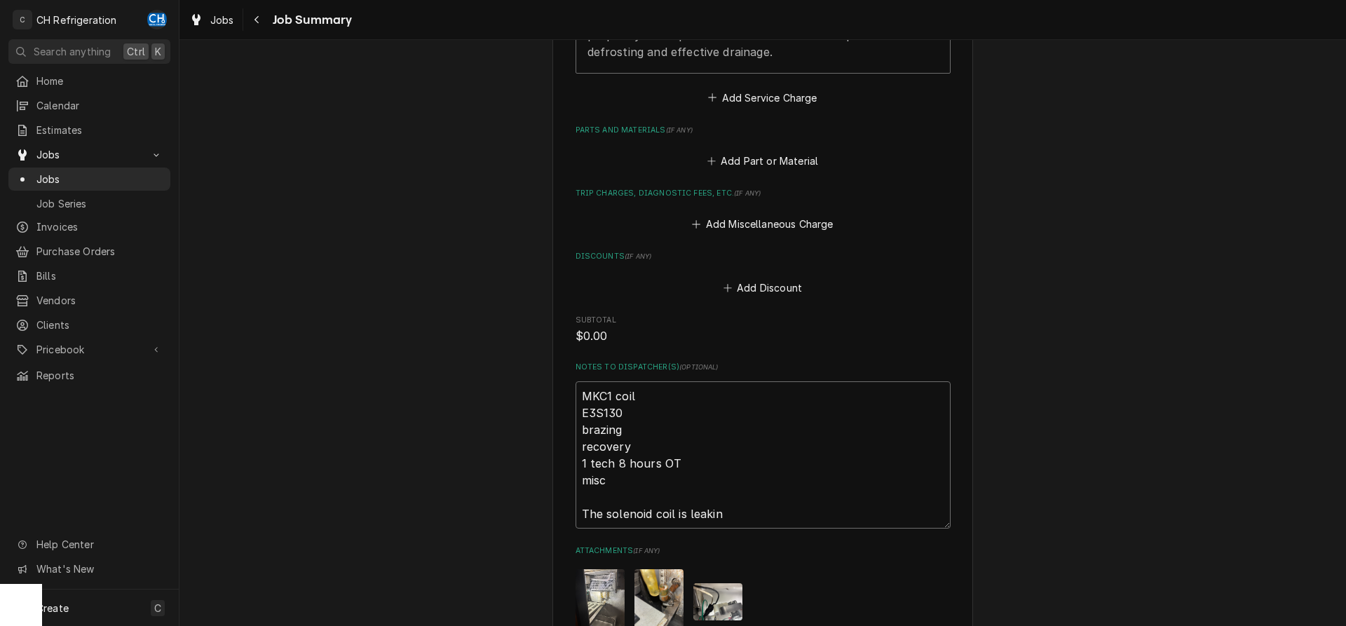
type textarea "MKC1 coil E3S130 brazing recovery 1 tech 8 hours OT misc The solenoid coil is l…"
type textarea "x"
type textarea "MKC1 coil E3S130 brazing recovery 1 tech 8 hours OT misc The solenoid coil is l…"
type textarea "x"
type textarea "MKC1 coil E3S130 brazing recovery 1 tech 8 hours OT misc The solenoid coil is l…"
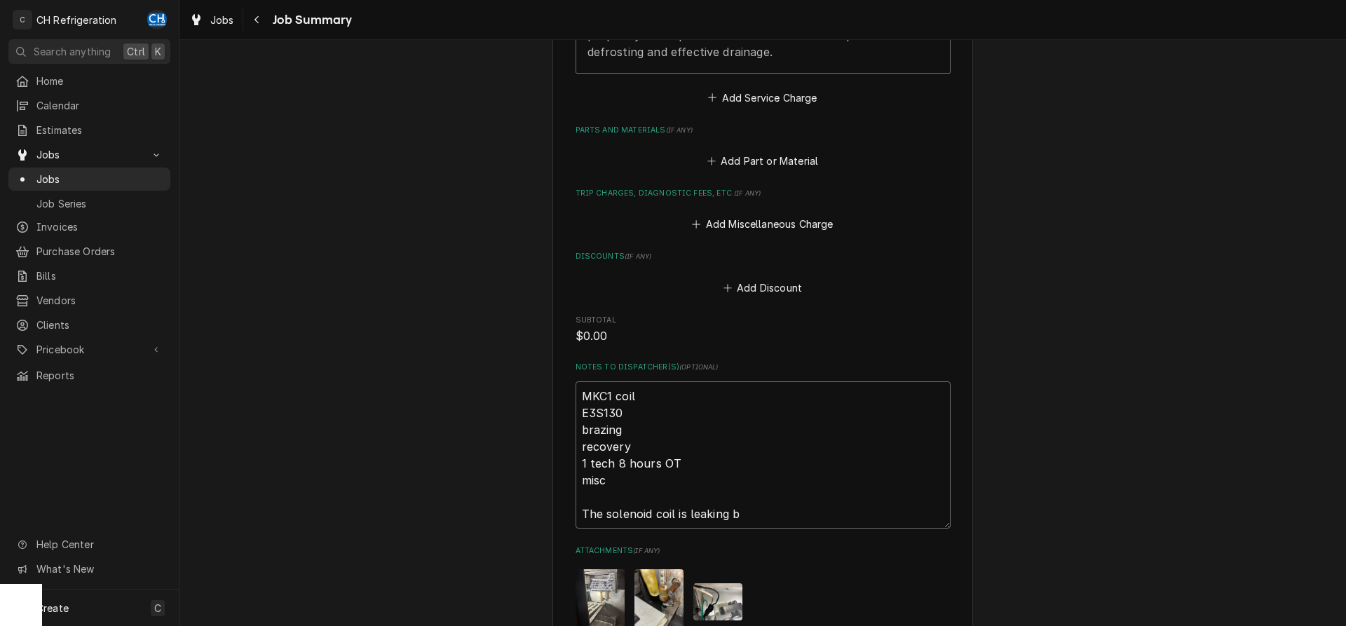
type textarea "x"
type textarea "MKC1 coil E3S130 brazing recovery 1 tech 8 hours OT misc The solenoid coil is l…"
type textarea "x"
type textarea "MKC1 coil E3S130 brazing recovery 1 tech 8 hours OT misc The solenoid coil is l…"
type textarea "x"
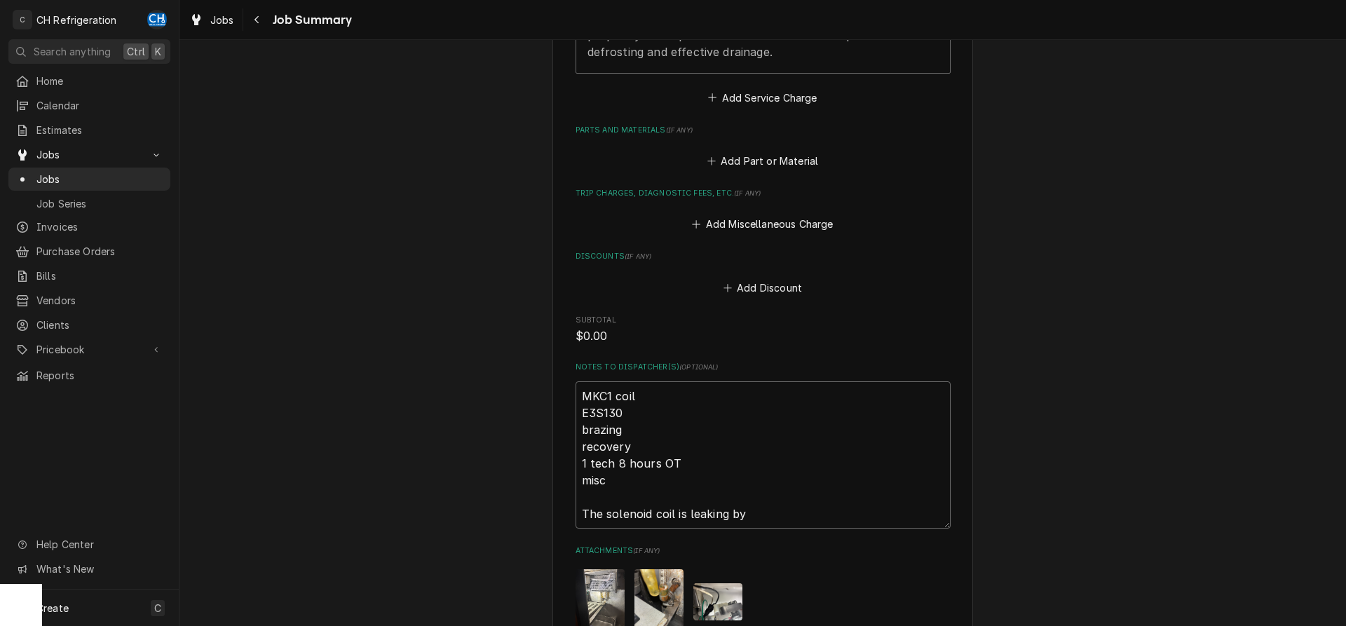
type textarea "MKC1 coil E3S130 brazing recovery 1 tech 8 hours OT misc The solenoid coil is l…"
type textarea "x"
type textarea "MKC1 coil E3S130 brazing recovery 1 tech 8 hours OT misc The solenoid coil is l…"
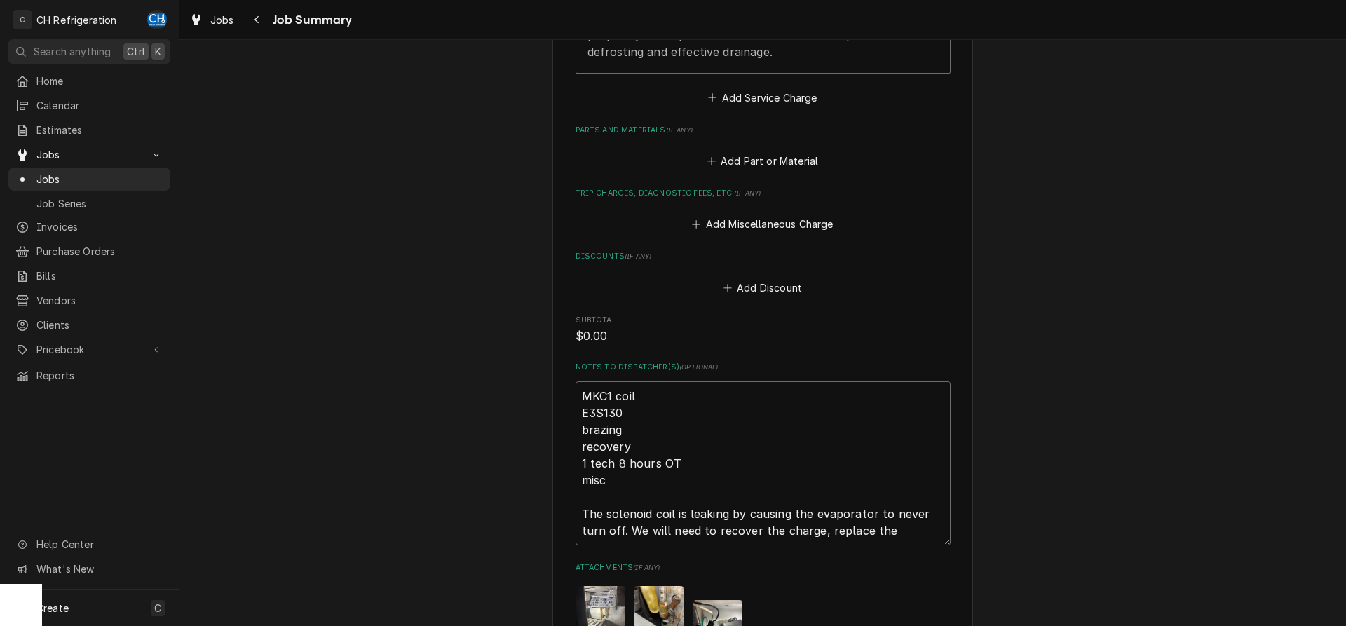
drag, startPoint x: 674, startPoint y: 499, endPoint x: 657, endPoint y: 503, distance: 17.3
click at [657, 503] on textarea "MKC1 coil E3S130 brazing recovery 1 tech 8 hours OT misc The solenoid coil is l…" at bounding box center [762, 463] width 375 height 164
click at [894, 512] on textarea "MKC1 coil E3S130 brazing recovery 1 tech 8 hours OT misc The solenoid valve is …" at bounding box center [762, 463] width 375 height 164
click at [622, 466] on textarea "MKC1 coil E3S130 brazing recovery 1 tech 8 hours OT misc The solenoid valve is …" at bounding box center [762, 471] width 375 height 181
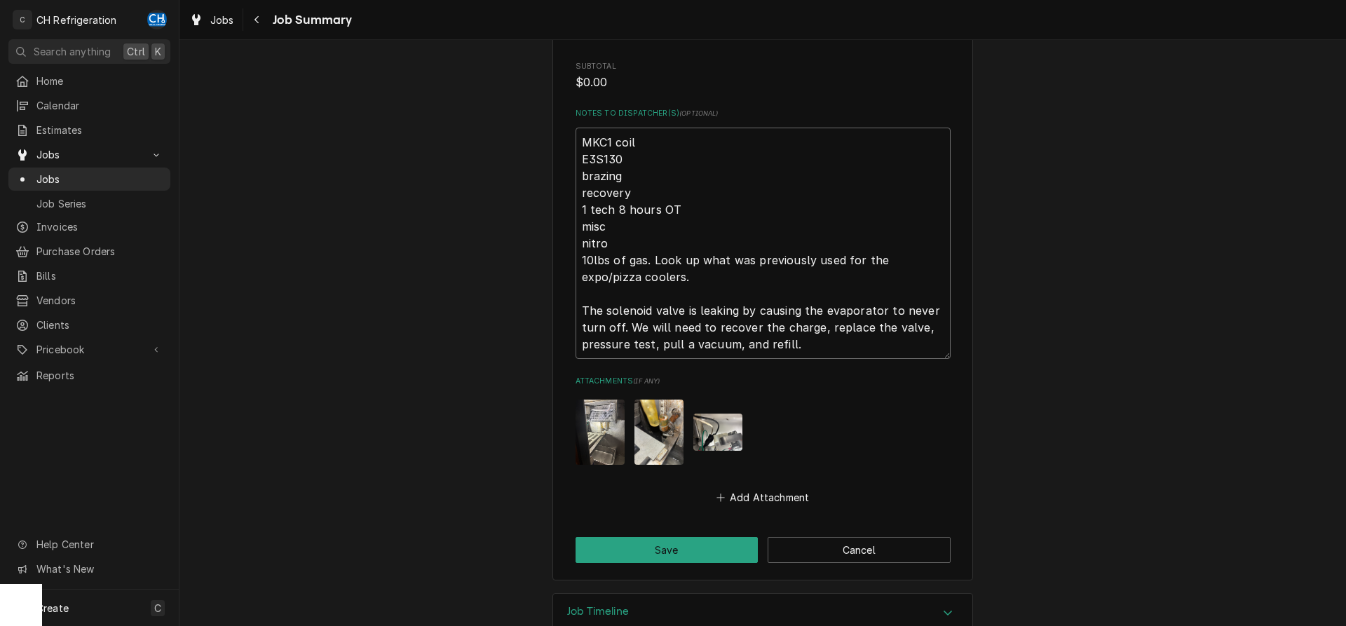
scroll to position [1056, 0]
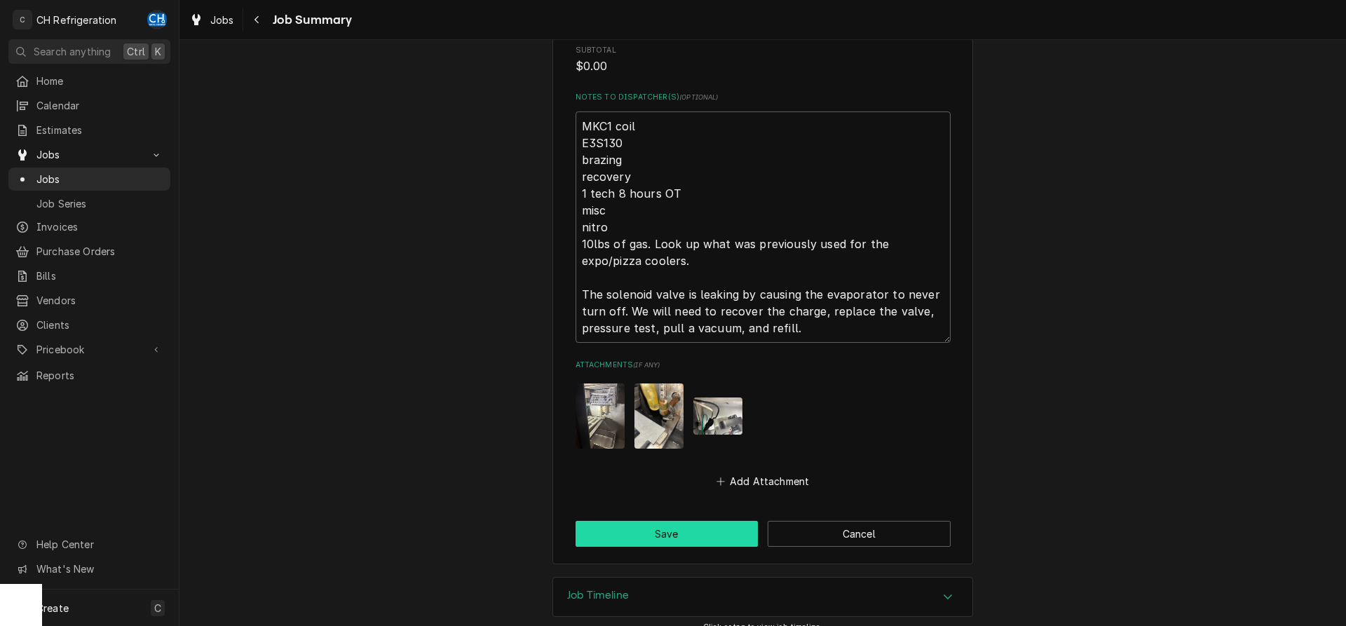
click at [659, 521] on button "Save" at bounding box center [666, 534] width 183 height 26
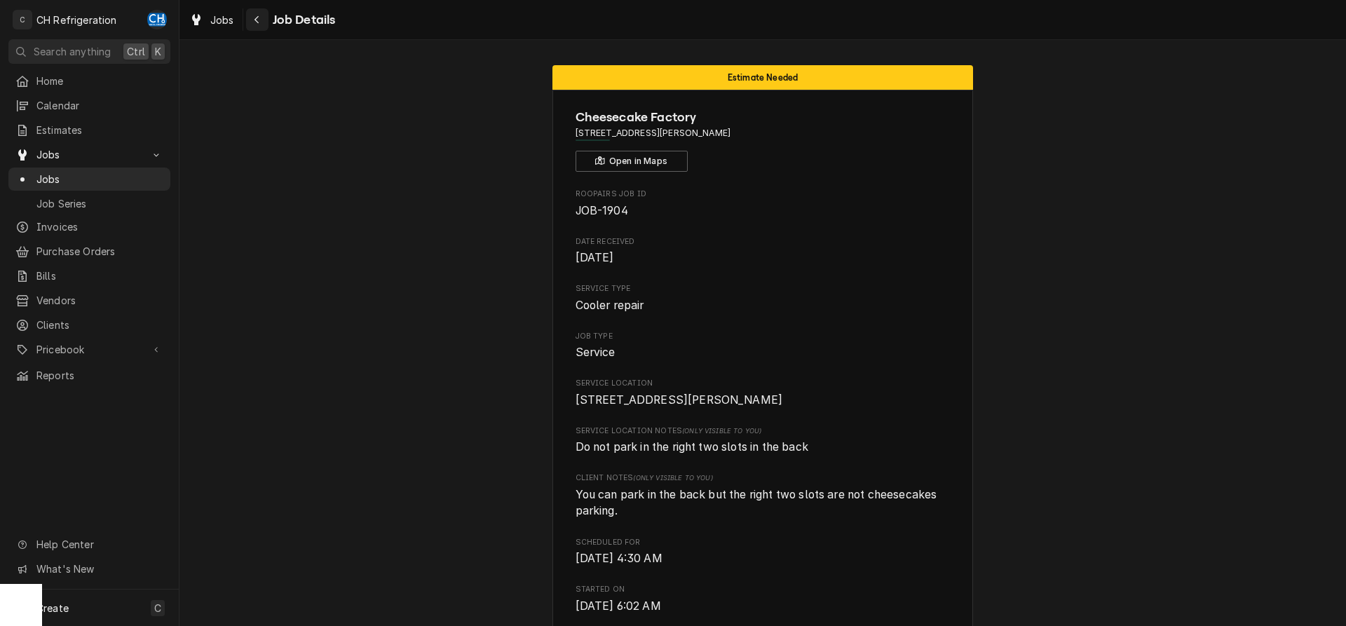
click at [249, 16] on button "Navigate back" at bounding box center [257, 19] width 22 height 22
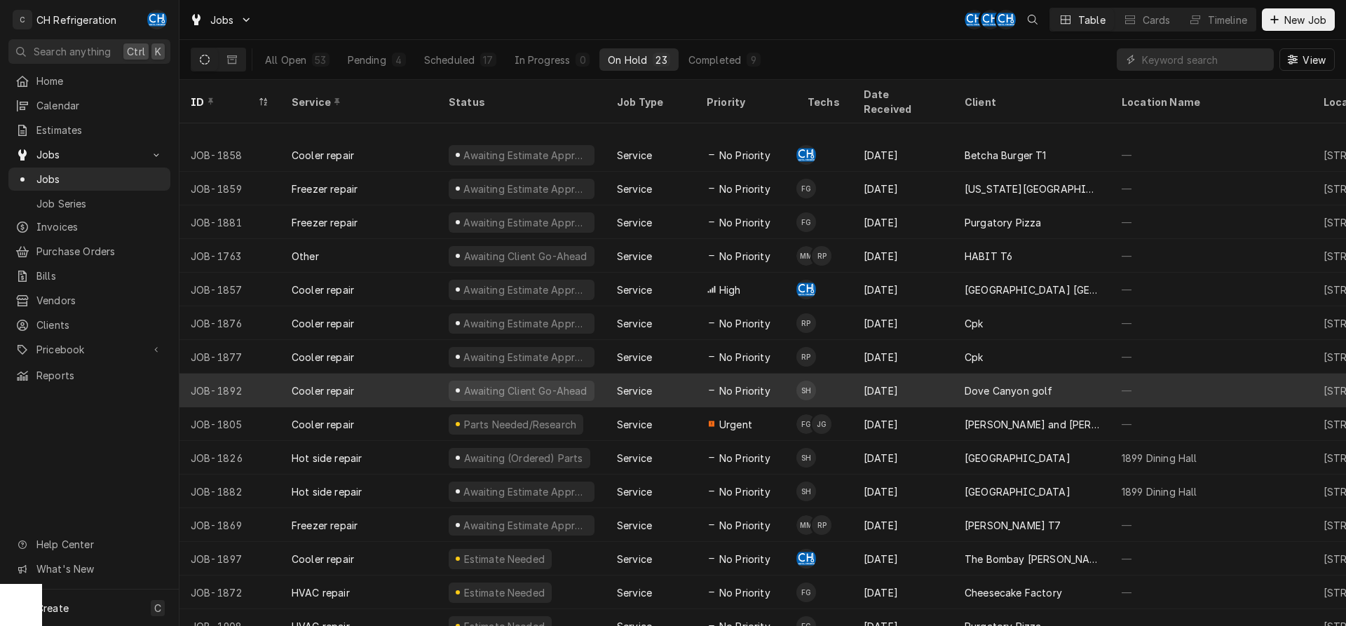
scroll to position [254, 0]
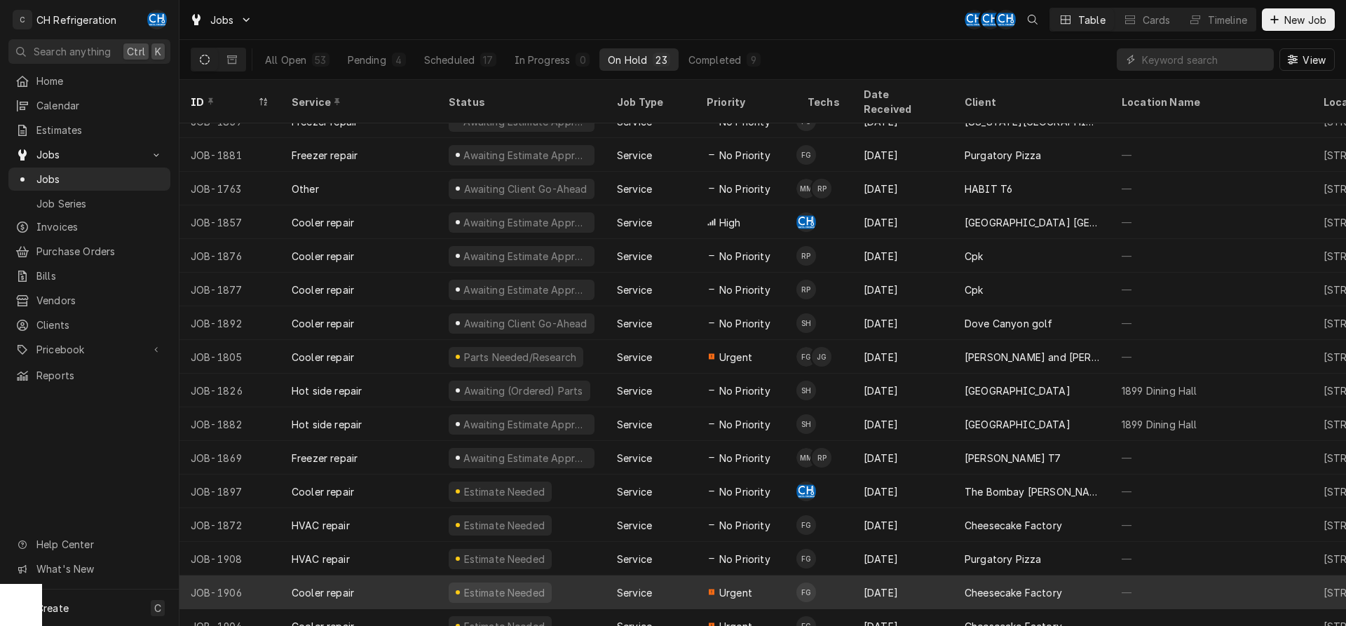
click at [924, 575] on div "[DATE]" at bounding box center [902, 592] width 101 height 34
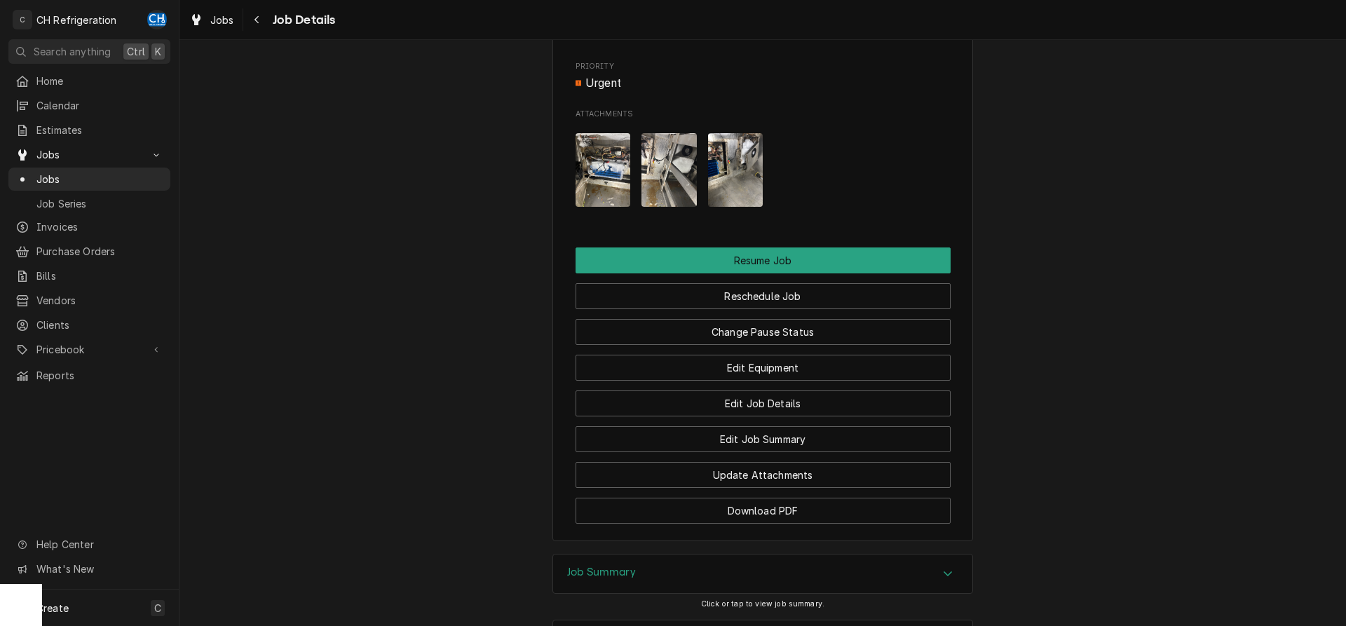
scroll to position [1295, 0]
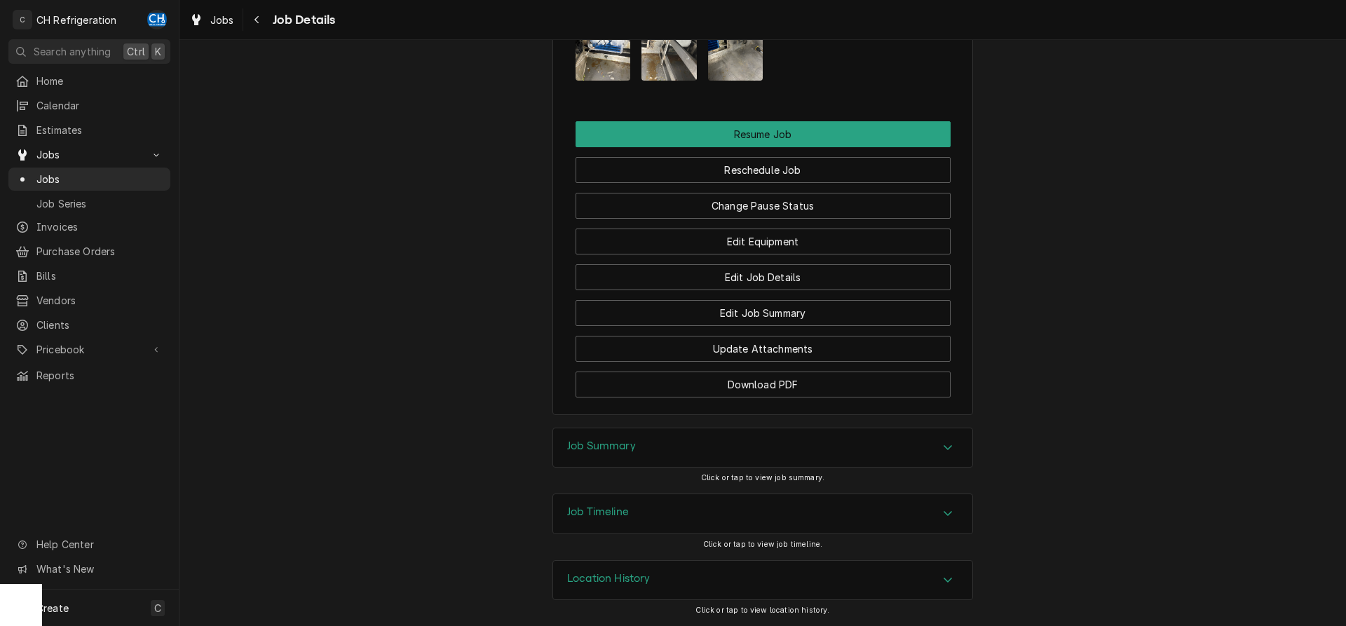
click at [755, 454] on div "Job Summary" at bounding box center [762, 447] width 419 height 39
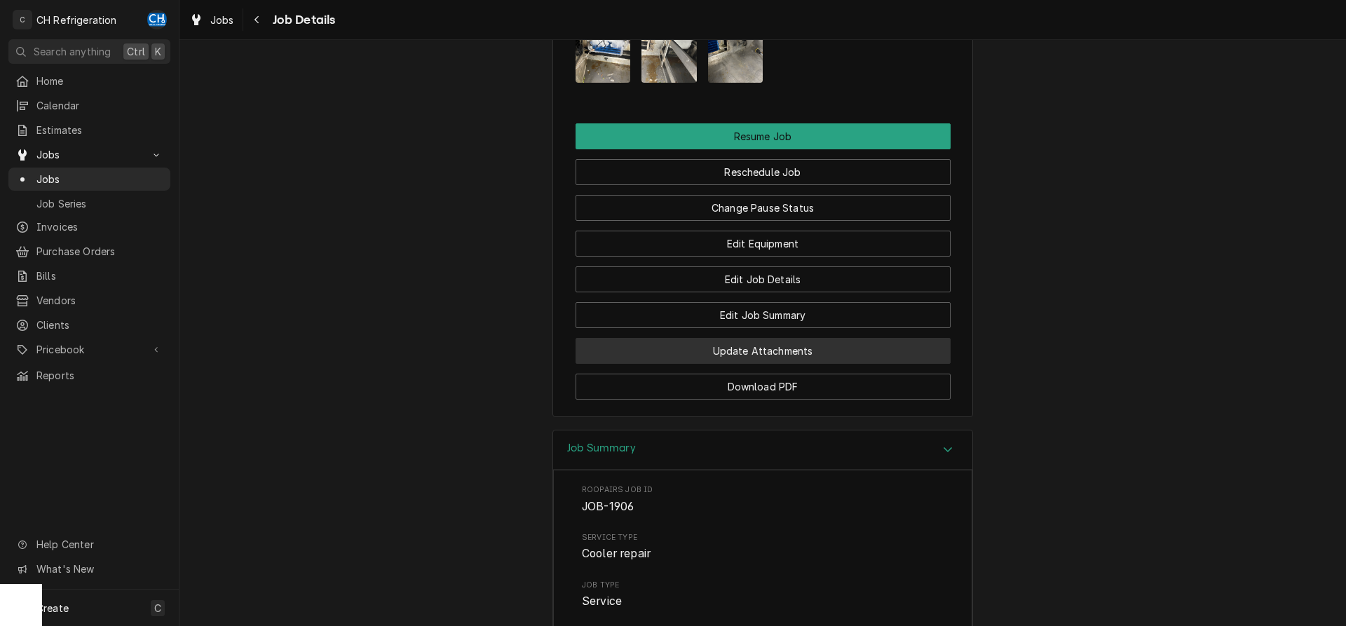
scroll to position [1257, 0]
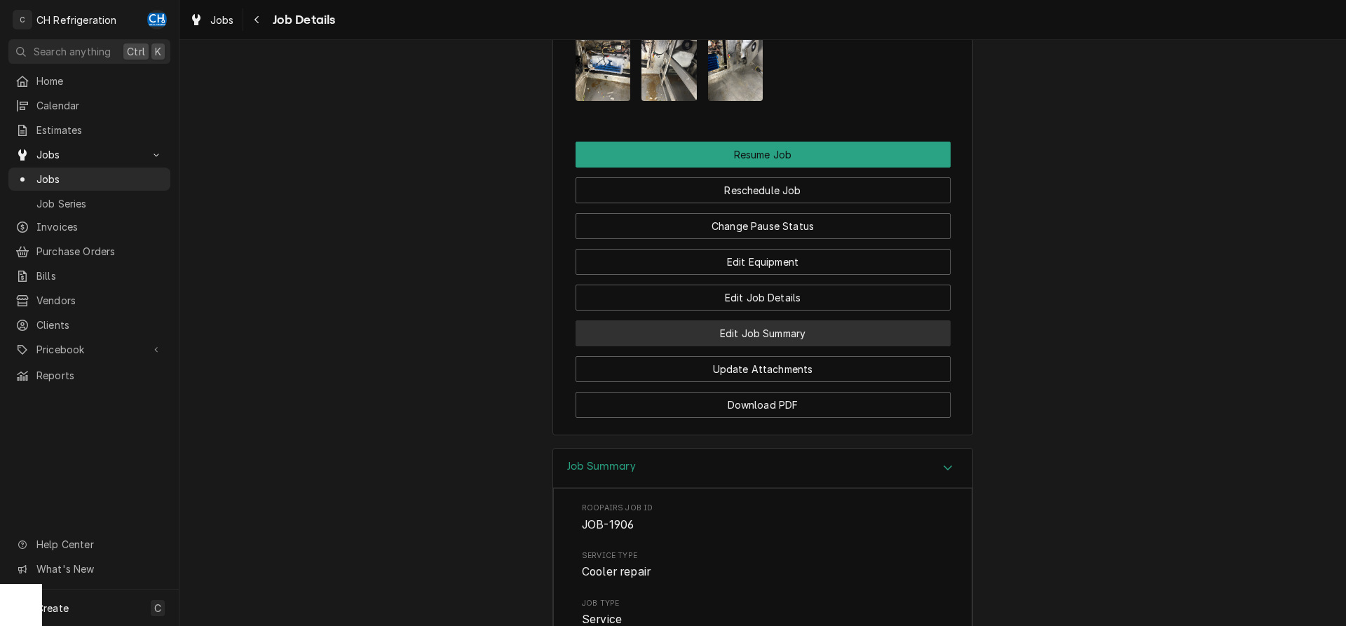
click at [778, 346] on button "Edit Job Summary" at bounding box center [762, 333] width 375 height 26
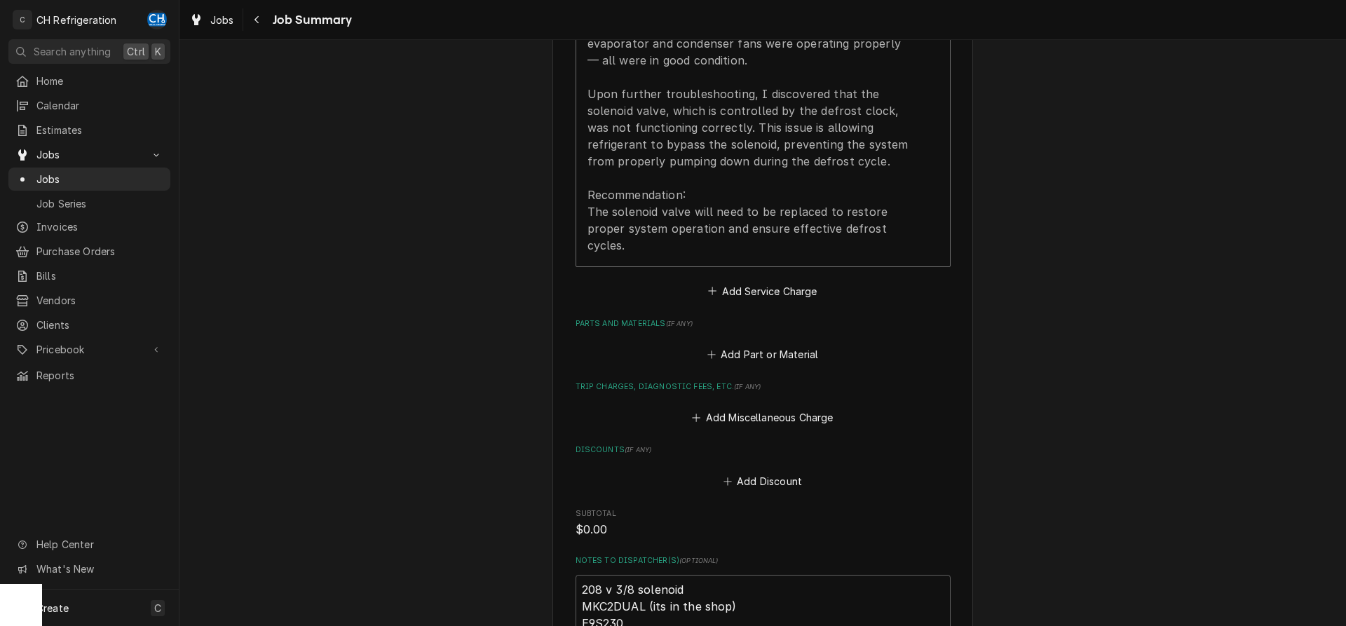
scroll to position [1072, 0]
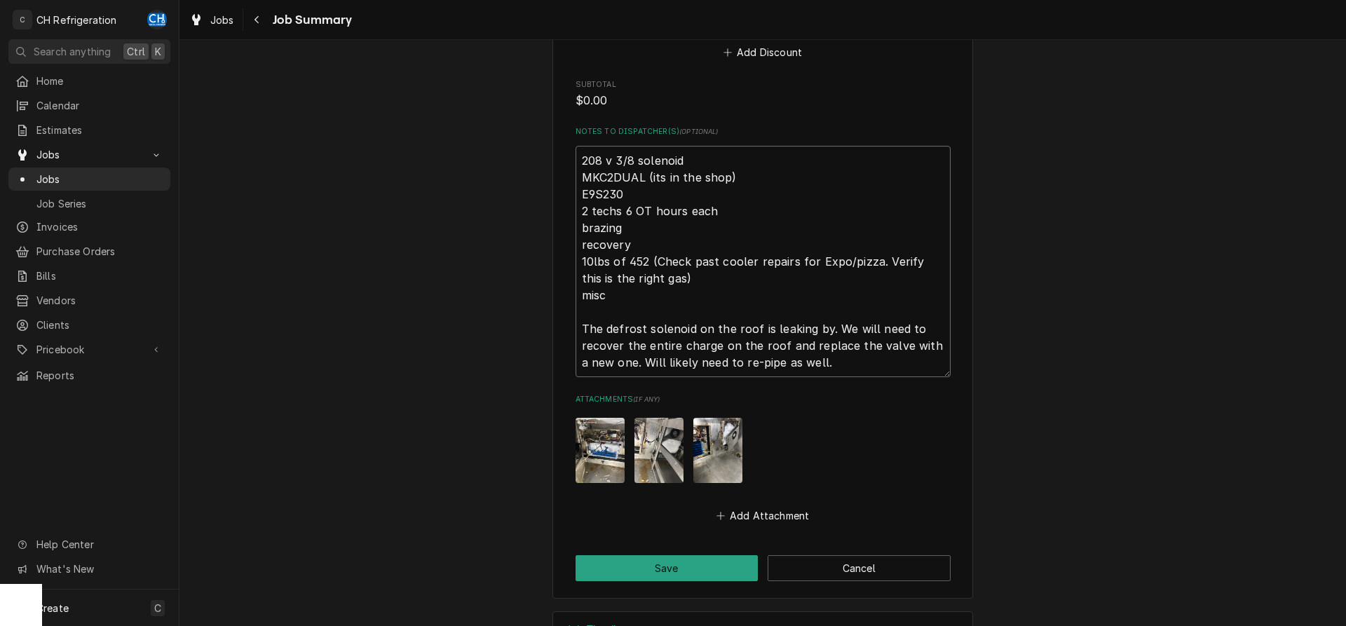
click at [632, 297] on textarea "208 v 3/8 solenoid MKC2DUAL (its in the shop) E9S230 2 techs 6 OT hours each br…" at bounding box center [762, 261] width 375 height 231
type textarea "x"
type textarea "208 v 3/8 solenoid MKC2DUAL (its in the shop) E9S230 2 techs 6 OT hours each br…"
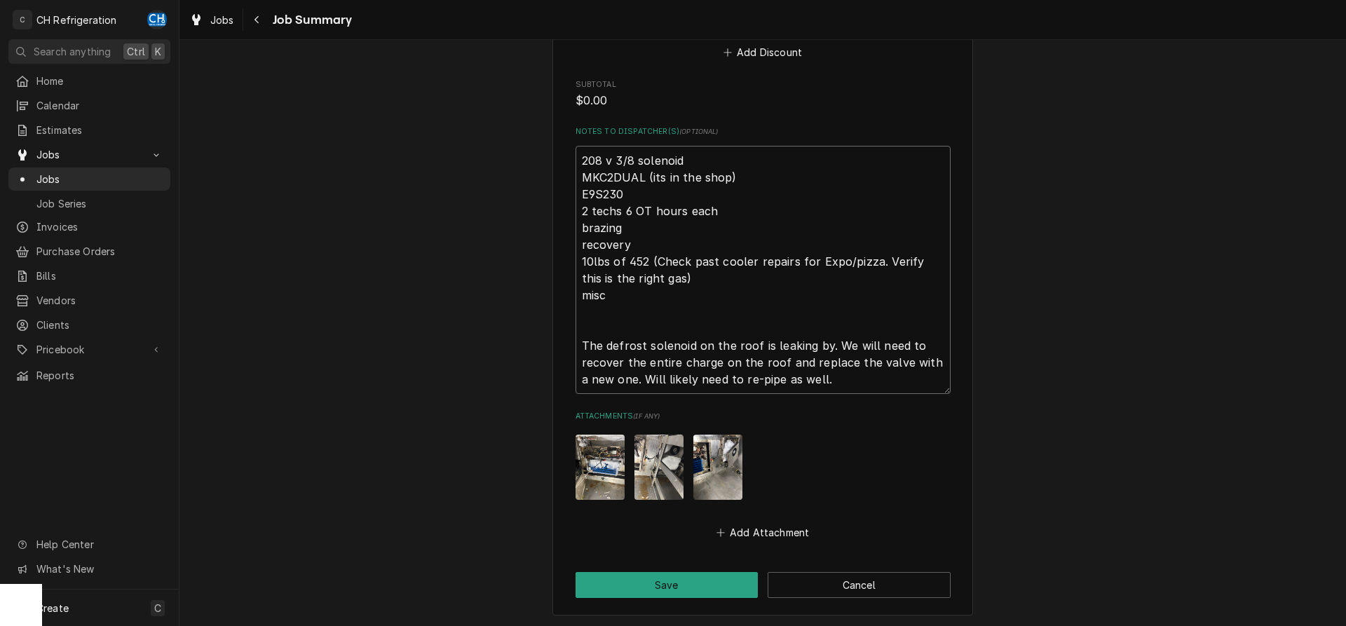
type textarea "x"
type textarea "208 v 3/8 solenoid MKC2DUAL (its in the shop) E9S230 2 techs 6 OT hours each br…"
type textarea "x"
type textarea "208 v 3/8 solenoid MKC2DUAL (its in the shop) E9S230 2 techs 6 OT hours each br…"
type textarea "x"
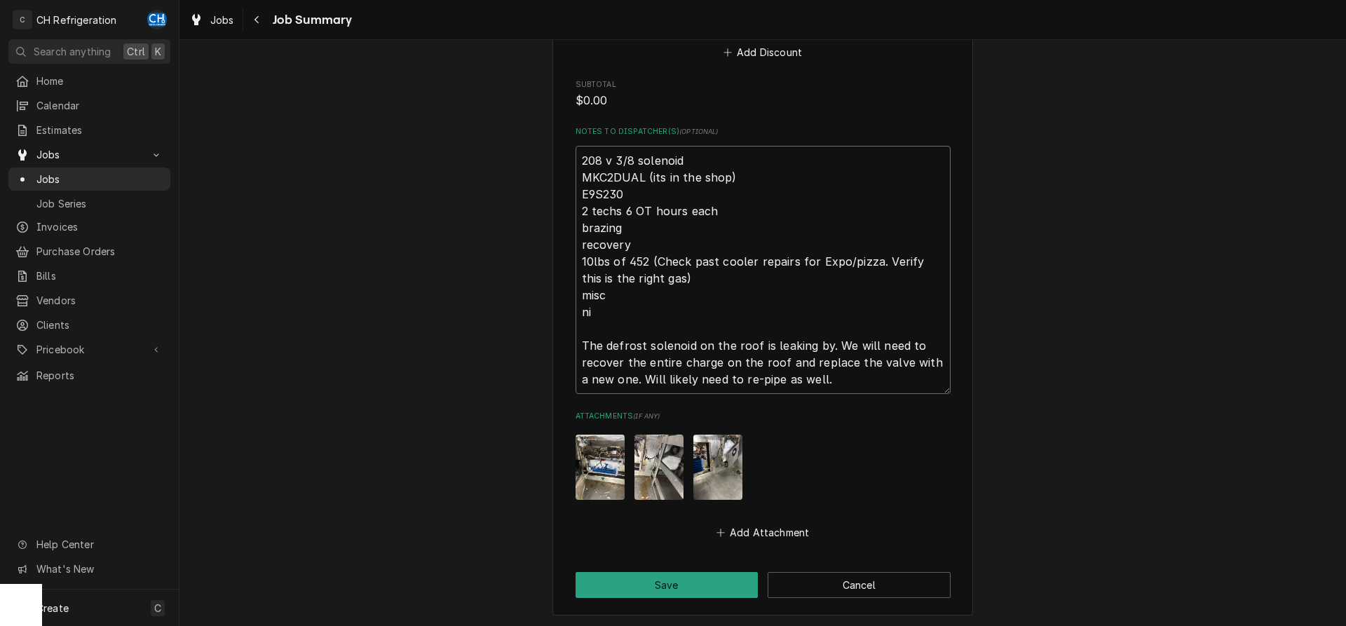
type textarea "208 v 3/8 solenoid MKC2DUAL (its in the shop) E9S230 2 techs 6 OT hours each br…"
type textarea "x"
type textarea "208 v 3/8 solenoid MKC2DUAL (its in the shop) E9S230 2 techs 6 OT hours each br…"
type textarea "x"
type textarea "208 v 3/8 solenoid MKC2DUAL (its in the shop) E9S230 2 techs 6 OT hours each br…"
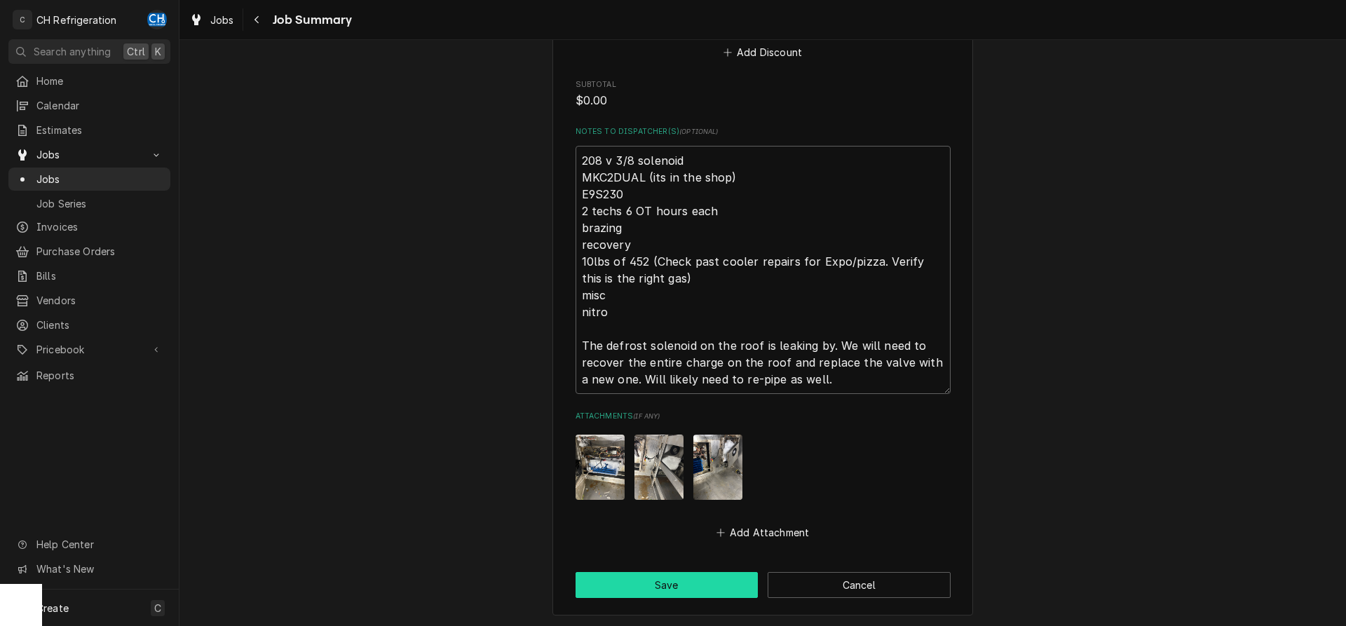
click at [623, 577] on button "Save" at bounding box center [666, 585] width 183 height 26
type textarea "x"
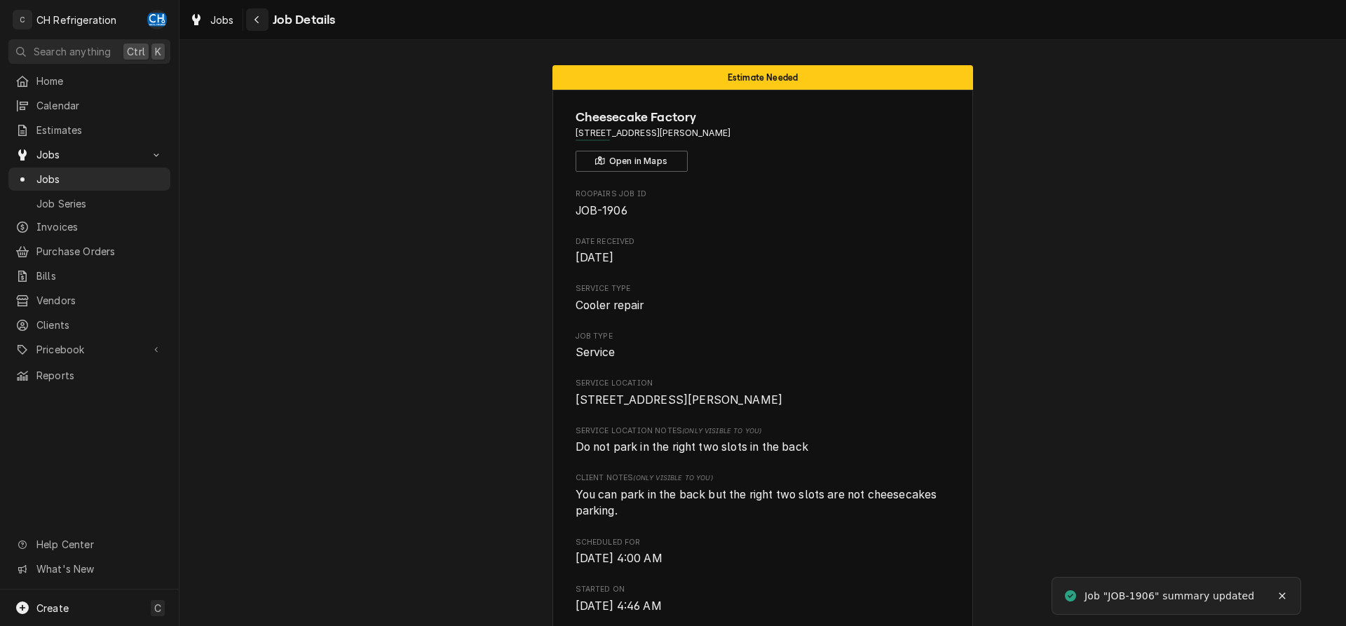
click at [261, 15] on div "Navigate back" at bounding box center [257, 20] width 14 height 14
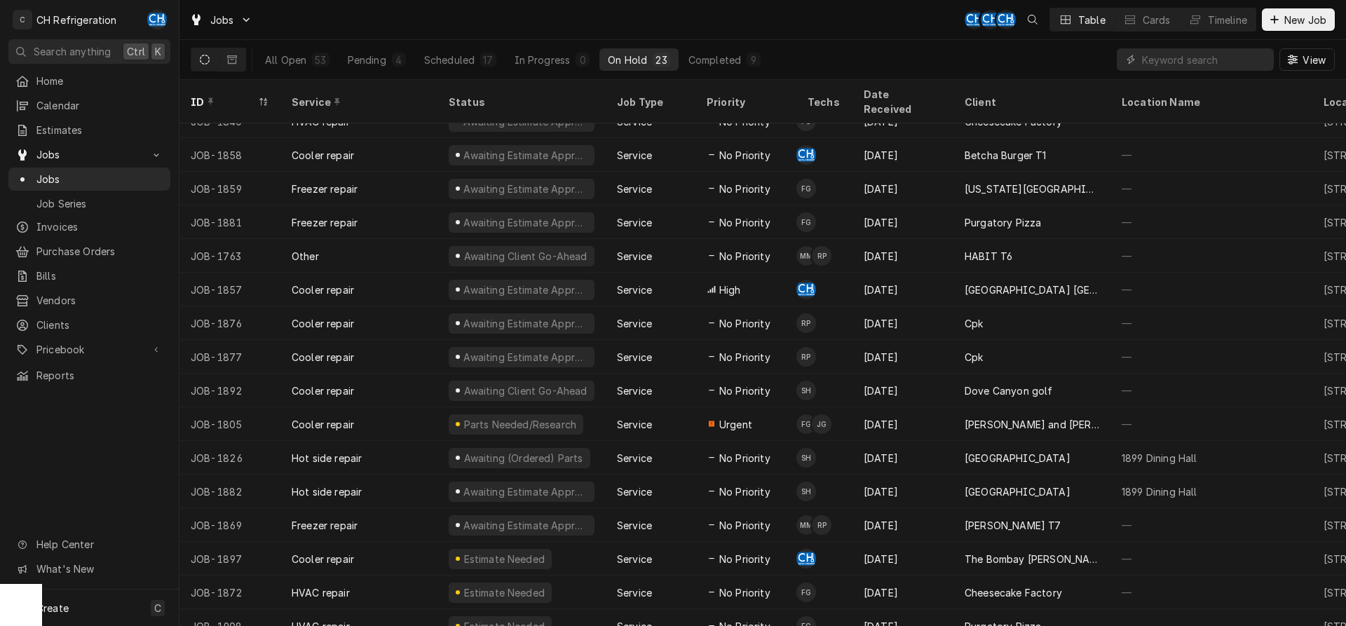
scroll to position [254, 0]
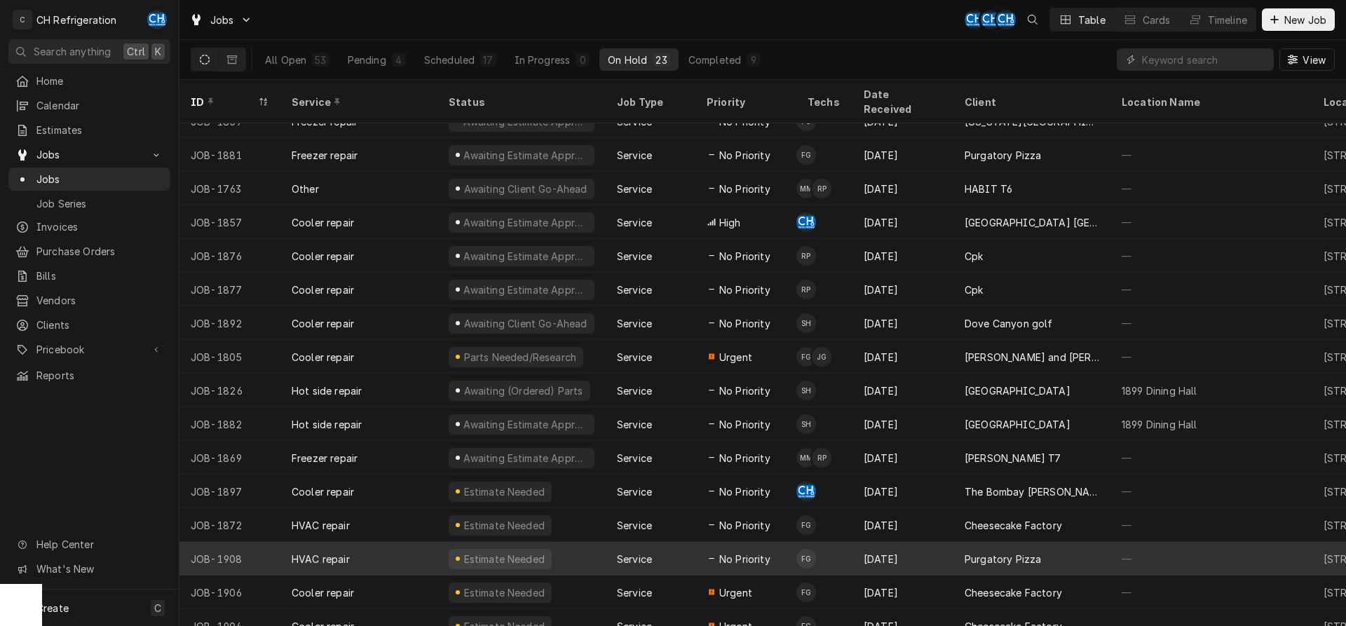
click at [746, 542] on div "No Priority" at bounding box center [745, 559] width 101 height 34
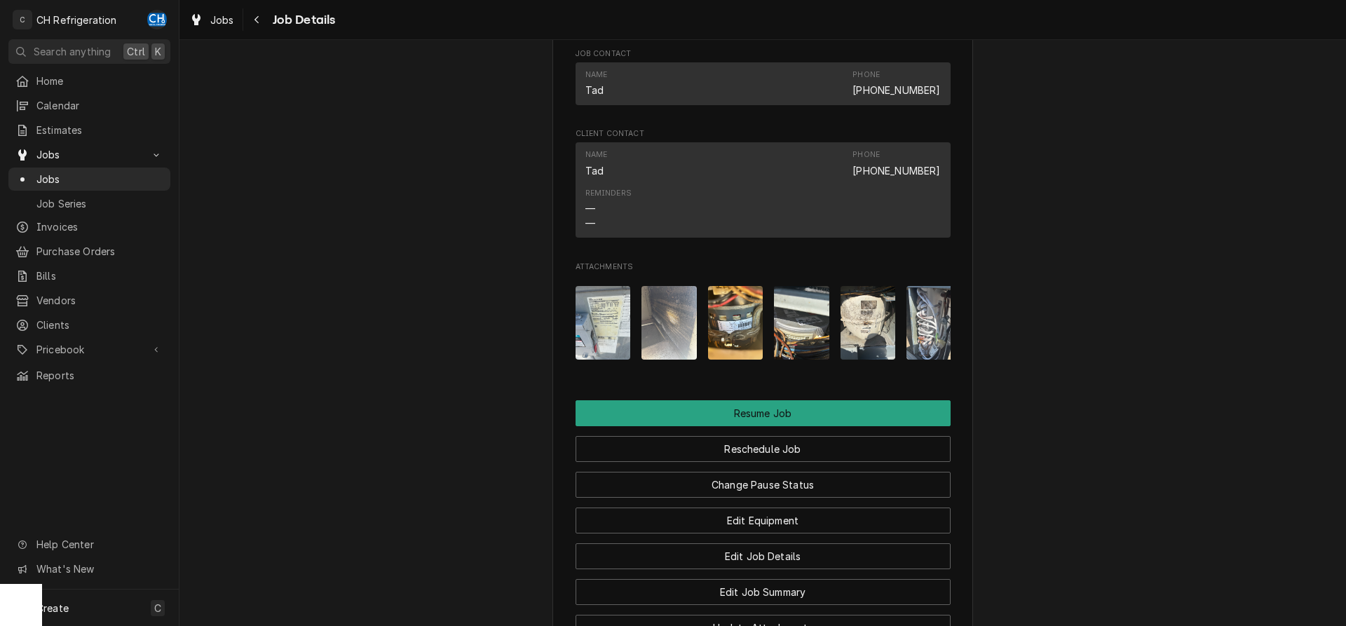
scroll to position [1358, 0]
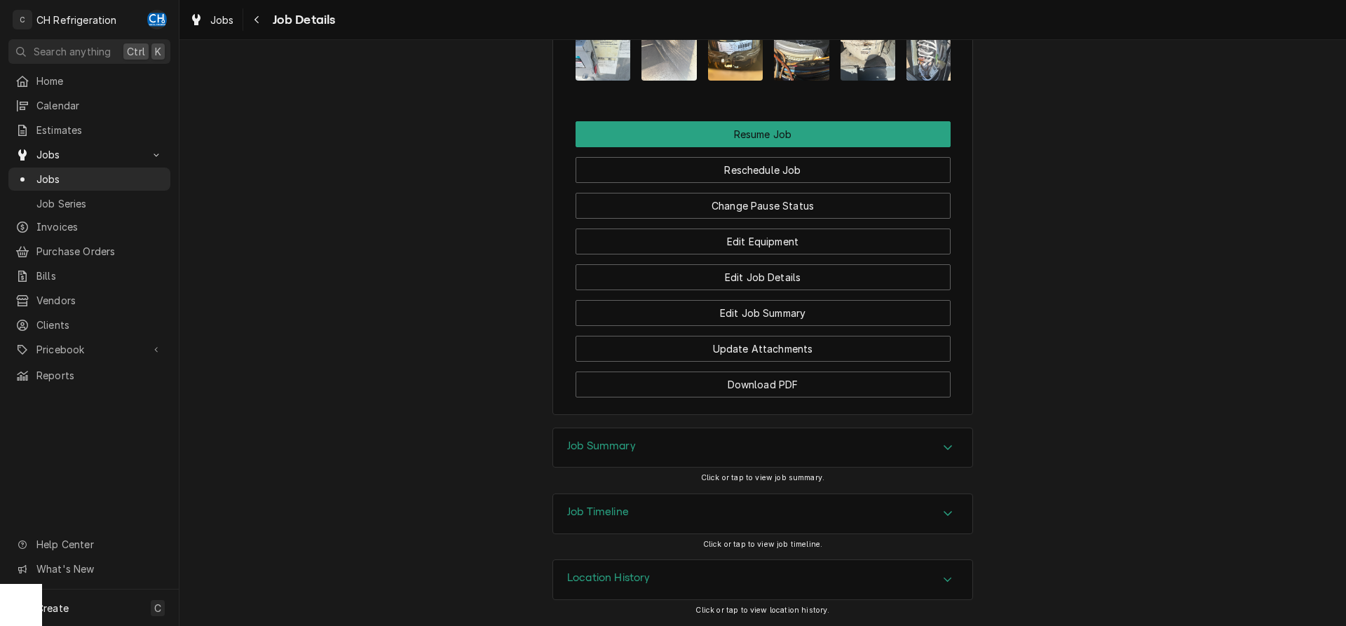
click at [748, 457] on div "Job Summary" at bounding box center [762, 447] width 419 height 39
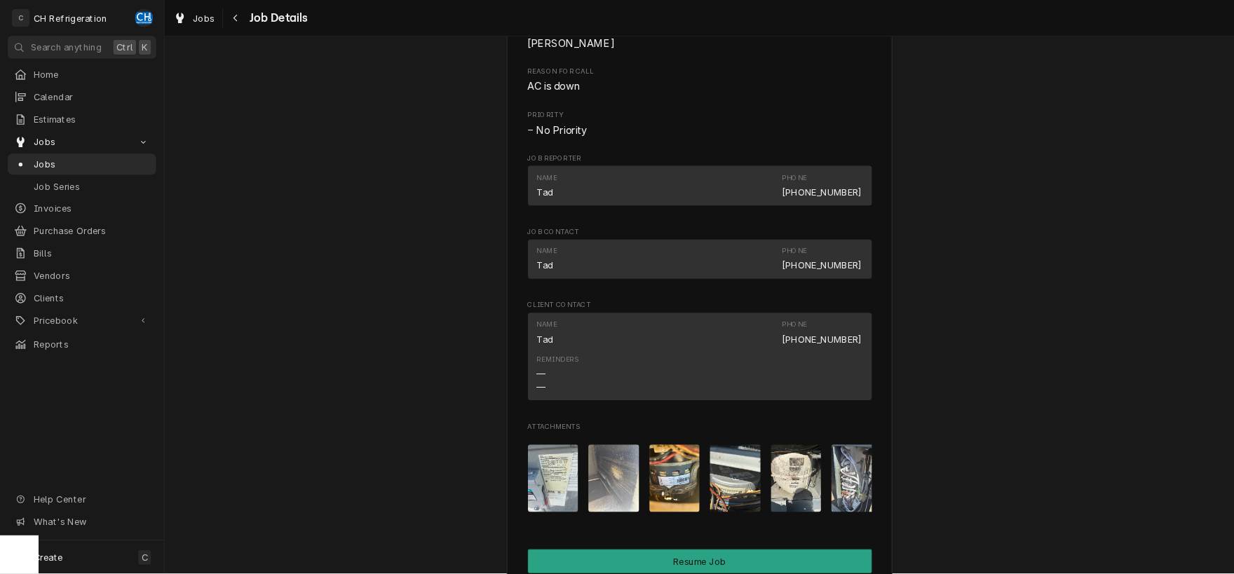
scroll to position [1159, 0]
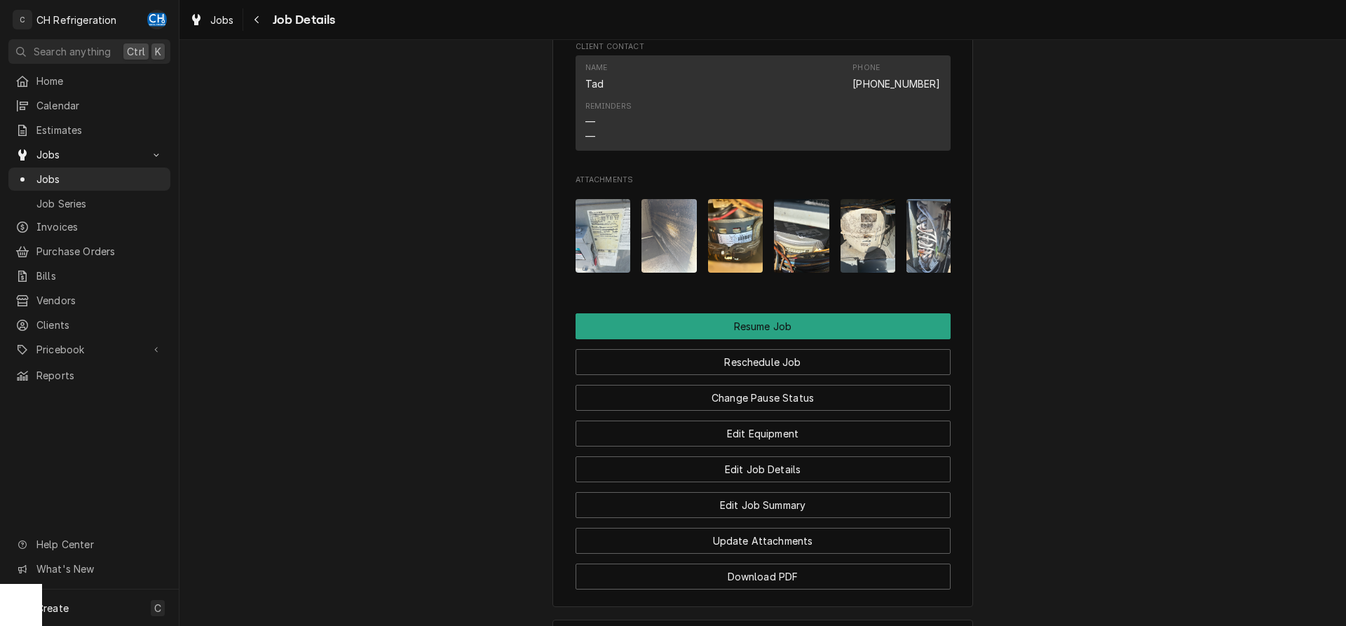
click at [593, 245] on img "Attachments" at bounding box center [602, 236] width 55 height 74
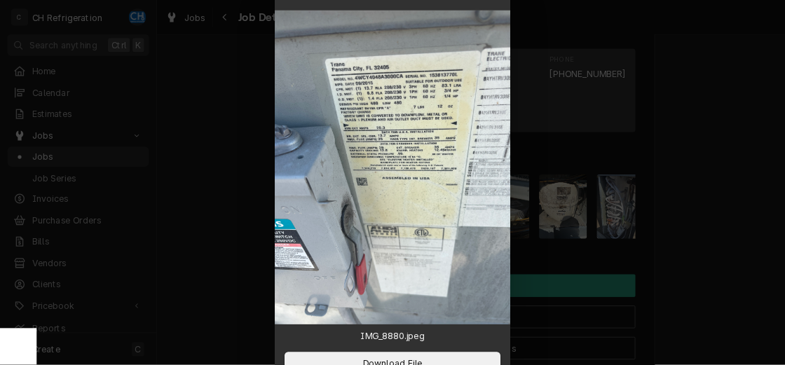
scroll to position [1159, 0]
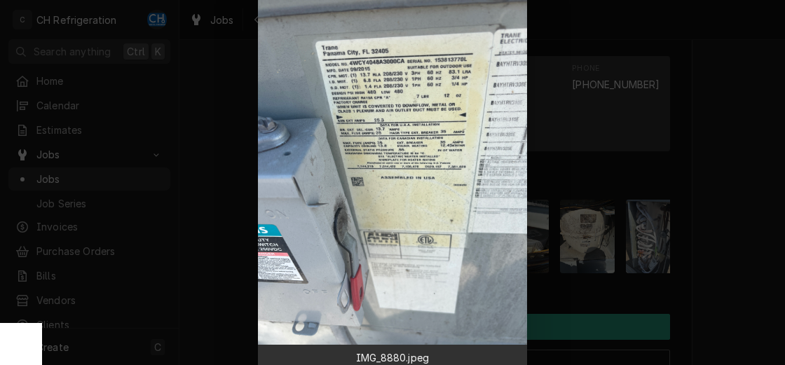
click at [745, 201] on div at bounding box center [392, 182] width 785 height 365
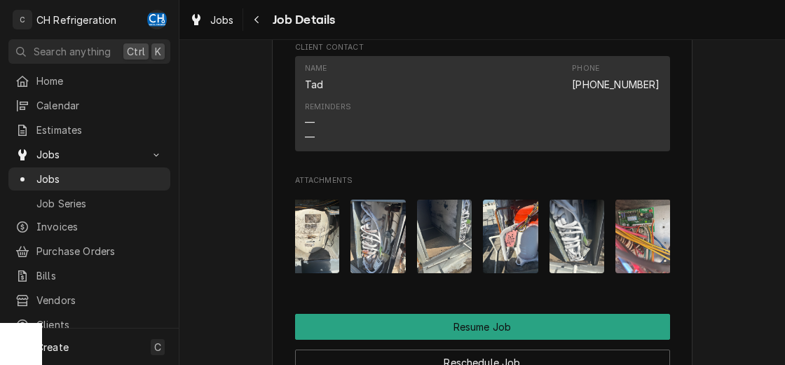
scroll to position [0, 286]
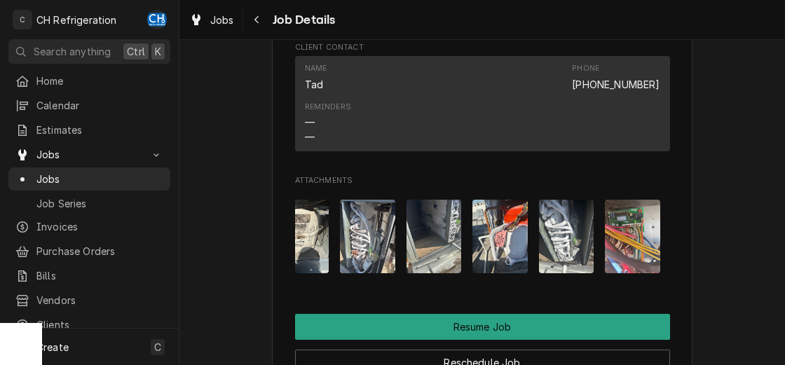
click at [634, 240] on img "Attachments" at bounding box center [632, 237] width 55 height 74
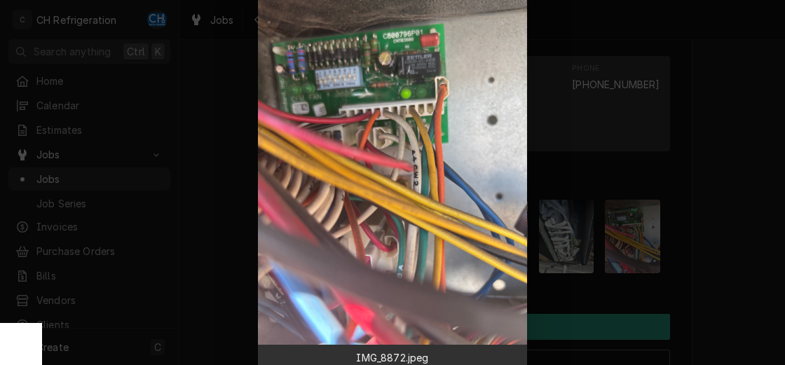
click at [728, 81] on div at bounding box center [392, 182] width 785 height 365
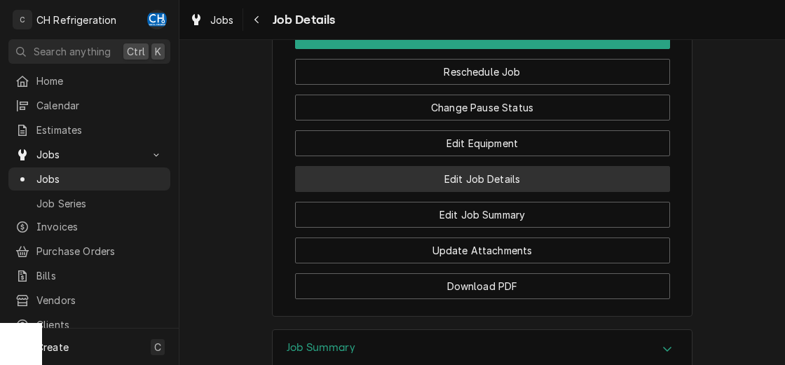
scroll to position [1423, 0]
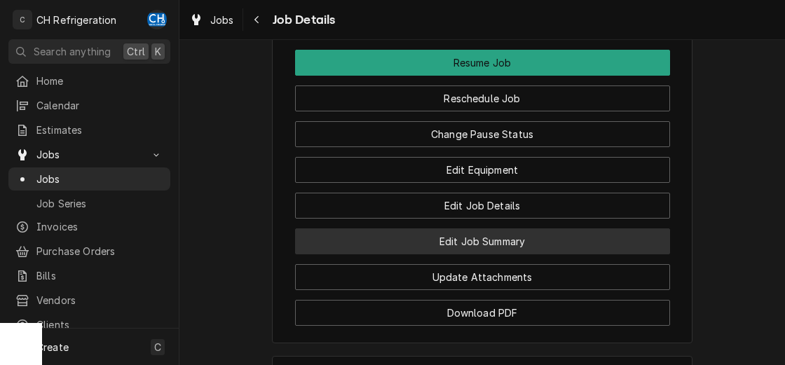
click at [476, 254] on button "Edit Job Summary" at bounding box center [482, 241] width 375 height 26
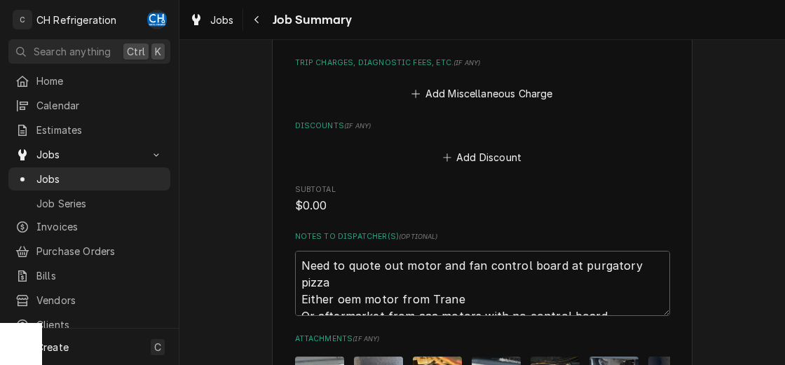
scroll to position [684, 0]
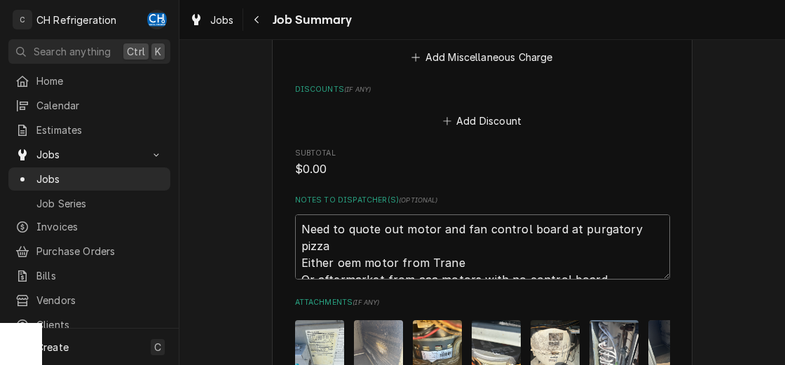
click at [634, 264] on textarea "Need to quote out motor and fan control board at purgatory pizza Either oem mot…" at bounding box center [482, 246] width 375 height 65
type textarea "Need to quote out motor and fan control board at purgatory pizza Either oem mot…"
type textarea "x"
type textarea "Need to quote out motor and fan control board at purgatory pizza Either oem mot…"
type textarea "x"
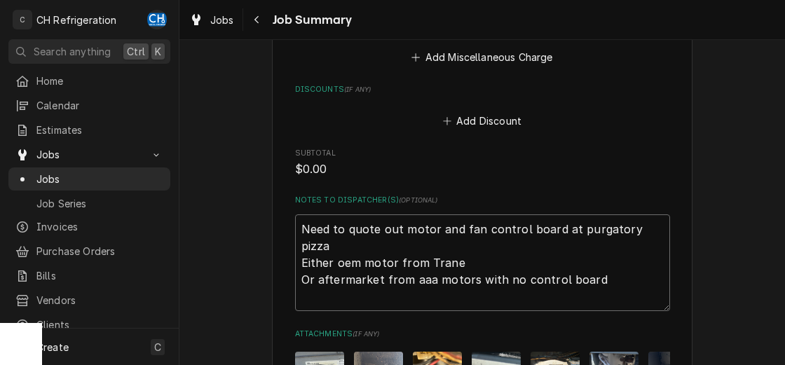
type textarea "Need to quote out motor and fan control board at purgatory pizza Either oem mot…"
type textarea "x"
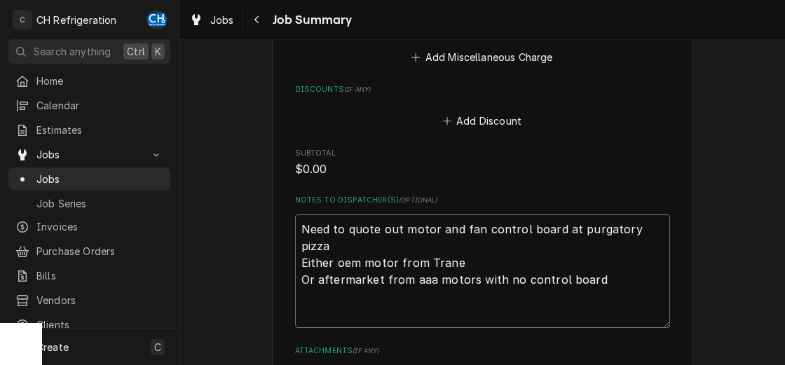
type textarea "Need to quote out motor and fan control board at purgatory pizza Either oem mot…"
type textarea "x"
paste textarea "C800796P01"
type textarea "Need to quote out motor and fan control board at purgatory pizza Either oem mot…"
type textarea "x"
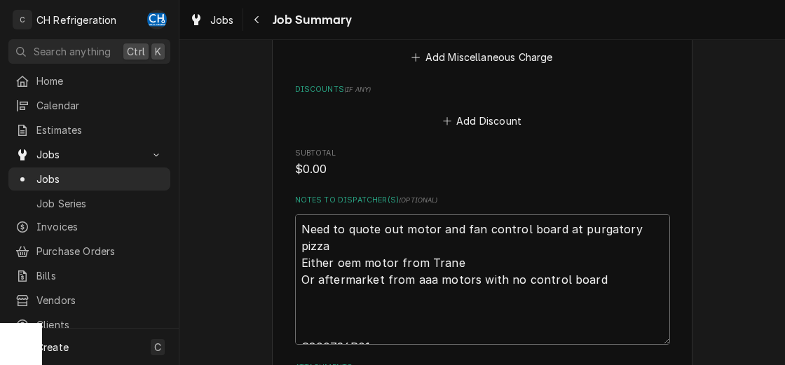
scroll to position [963, 0]
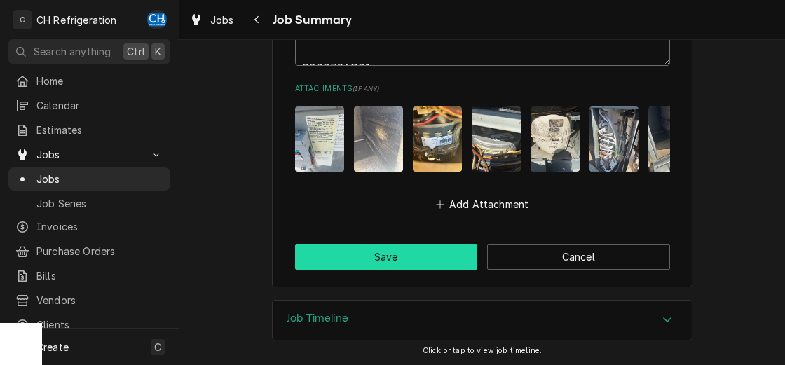
type textarea "Need to quote out motor and fan control board at purgatory pizza Either oem mot…"
click at [395, 261] on button "Save" at bounding box center [386, 257] width 183 height 26
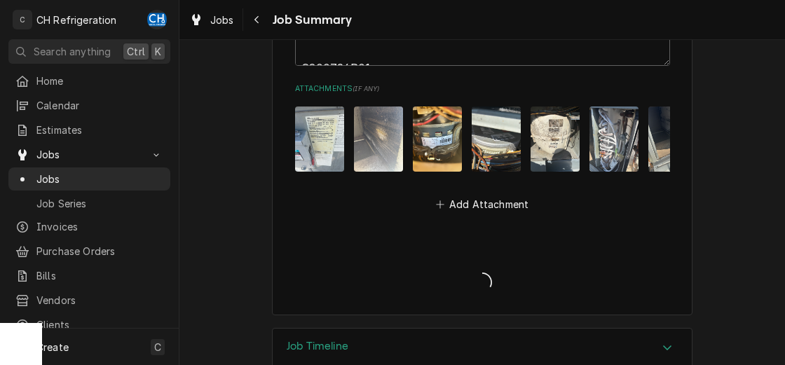
type textarea "x"
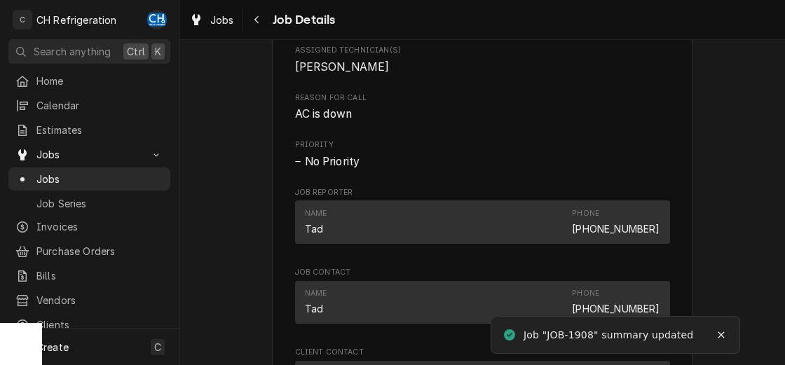
scroll to position [1281, 0]
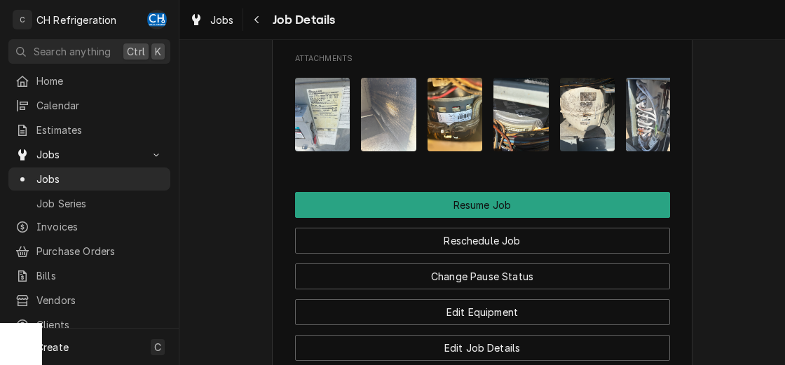
click at [468, 129] on img "Attachments" at bounding box center [455, 115] width 55 height 74
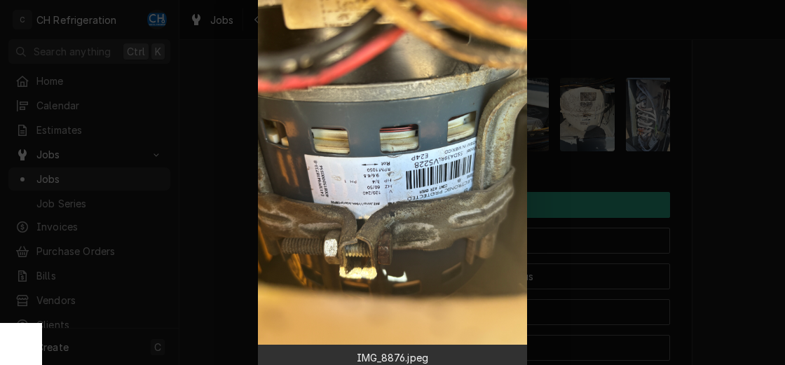
click at [219, 132] on div at bounding box center [392, 182] width 785 height 365
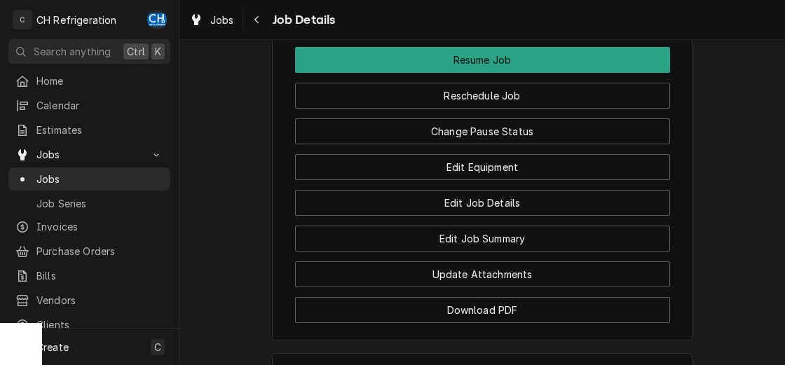
scroll to position [1494, 0]
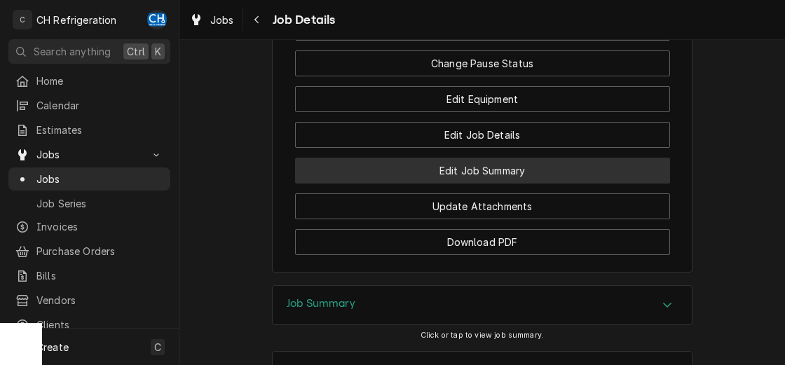
click at [429, 184] on button "Edit Job Summary" at bounding box center [482, 171] width 375 height 26
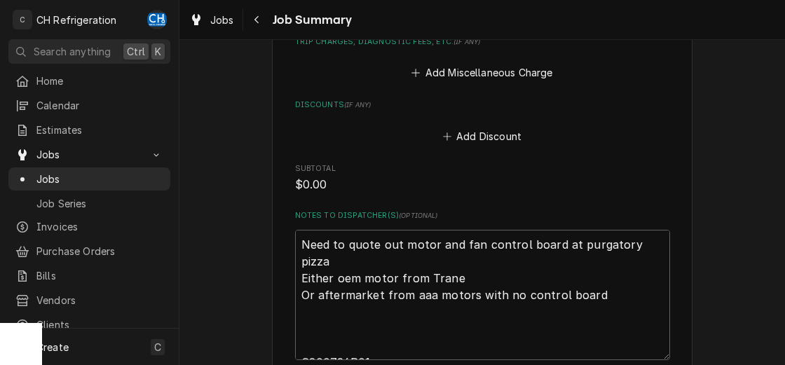
scroll to position [749, 0]
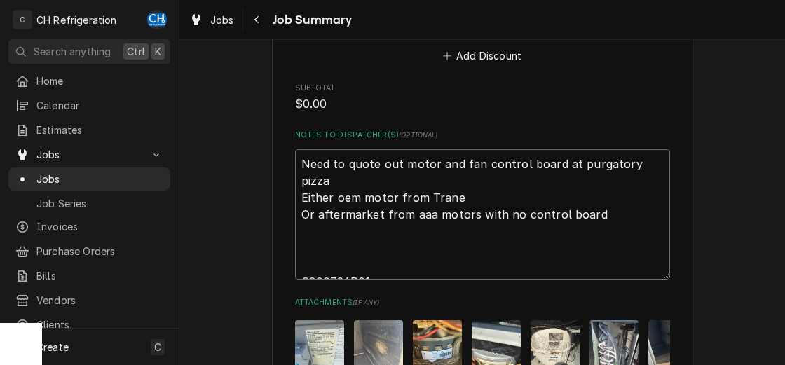
click at [325, 252] on textarea "Need to quote out motor and fan control board at purgatory pizza Either oem mot…" at bounding box center [482, 214] width 375 height 130
type textarea "Need to quote out motor and fan control board at purgatory pizza Either oem mot…"
type textarea "x"
type textarea "Need to quote out motor and fan control board at purgatory pizza Either oem mot…"
type textarea "x"
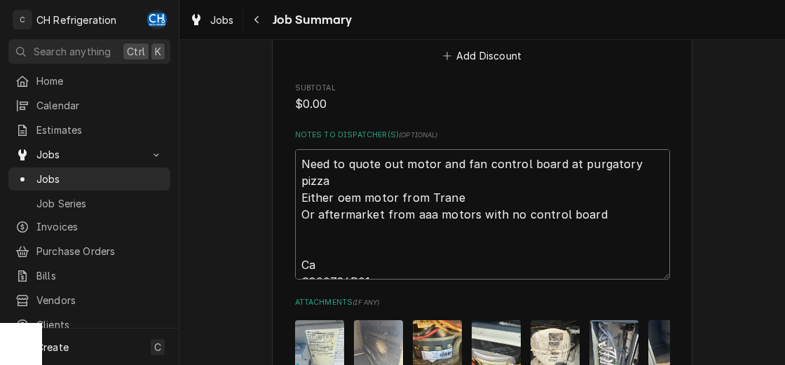
type textarea "Need to quote out motor and fan control board at purgatory pizza Either oem mot…"
type textarea "x"
type textarea "Need to quote out motor and fan control board at purgatory pizza Either oem mot…"
type textarea "x"
type textarea "Need to quote out motor and fan control board at purgatory pizza Either oem mot…"
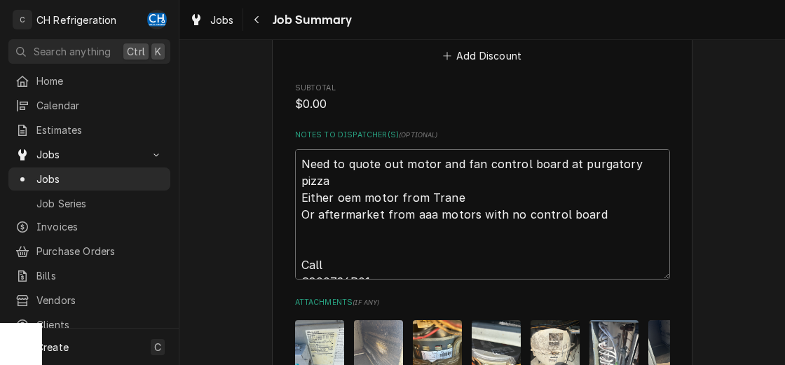
type textarea "x"
type textarea "Need to quote out motor and fan control board at purgatory pizza Either oem mot…"
type textarea "x"
type textarea "Need to quote out motor and fan control board at purgatory pizza Either oem mot…"
type textarea "x"
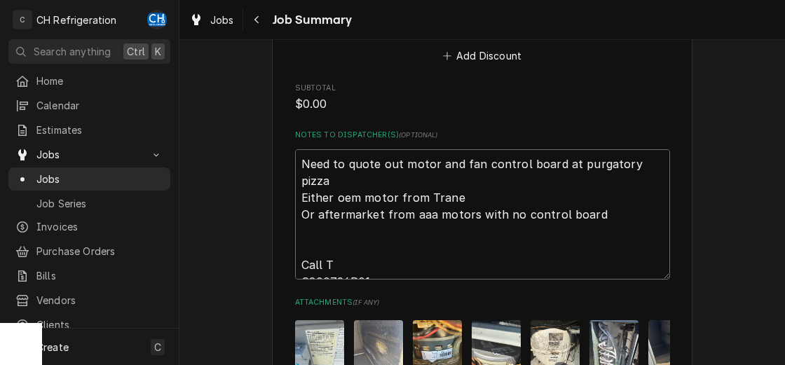
type textarea "Need to quote out motor and fan control board at purgatory pizza Either oem mot…"
type textarea "x"
type textarea "Need to quote out motor and fan control board at purgatory pizza Either oem mot…"
type textarea "x"
type textarea "Need to quote out motor and fan control board at purgatory pizza Either oem mot…"
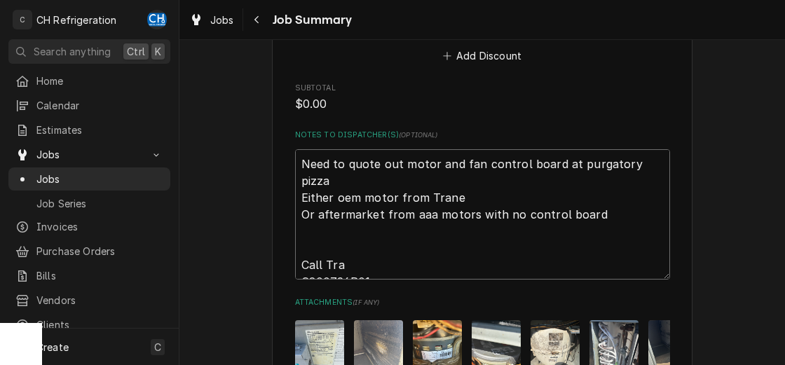
type textarea "x"
type textarea "Need to quote out motor and fan control board at purgatory pizza Either oem mot…"
type textarea "x"
type textarea "Need to quote out motor and fan control board at purgatory pizza Either oem mot…"
type textarea "x"
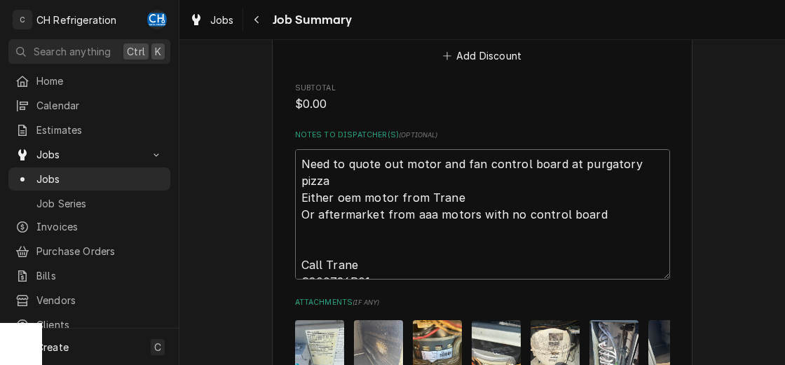
type textarea "Need to quote out motor and fan control board at purgatory pizza Either oem mot…"
type textarea "x"
type textarea "Need to quote out motor and fan control board at purgatory pizza Either oem mot…"
type textarea "x"
type textarea "Need to quote out motor and fan control board at purgatory pizza Either oem mot…"
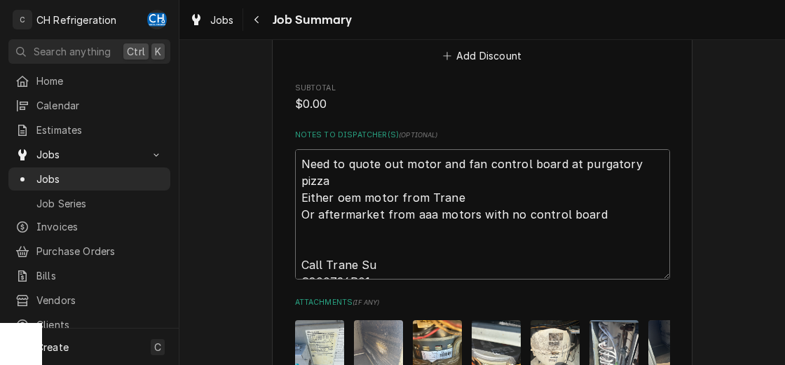
type textarea "x"
type textarea "Need to quote out motor and fan control board at purgatory pizza Either oem mot…"
type textarea "x"
type textarea "Need to quote out motor and fan control board at purgatory pizza Either oem mot…"
type textarea "x"
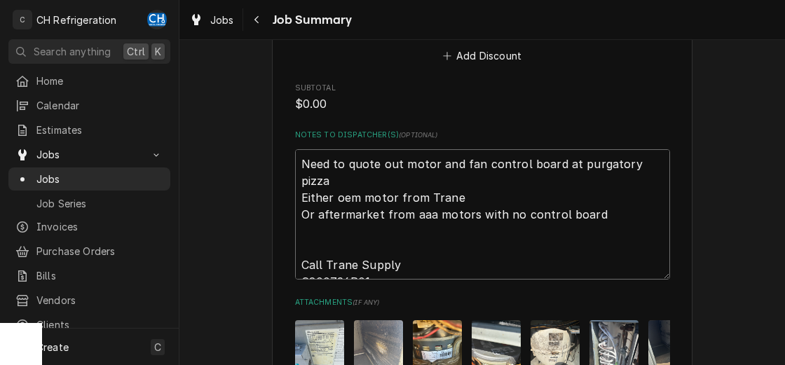
type textarea "Need to quote out motor and fan control board at purgatory pizza Either oem mot…"
type textarea "x"
type textarea "Need to quote out motor and fan control board at purgatory pizza Either oem mot…"
type textarea "x"
type textarea "Need to quote out motor and fan control board at purgatory pizza Either oem mot…"
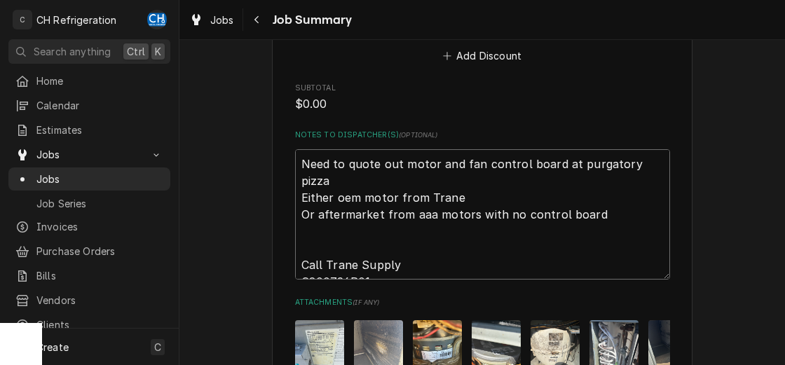
type textarea "x"
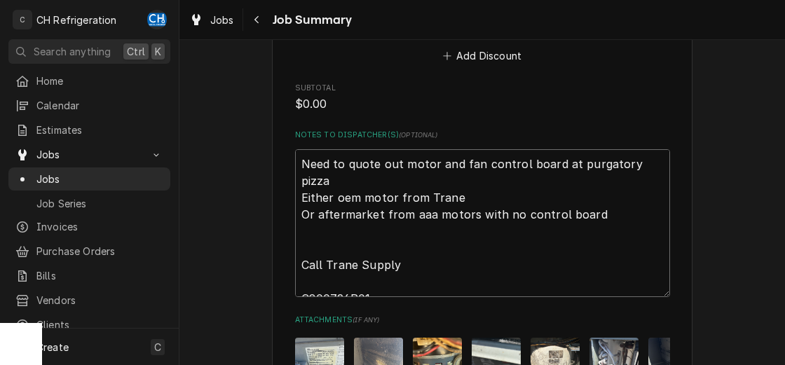
paste textarea "(310) 971-4555"
type textarea "Need to quote out motor and fan control board at purgatory pizza Either oem mot…"
type textarea "x"
type textarea "Need to quote out motor and fan control board at purgatory pizza Either oem mot…"
type textarea "x"
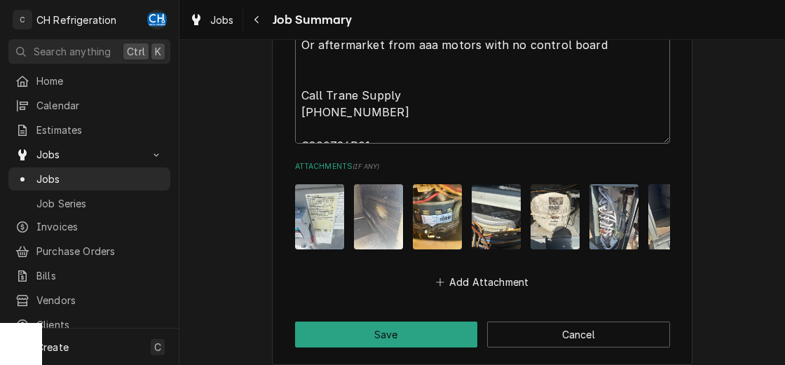
scroll to position [963, 0]
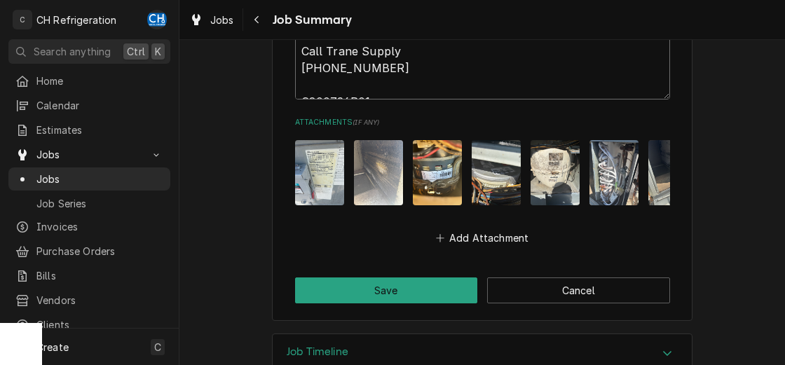
type textarea "Need to quote out motor and fan control board at purgatory pizza Either oem mot…"
click at [323, 187] on img "Attachments" at bounding box center [319, 172] width 49 height 65
type textarea "x"
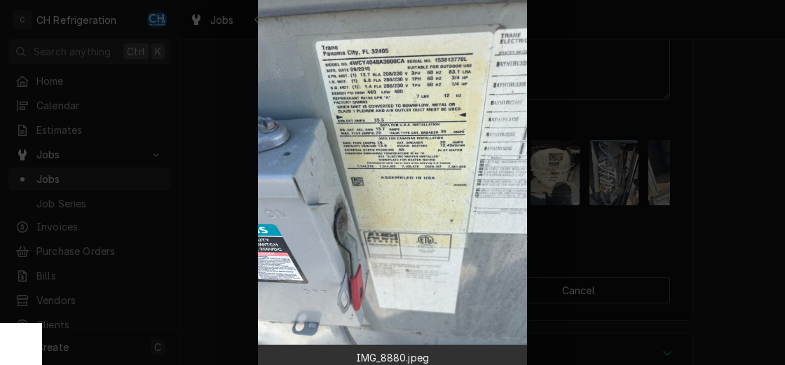
click at [739, 224] on div at bounding box center [392, 182] width 785 height 365
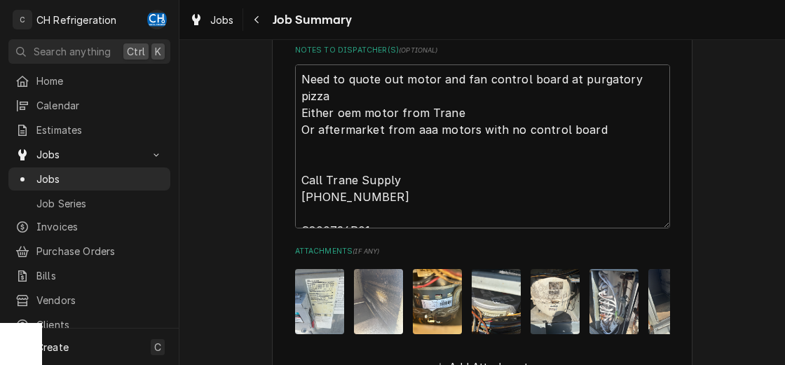
scroll to position [821, 0]
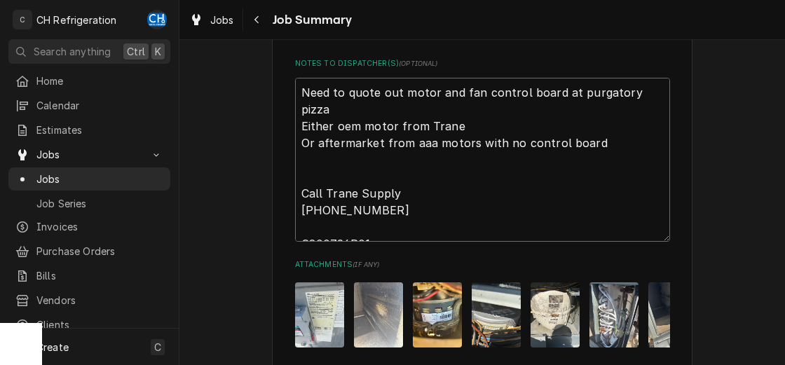
click at [414, 229] on textarea "Need to quote out motor and fan control board at purgatory pizza Either oem mot…" at bounding box center [482, 160] width 375 height 164
type textarea "Need to quote out motor and fan control board at purgatory pizza Either oem mot…"
type textarea "x"
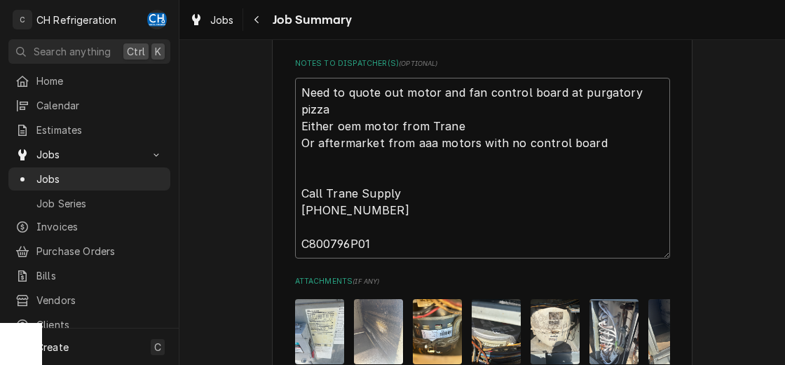
paste textarea "MOT12532"
type textarea "Need to quote out motor and fan control board at purgatory pizza Either oem mot…"
type textarea "x"
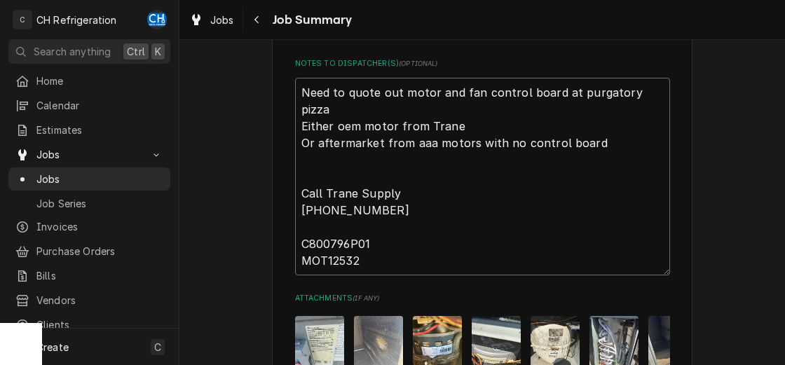
type textarea "Need to quote out motor and fan control board at purgatory pizza Either oem mot…"
type textarea "x"
type textarea "Need to quote out motor and fan control board at purgatory pizza Either oem mot…"
type textarea "x"
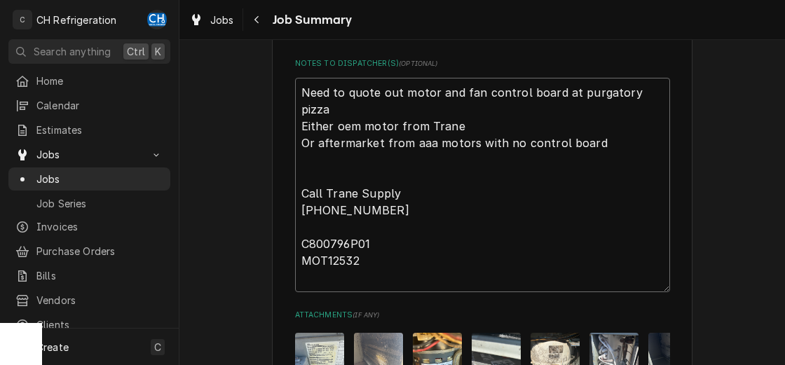
type textarea "Need to quote out motor and fan control board at purgatory pizza Either oem mot…"
type textarea "x"
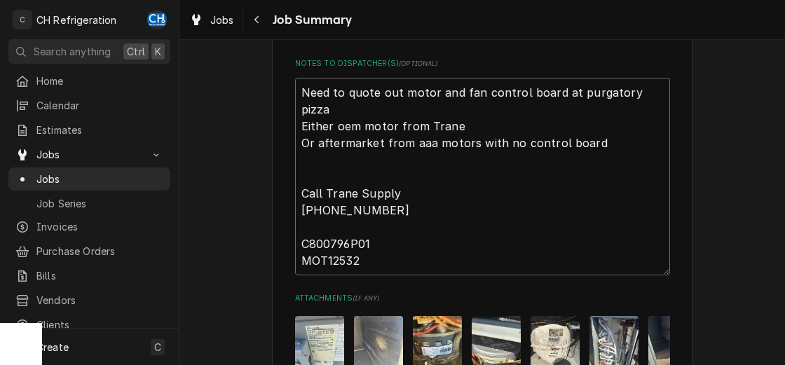
type textarea "Need to quote out motor and fan control board at purgatory pizza Either oem mot…"
type textarea "x"
type textarea "Need to quote out motor and fan control board at purgatory pizza Either oem mot…"
type textarea "x"
type textarea "Need to quote out motor and fan control board at purgatory pizza Either oem mot…"
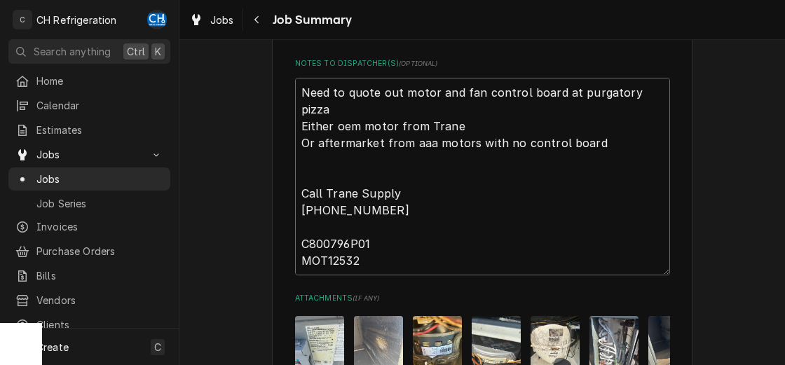
type textarea "x"
type textarea "Need to quote out motor and fan control board at purgatory pizza Either oem mot…"
type textarea "x"
type textarea "Need to quote out motor and fan control board at purgatory pizza Either oem mot…"
type textarea "x"
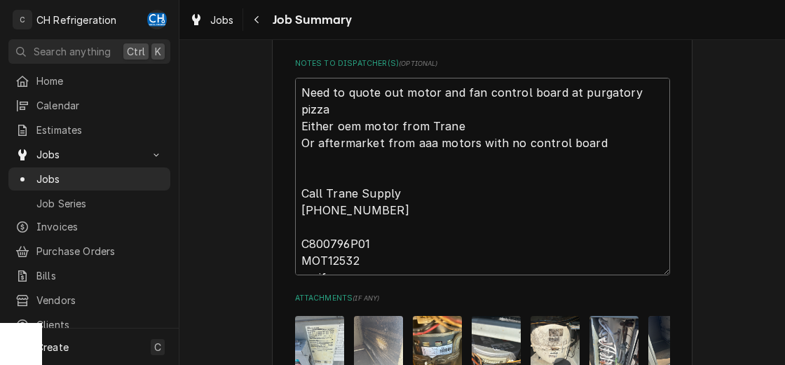
type textarea "Need to quote out motor and fan control board at purgatory pizza Either oem mot…"
type textarea "x"
type textarea "Need to quote out motor and fan control board at purgatory pizza Either oem mot…"
type textarea "x"
type textarea "Need to quote out motor and fan control board at purgatory pizza Either oem mot…"
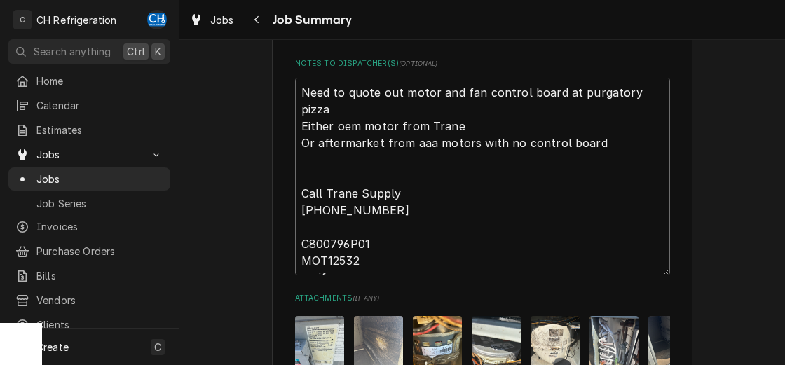
type textarea "x"
type textarea "Need to quote out motor and fan control board at purgatory pizza Either oem mot…"
type textarea "x"
type textarea "Need to quote out motor and fan control board at purgatory pizza Either oem mot…"
type textarea "x"
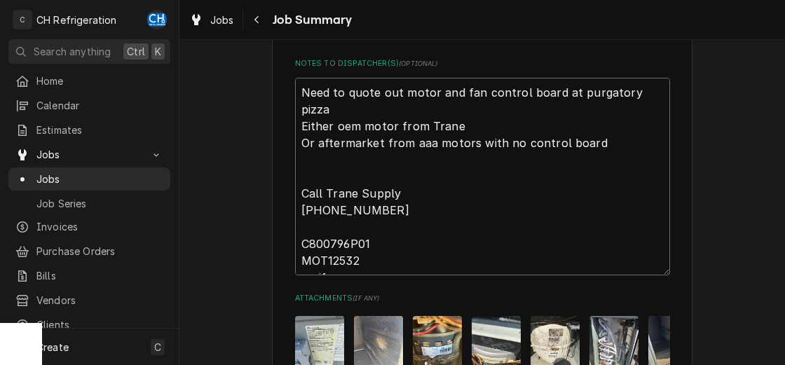
type textarea "Need to quote out motor and fan control board at purgatory pizza Either oem mot…"
type textarea "x"
type textarea "Need to quote out motor and fan control board at purgatory pizza Either oem mot…"
type textarea "x"
type textarea "Need to quote out motor and fan control board at purgatory pizza Either oem mot…"
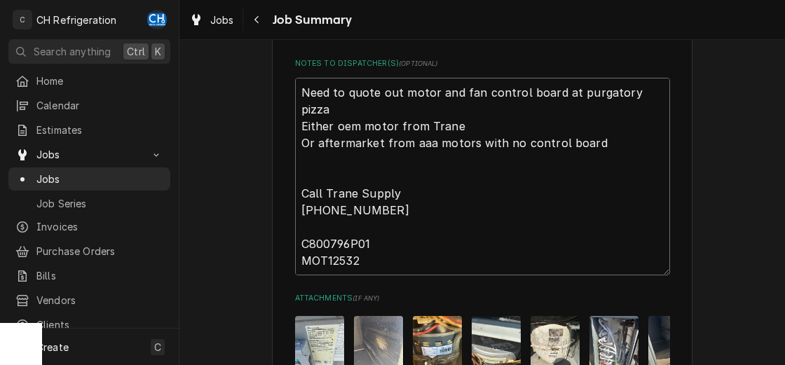
type textarea "x"
type textarea "Need to quote out motor and fan control board at purgatory pizza Either oem mot…"
type textarea "x"
type textarea "Need to quote out motor and fan control board at purgatory pizza Either oem mot…"
type textarea "x"
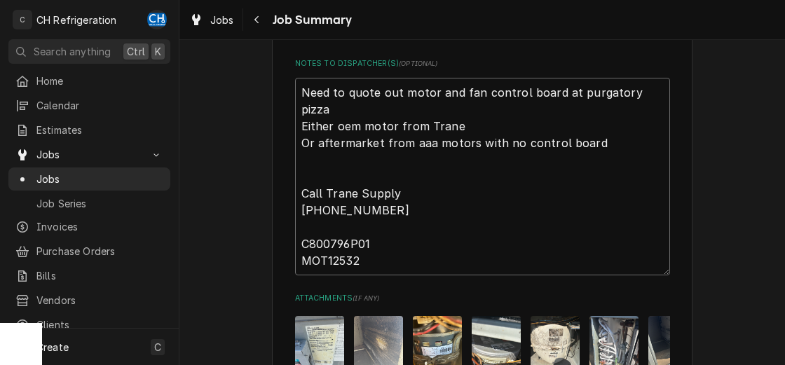
type textarea "Need to quote out motor and fan control board at purgatory pizza Either oem mot…"
type textarea "x"
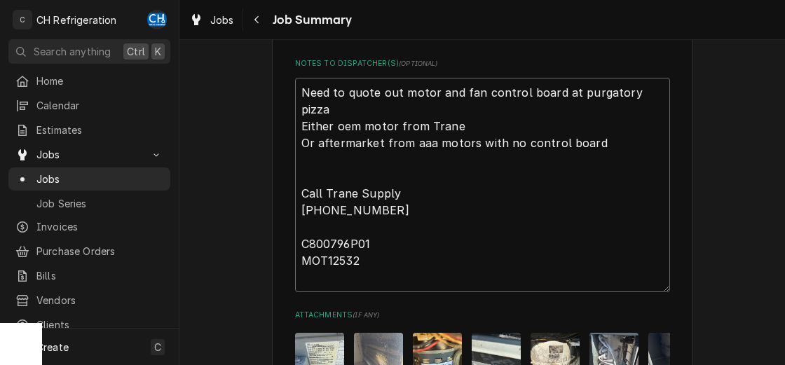
type textarea "Need to quote out motor and fan control board at purgatory pizza Either oem mot…"
type textarea "x"
type textarea "Need to quote out motor and fan control board at purgatory pizza Either oem mot…"
type textarea "x"
type textarea "Need to quote out motor and fan control board at purgatory pizza Either oem mot…"
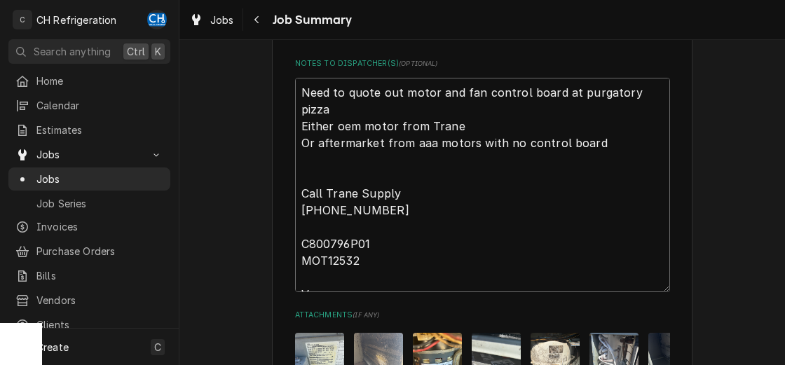
type textarea "x"
type textarea "Need to quote out motor and fan control board at purgatory pizza Either oem mot…"
type textarea "x"
type textarea "Need to quote out motor and fan control board at purgatory pizza Either oem mot…"
type textarea "x"
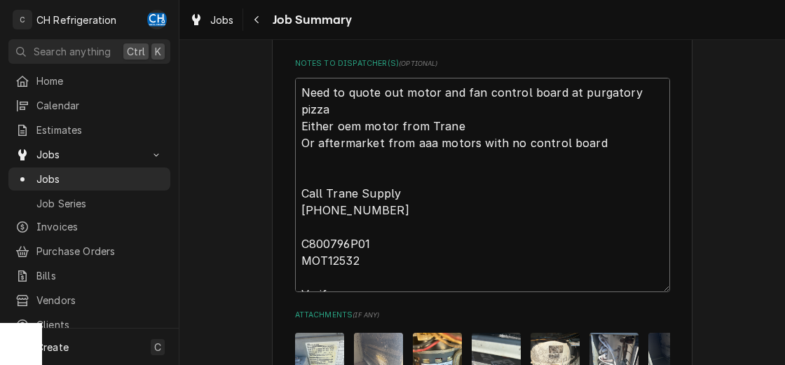
type textarea "Need to quote out motor and fan control board at purgatory pizza Either oem mot…"
type textarea "x"
type textarea "Need to quote out motor and fan control board at purgatory pizza Either oem mot…"
type textarea "x"
type textarea "Need to quote out motor and fan control board at purgatory pizza Either oem mot…"
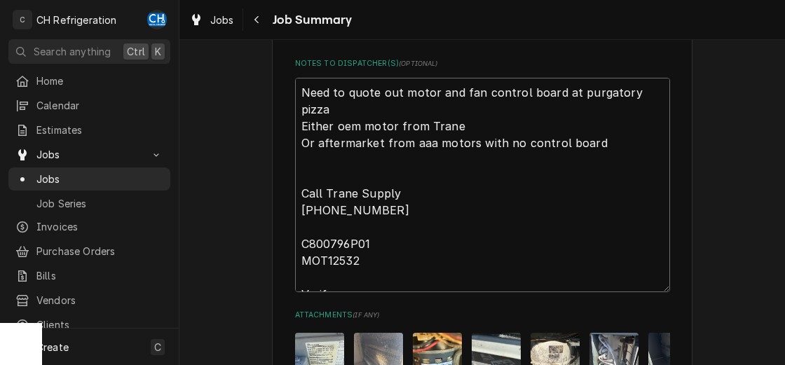
type textarea "x"
type textarea "Need to quote out motor and fan control board at purgatory pizza Either oem mot…"
type textarea "x"
type textarea "Need to quote out motor and fan control board at purgatory pizza Either oem mot…"
type textarea "x"
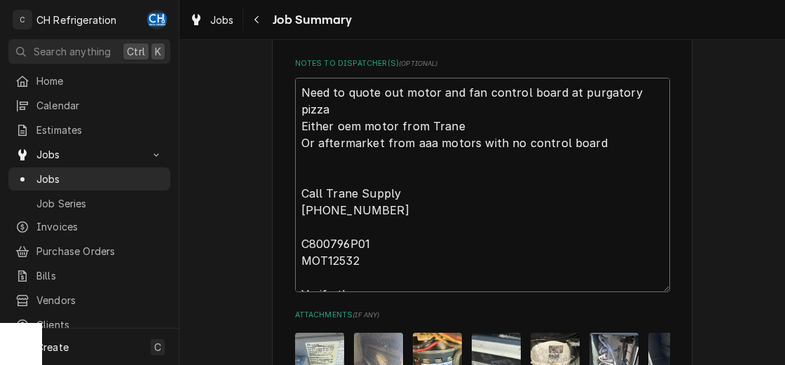
type textarea "Need to quote out motor and fan control board at purgatory pizza Either oem mot…"
type textarea "x"
type textarea "Need to quote out motor and fan control board at purgatory pizza Either oem mot…"
type textarea "x"
type textarea "Need to quote out motor and fan control board at purgatory pizza Either oem mot…"
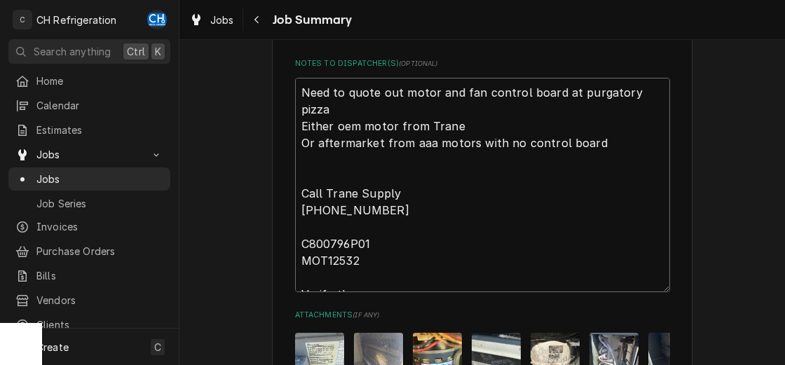
type textarea "x"
type textarea "Need to quote out motor and fan control board at purgatory pizza Either oem mot…"
type textarea "x"
type textarea "Need to quote out motor and fan control board at purgatory pizza Either oem mot…"
type textarea "x"
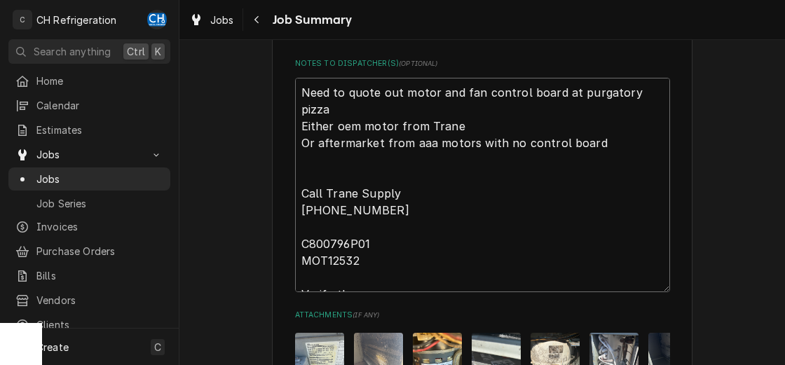
type textarea "Need to quote out motor and fan control board at purgatory pizza Either oem mot…"
type textarea "x"
type textarea "Need to quote out motor and fan control board at purgatory pizza Either oem mot…"
type textarea "x"
type textarea "Need to quote out motor and fan control board at purgatory pizza Either oem mot…"
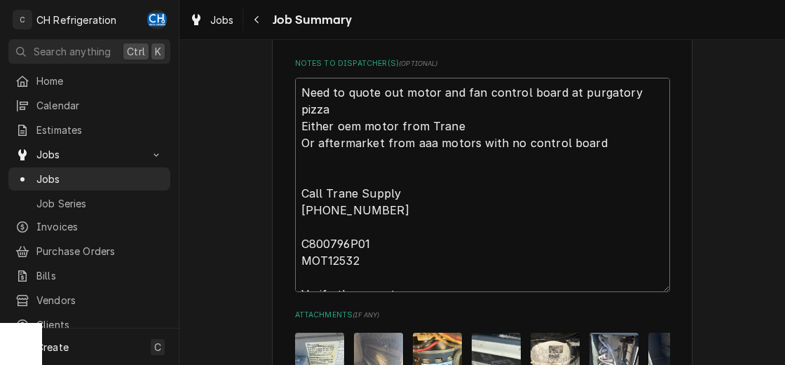
type textarea "x"
type textarea "Need to quote out motor and fan control board at purgatory pizza Either oem mot…"
type textarea "x"
type textarea "Need to quote out motor and fan control board at purgatory pizza Either oem mot…"
type textarea "x"
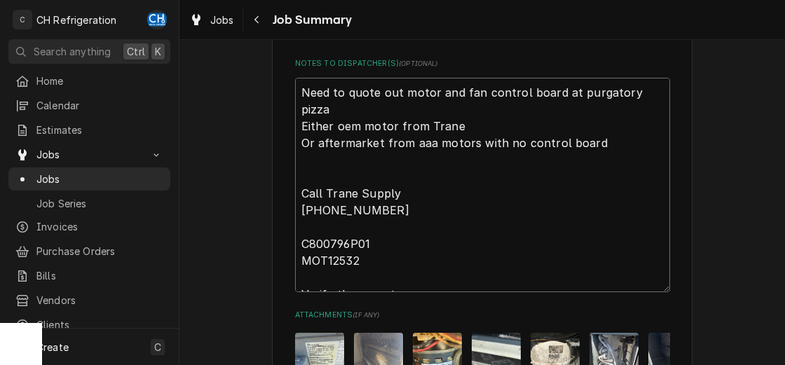
type textarea "Need to quote out motor and fan control board at purgatory pizza Either oem mot…"
type textarea "x"
type textarea "Need to quote out motor and fan control board at purgatory pizza Either oem mot…"
type textarea "x"
type textarea "Need to quote out motor and fan control board at purgatory pizza Either oem mot…"
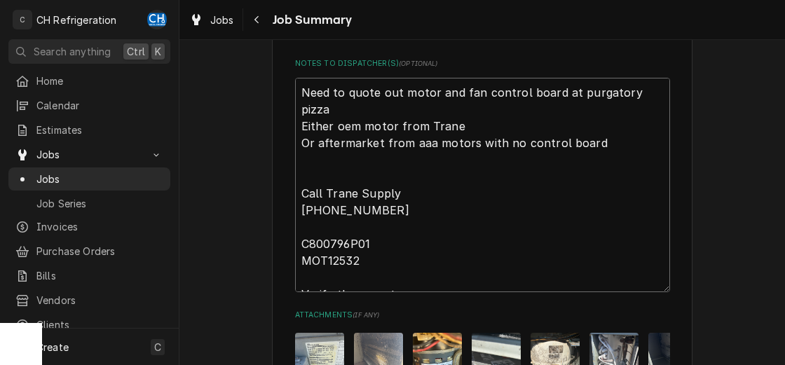
type textarea "x"
type textarea "Need to quote out motor and fan control board at purgatory pizza Either oem mot…"
type textarea "x"
type textarea "Need to quote out motor and fan control board at purgatory pizza Either oem mot…"
type textarea "x"
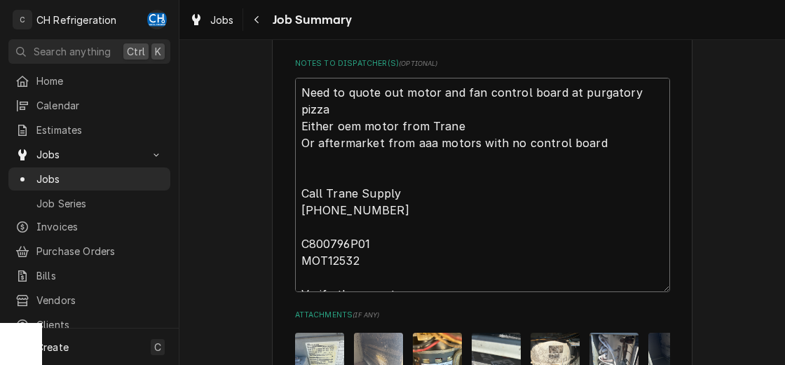
type textarea "Need to quote out motor and fan control board at purgatory pizza Either oem mot…"
type textarea "x"
type textarea "Need to quote out motor and fan control board at purgatory pizza Either oem mot…"
type textarea "x"
type textarea "Need to quote out motor and fan control board at purgatory pizza Either oem mot…"
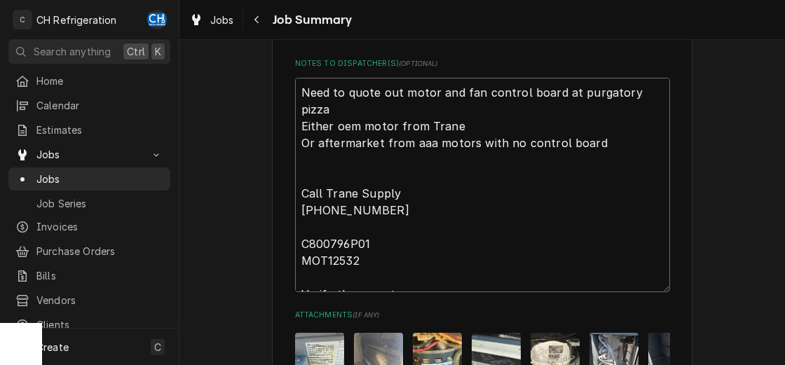
type textarea "x"
type textarea "Need to quote out motor and fan control board at purgatory pizza Either oem mot…"
type textarea "x"
type textarea "Need to quote out motor and fan control board at purgatory pizza Either oem mot…"
type textarea "x"
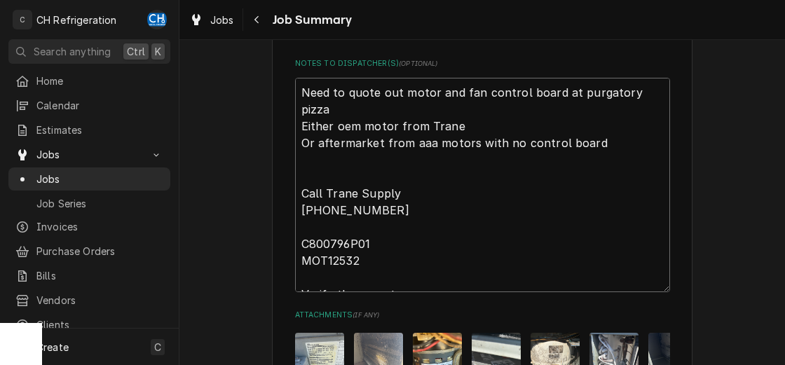
type textarea "Need to quote out motor and fan control board at purgatory pizza Either oem mot…"
type textarea "x"
type textarea "Need to quote out motor and fan control board at purgatory pizza Either oem mot…"
type textarea "x"
type textarea "Need to quote out motor and fan control board at purgatory pizza Either oem mot…"
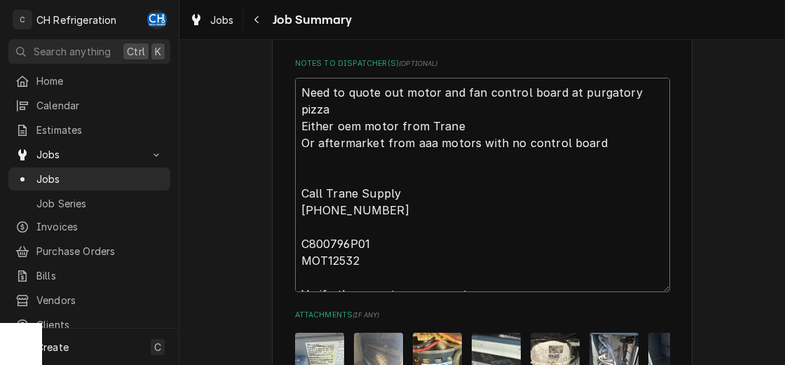
type textarea "x"
type textarea "Need to quote out motor and fan control board at purgatory pizza Either oem mot…"
type textarea "x"
type textarea "Need to quote out motor and fan control board at purgatory pizza Either oem mot…"
type textarea "x"
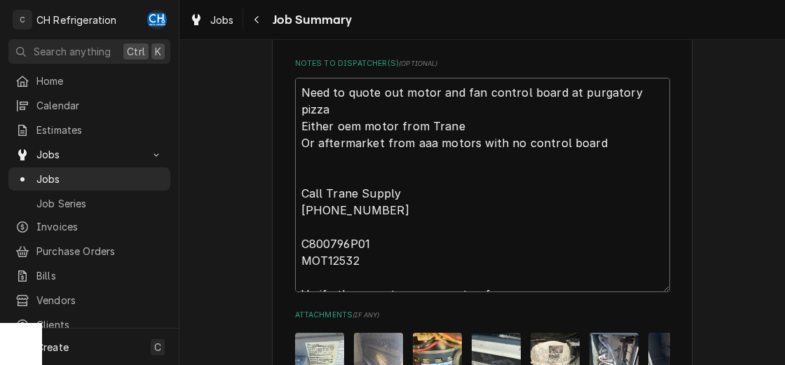
type textarea "Need to quote out motor and fan control board at purgatory pizza Either oem mot…"
type textarea "x"
type textarea "Need to quote out motor and fan control board at purgatory pizza Either oem mot…"
type textarea "x"
type textarea "Need to quote out motor and fan control board at purgatory pizza Either oem mot…"
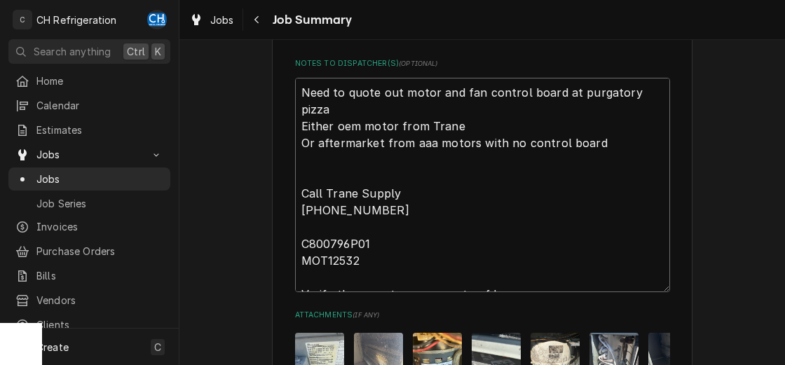
type textarea "x"
type textarea "Need to quote out motor and fan control board at purgatory pizza Either oem mot…"
type textarea "x"
type textarea "Need to quote out motor and fan control board at purgatory pizza Either oem mot…"
type textarea "x"
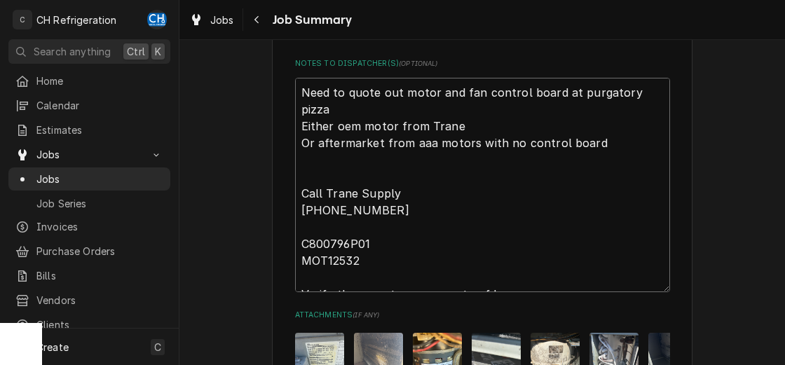
type textarea "Need to quote out motor and fan control board at purgatory pizza Either oem mot…"
type textarea "x"
type textarea "Need to quote out motor and fan control board at purgatory pizza Either oem mot…"
type textarea "x"
type textarea "Need to quote out motor and fan control board at purgatory pizza Either oem mot…"
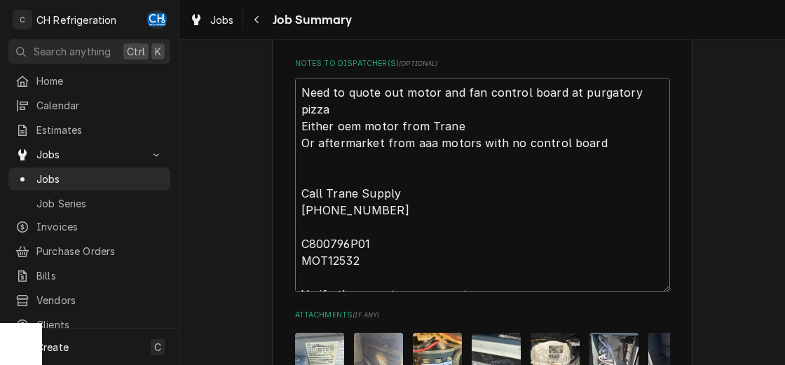
type textarea "x"
type textarea "Need to quote out motor and fan control board at purgatory pizza Either oem mot…"
type textarea "x"
type textarea "Need to quote out motor and fan control board at purgatory pizza Either oem mot…"
type textarea "x"
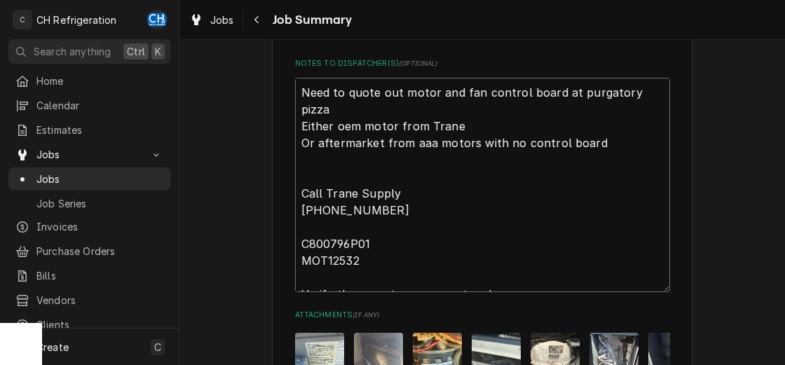
type textarea "Need to quote out motor and fan control board at purgatory pizza Either oem mot…"
type textarea "x"
type textarea "Need to quote out motor and fan control board at purgatory pizza Either oem mot…"
type textarea "x"
type textarea "Need to quote out motor and fan control board at purgatory pizza Either oem mot…"
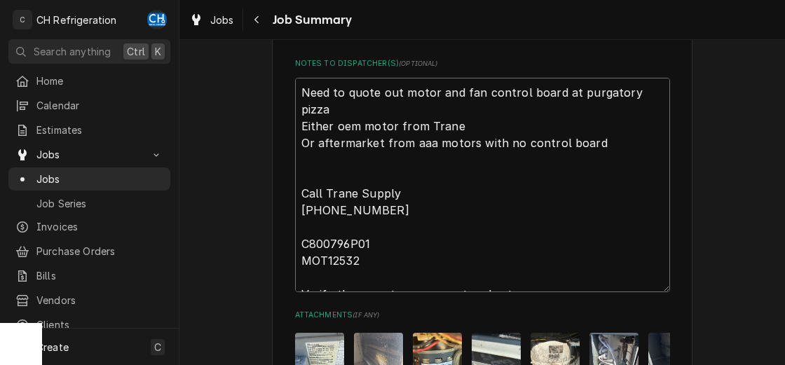
type textarea "x"
type textarea "Need to quote out motor and fan control board at purgatory pizza Either oem mot…"
type textarea "x"
type textarea "Need to quote out motor and fan control board at purgatory pizza Either oem mot…"
type textarea "x"
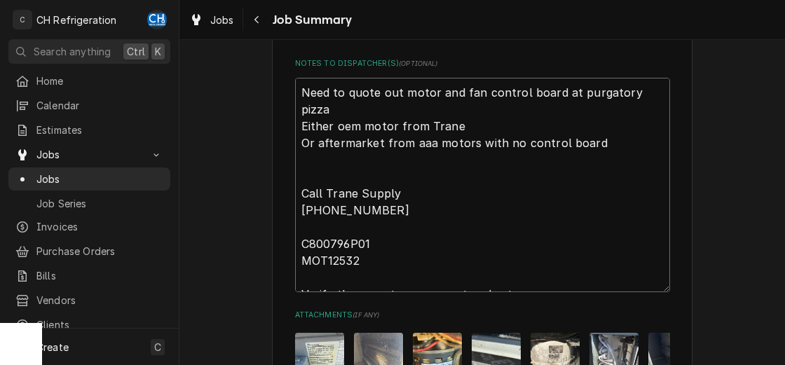
type textarea "Need to quote out motor and fan control board at purgatory pizza Either oem mot…"
type textarea "x"
type textarea "Need to quote out motor and fan control board at purgatory pizza Either oem mot…"
type textarea "x"
type textarea "Need to quote out motor and fan control board at purgatory pizza Either oem mot…"
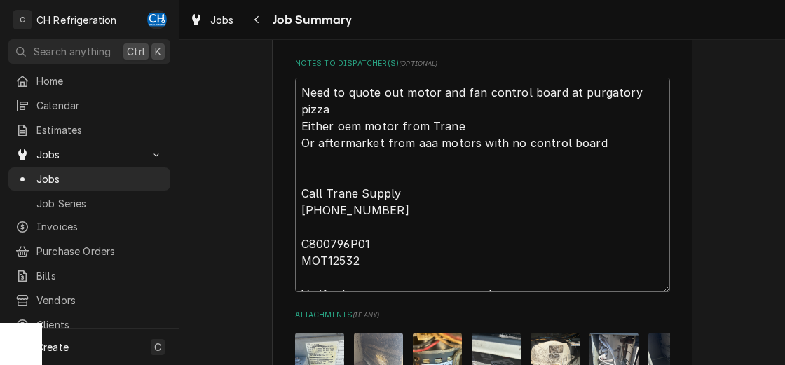
type textarea "x"
type textarea "Need to quote out motor and fan control board at purgatory pizza Either oem mot…"
type textarea "x"
type textarea "Need to quote out motor and fan control board at purgatory pizza Either oem mot…"
type textarea "x"
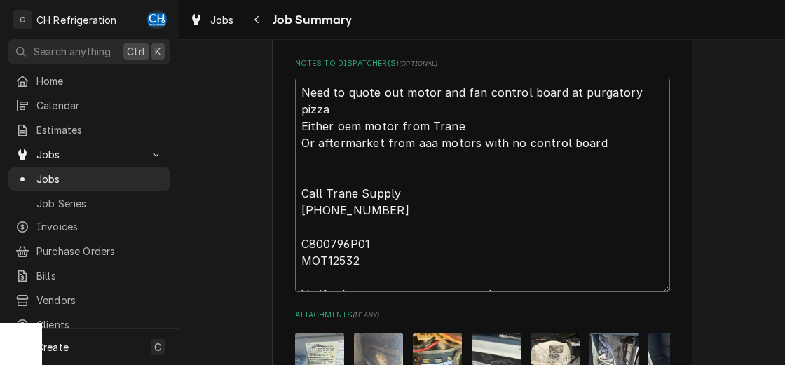
type textarea "Need to quote out motor and fan control board at purgatory pizza Either oem mot…"
type textarea "x"
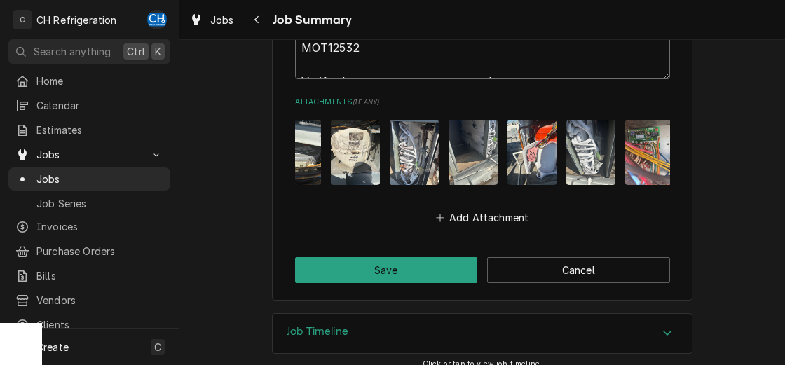
scroll to position [0, 212]
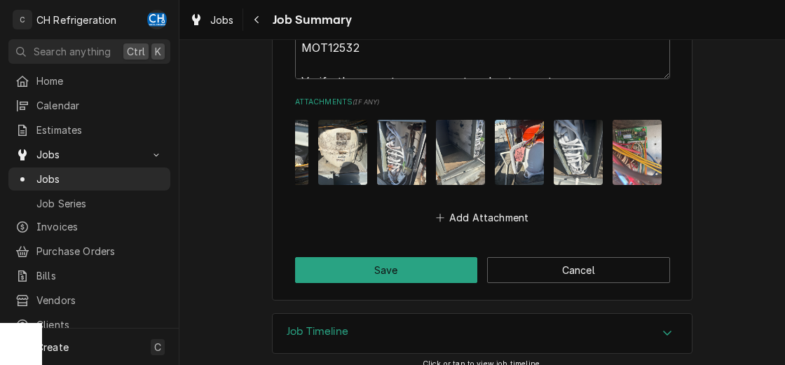
click at [625, 156] on img "Attachments" at bounding box center [637, 152] width 49 height 65
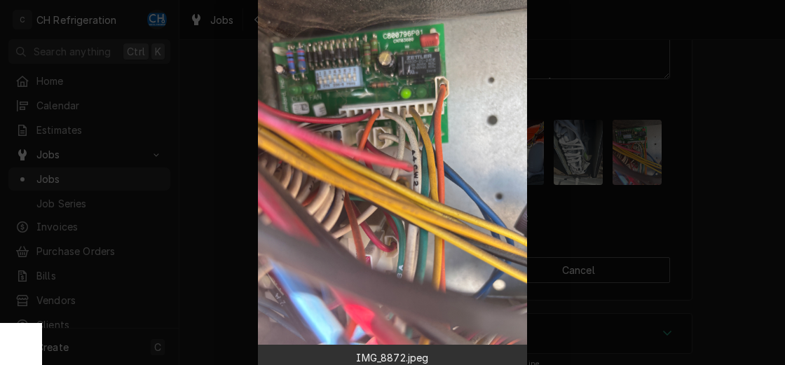
click at [754, 161] on div at bounding box center [392, 182] width 785 height 365
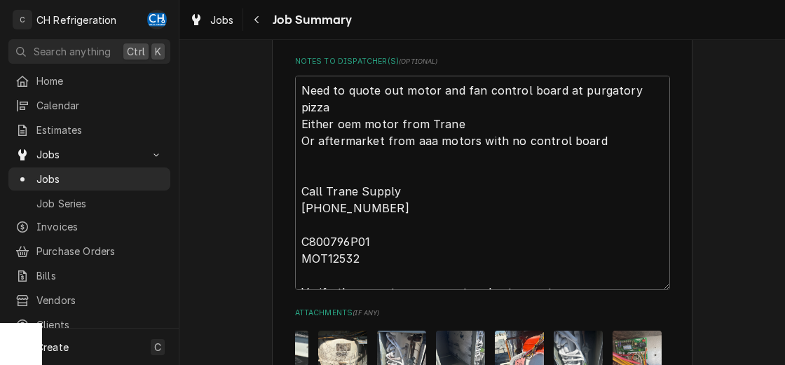
scroll to position [834, 0]
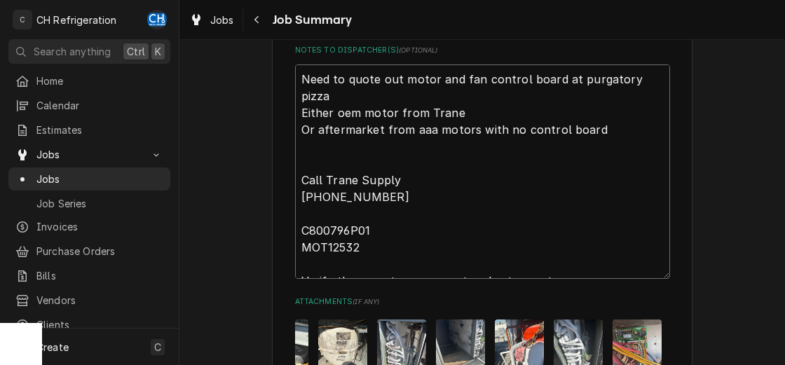
click at [589, 268] on textarea "Need to quote out motor and fan control board at purgatory pizza Either oem mot…" at bounding box center [482, 171] width 375 height 214
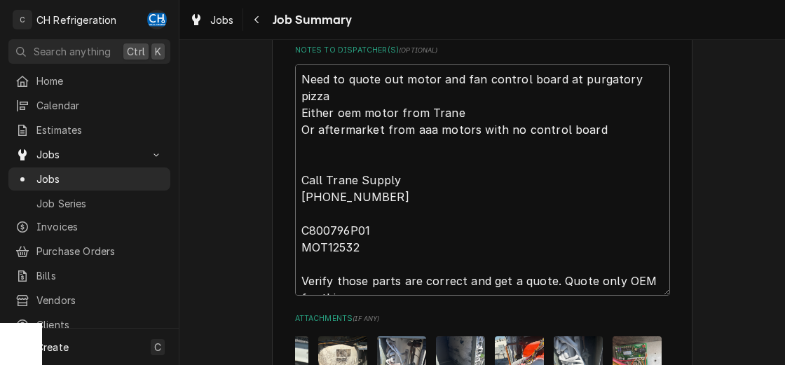
scroll to position [1047, 0]
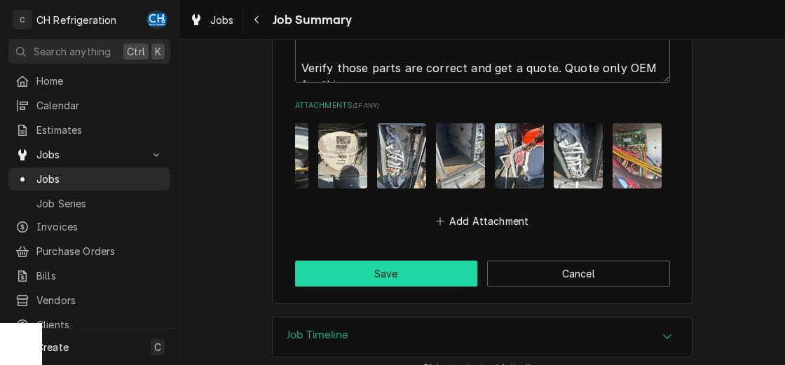
click at [423, 281] on button "Save" at bounding box center [386, 274] width 183 height 26
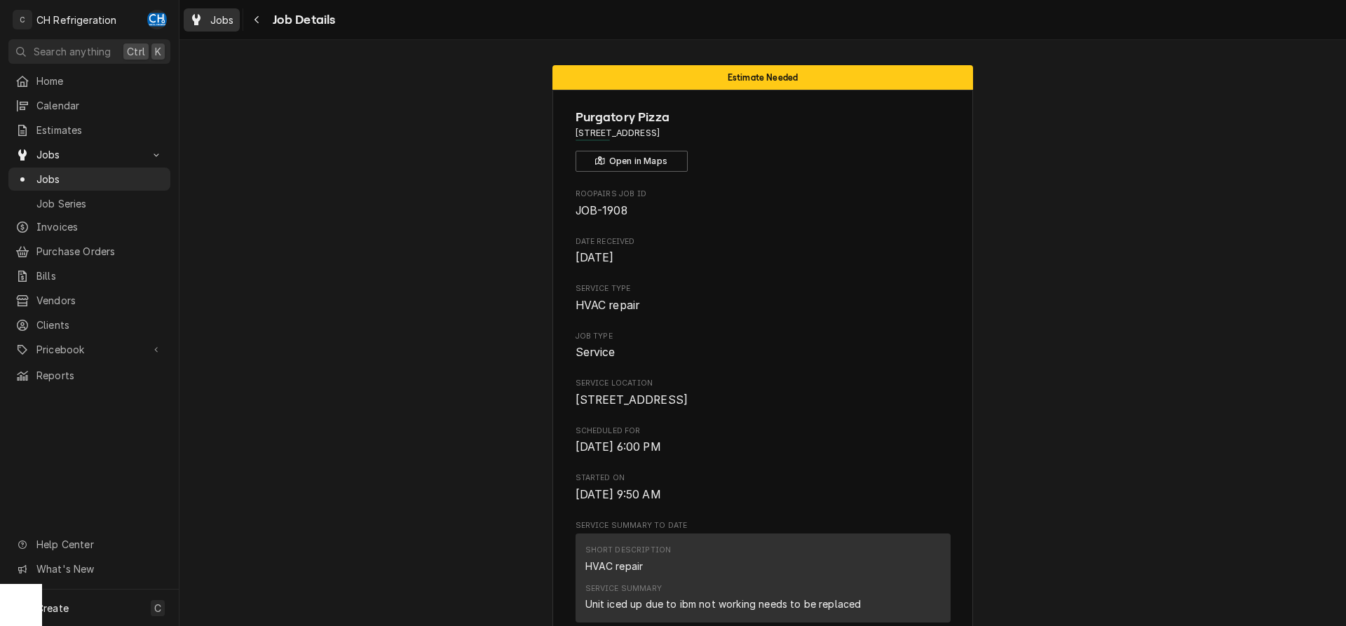
click at [210, 12] on div "Jobs" at bounding box center [211, 20] width 50 height 18
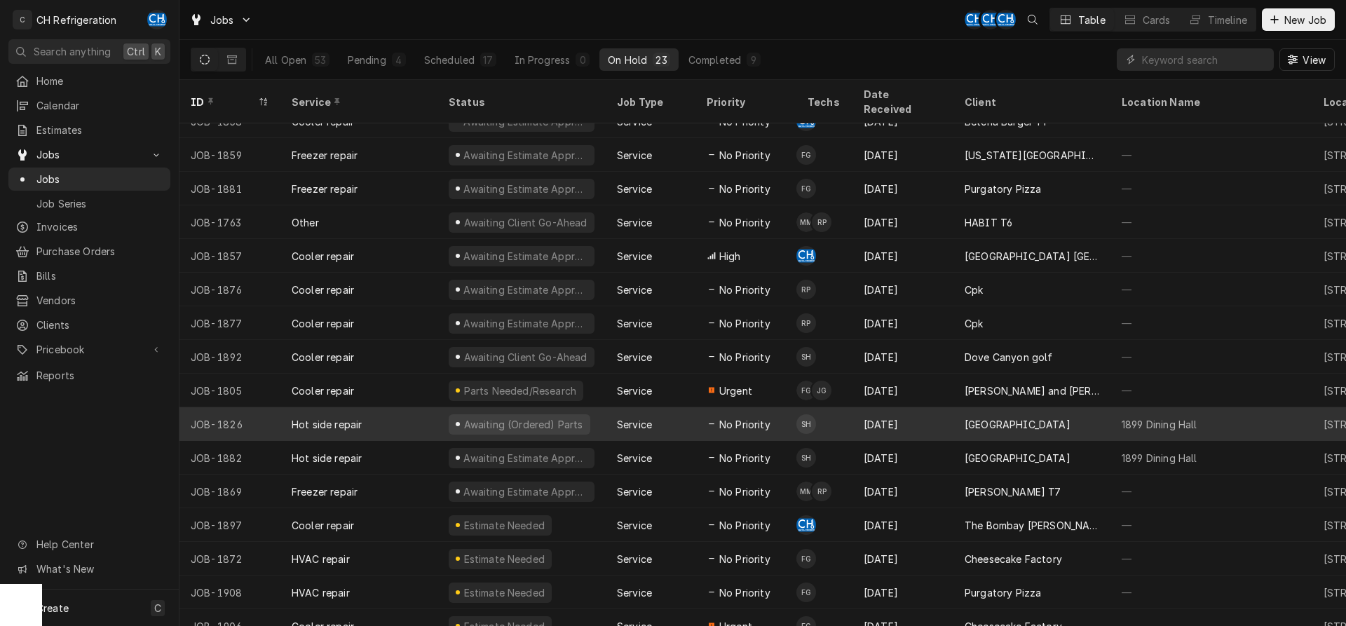
scroll to position [254, 0]
